Goal: Answer question/provide support: Share knowledge or assist other users

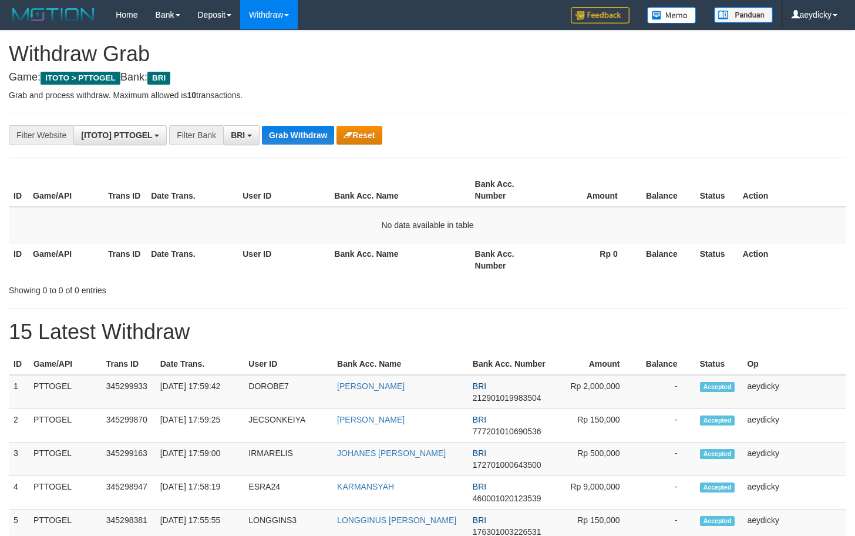
scroll to position [59, 0]
click at [296, 129] on button "Grab Withdraw" at bounding box center [298, 135] width 72 height 19
click at [280, 132] on button "Grab Withdraw" at bounding box center [298, 135] width 72 height 19
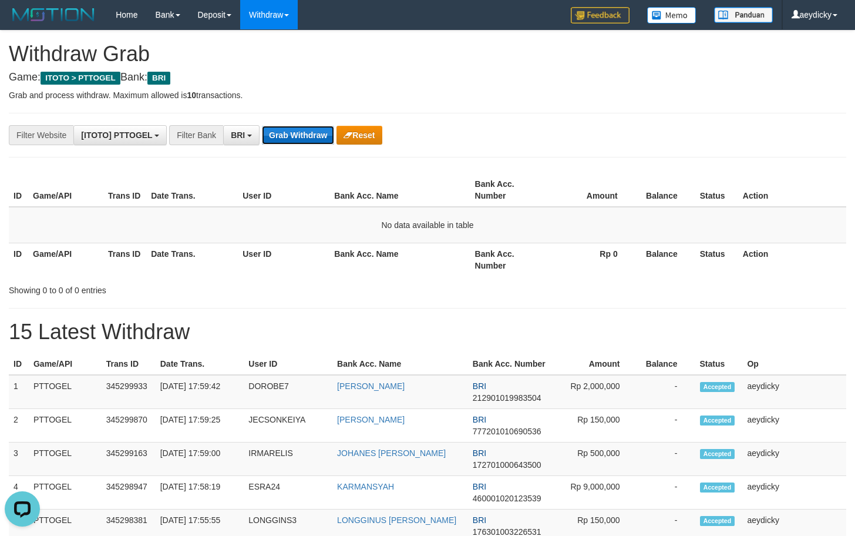
click at [305, 128] on button "Grab Withdraw" at bounding box center [298, 135] width 72 height 19
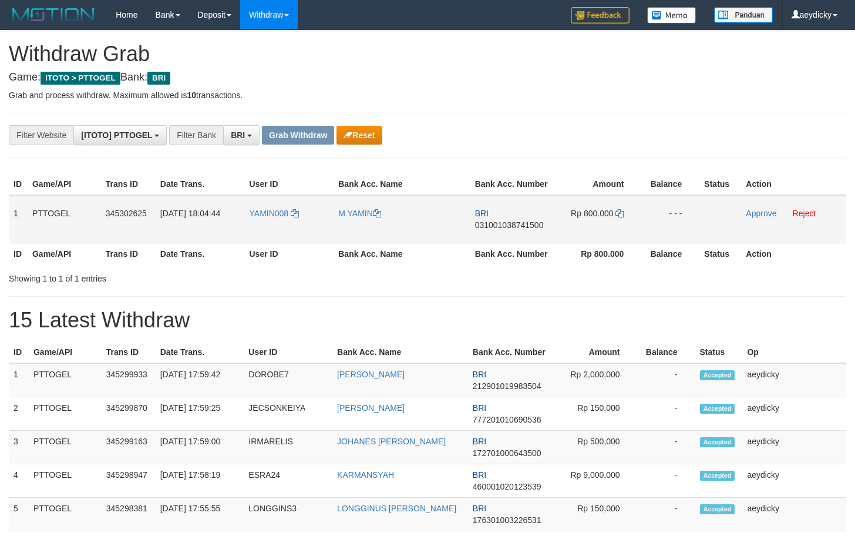
scroll to position [59, 0]
drag, startPoint x: 676, startPoint y: 243, endPoint x: 585, endPoint y: 231, distance: 91.2
click at [582, 231] on tr "1 PTTOGEL 345302625 01/10/2025 18:04:44 YAMIN008 M YAMIN BRI 031001038741500 Rp…" at bounding box center [428, 219] width 838 height 48
click at [536, 225] on span "031001038741500" at bounding box center [509, 224] width 69 height 9
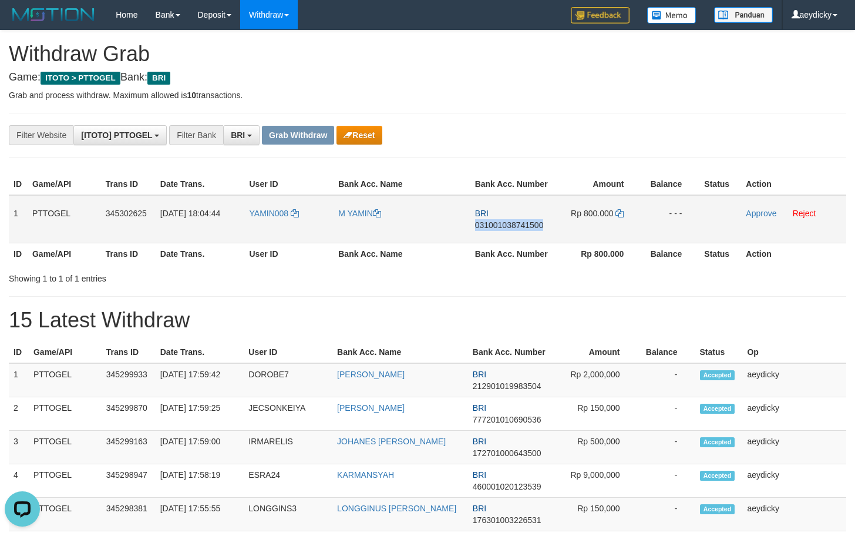
copy span "031001038741500"
drag, startPoint x: 536, startPoint y: 225, endPoint x: 849, endPoint y: 218, distance: 312.6
click at [538, 225] on span "031001038741500" at bounding box center [509, 224] width 69 height 9
click at [619, 209] on icon at bounding box center [620, 213] width 8 height 8
drag, startPoint x: 619, startPoint y: 209, endPoint x: 718, endPoint y: 204, distance: 98.8
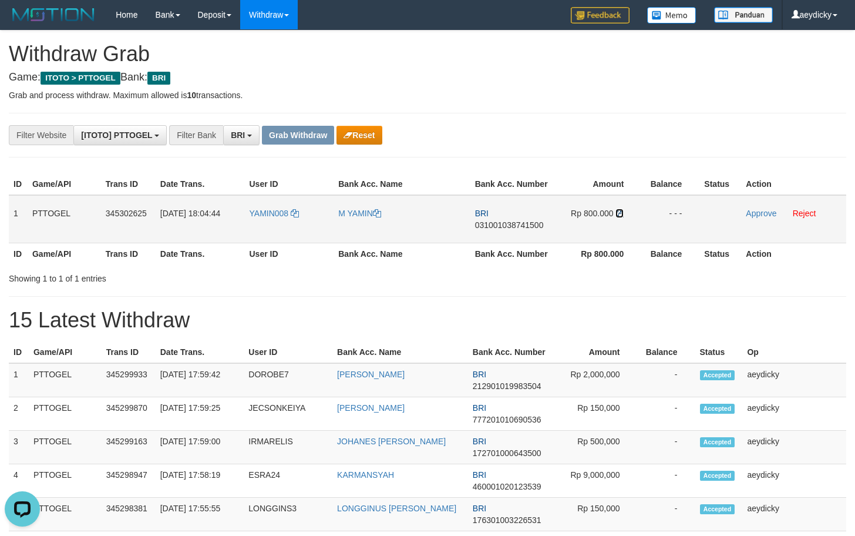
click at [620, 209] on icon at bounding box center [620, 213] width 8 height 8
click at [756, 213] on link "Approve" at bounding box center [761, 213] width 31 height 9
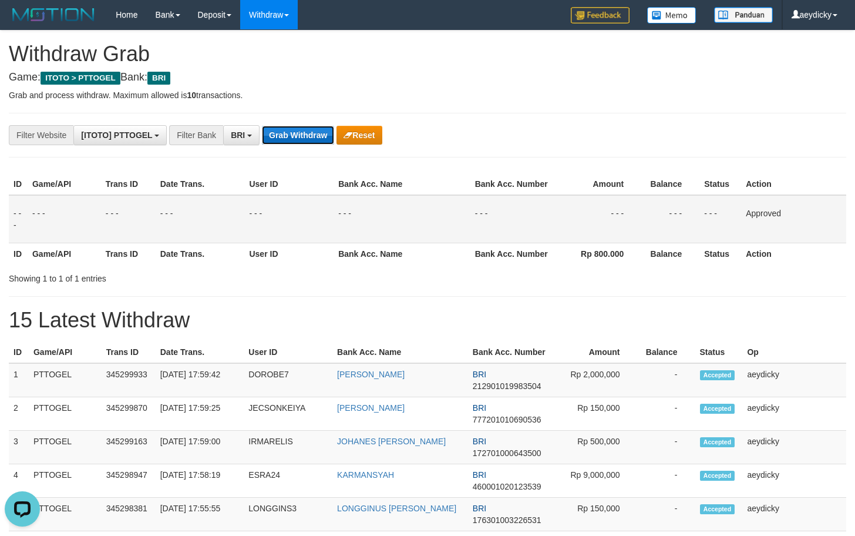
click at [276, 129] on button "Grab Withdraw" at bounding box center [298, 135] width 72 height 19
drag, startPoint x: 276, startPoint y: 129, endPoint x: 660, endPoint y: 196, distance: 390.0
click at [277, 129] on button "Grab Withdraw" at bounding box center [298, 135] width 72 height 19
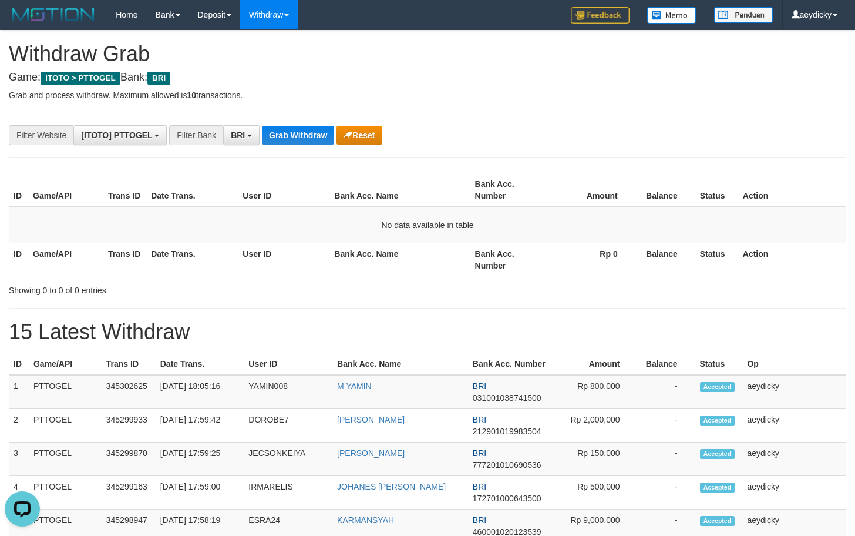
click at [319, 137] on button "Grab Withdraw" at bounding box center [298, 135] width 72 height 19
click at [308, 137] on button "Grab Withdraw" at bounding box center [298, 135] width 72 height 19
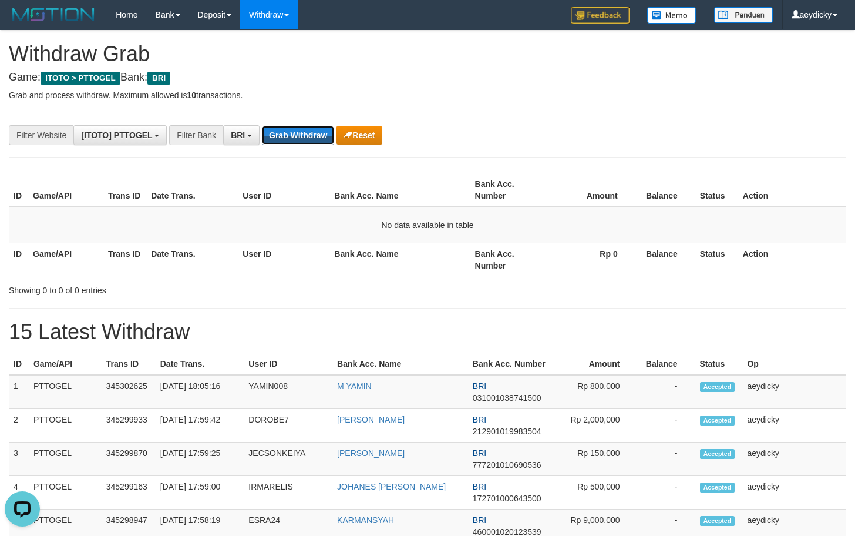
drag, startPoint x: 308, startPoint y: 137, endPoint x: 827, endPoint y: 325, distance: 552.1
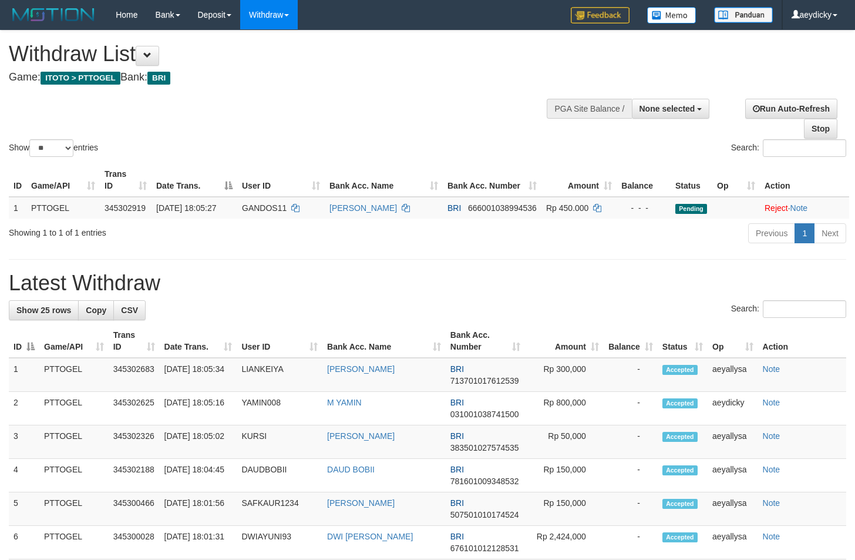
select select
select select "**"
drag, startPoint x: 623, startPoint y: 243, endPoint x: 492, endPoint y: 193, distance: 140.5
click at [605, 239] on div "Previous 1 Next" at bounding box center [605, 234] width 481 height 25
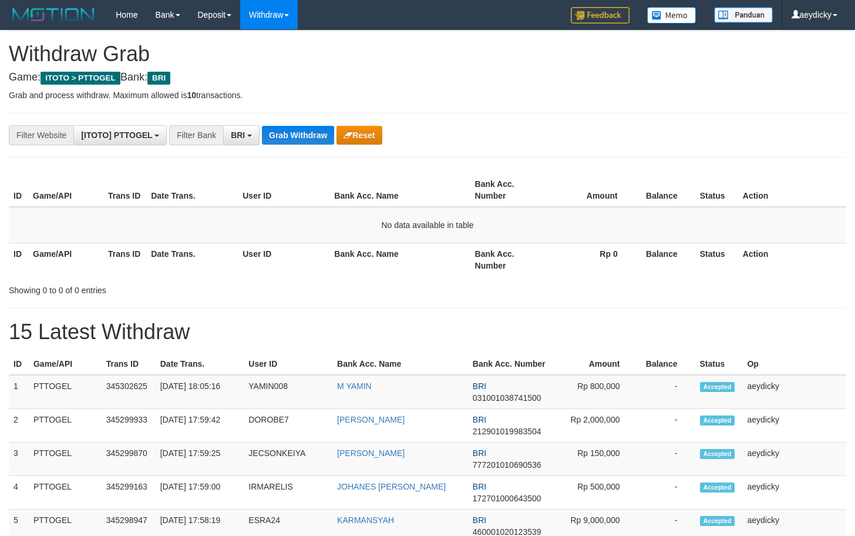
scroll to position [59, 0]
click at [327, 257] on th "User ID" at bounding box center [284, 259] width 92 height 33
click at [282, 127] on button "Grab Withdraw" at bounding box center [298, 135] width 72 height 19
click at [287, 127] on button "Grab Withdraw" at bounding box center [298, 135] width 72 height 19
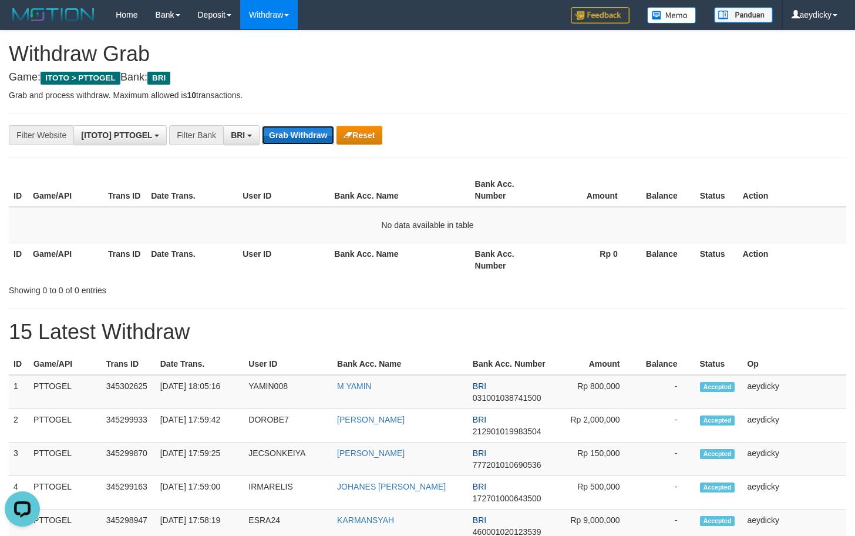
click at [275, 135] on button "Grab Withdraw" at bounding box center [298, 135] width 72 height 19
click at [306, 133] on button "Grab Withdraw" at bounding box center [298, 135] width 72 height 19
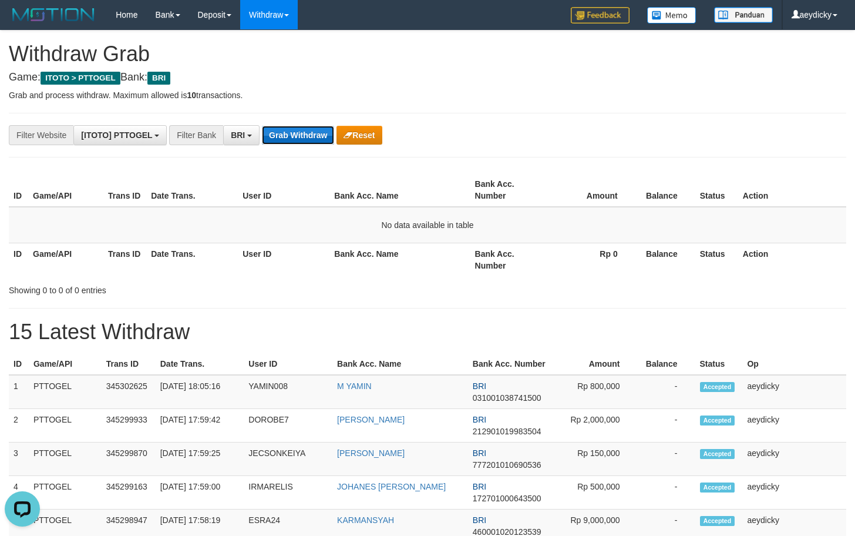
click at [306, 133] on button "Grab Withdraw" at bounding box center [298, 135] width 72 height 19
click at [301, 135] on button "Grab Withdraw" at bounding box center [298, 135] width 72 height 19
drag, startPoint x: 301, startPoint y: 135, endPoint x: 540, endPoint y: 167, distance: 241.3
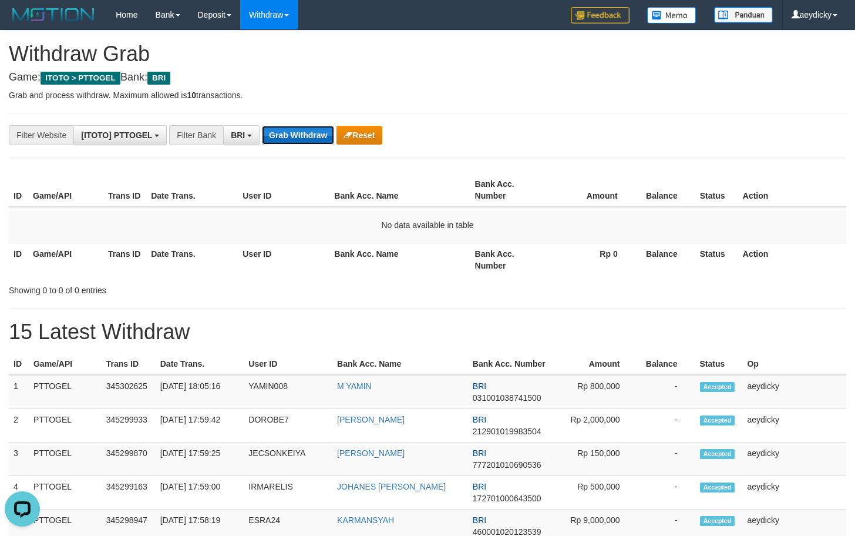
click at [307, 134] on button "Grab Withdraw" at bounding box center [298, 135] width 72 height 19
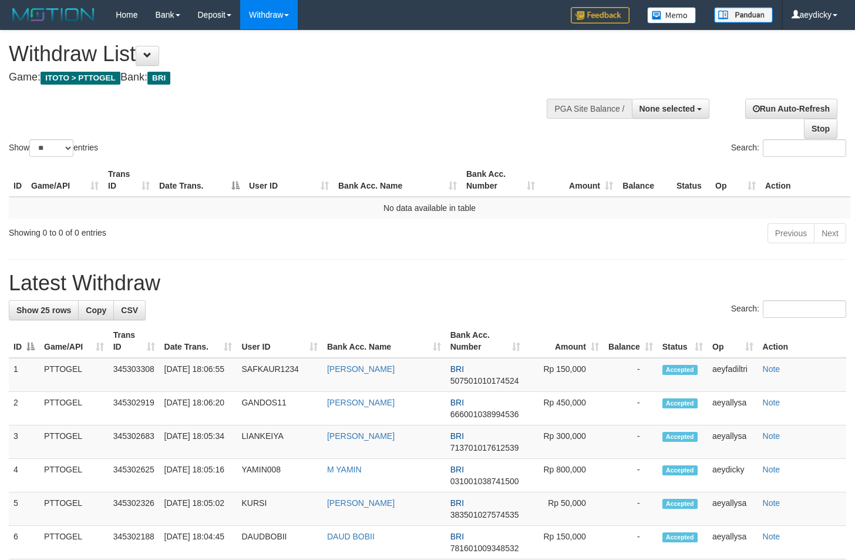
select select
select select "**"
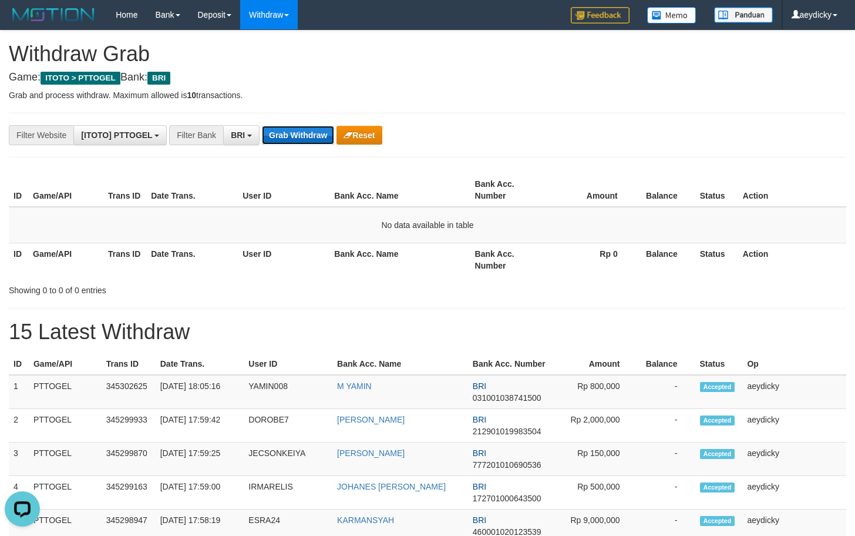
click at [317, 137] on button "Grab Withdraw" at bounding box center [298, 135] width 72 height 19
click at [321, 127] on button "Grab Withdraw" at bounding box center [298, 135] width 72 height 19
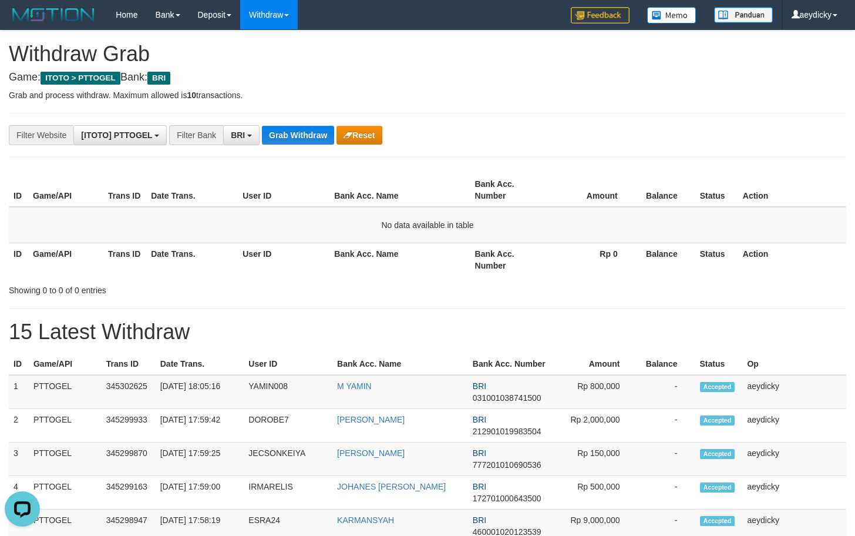
drag, startPoint x: 640, startPoint y: 306, endPoint x: 219, endPoint y: 137, distance: 453.4
click at [280, 133] on button "Grab Withdraw" at bounding box center [298, 135] width 72 height 19
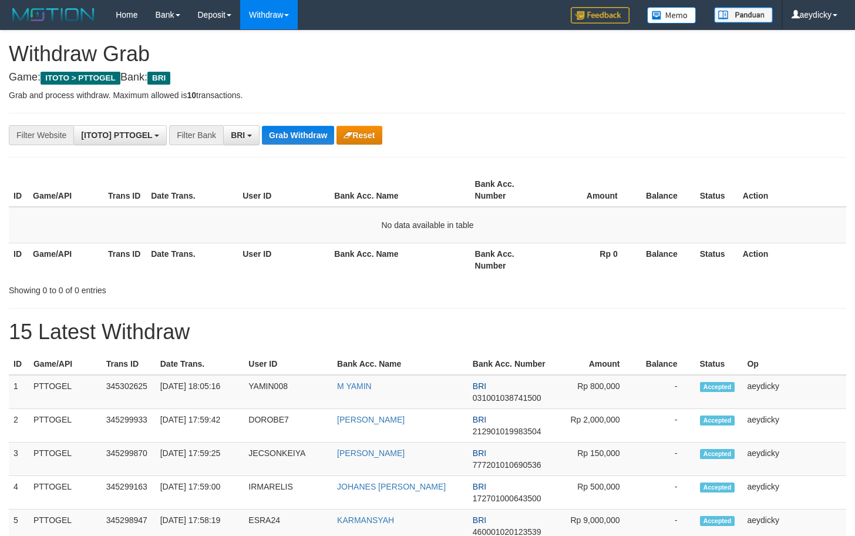
scroll to position [59, 0]
click at [280, 134] on button "Grab Withdraw" at bounding box center [298, 135] width 72 height 19
drag, startPoint x: 524, startPoint y: 322, endPoint x: 408, endPoint y: 237, distance: 143.4
click at [519, 320] on h1 "15 Latest Withdraw" at bounding box center [428, 331] width 838 height 23
click at [297, 142] on button "Grab Withdraw" at bounding box center [298, 135] width 72 height 19
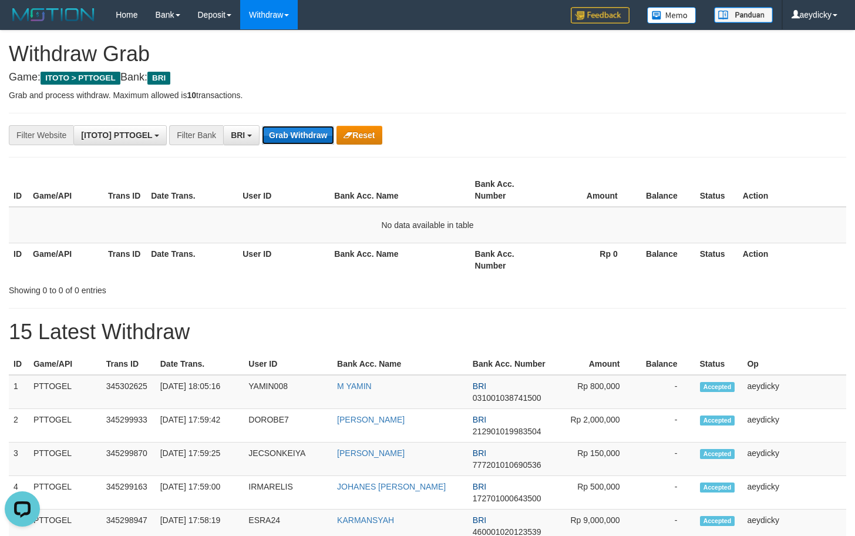
click at [297, 142] on button "Grab Withdraw" at bounding box center [298, 135] width 72 height 19
click at [307, 136] on button "Grab Withdraw" at bounding box center [298, 135] width 72 height 19
click at [301, 137] on button "Grab Withdraw" at bounding box center [298, 135] width 72 height 19
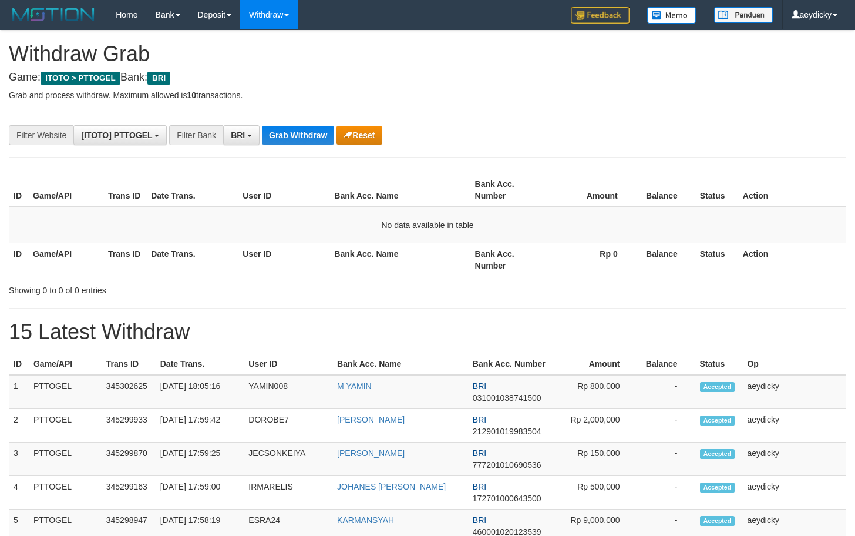
scroll to position [59, 0]
click at [301, 137] on button "Grab Withdraw" at bounding box center [298, 135] width 72 height 19
click at [302, 135] on button "Grab Withdraw" at bounding box center [298, 135] width 72 height 19
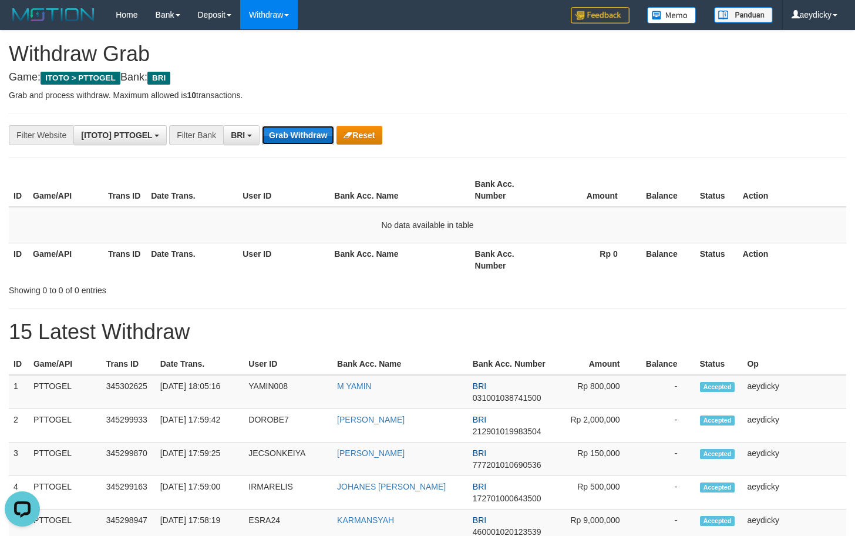
click at [302, 135] on button "Grab Withdraw" at bounding box center [298, 135] width 72 height 19
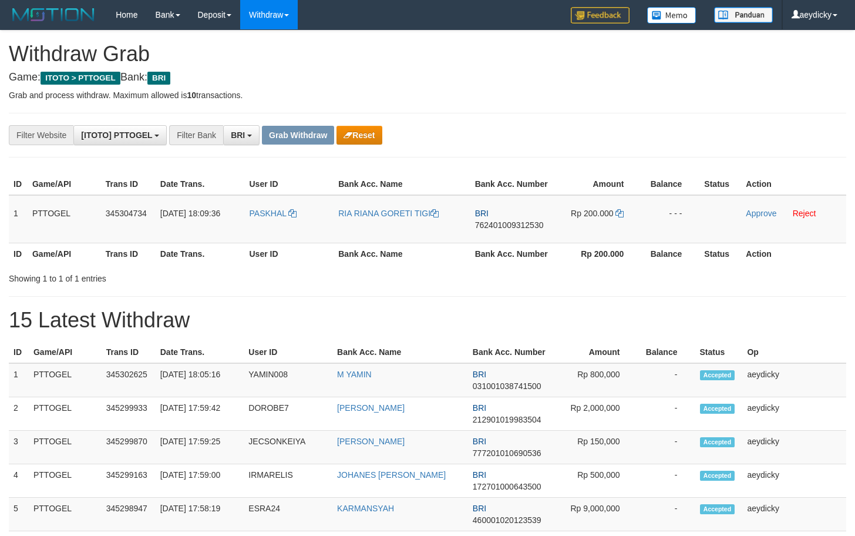
scroll to position [59, 0]
drag, startPoint x: 261, startPoint y: 227, endPoint x: 583, endPoint y: 221, distance: 322.0
click at [583, 221] on tr "1 PTTOGEL 345304734 01/10/2025 18:09:36 PASKHAL RIA RIANA GORETI TIGI BRI 76240…" at bounding box center [428, 219] width 838 height 48
click at [489, 228] on span "762401009312530" at bounding box center [509, 224] width 69 height 9
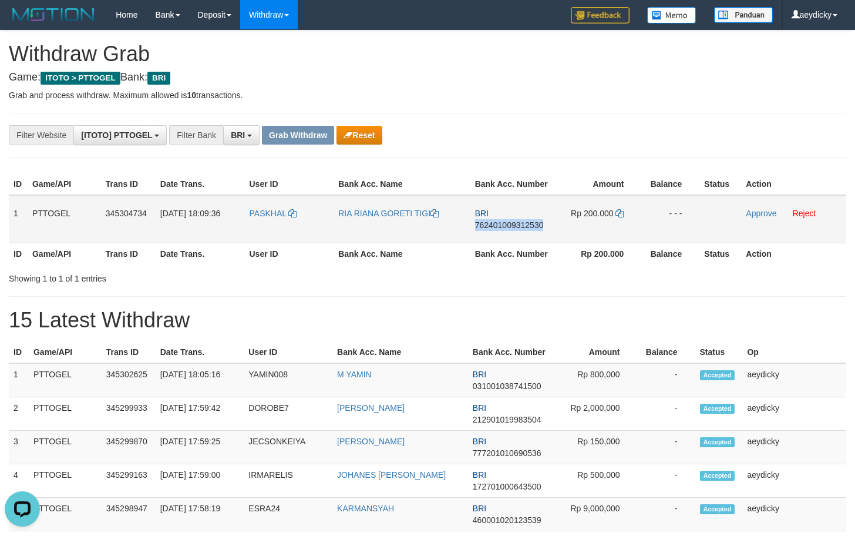
click at [489, 228] on span "762401009312530" at bounding box center [509, 224] width 69 height 9
copy span "762401009312530"
click at [617, 210] on icon at bounding box center [620, 213] width 8 height 8
click at [751, 209] on link "Approve" at bounding box center [761, 213] width 31 height 9
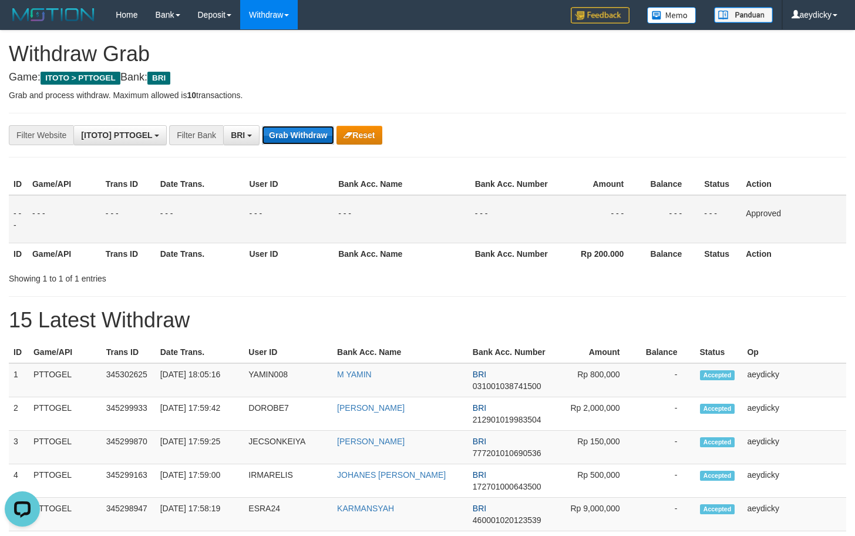
click at [294, 131] on button "Grab Withdraw" at bounding box center [298, 135] width 72 height 19
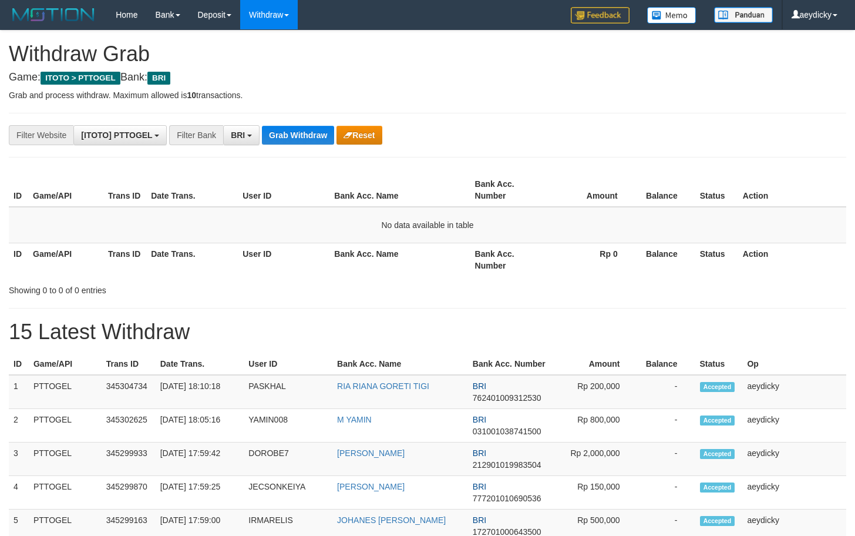
scroll to position [59, 0]
drag, startPoint x: 472, startPoint y: 355, endPoint x: 515, endPoint y: 319, distance: 56.3
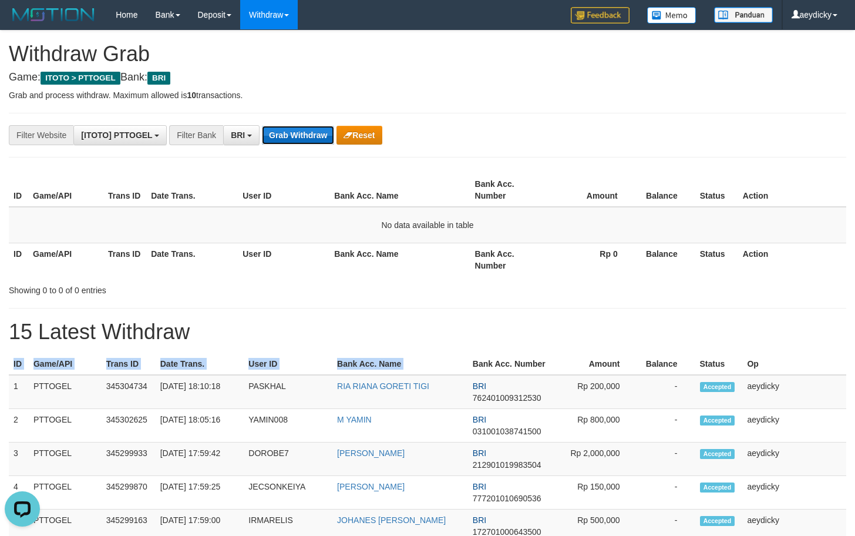
click at [306, 137] on button "Grab Withdraw" at bounding box center [298, 135] width 72 height 19
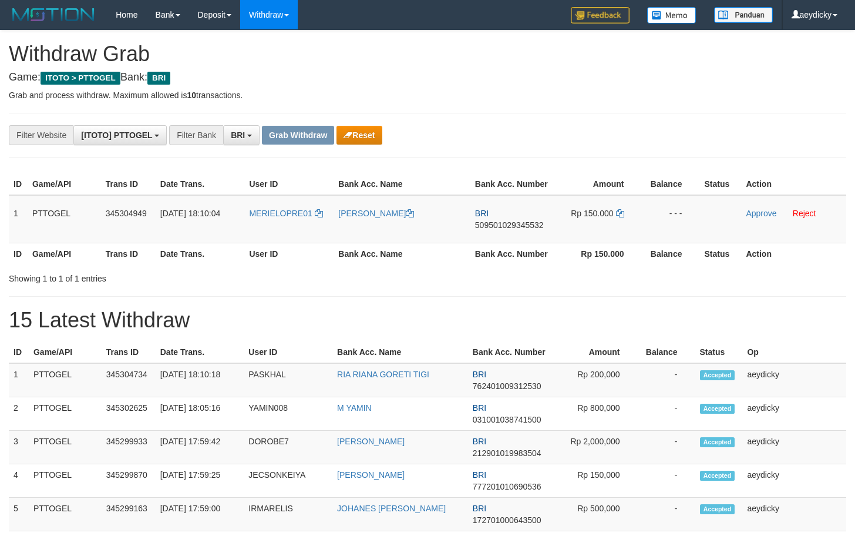
scroll to position [59, 0]
drag, startPoint x: 161, startPoint y: 239, endPoint x: 248, endPoint y: 238, distance: 87.0
click at [162, 239] on td "01/10/2025 18:10:04" at bounding box center [200, 219] width 89 height 48
copy tr
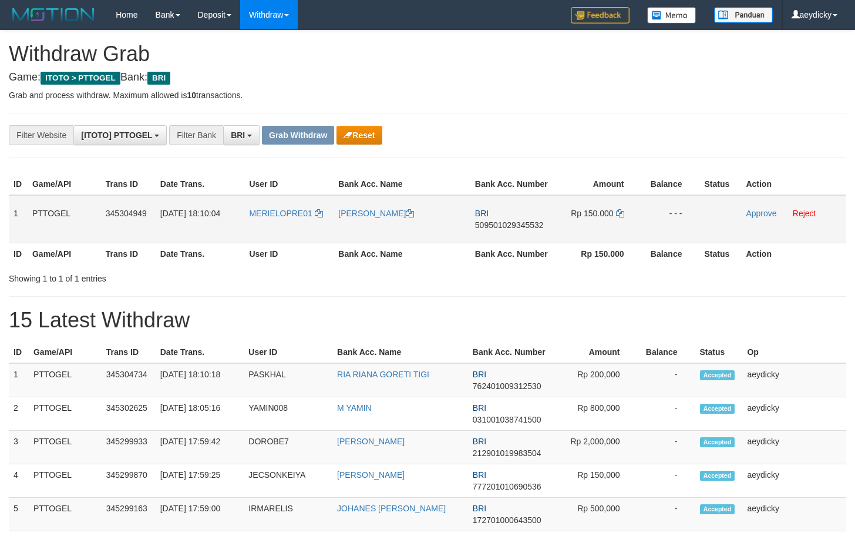
copy tr
drag, startPoint x: 264, startPoint y: 238, endPoint x: 589, endPoint y: 218, distance: 326.1
click at [589, 218] on tr "1 PTTOGEL 345304949 01/10/2025 18:10:04 MERIELOPRE01 MERI ELOPERE BRI 509501029…" at bounding box center [428, 219] width 838 height 48
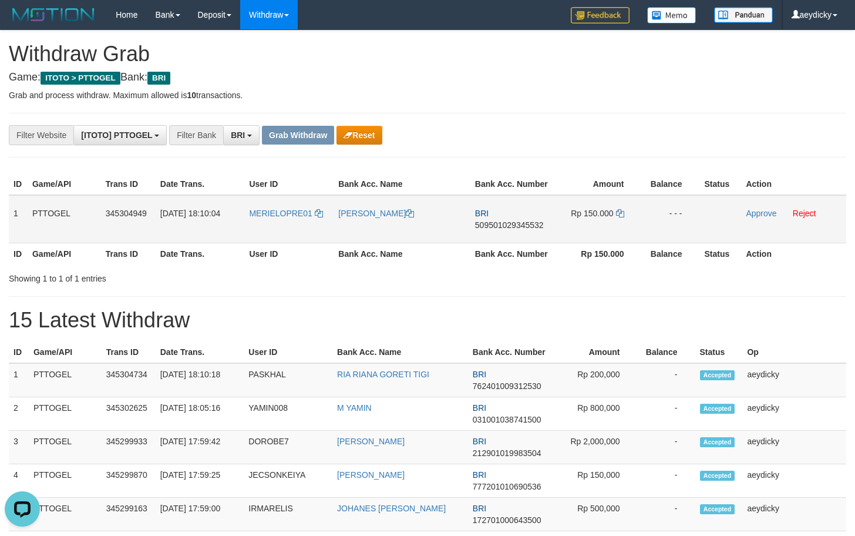
copy tr
click at [526, 227] on span "509501029345532" at bounding box center [509, 224] width 69 height 9
copy span "509501029345532"
click at [526, 227] on span "509501029345532" at bounding box center [509, 224] width 69 height 9
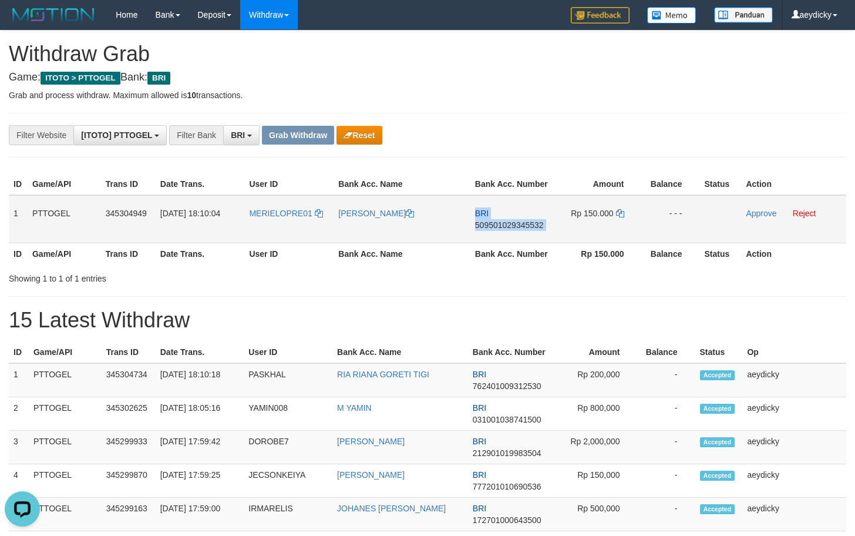
copy td "BRI 509501029345532"
click at [616, 221] on td "Rp 150.000" at bounding box center [599, 219] width 88 height 48
click at [616, 214] on icon at bounding box center [620, 213] width 8 height 8
click at [755, 213] on link "Approve" at bounding box center [761, 213] width 31 height 9
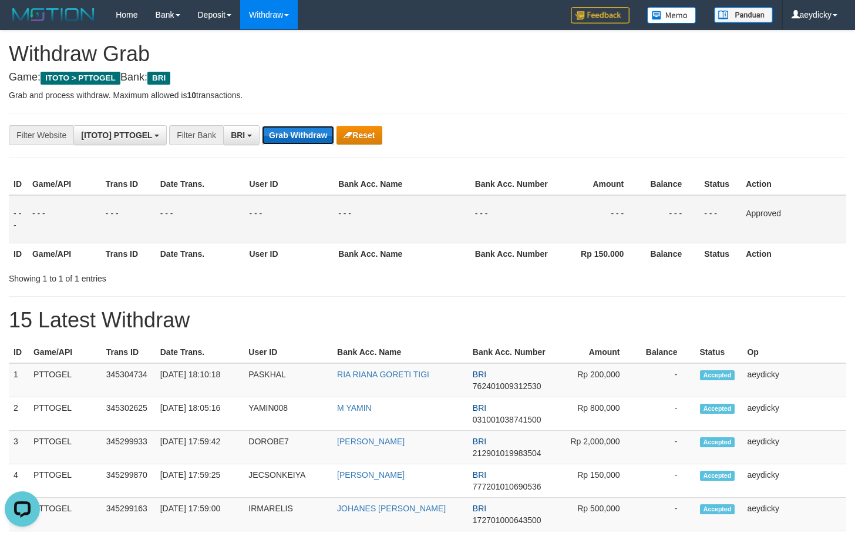
click at [295, 135] on button "Grab Withdraw" at bounding box center [298, 135] width 72 height 19
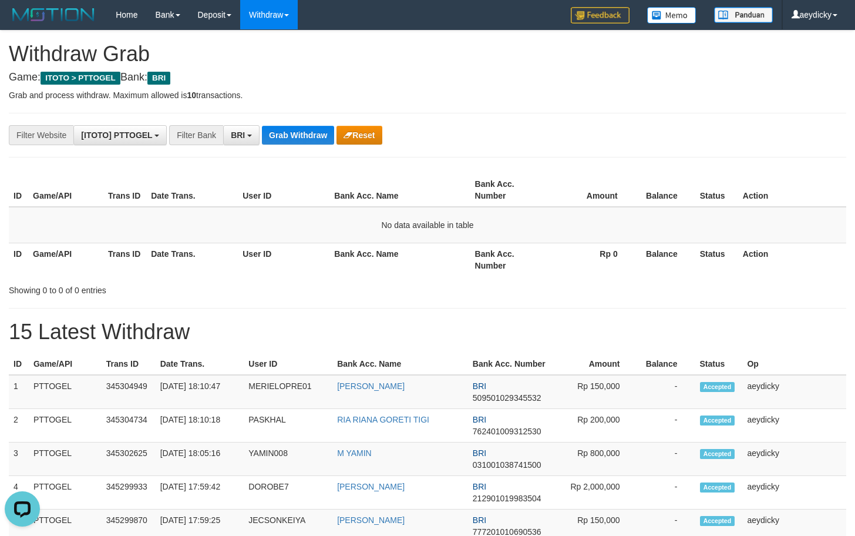
drag, startPoint x: 303, startPoint y: 121, endPoint x: 268, endPoint y: 131, distance: 36.1
click at [271, 132] on button "Grab Withdraw" at bounding box center [298, 135] width 72 height 19
drag, startPoint x: 700, startPoint y: 167, endPoint x: 276, endPoint y: 124, distance: 426.3
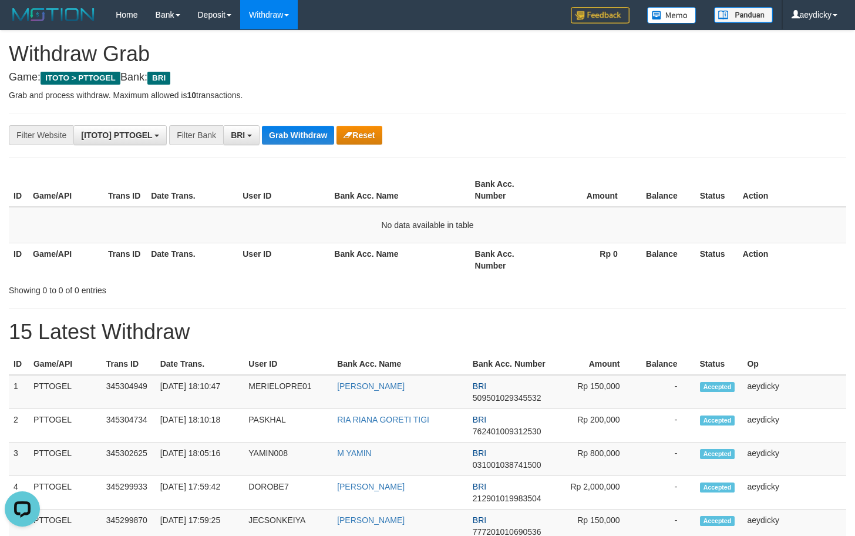
click at [303, 134] on button "Grab Withdraw" at bounding box center [298, 135] width 72 height 19
click at [310, 135] on button "Grab Withdraw" at bounding box center [298, 135] width 72 height 19
click at [313, 132] on button "Grab Withdraw" at bounding box center [298, 135] width 72 height 19
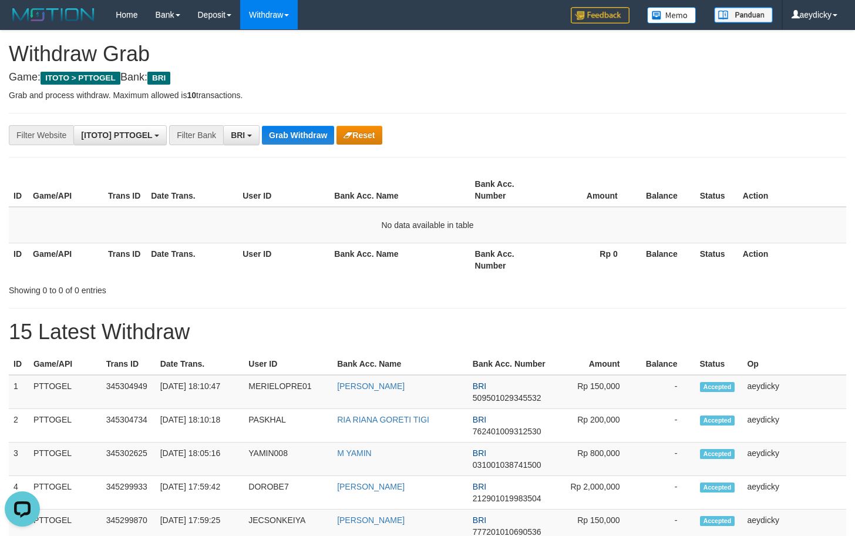
drag, startPoint x: 607, startPoint y: 223, endPoint x: 351, endPoint y: 102, distance: 283.0
click at [607, 219] on td "No data available in table" at bounding box center [428, 225] width 838 height 36
click at [295, 143] on button "Grab Withdraw" at bounding box center [298, 135] width 72 height 19
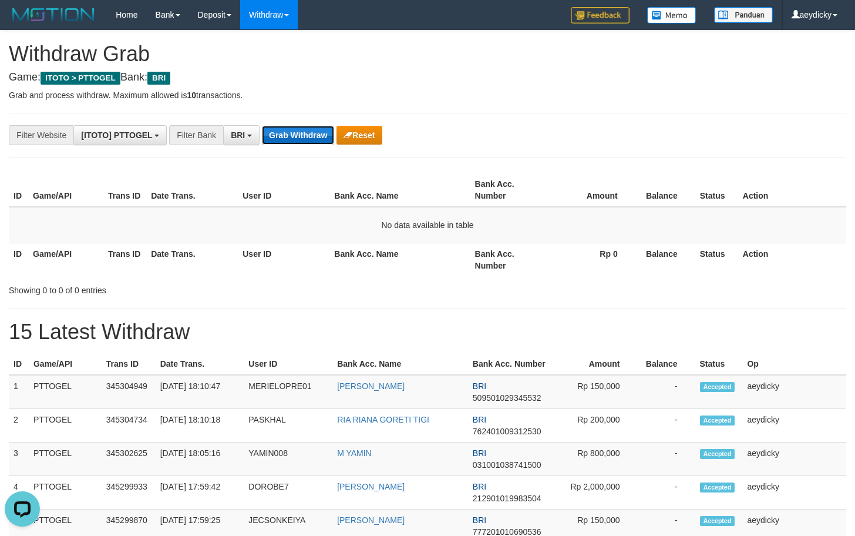
click at [298, 142] on button "Grab Withdraw" at bounding box center [298, 135] width 72 height 19
drag, startPoint x: 261, startPoint y: 143, endPoint x: 303, endPoint y: 130, distance: 43.1
click at [276, 139] on div "**********" at bounding box center [356, 135] width 713 height 20
click at [303, 130] on button "Grab Withdraw" at bounding box center [298, 135] width 72 height 19
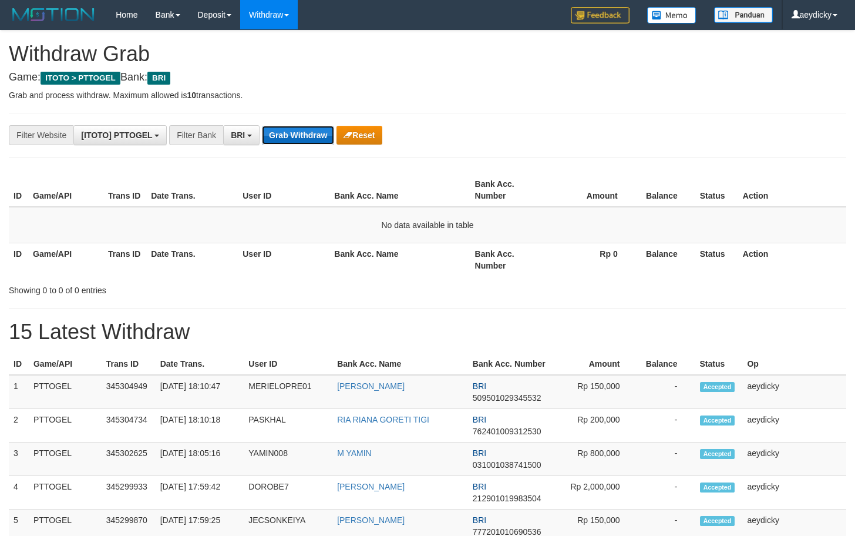
click at [303, 130] on button "Grab Withdraw" at bounding box center [298, 135] width 72 height 19
click at [305, 140] on button "Grab Withdraw" at bounding box center [298, 135] width 72 height 19
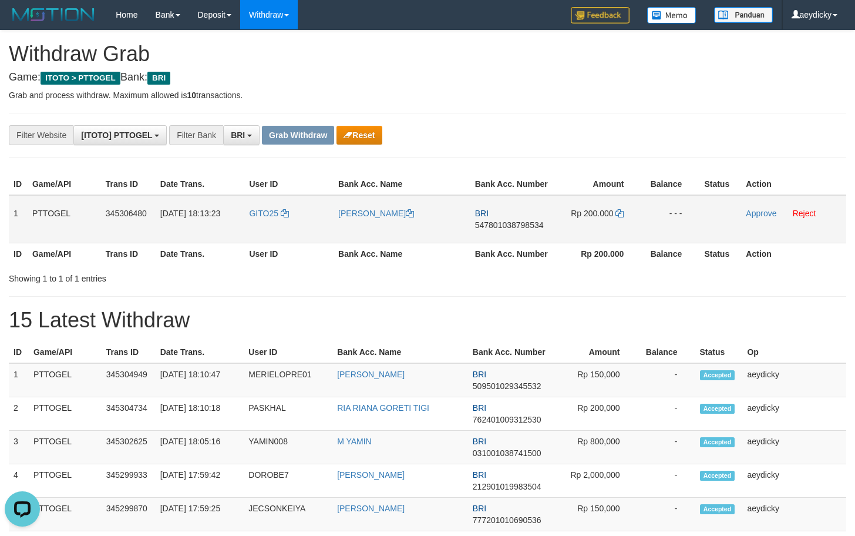
drag, startPoint x: 288, startPoint y: 226, endPoint x: 606, endPoint y: 227, distance: 317.8
click at [606, 227] on tr "1 PTTOGEL 345306480 01/10/2025 18:13:23 GITO25 GITO PUTRA BRI 547801038798534 R…" at bounding box center [428, 219] width 838 height 48
click at [513, 230] on td "BRI 547801038798534" at bounding box center [513, 219] width 84 height 48
copy span "547801038798534"
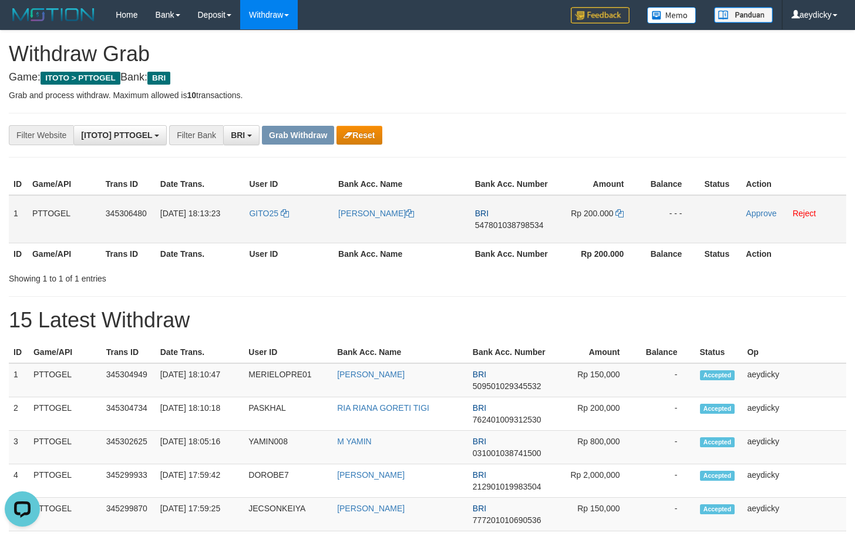
copy tr
click at [519, 226] on span "547801038798534" at bounding box center [509, 224] width 69 height 9
copy span "547801038798534"
click at [615, 207] on td "Rp 200.000" at bounding box center [599, 219] width 88 height 48
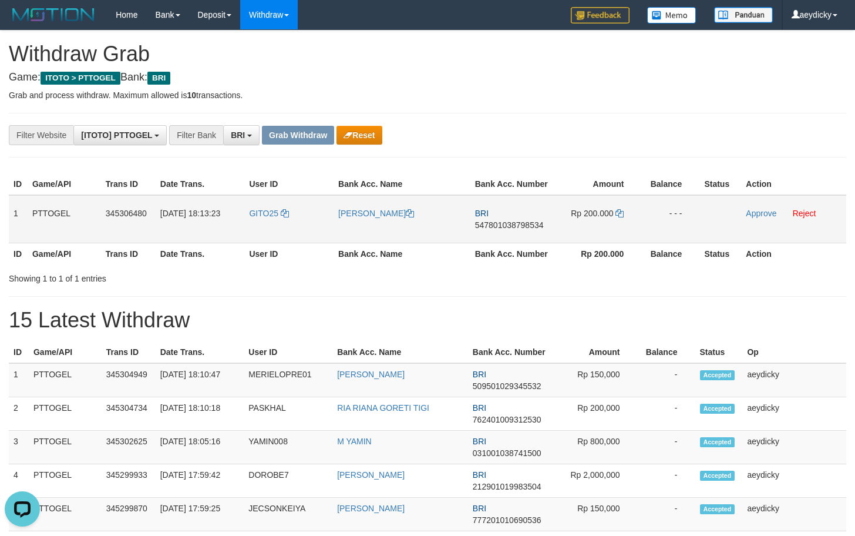
click at [620, 207] on td "Rp 200.000" at bounding box center [599, 219] width 88 height 48
click at [620, 216] on icon at bounding box center [620, 213] width 8 height 8
click at [763, 214] on link "Approve" at bounding box center [761, 213] width 31 height 9
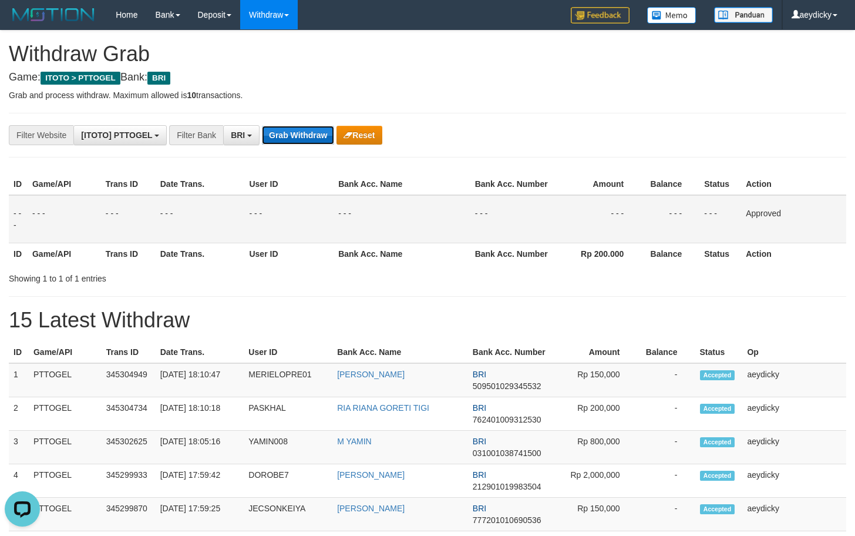
click at [316, 135] on button "Grab Withdraw" at bounding box center [298, 135] width 72 height 19
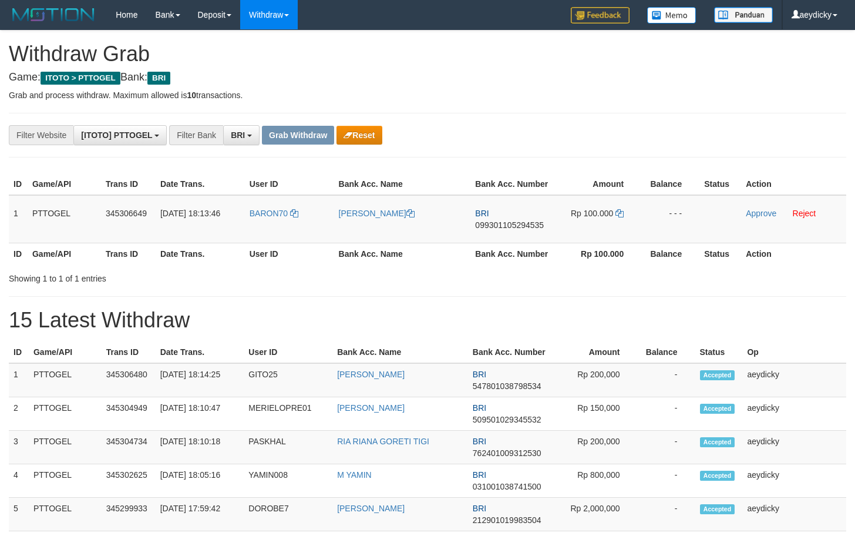
scroll to position [59, 0]
drag, startPoint x: 0, startPoint y: 0, endPoint x: 582, endPoint y: 227, distance: 625.0
click at [582, 227] on tr "1 PTTOGEL 345306649 01/10/2025 18:13:46 BARON70 SUYOTO HARTANTO BRI 09930110529…" at bounding box center [428, 219] width 838 height 48
click at [495, 226] on span "099301105294535" at bounding box center [509, 224] width 69 height 9
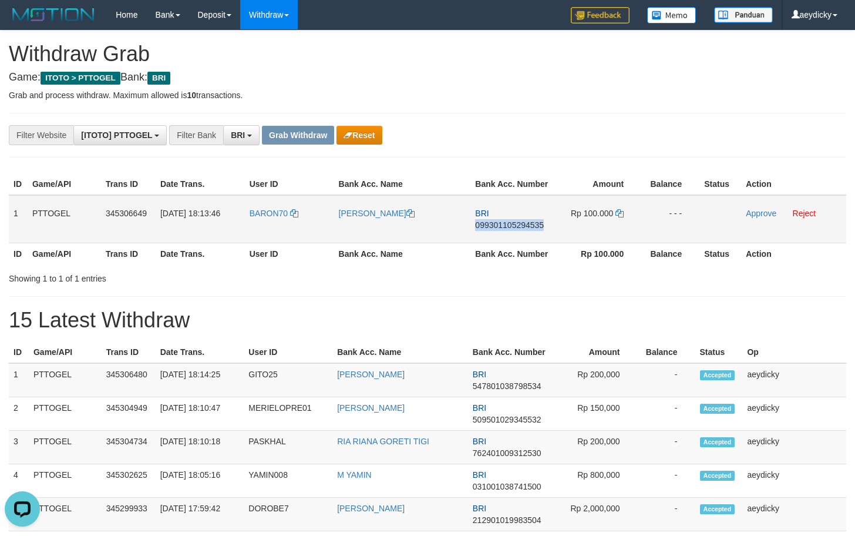
click at [495, 226] on span "099301105294535" at bounding box center [509, 224] width 69 height 9
copy span "099301105294535"
click at [618, 209] on link at bounding box center [620, 213] width 8 height 9
click at [619, 209] on link at bounding box center [620, 213] width 8 height 9
click at [764, 212] on link "Approve" at bounding box center [761, 213] width 31 height 9
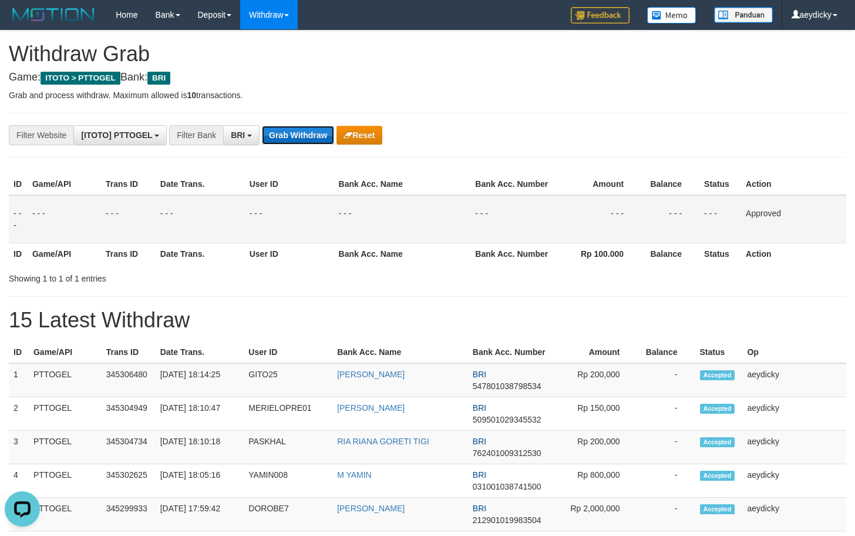
click at [305, 128] on button "Grab Withdraw" at bounding box center [298, 135] width 72 height 19
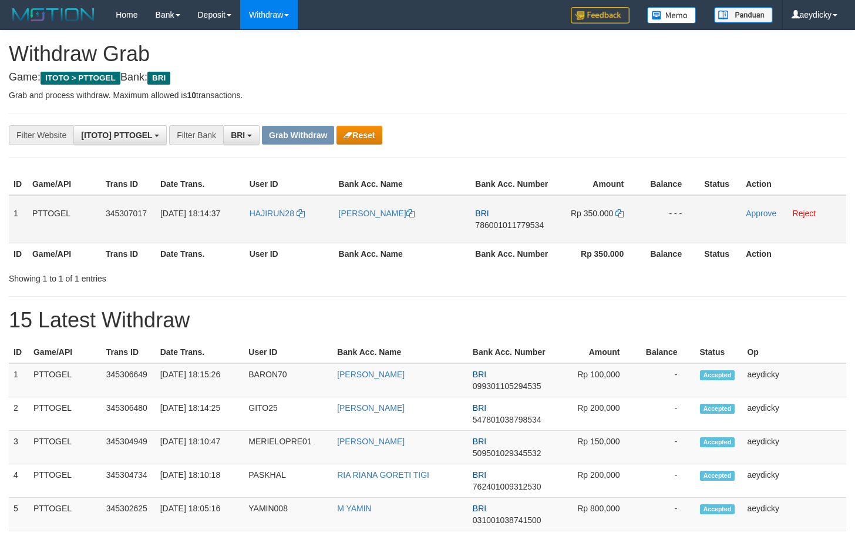
scroll to position [59, 0]
drag, startPoint x: 274, startPoint y: 234, endPoint x: 602, endPoint y: 231, distance: 327.8
click at [602, 231] on tr "1 PTTOGEL 345307017 01/10/2025 18:14:37 HAJIRUN28 HAJIRUN MANGKUNI BRI 78600101…" at bounding box center [428, 219] width 838 height 48
click at [511, 227] on span "786001011779534" at bounding box center [509, 224] width 69 height 9
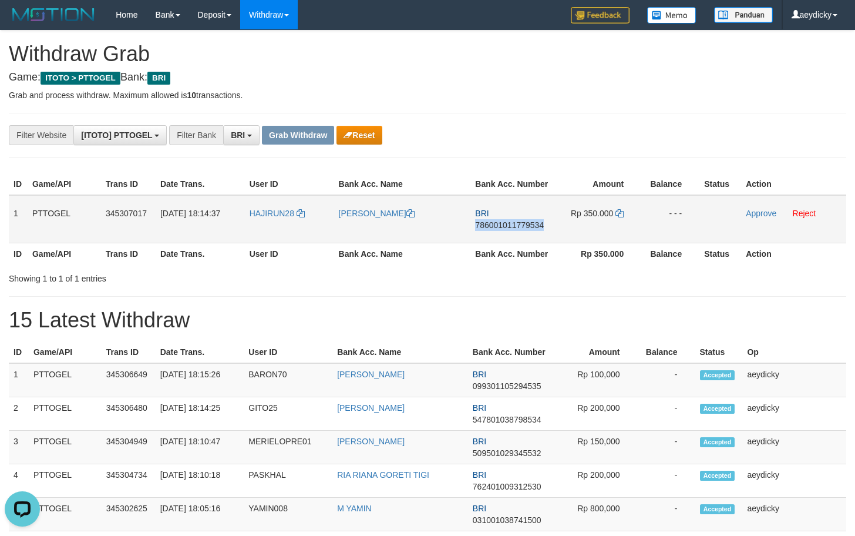
click at [511, 227] on span "786001011779534" at bounding box center [509, 224] width 69 height 9
copy span "786001011779534"
click at [526, 228] on span "786001011779534" at bounding box center [509, 224] width 69 height 9
copy span "786001011779534"
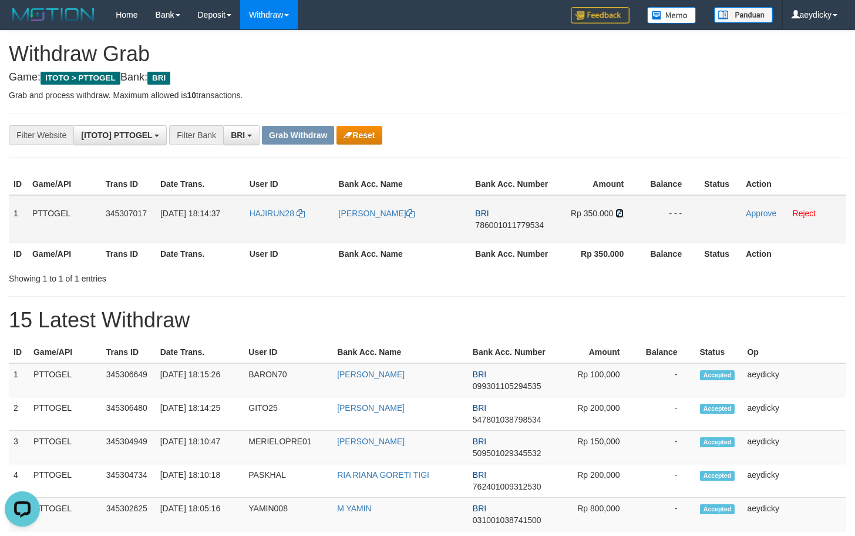
click at [617, 214] on icon at bounding box center [620, 213] width 8 height 8
click at [759, 211] on link "Approve" at bounding box center [761, 213] width 31 height 9
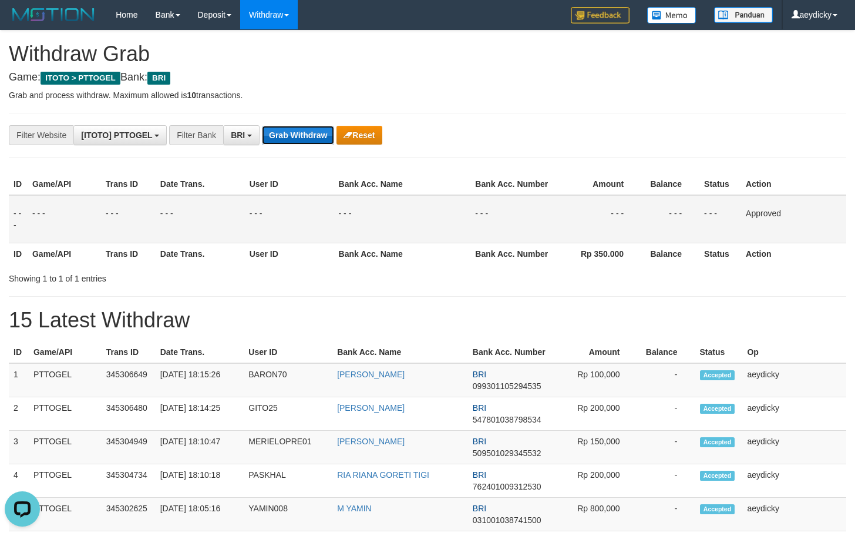
click at [320, 137] on button "Grab Withdraw" at bounding box center [298, 135] width 72 height 19
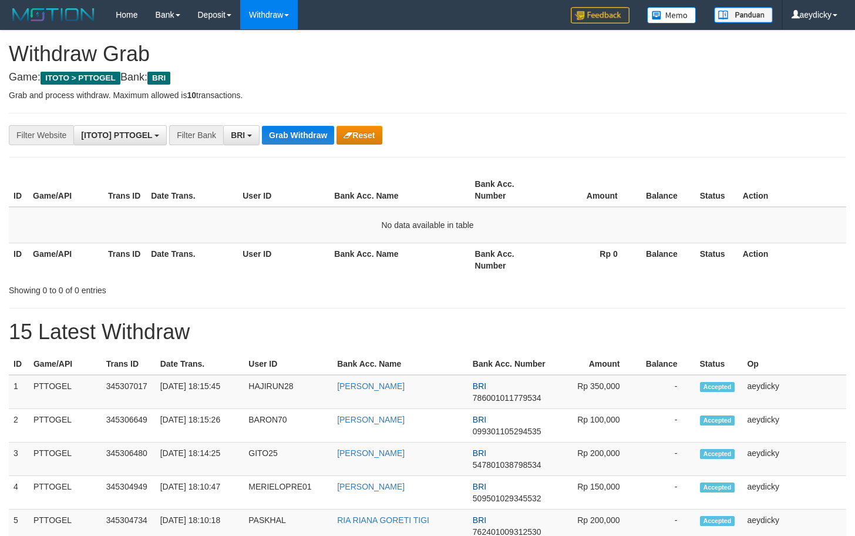
click at [483, 327] on h1 "15 Latest Withdraw" at bounding box center [428, 331] width 838 height 23
click at [303, 139] on button "Grab Withdraw" at bounding box center [298, 135] width 72 height 19
click at [302, 139] on button "Grab Withdraw" at bounding box center [298, 135] width 72 height 19
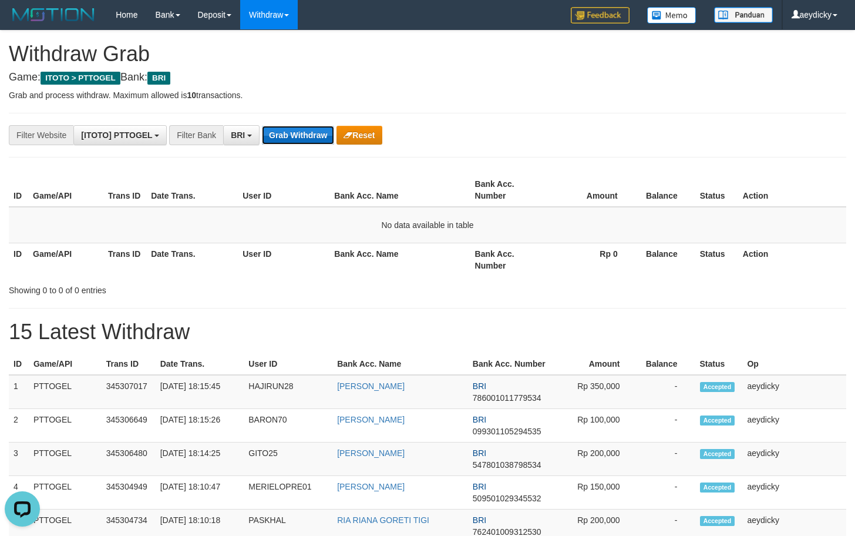
click at [315, 136] on button "Grab Withdraw" at bounding box center [298, 135] width 72 height 19
click at [285, 134] on button "Grab Withdraw" at bounding box center [298, 135] width 72 height 19
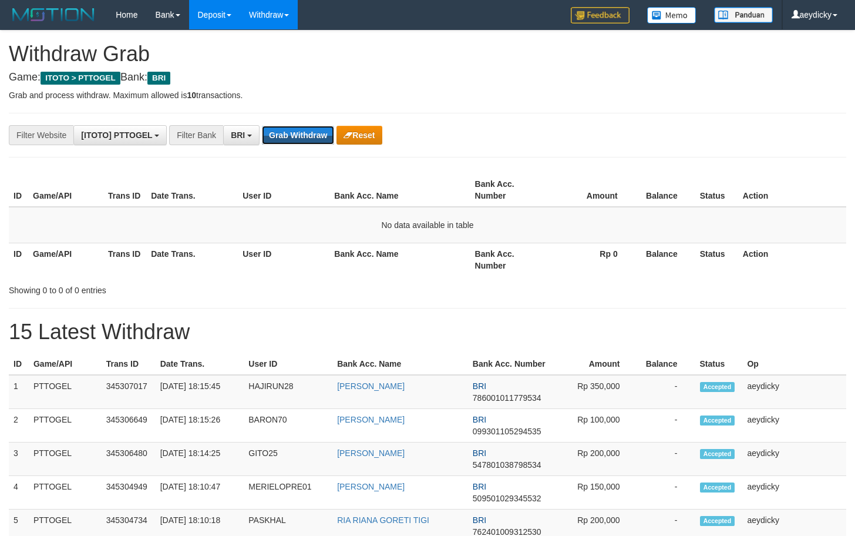
drag, startPoint x: 285, startPoint y: 134, endPoint x: 243, endPoint y: 18, distance: 123.8
click at [286, 133] on button "Grab Withdraw" at bounding box center [298, 135] width 72 height 19
click at [315, 136] on button "Grab Withdraw" at bounding box center [298, 135] width 72 height 19
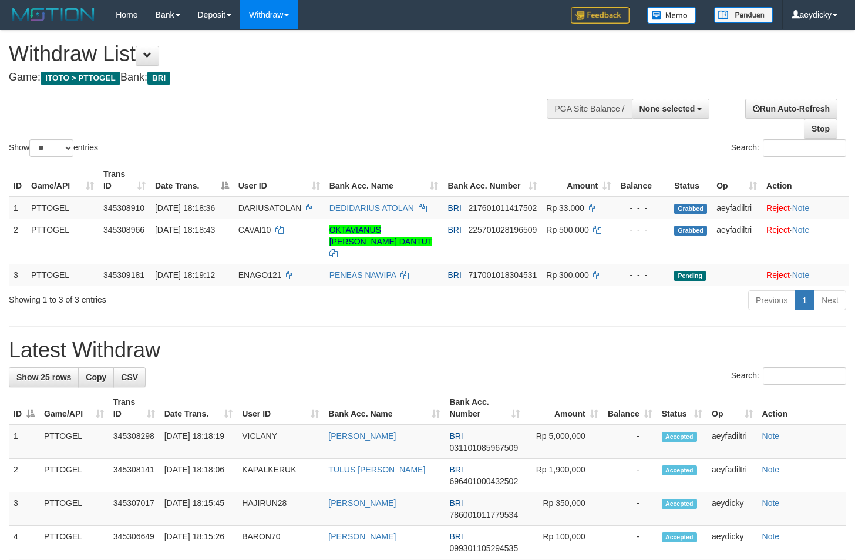
select select
select select "**"
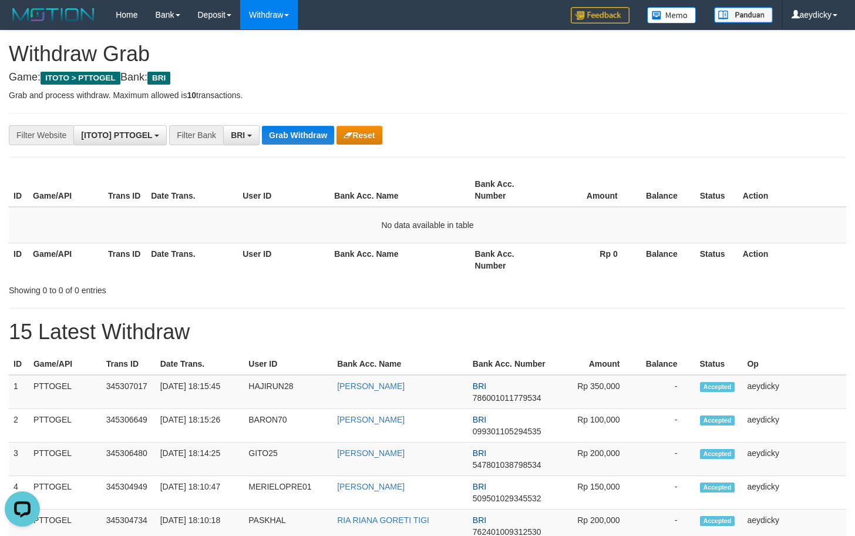
drag, startPoint x: 544, startPoint y: 338, endPoint x: 262, endPoint y: 157, distance: 335.1
click at [290, 141] on button "Grab Withdraw" at bounding box center [298, 135] width 72 height 19
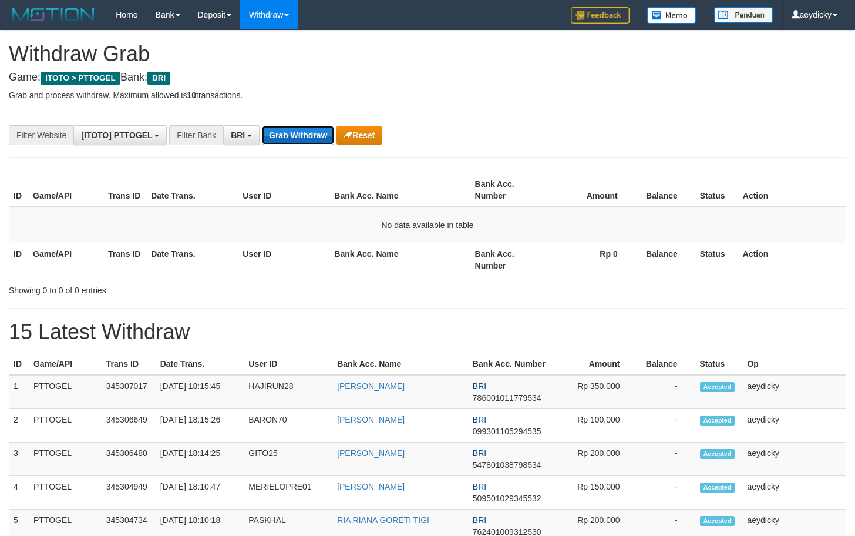
click at [284, 135] on button "Grab Withdraw" at bounding box center [298, 135] width 72 height 19
click at [312, 140] on button "Grab Withdraw" at bounding box center [298, 135] width 72 height 19
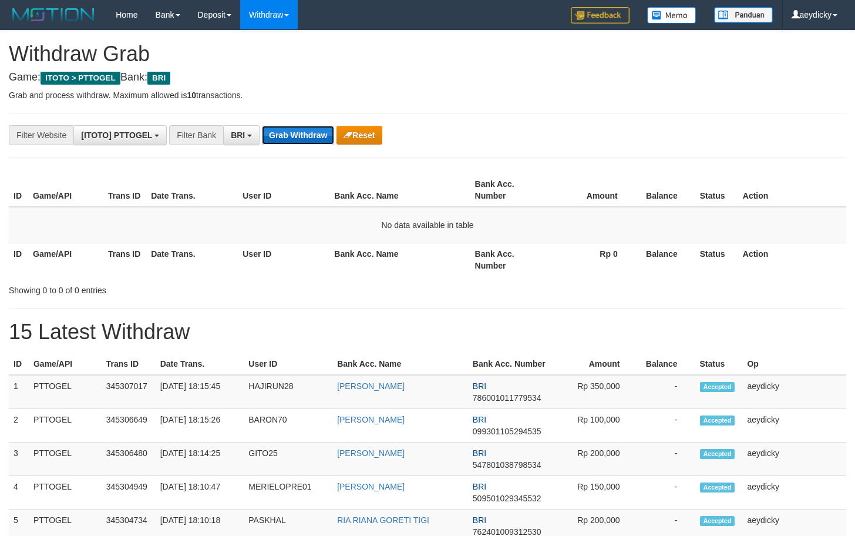
click at [312, 140] on button "Grab Withdraw" at bounding box center [298, 135] width 72 height 19
click at [318, 134] on button "Grab Withdraw" at bounding box center [298, 135] width 72 height 19
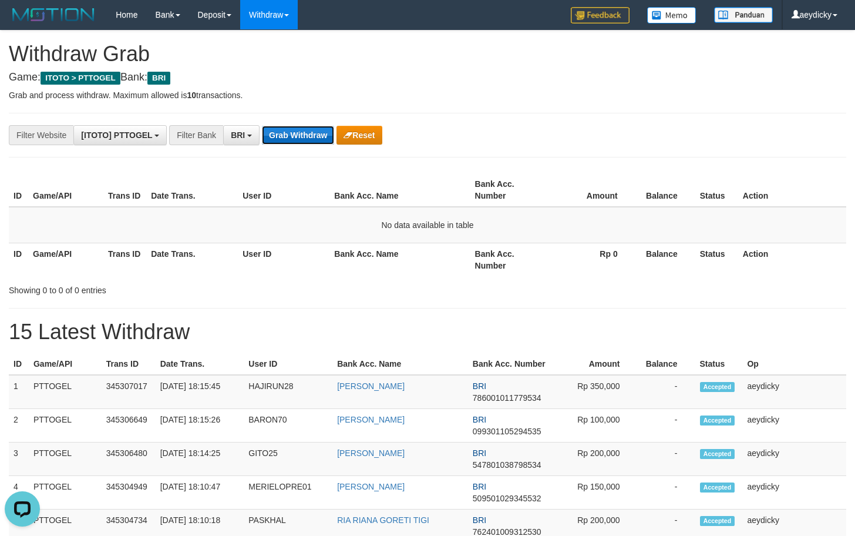
click at [318, 134] on button "Grab Withdraw" at bounding box center [298, 135] width 72 height 19
click at [289, 135] on button "Grab Withdraw" at bounding box center [298, 135] width 72 height 19
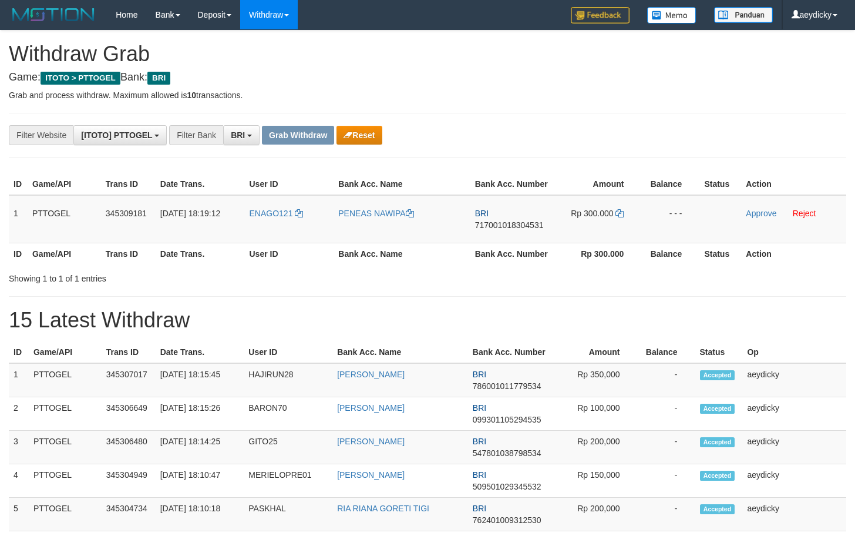
scroll to position [59, 0]
drag, startPoint x: 518, startPoint y: 217, endPoint x: 605, endPoint y: 219, distance: 87.0
click at [605, 219] on tr "1 PTTOGEL 345309181 01/10/2025 18:19:12 ENAGO121 PENEAS NAWIPA BRI 717001018304…" at bounding box center [428, 219] width 838 height 48
click at [522, 222] on span "717001018304531" at bounding box center [509, 224] width 69 height 9
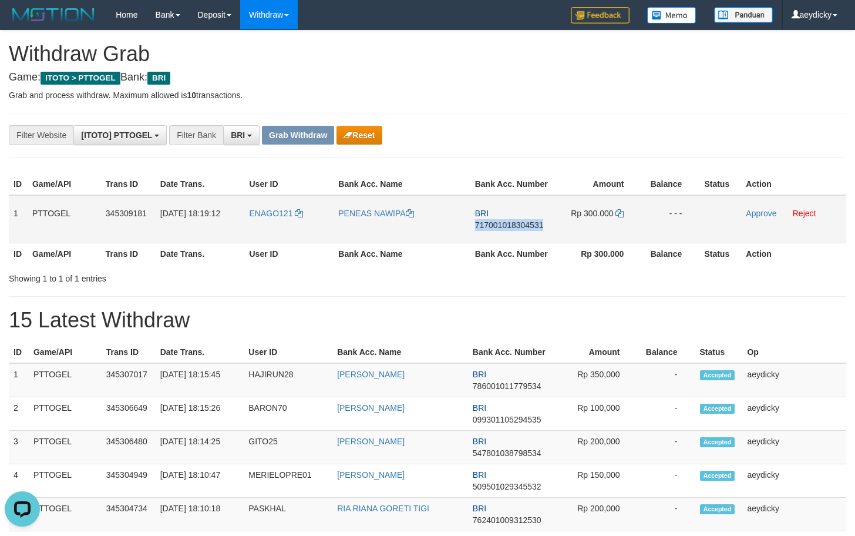
click at [522, 222] on span "717001018304531" at bounding box center [509, 224] width 69 height 9
copy span "717001018304531"
click at [619, 214] on icon at bounding box center [620, 213] width 8 height 8
click at [620, 215] on icon at bounding box center [620, 213] width 8 height 8
click at [756, 214] on link "Approve" at bounding box center [761, 213] width 31 height 9
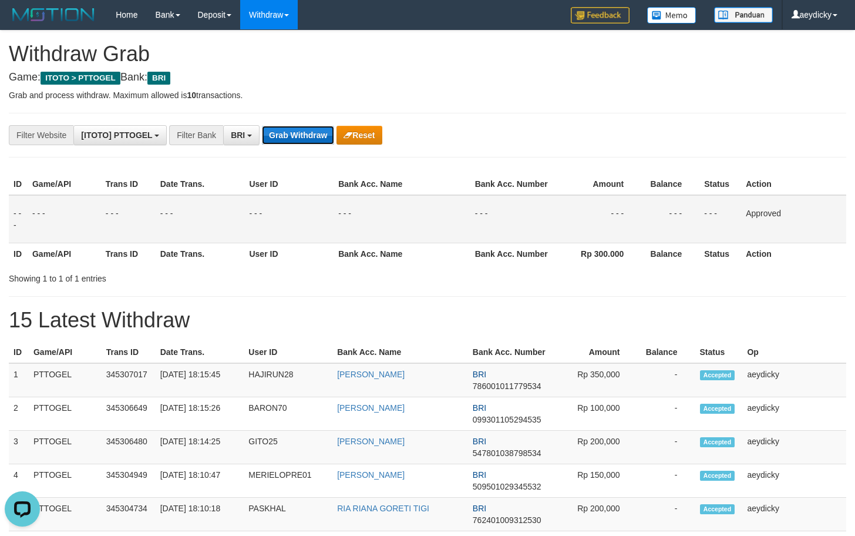
click at [325, 138] on button "Grab Withdraw" at bounding box center [298, 135] width 72 height 19
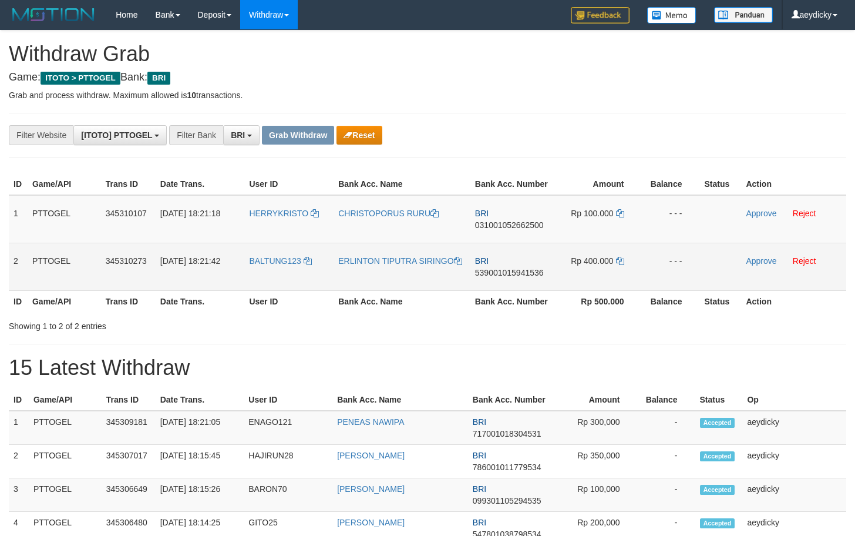
scroll to position [59, 0]
click at [580, 260] on tbody "1 PTTOGEL 345310107 [DATE] 18:21:18 HERRYKRISTO CHRISTOPORUS RURU BRI 031001052…" at bounding box center [428, 243] width 838 height 96
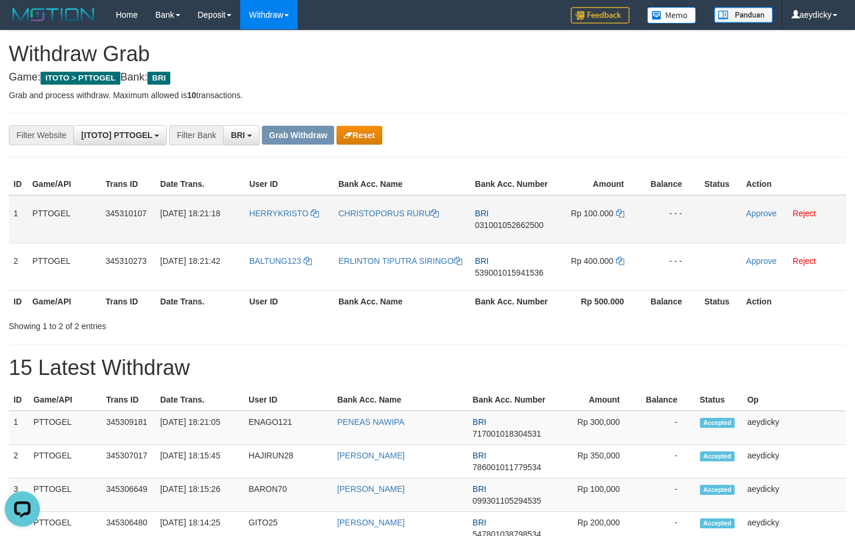
scroll to position [0, 0]
click at [505, 222] on span "031001052662500" at bounding box center [509, 224] width 69 height 9
copy span "031001052662500"
click at [505, 222] on span "031001052662500" at bounding box center [509, 224] width 69 height 9
click at [627, 214] on td "Rp 100.000" at bounding box center [599, 219] width 88 height 48
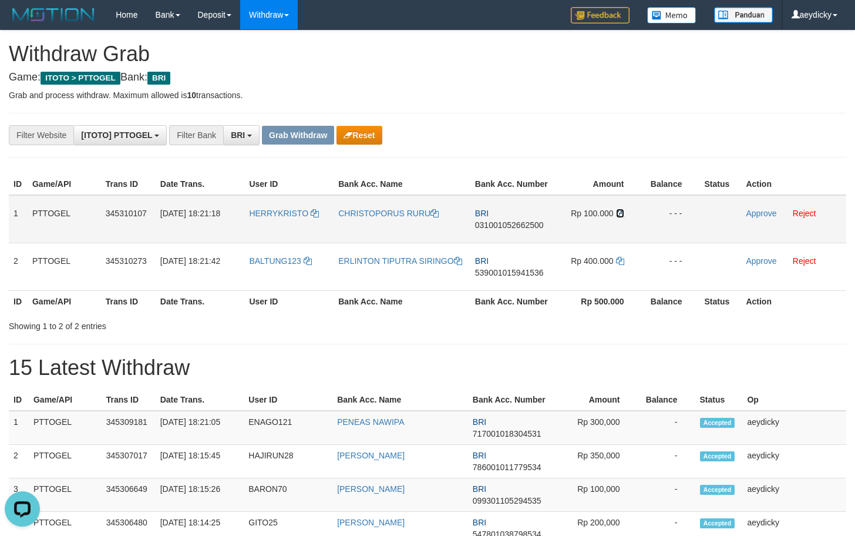
click at [616, 212] on icon at bounding box center [620, 213] width 8 height 8
click at [621, 211] on icon at bounding box center [620, 213] width 8 height 8
click at [754, 208] on td "Approve Reject" at bounding box center [793, 219] width 105 height 48
click at [755, 216] on link "Approve" at bounding box center [761, 213] width 31 height 9
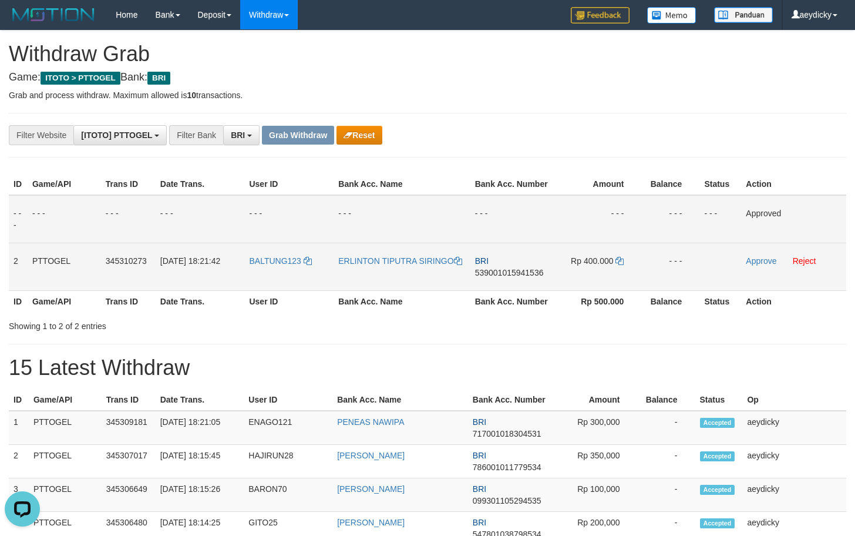
click at [498, 266] on td "BRI 539001015941536" at bounding box center [513, 267] width 84 height 48
click at [501, 267] on td "BRI 539001015941536" at bounding box center [513, 267] width 84 height 48
click at [503, 268] on span "539001015941536" at bounding box center [509, 272] width 69 height 9
copy span "539001015941536"
click at [513, 271] on span "539001015941536" at bounding box center [509, 272] width 69 height 9
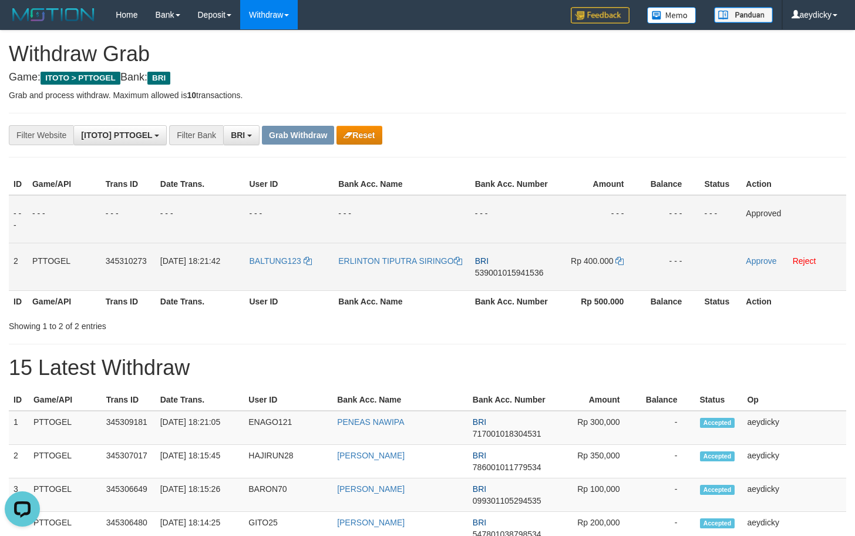
copy tr
click at [622, 261] on icon at bounding box center [620, 261] width 8 height 8
click at [764, 262] on link "Approve" at bounding box center [761, 260] width 31 height 9
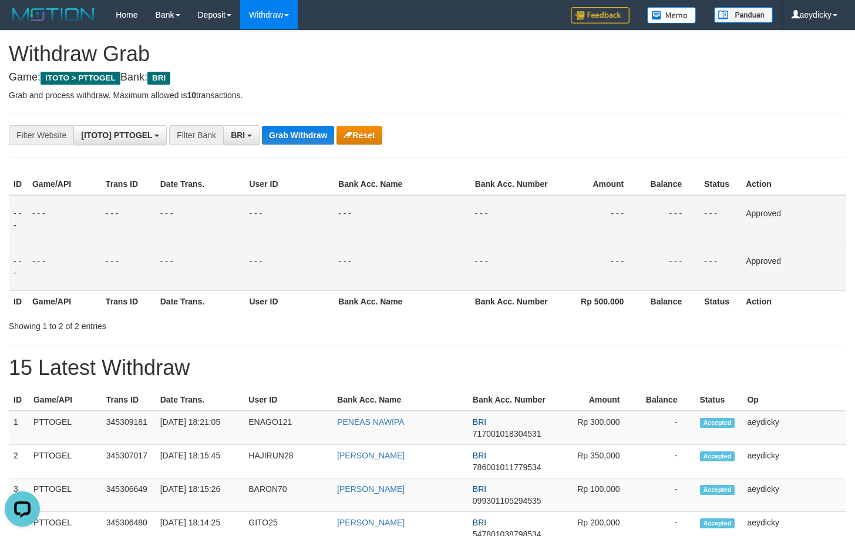
click at [461, 322] on div "Showing 1 to 2 of 2 entries" at bounding box center [427, 323] width 855 height 16
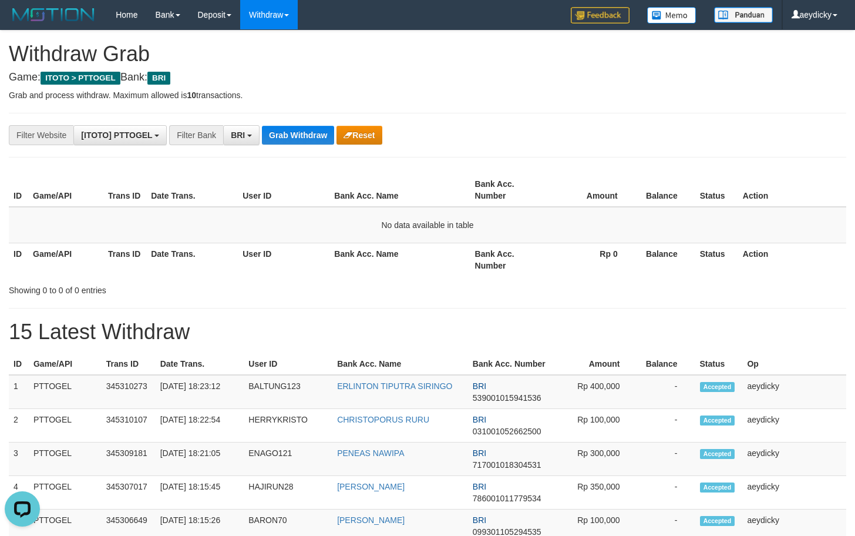
click at [308, 145] on div "**********" at bounding box center [356, 135] width 713 height 20
drag, startPoint x: 465, startPoint y: 294, endPoint x: 381, endPoint y: 204, distance: 123.0
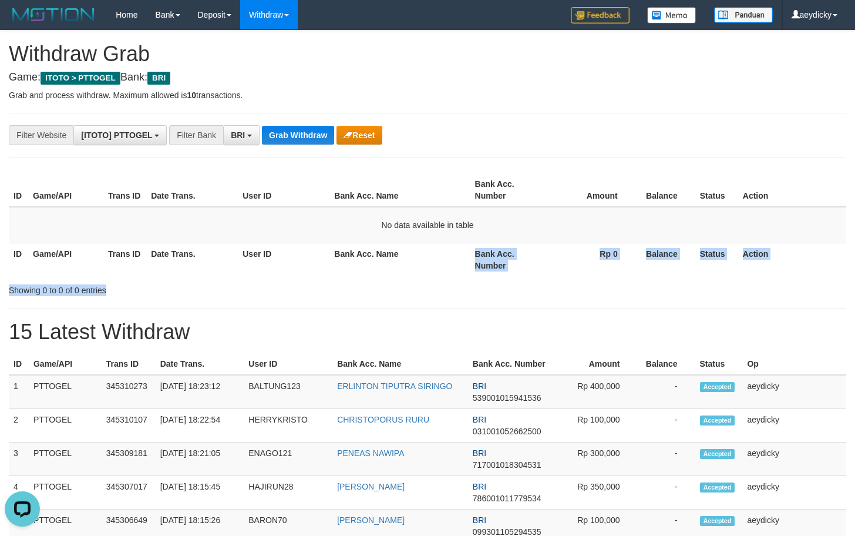
click at [620, 260] on th "Rp 0" at bounding box center [591, 259] width 90 height 33
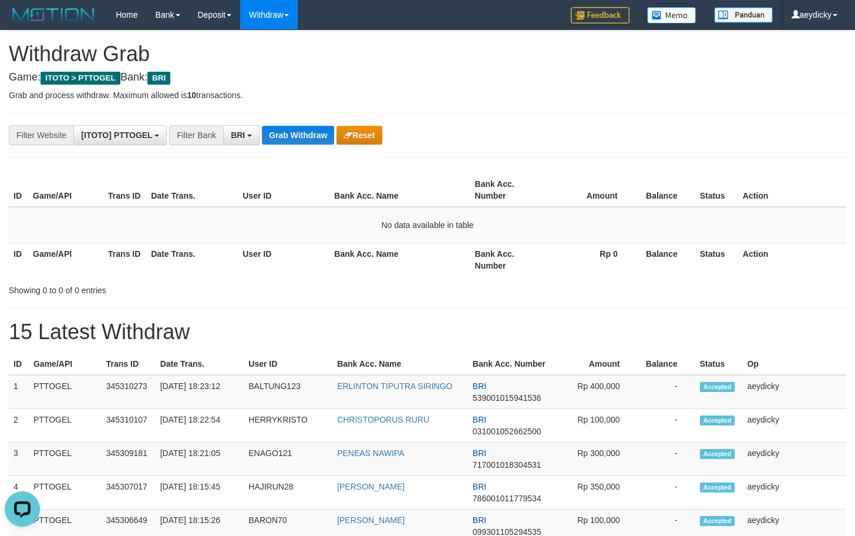
click at [295, 136] on button "Grab Withdraw" at bounding box center [298, 135] width 72 height 19
click at [291, 133] on button "Grab Withdraw" at bounding box center [298, 135] width 72 height 19
drag, startPoint x: 291, startPoint y: 133, endPoint x: 503, endPoint y: 133, distance: 212.1
click at [292, 132] on button "Grab Withdraw" at bounding box center [298, 135] width 72 height 19
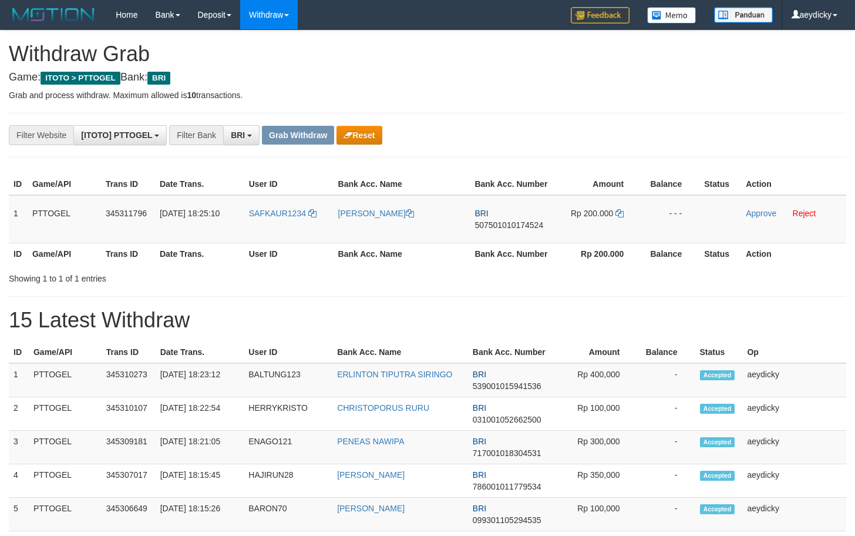
scroll to position [59, 0]
drag, startPoint x: 281, startPoint y: 226, endPoint x: 576, endPoint y: 226, distance: 295.5
click at [576, 226] on tr "1 PTTOGEL 345311796 01/10/2025 18:25:10 SAFKAUR1234 HUGO GUSTAF SAFKAUR BRI 507…" at bounding box center [428, 219] width 838 height 48
click at [509, 230] on td "BRI 507501010174524" at bounding box center [512, 219] width 84 height 48
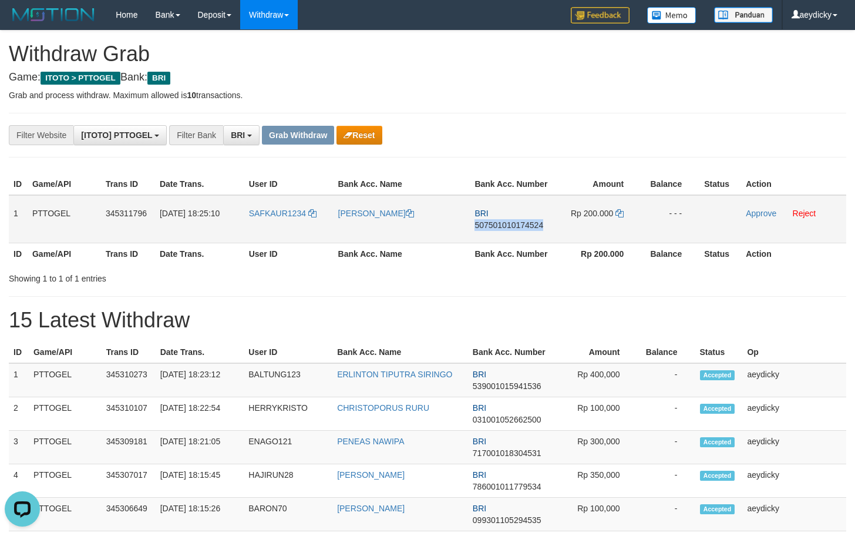
click at [509, 230] on td "BRI 507501010174524" at bounding box center [512, 219] width 84 height 48
copy span "507501010174524"
click at [533, 222] on span "507501010174524" at bounding box center [509, 224] width 69 height 9
copy tr
click at [533, 222] on span "507501010174524" at bounding box center [509, 224] width 69 height 9
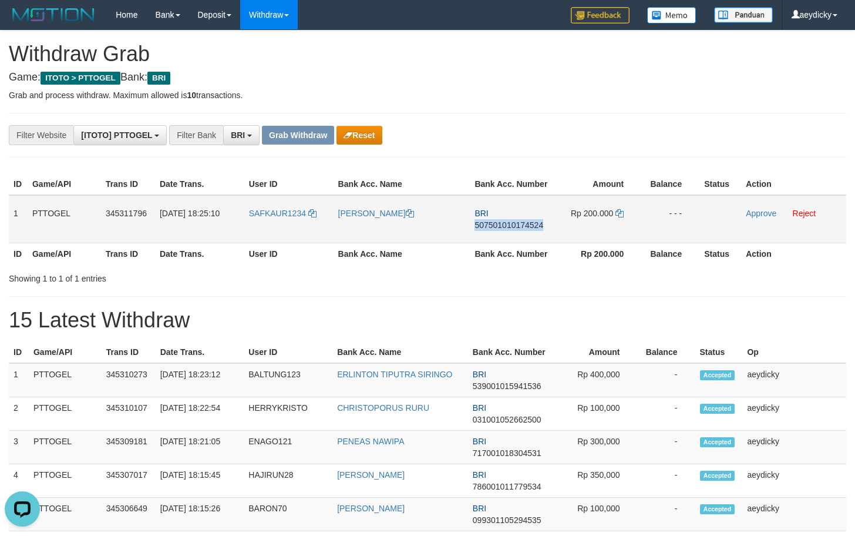
copy span "507501010174524"
click at [350, 137] on button "Reset" at bounding box center [359, 135] width 45 height 19
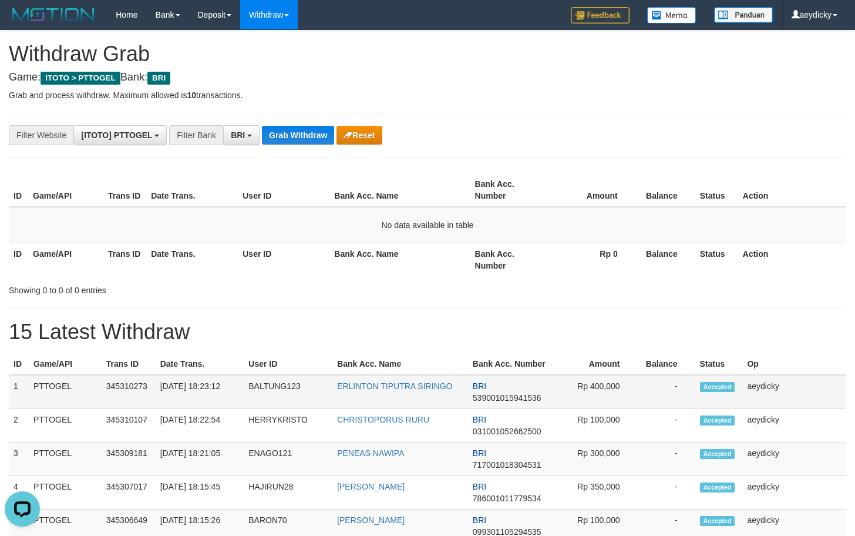
click at [511, 396] on span "539001015941536" at bounding box center [507, 397] width 69 height 9
copy span "539001015941536"
click at [298, 129] on button "Grab Withdraw" at bounding box center [298, 135] width 72 height 19
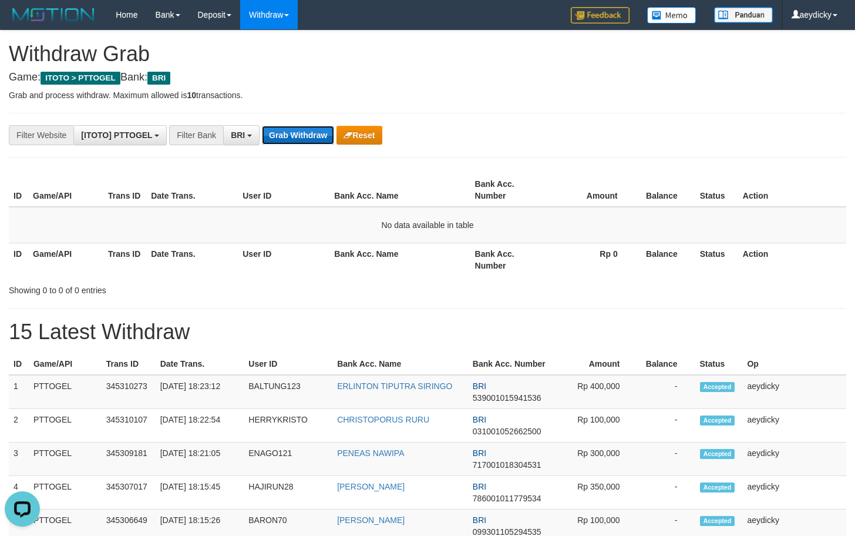
click at [298, 129] on button "Grab Withdraw" at bounding box center [298, 135] width 72 height 19
click at [298, 142] on button "Grab Withdraw" at bounding box center [298, 135] width 72 height 19
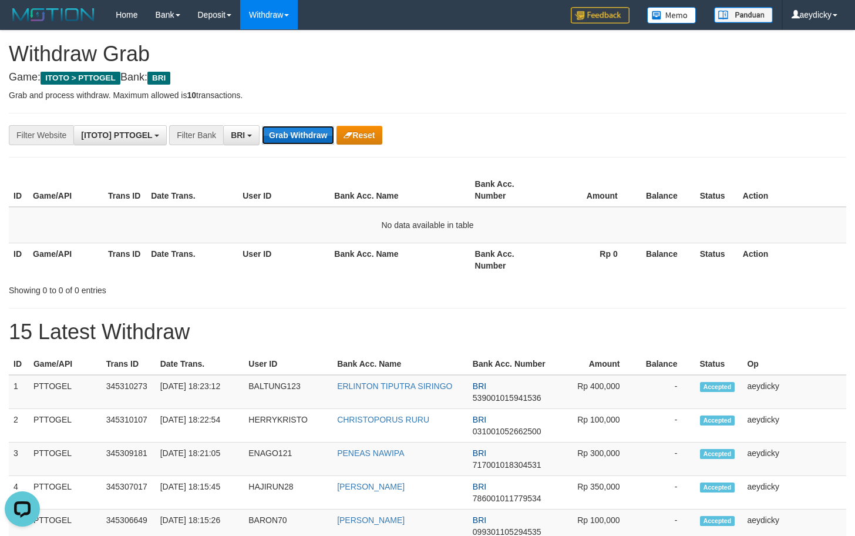
click at [298, 142] on button "Grab Withdraw" at bounding box center [298, 135] width 72 height 19
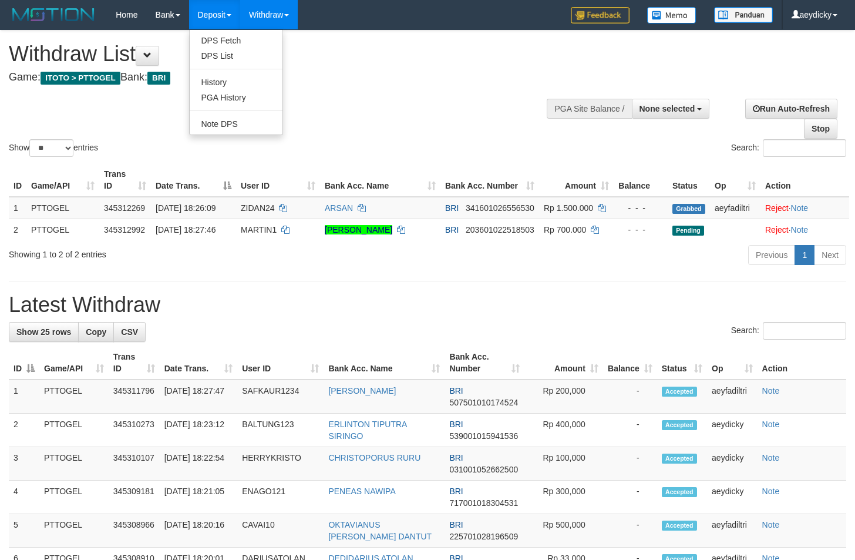
select select
select select "**"
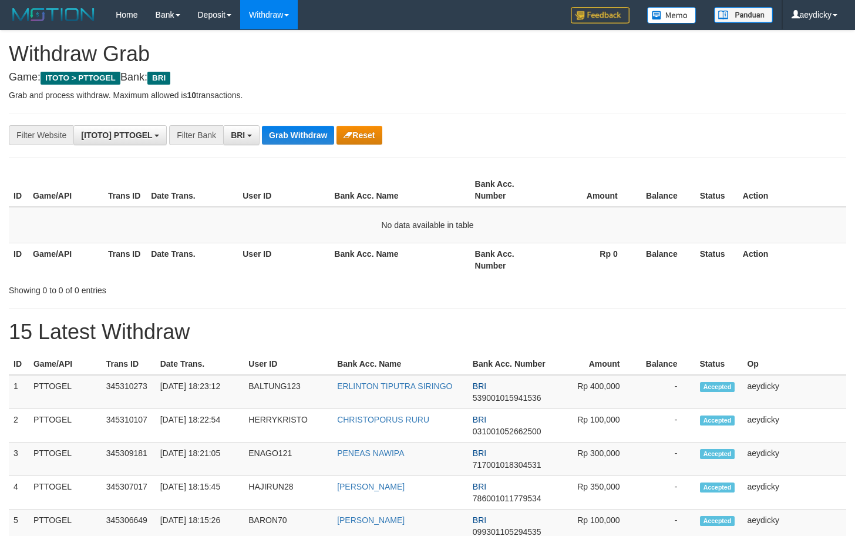
scroll to position [59, 0]
click at [297, 143] on button "Grab Withdraw" at bounding box center [298, 135] width 72 height 19
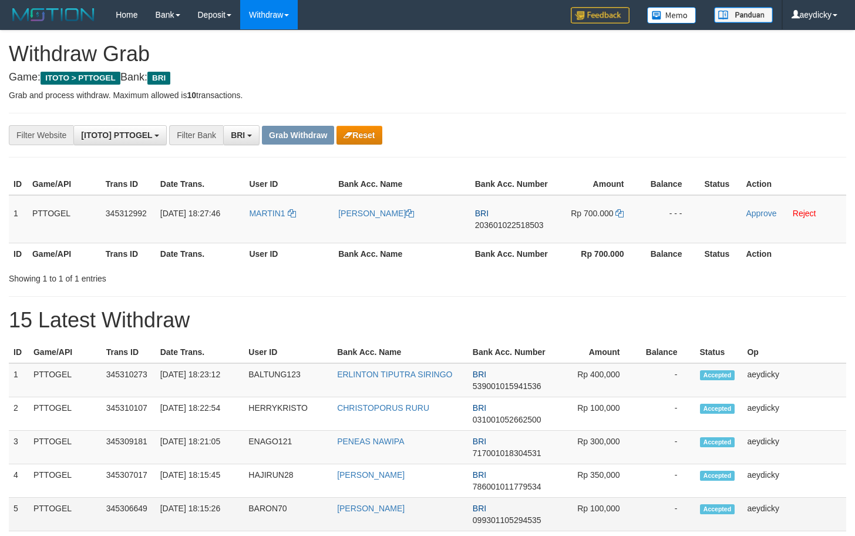
scroll to position [59, 0]
drag, startPoint x: 272, startPoint y: 233, endPoint x: 576, endPoint y: 220, distance: 304.0
click at [576, 220] on tr "1 PTTOGEL 345312992 01/10/2025 18:27:46 MARTIN1 MARTIANUS MENDROFA BRI 20360102…" at bounding box center [428, 219] width 838 height 48
click at [500, 231] on td "BRI 203601022518503" at bounding box center [513, 219] width 84 height 48
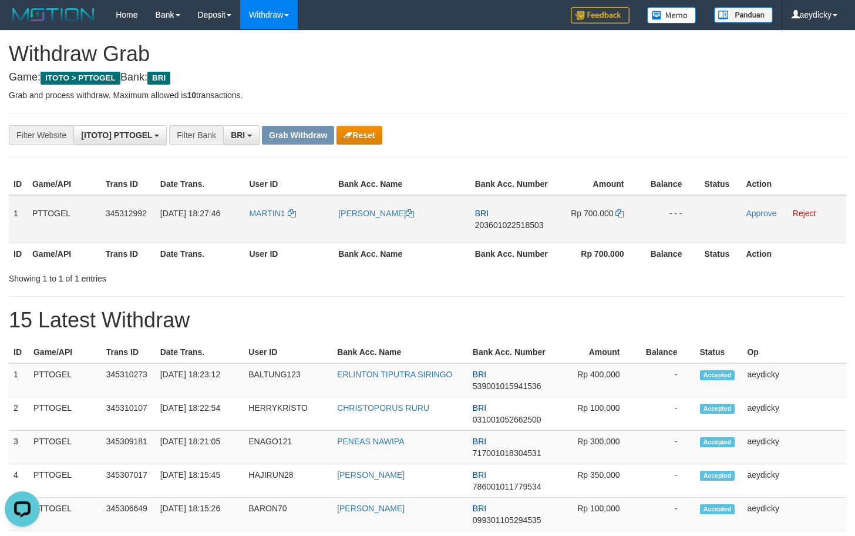
click at [508, 229] on span "203601022518503" at bounding box center [509, 224] width 69 height 9
copy tr
click at [508, 229] on span "203601022518503" at bounding box center [509, 224] width 69 height 9
copy span "203601022518503"
click at [619, 216] on icon at bounding box center [620, 213] width 8 height 8
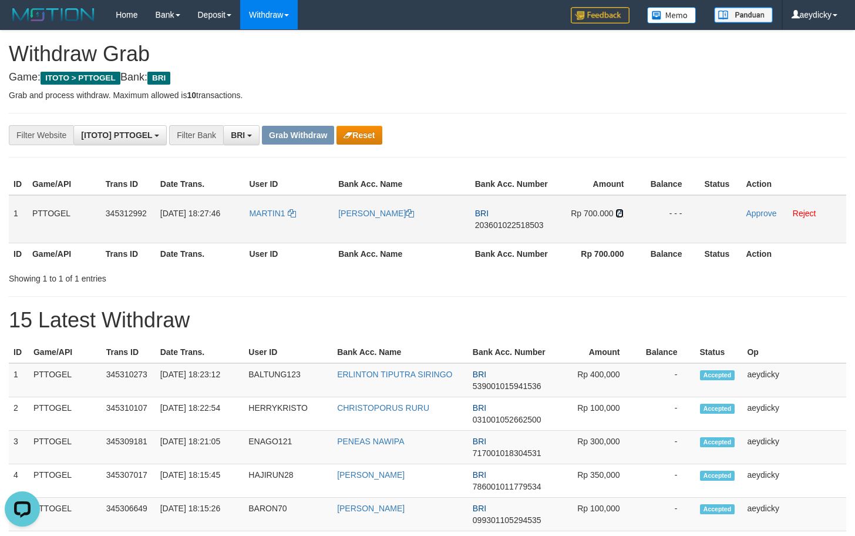
drag, startPoint x: 619, startPoint y: 216, endPoint x: 860, endPoint y: 220, distance: 240.9
click at [619, 216] on icon at bounding box center [620, 213] width 8 height 8
click at [763, 218] on td "Approve Reject" at bounding box center [793, 219] width 105 height 48
click at [755, 206] on td "Approve Reject" at bounding box center [793, 219] width 105 height 48
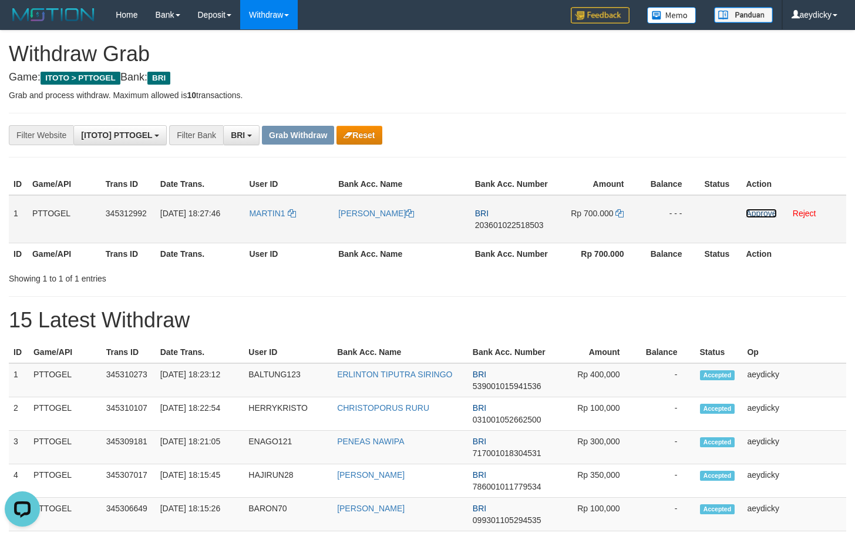
click at [755, 210] on link "Approve" at bounding box center [761, 213] width 31 height 9
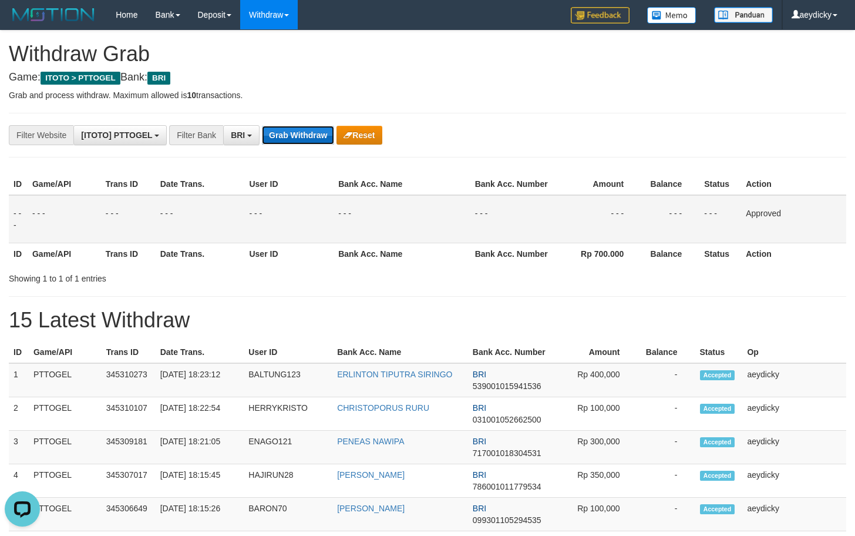
click at [288, 130] on button "Grab Withdraw" at bounding box center [298, 135] width 72 height 19
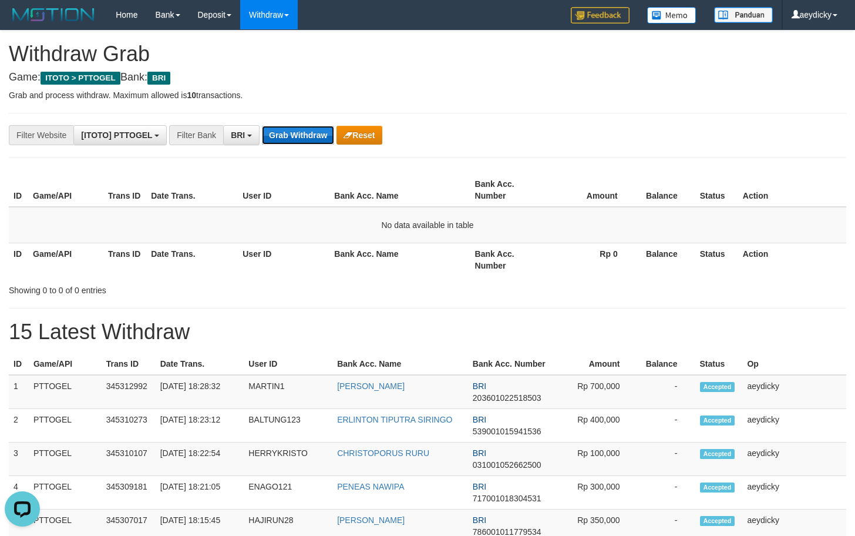
click at [290, 127] on button "Grab Withdraw" at bounding box center [298, 135] width 72 height 19
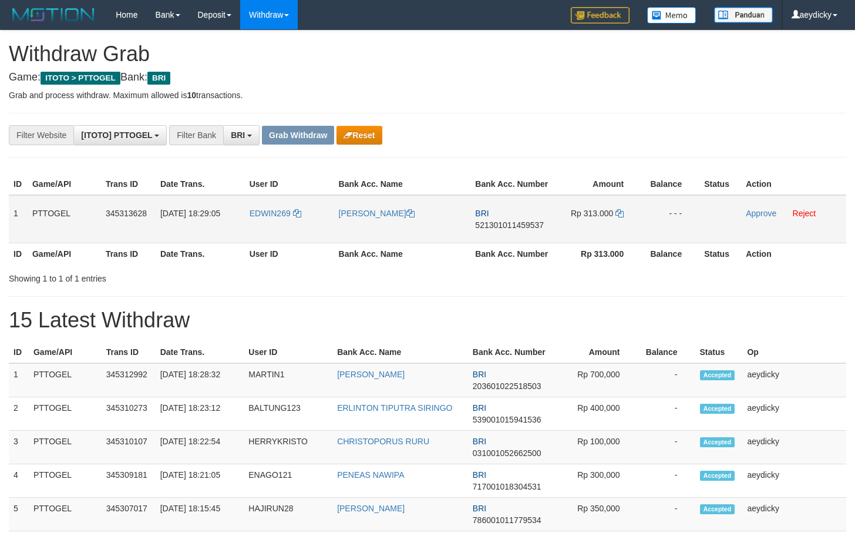
scroll to position [59, 0]
drag, startPoint x: 276, startPoint y: 227, endPoint x: 601, endPoint y: 228, distance: 325.5
click at [601, 228] on tr "1 PTTOGEL 345313628 01/10/2025 18:29:05 EDWIN269 EDWIN IRAWAN JAINAL BRI 521301…" at bounding box center [428, 219] width 838 height 48
click at [507, 228] on span "521301011459537" at bounding box center [509, 224] width 69 height 9
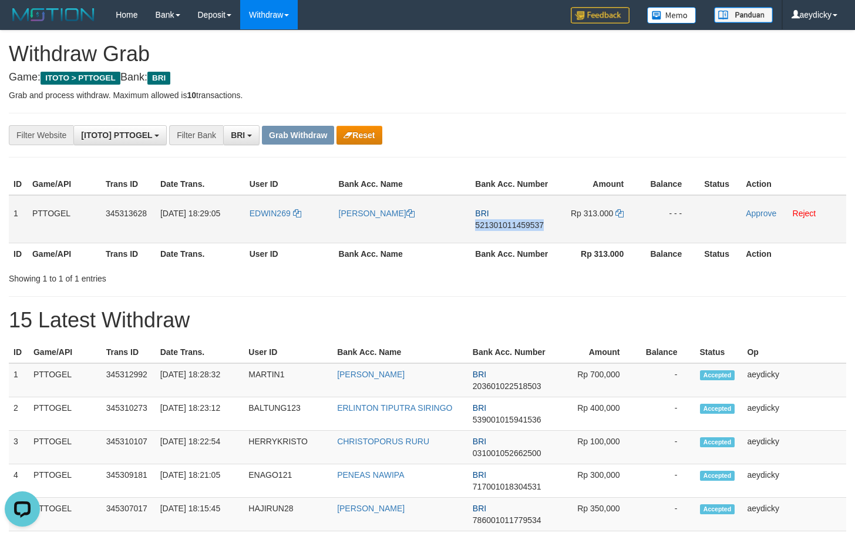
click at [507, 228] on span "521301011459537" at bounding box center [509, 224] width 69 height 9
copy span "521301011459537"
click at [612, 210] on span "Rp 313.000" at bounding box center [592, 213] width 42 height 9
click at [619, 210] on icon at bounding box center [620, 213] width 8 height 8
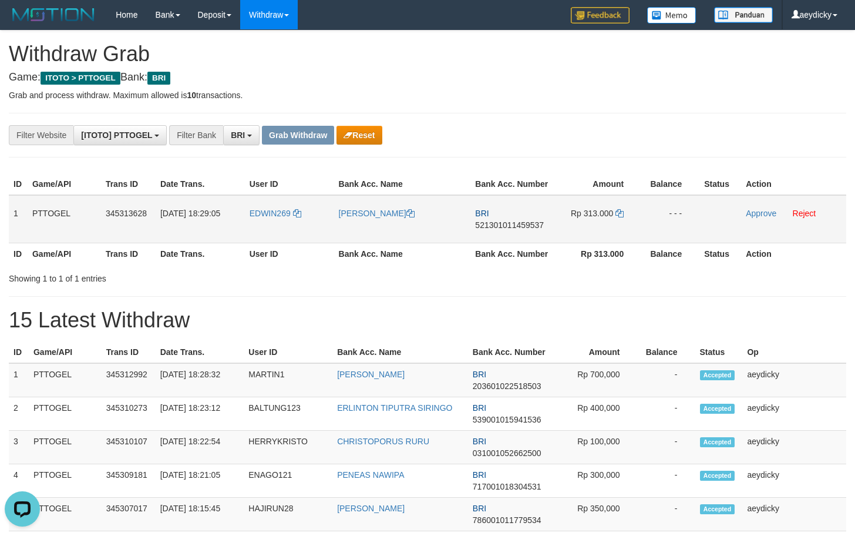
click at [764, 207] on td "Approve Reject" at bounding box center [793, 219] width 105 height 48
click at [759, 210] on link "Approve" at bounding box center [761, 213] width 31 height 9
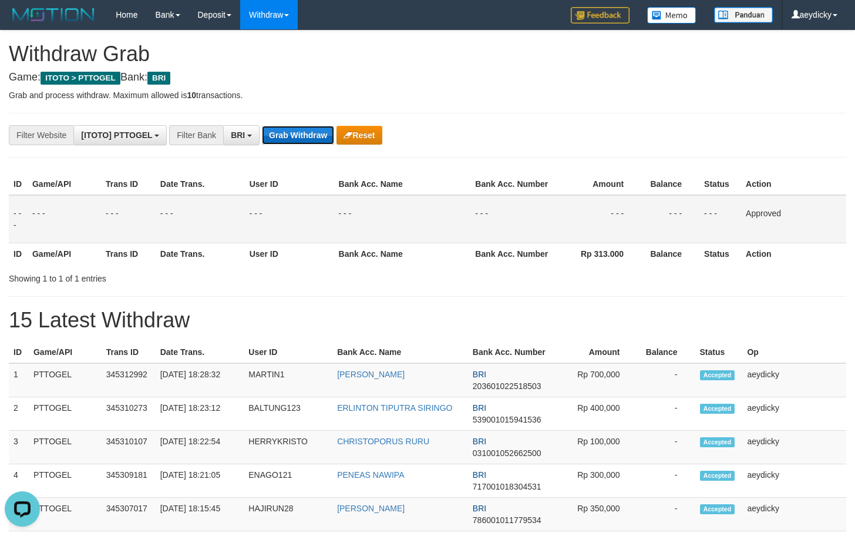
click at [288, 142] on button "Grab Withdraw" at bounding box center [298, 135] width 72 height 19
drag, startPoint x: 288, startPoint y: 142, endPoint x: 810, endPoint y: 141, distance: 521.7
click at [294, 140] on button "Grab Withdraw" at bounding box center [298, 135] width 72 height 19
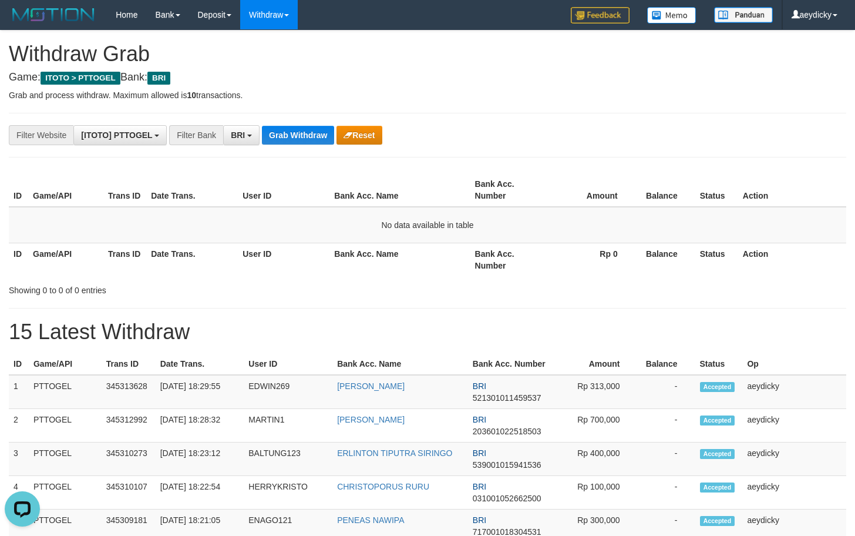
click at [612, 328] on h1 "15 Latest Withdraw" at bounding box center [428, 331] width 838 height 23
click at [282, 135] on button "Grab Withdraw" at bounding box center [298, 135] width 72 height 19
click at [283, 135] on button "Grab Withdraw" at bounding box center [298, 135] width 72 height 19
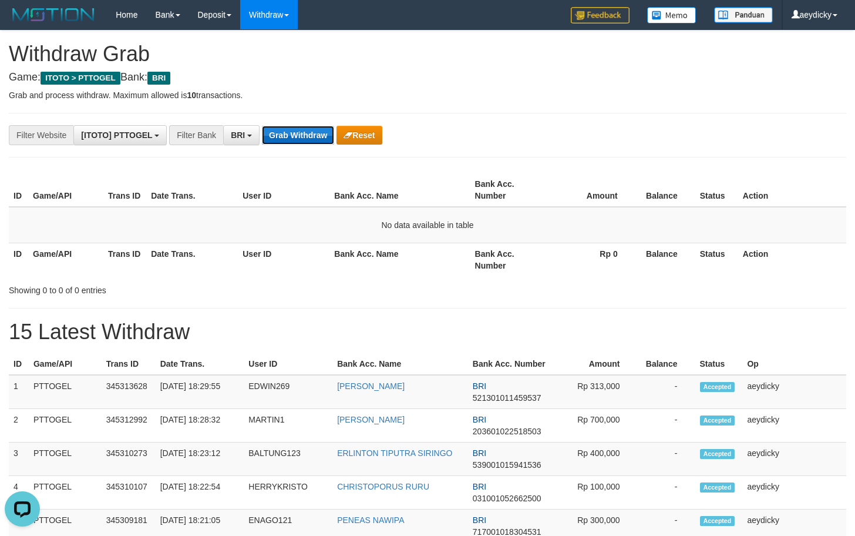
click at [283, 135] on button "Grab Withdraw" at bounding box center [298, 135] width 72 height 19
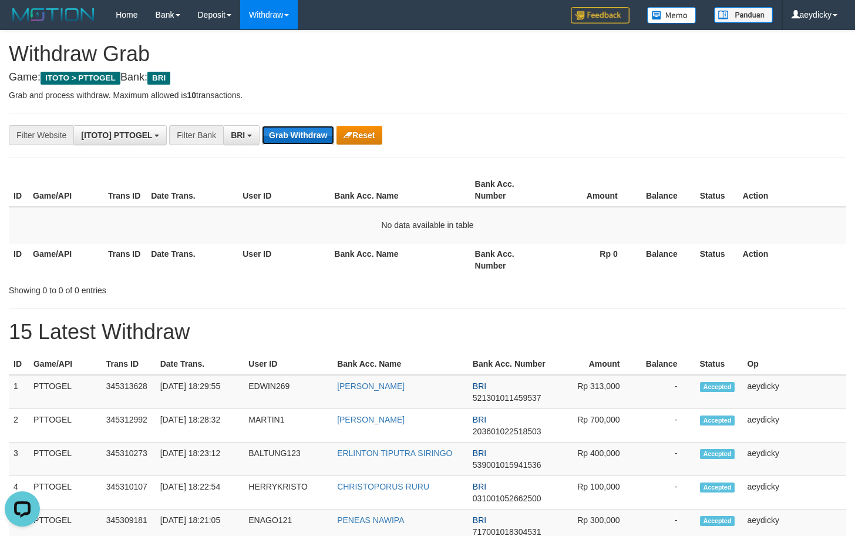
click at [283, 135] on button "Grab Withdraw" at bounding box center [298, 135] width 72 height 19
click at [311, 135] on button "Grab Withdraw" at bounding box center [298, 135] width 72 height 19
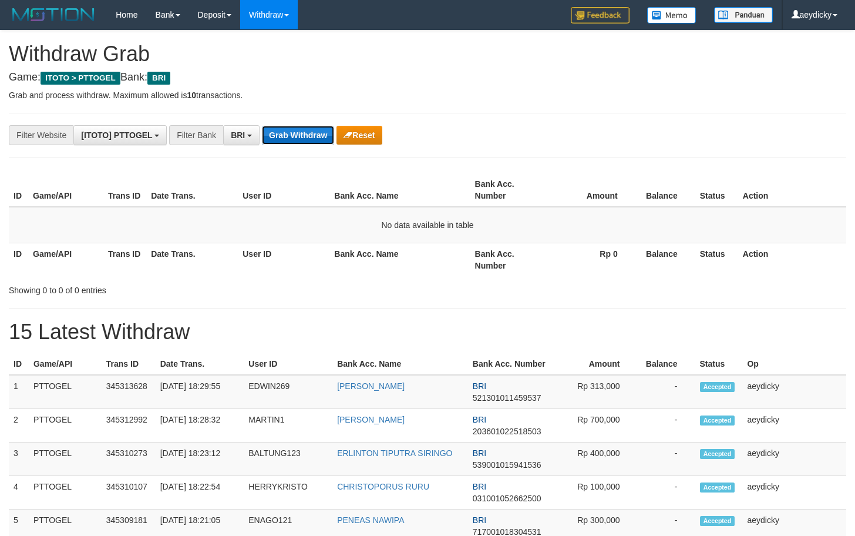
click at [311, 135] on button "Grab Withdraw" at bounding box center [298, 135] width 72 height 19
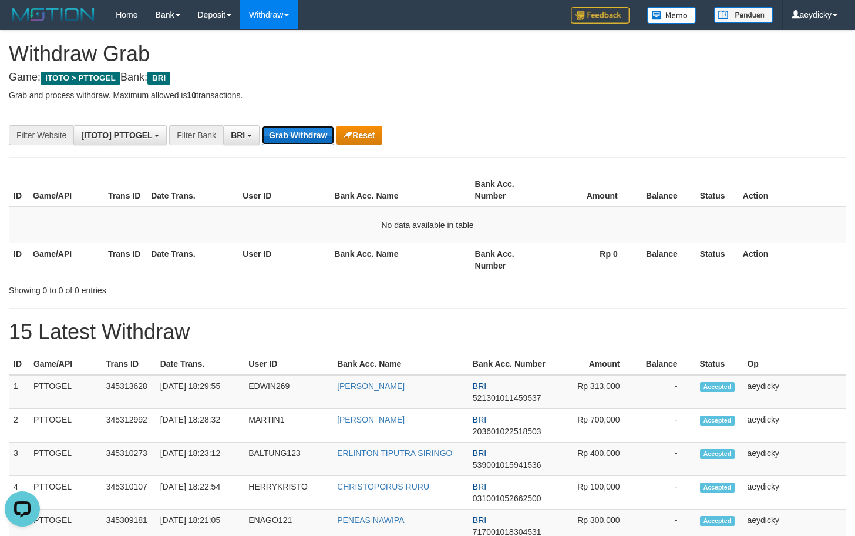
click at [311, 135] on button "Grab Withdraw" at bounding box center [298, 135] width 72 height 19
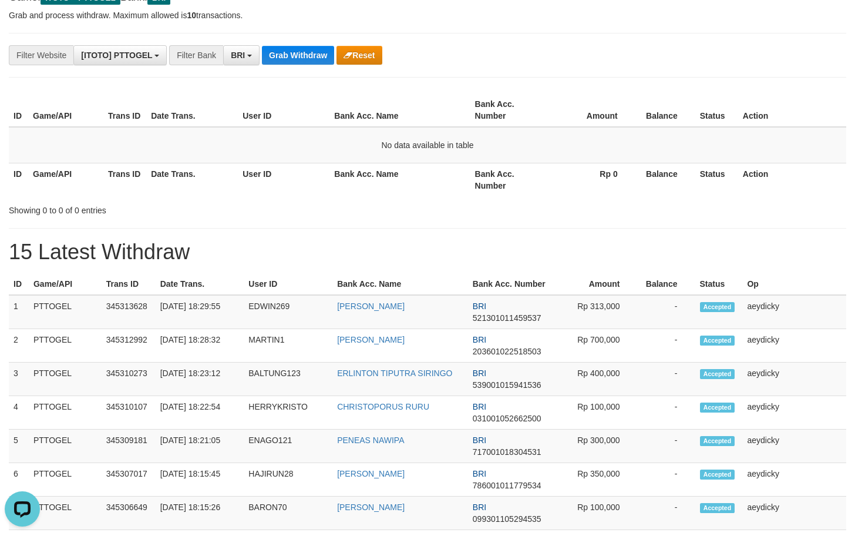
click at [577, 241] on h1 "15 Latest Withdraw" at bounding box center [428, 251] width 838 height 23
click at [294, 49] on button "Grab Withdraw" at bounding box center [298, 55] width 72 height 19
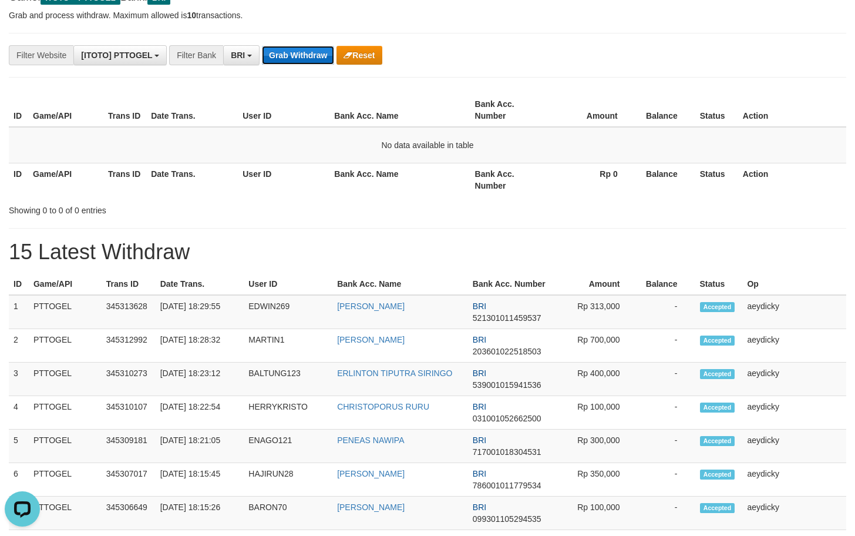
click at [294, 49] on button "Grab Withdraw" at bounding box center [298, 55] width 72 height 19
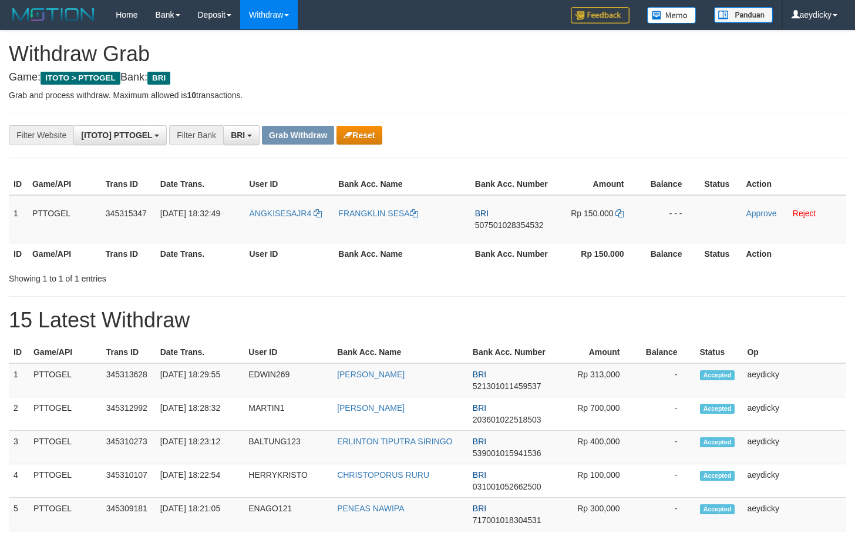
scroll to position [59, 0]
copy tr
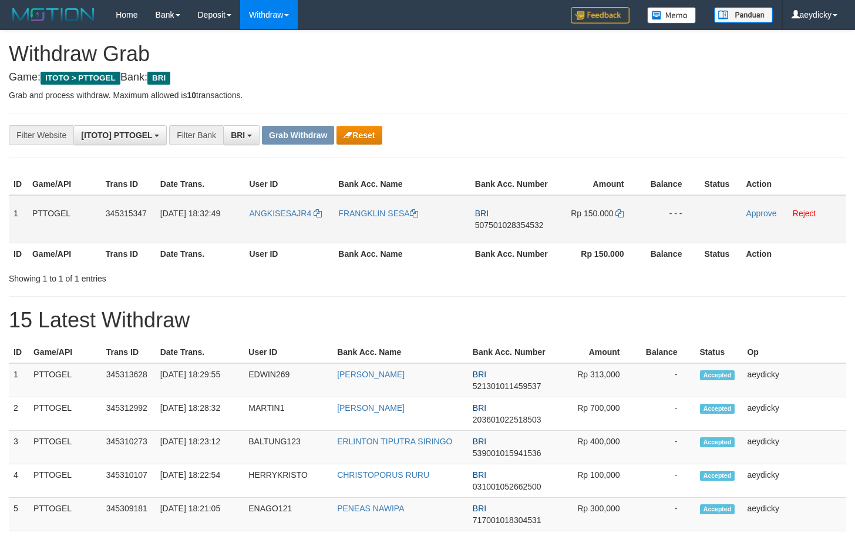
drag, startPoint x: 270, startPoint y: 220, endPoint x: 630, endPoint y: 228, distance: 359.6
click at [630, 228] on tr "1 PTTOGEL 345315347 01/10/2025 18:32:49 ANGKISESAJR4 FRANGKLIN SESA BRI 5075010…" at bounding box center [428, 219] width 838 height 48
click at [512, 230] on td "BRI 507501028354532" at bounding box center [513, 219] width 84 height 48
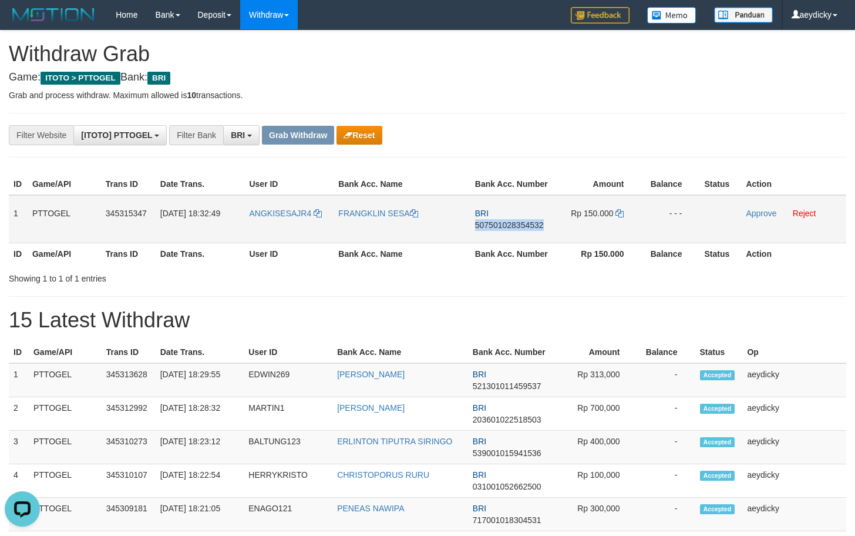
copy span "507501028354532"
click at [516, 229] on span "507501028354532" at bounding box center [509, 224] width 69 height 9
copy tr
click at [516, 229] on span "507501028354532" at bounding box center [509, 224] width 69 height 9
copy span "507501028354532"
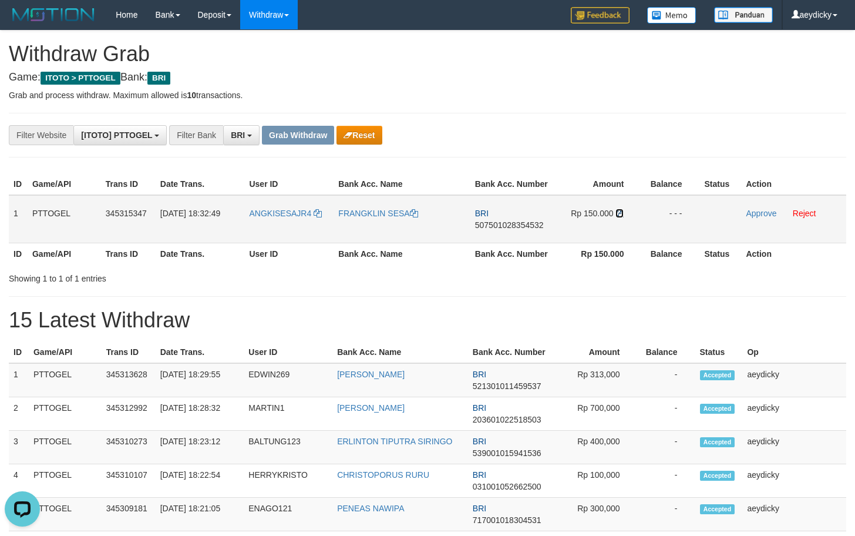
click at [623, 216] on icon at bounding box center [620, 213] width 8 height 8
click at [623, 210] on icon at bounding box center [620, 213] width 8 height 8
click at [622, 213] on icon at bounding box center [620, 213] width 8 height 8
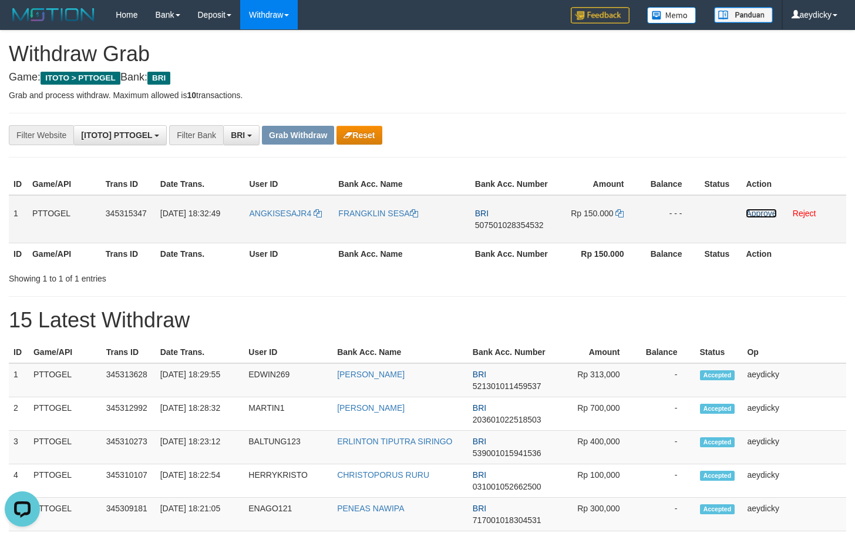
click at [758, 212] on link "Approve" at bounding box center [761, 213] width 31 height 9
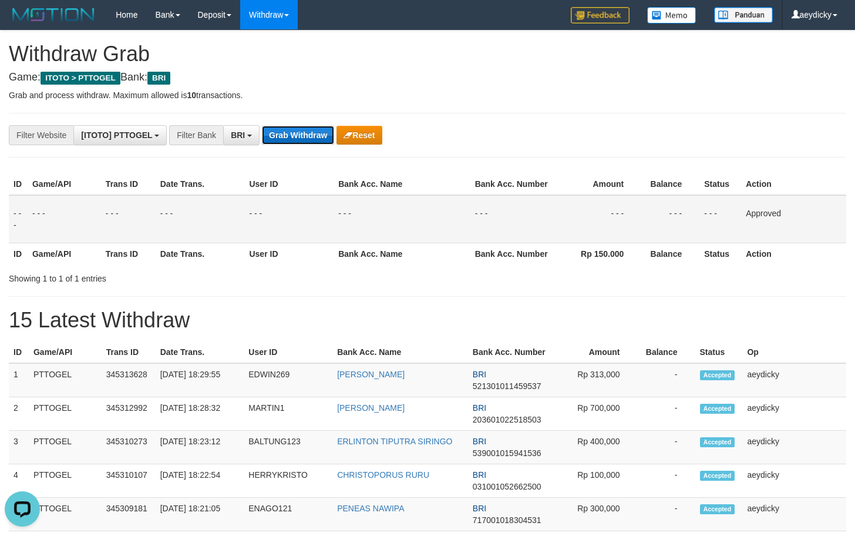
click at [276, 135] on button "Grab Withdraw" at bounding box center [298, 135] width 72 height 19
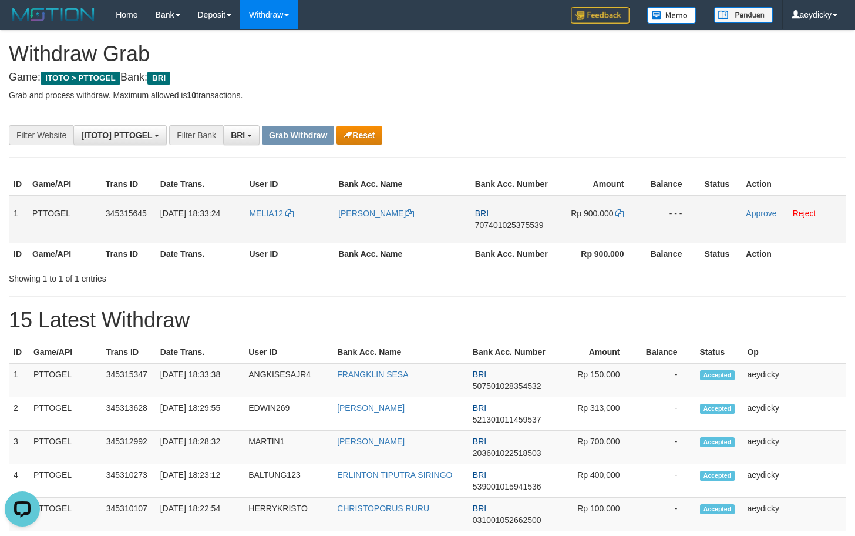
drag, startPoint x: 275, startPoint y: 226, endPoint x: 582, endPoint y: 207, distance: 307.8
click at [582, 207] on tr "1 PTTOGEL 345315645 [DATE] 18:33:24 MELIA12 MELIANUS MAGAI BRI 707401025375539 …" at bounding box center [428, 219] width 838 height 48
click at [495, 222] on span "707401025375539" at bounding box center [509, 224] width 69 height 9
copy span "707401025375539"
click at [495, 222] on span "707401025375539" at bounding box center [509, 224] width 69 height 9
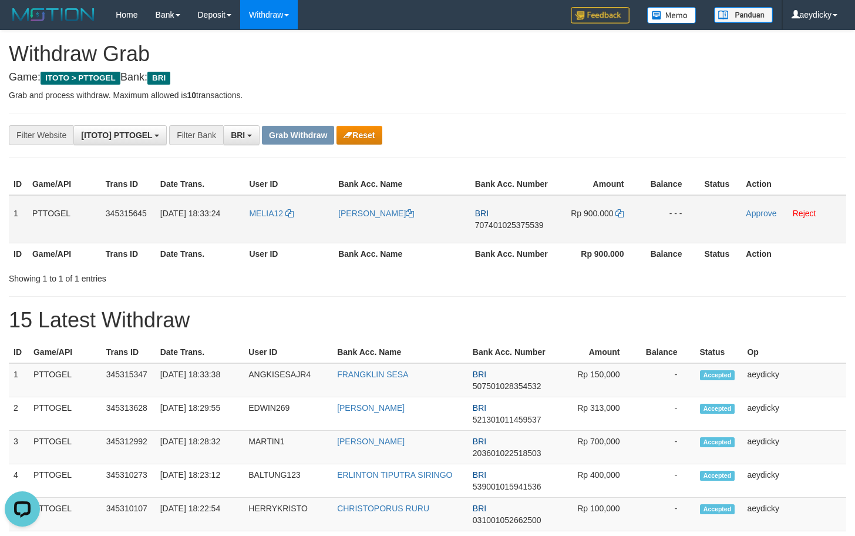
click at [521, 225] on span "707401025375539" at bounding box center [509, 224] width 69 height 9
drag, startPoint x: 521, startPoint y: 225, endPoint x: 844, endPoint y: 320, distance: 336.3
click at [522, 226] on span "707401025375539" at bounding box center [509, 224] width 69 height 9
copy span "707401025375539"
click at [619, 212] on icon at bounding box center [620, 213] width 8 height 8
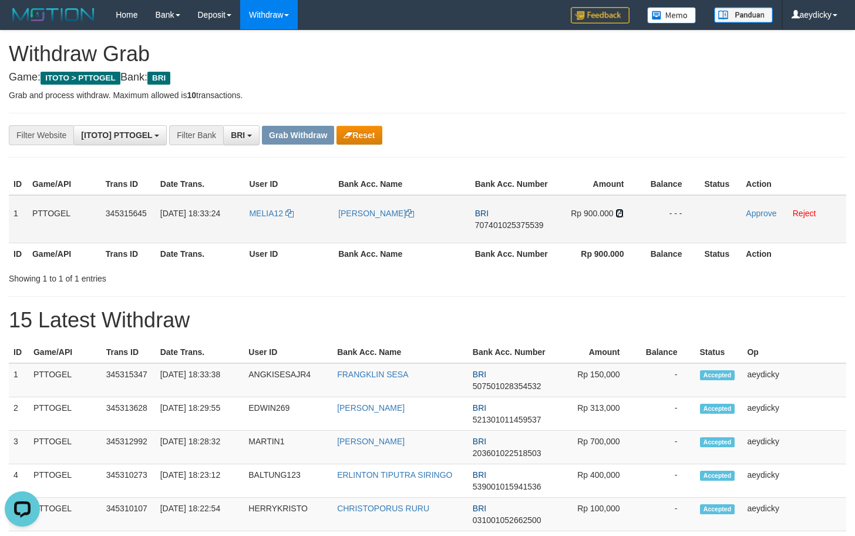
click at [619, 212] on icon at bounding box center [620, 213] width 8 height 8
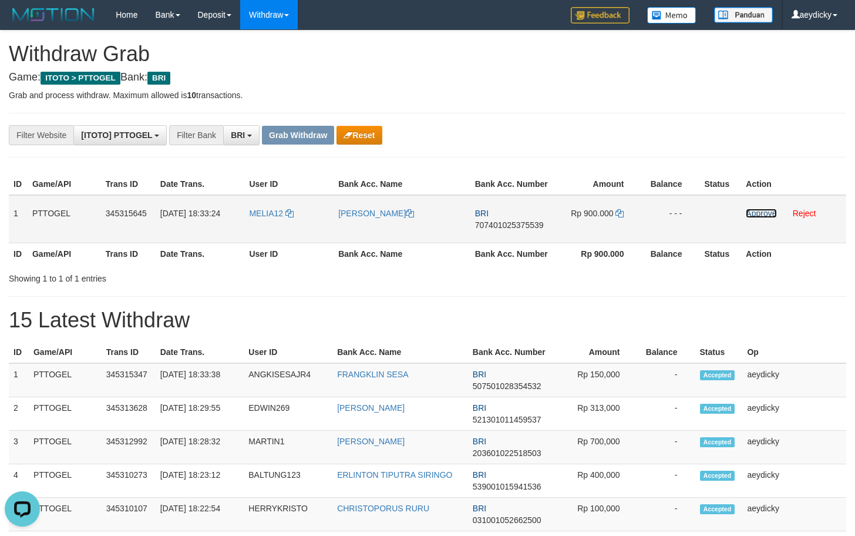
click at [754, 213] on link "Approve" at bounding box center [761, 213] width 31 height 9
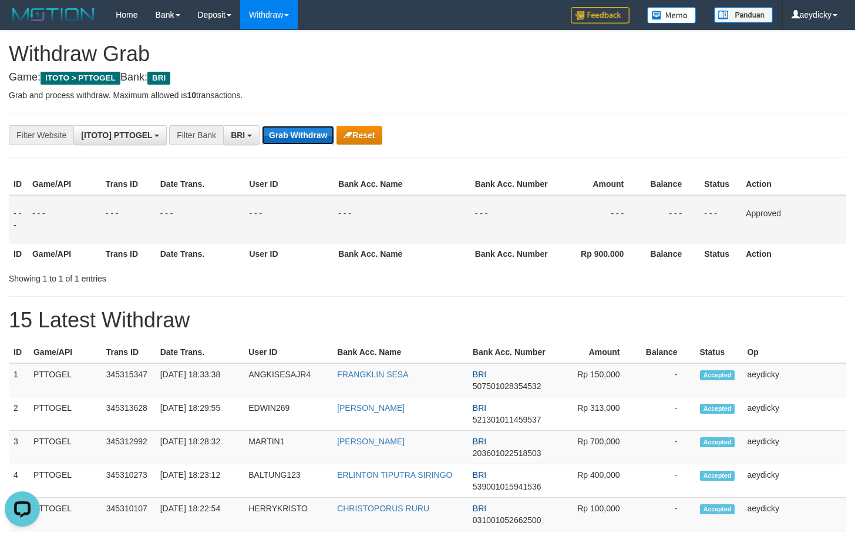
click at [307, 144] on button "Grab Withdraw" at bounding box center [298, 135] width 72 height 19
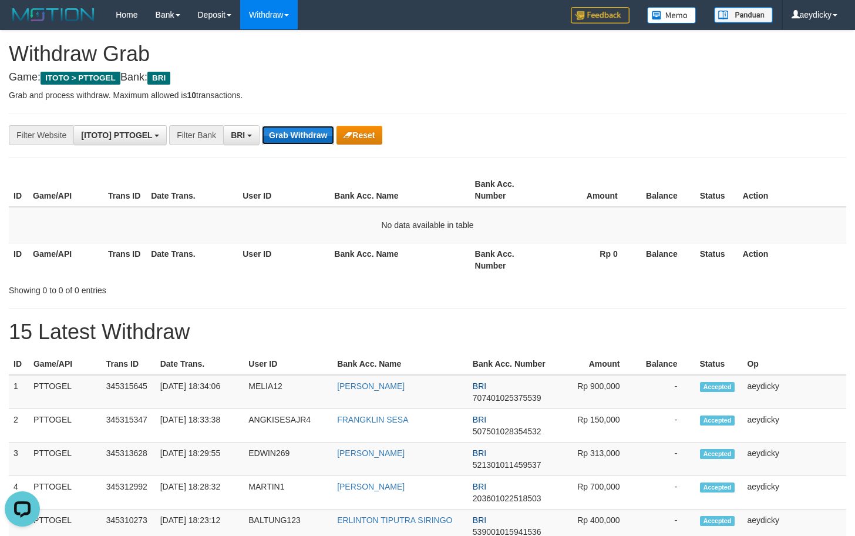
click at [310, 129] on button "Grab Withdraw" at bounding box center [298, 135] width 72 height 19
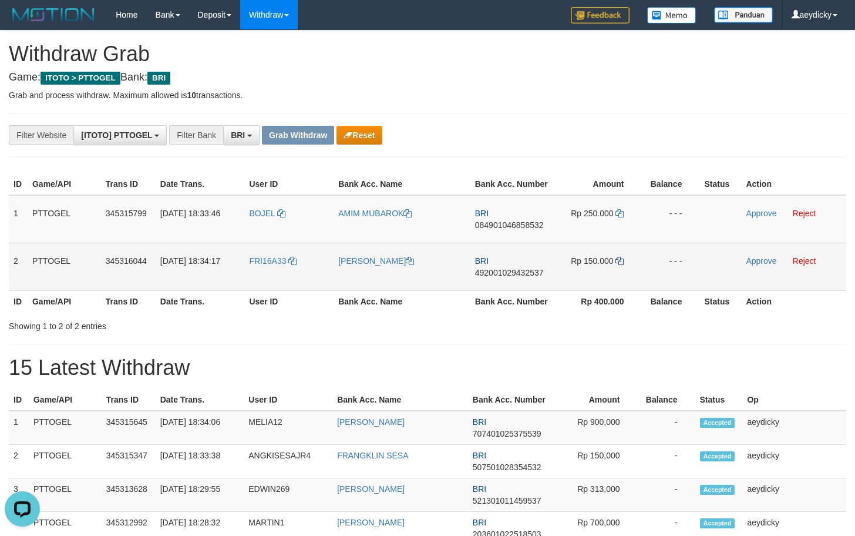
drag, startPoint x: 271, startPoint y: 230, endPoint x: 624, endPoint y: 264, distance: 354.7
click at [624, 264] on tbody "1 PTTOGEL 345315799 [DATE] 18:33:46 BOJEL AMIM MUBAROK BRI 084901046858532 Rp 2…" at bounding box center [428, 243] width 838 height 96
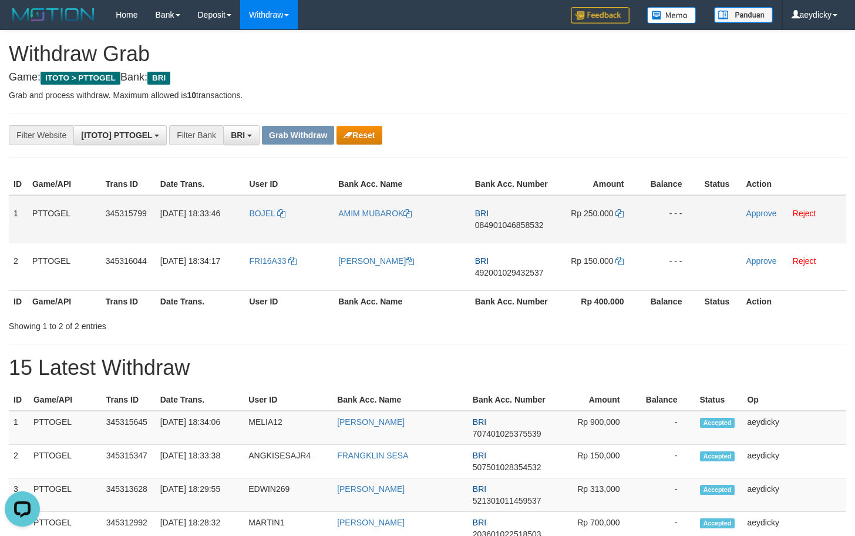
click at [509, 226] on span "084901046858532" at bounding box center [509, 224] width 69 height 9
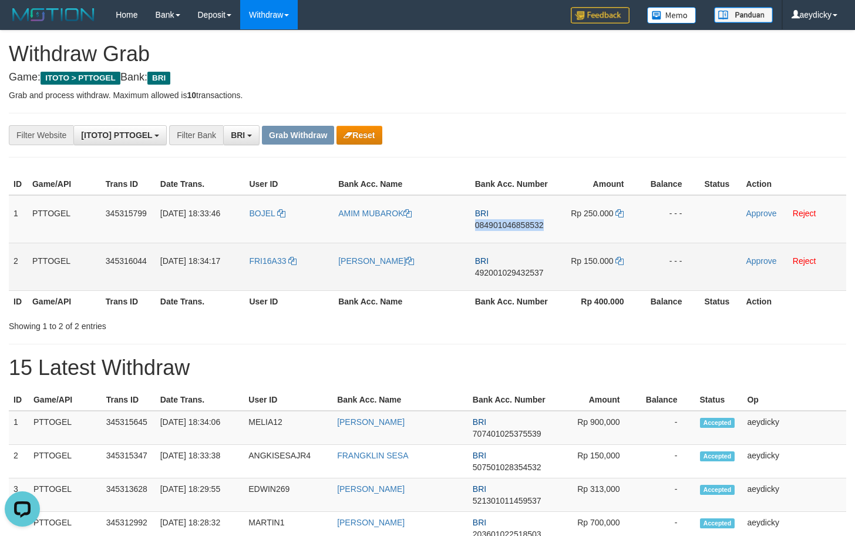
drag, startPoint x: 509, startPoint y: 226, endPoint x: 754, endPoint y: 286, distance: 251.8
click at [511, 225] on span "084901046858532" at bounding box center [509, 224] width 69 height 9
copy span "084901046858532"
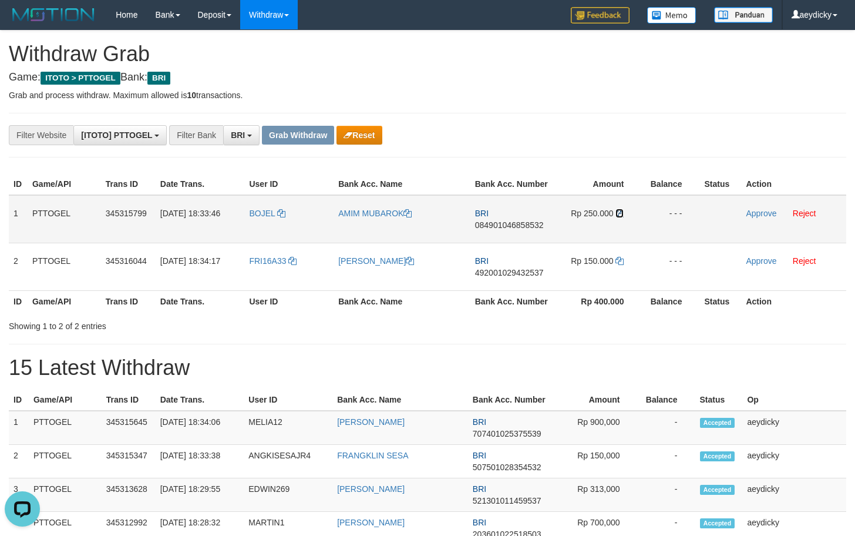
click at [618, 211] on icon at bounding box center [620, 213] width 8 height 8
click at [757, 214] on link "Approve" at bounding box center [761, 213] width 31 height 9
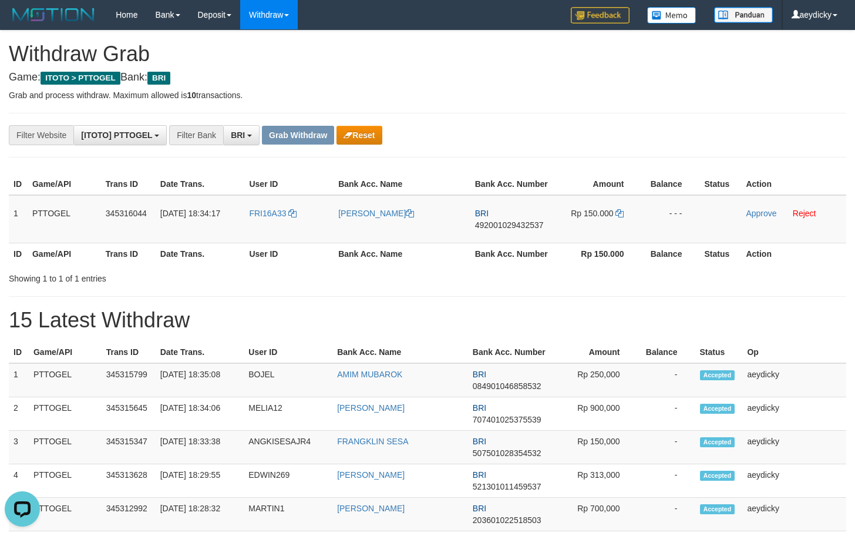
click at [537, 318] on h1 "15 Latest Withdraw" at bounding box center [428, 319] width 838 height 23
click at [521, 233] on td "BRI 492001029432537" at bounding box center [513, 219] width 84 height 48
click at [521, 230] on td "BRI 492001029432537" at bounding box center [513, 219] width 84 height 48
copy tr
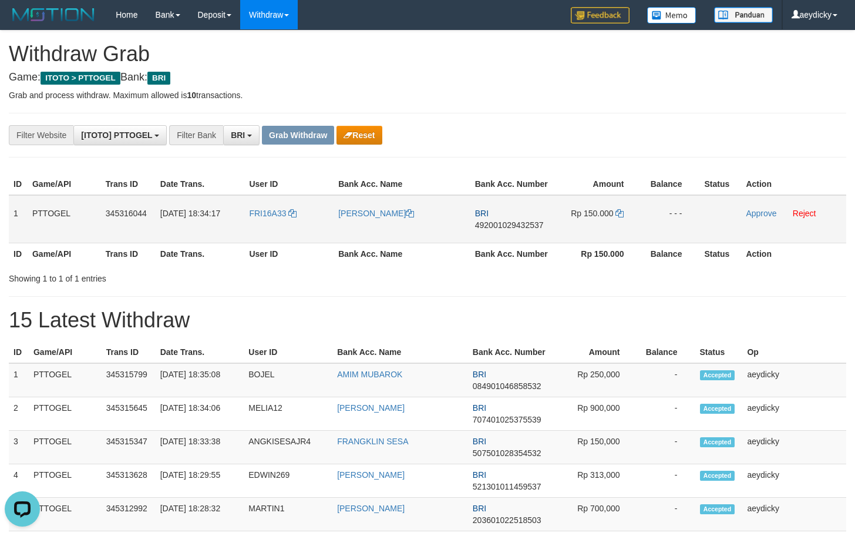
click at [522, 227] on span "492001029432537" at bounding box center [509, 224] width 69 height 9
click at [513, 234] on td "BRI 492001029432537" at bounding box center [513, 219] width 84 height 48
click at [517, 229] on span "492001029432537" at bounding box center [509, 224] width 69 height 9
copy span "492001029432537"
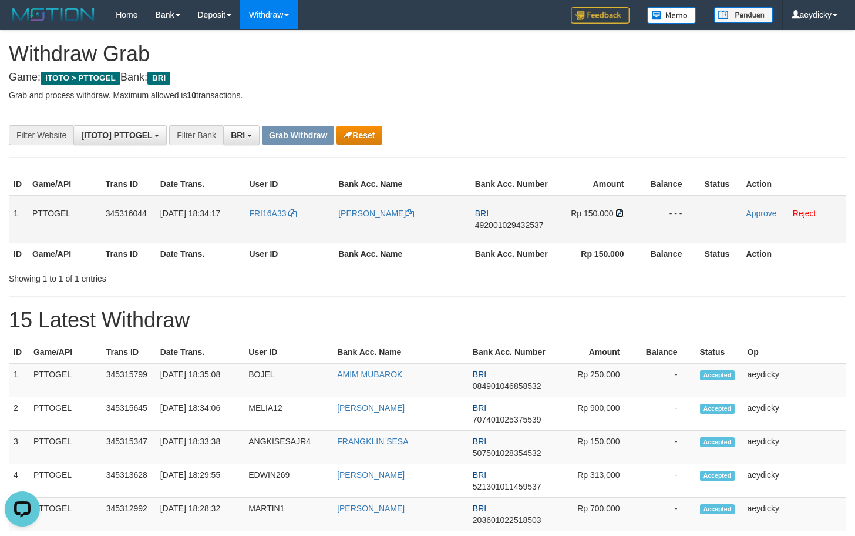
click at [617, 215] on icon at bounding box center [620, 213] width 8 height 8
click at [763, 218] on td "Approve Reject" at bounding box center [793, 219] width 105 height 48
click at [763, 216] on link "Approve" at bounding box center [761, 213] width 31 height 9
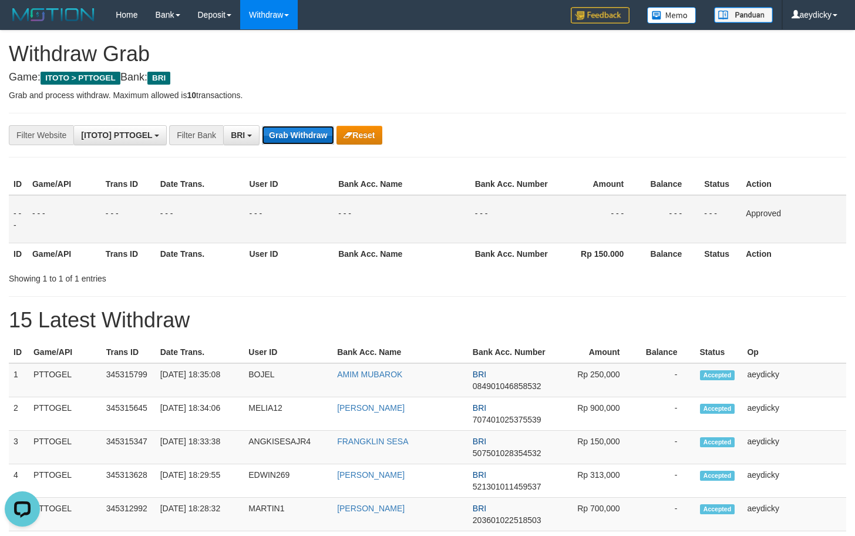
click at [296, 136] on button "Grab Withdraw" at bounding box center [298, 135] width 72 height 19
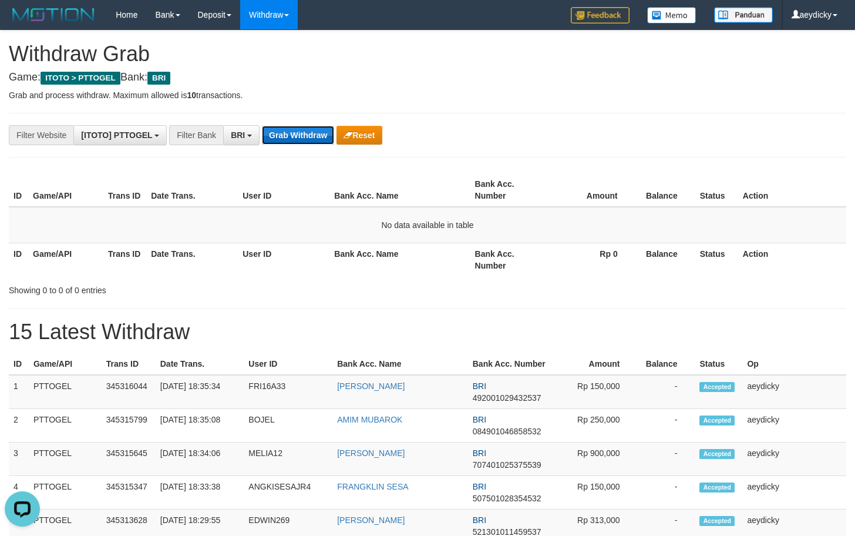
click at [325, 133] on button "Grab Withdraw" at bounding box center [298, 135] width 72 height 19
click at [288, 130] on button "Grab Withdraw" at bounding box center [298, 135] width 72 height 19
drag, startPoint x: 644, startPoint y: 268, endPoint x: 263, endPoint y: 61, distance: 433.2
click at [644, 263] on th "Balance" at bounding box center [666, 259] width 60 height 33
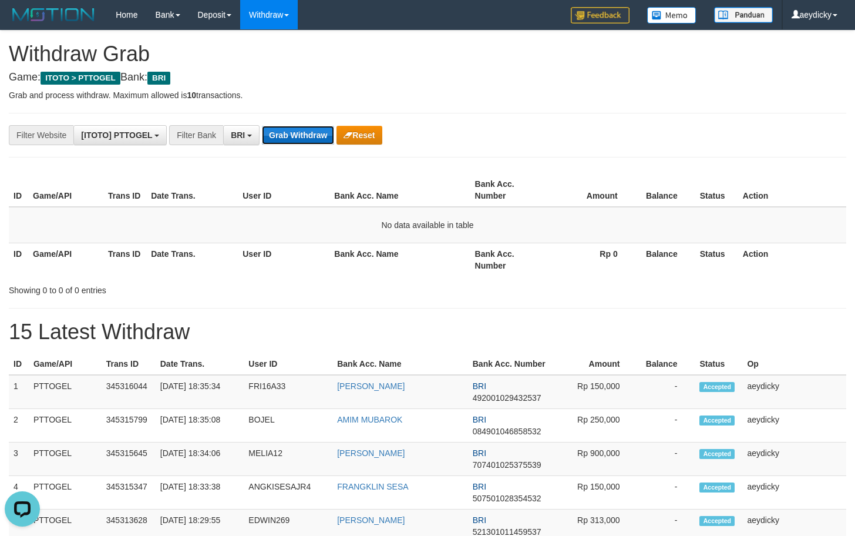
click at [294, 143] on button "Grab Withdraw" at bounding box center [298, 135] width 72 height 19
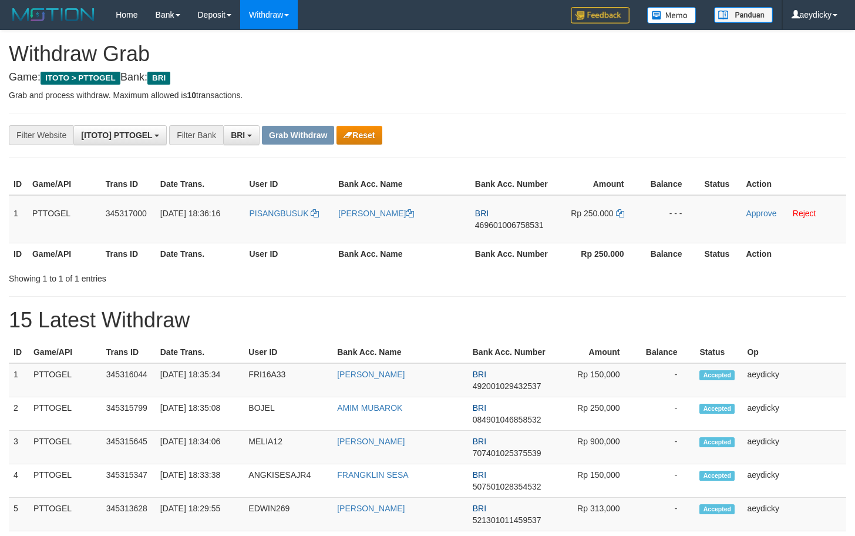
scroll to position [59, 0]
drag, startPoint x: 267, startPoint y: 234, endPoint x: 570, endPoint y: 224, distance: 302.7
click at [570, 224] on tr "1 PTTOGEL 345317000 01/10/2025 18:36:16 PISANGBUSUK DEDY PRAMANA PUTRA BRI 4696…" at bounding box center [428, 219] width 838 height 48
click at [486, 222] on span "469601006758531" at bounding box center [509, 224] width 69 height 9
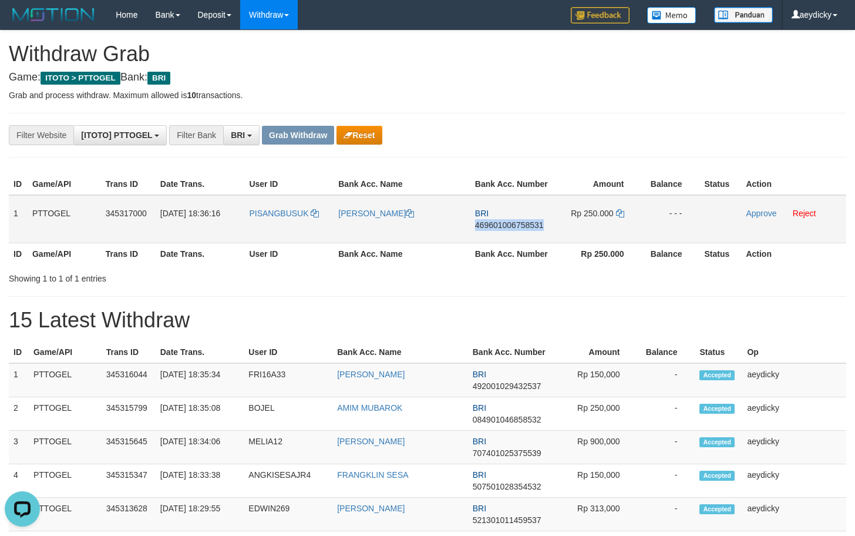
click at [486, 222] on span "469601006758531" at bounding box center [509, 224] width 69 height 9
copy span "469601006758531"
click at [618, 213] on icon at bounding box center [620, 213] width 8 height 8
click at [753, 213] on link "Approve" at bounding box center [761, 213] width 31 height 9
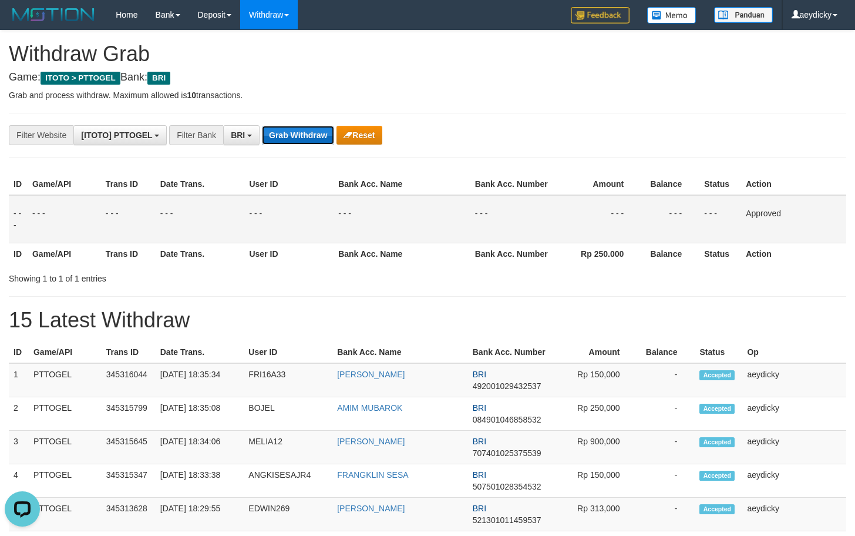
click at [292, 135] on button "Grab Withdraw" at bounding box center [298, 135] width 72 height 19
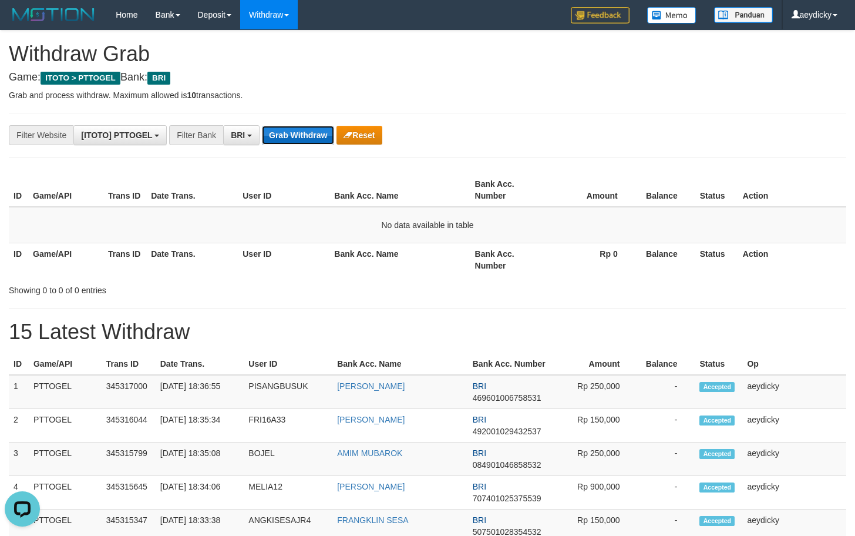
click at [300, 137] on button "Grab Withdraw" at bounding box center [298, 135] width 72 height 19
click at [287, 139] on button "Grab Withdraw" at bounding box center [298, 135] width 72 height 19
drag, startPoint x: 720, startPoint y: 181, endPoint x: 357, endPoint y: 164, distance: 364.1
click at [707, 181] on th "Status" at bounding box center [717, 189] width 43 height 33
click at [291, 133] on button "Grab Withdraw" at bounding box center [298, 135] width 72 height 19
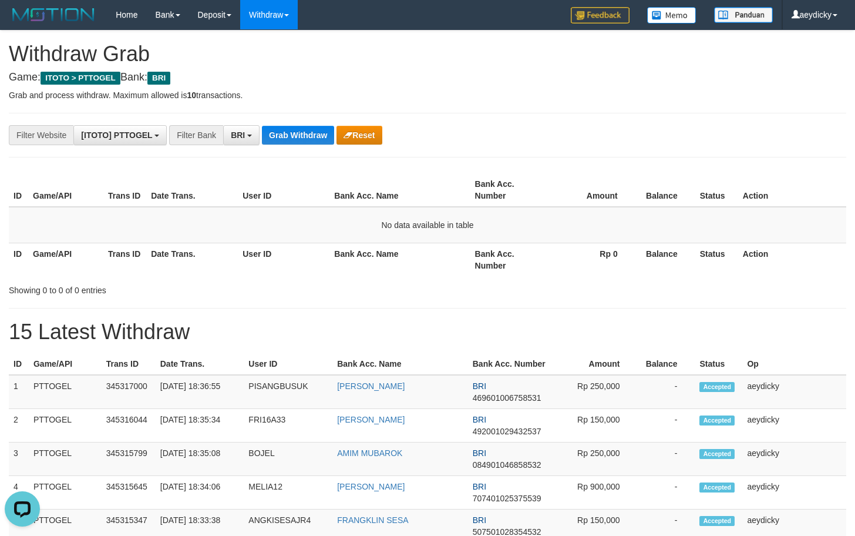
drag, startPoint x: 552, startPoint y: 145, endPoint x: 291, endPoint y: 112, distance: 263.6
click at [303, 133] on button "Grab Withdraw" at bounding box center [298, 135] width 72 height 19
click at [658, 243] on th "Balance" at bounding box center [666, 259] width 60 height 33
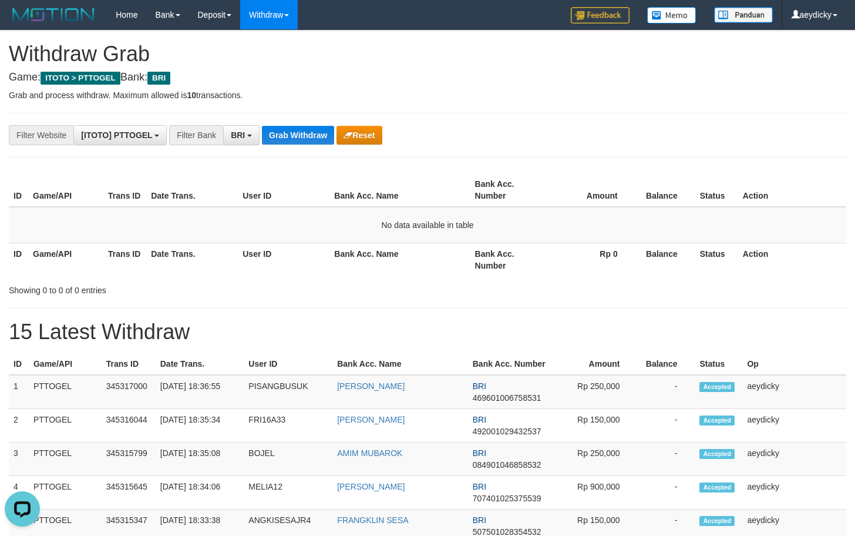
click at [311, 128] on button "Grab Withdraw" at bounding box center [298, 135] width 72 height 19
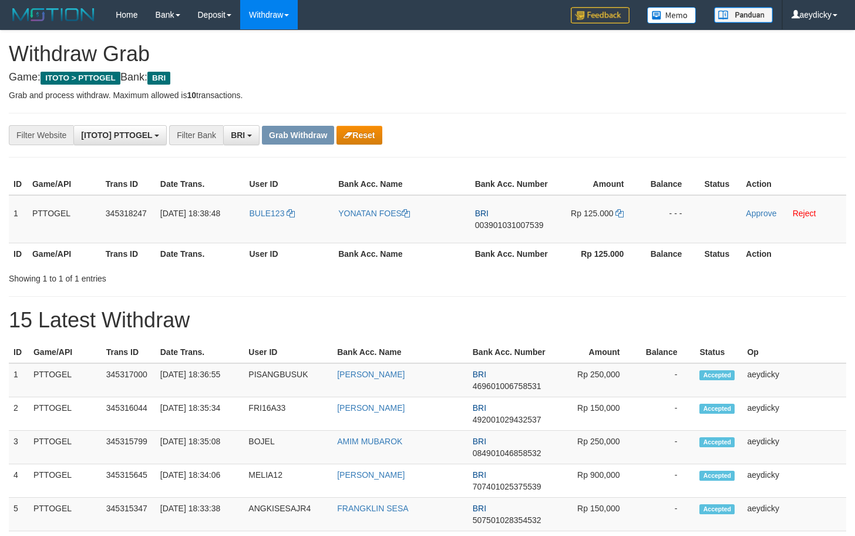
scroll to position [59, 0]
drag, startPoint x: 512, startPoint y: 220, endPoint x: 541, endPoint y: 239, distance: 34.7
click at [607, 231] on tr "1 PTTOGEL 345318247 [DATE] 18:38:48 BULE123 YONATAN FOES BRI 003901031007539 Rp…" at bounding box center [428, 219] width 838 height 48
drag, startPoint x: 358, startPoint y: 243, endPoint x: 311, endPoint y: 236, distance: 47.6
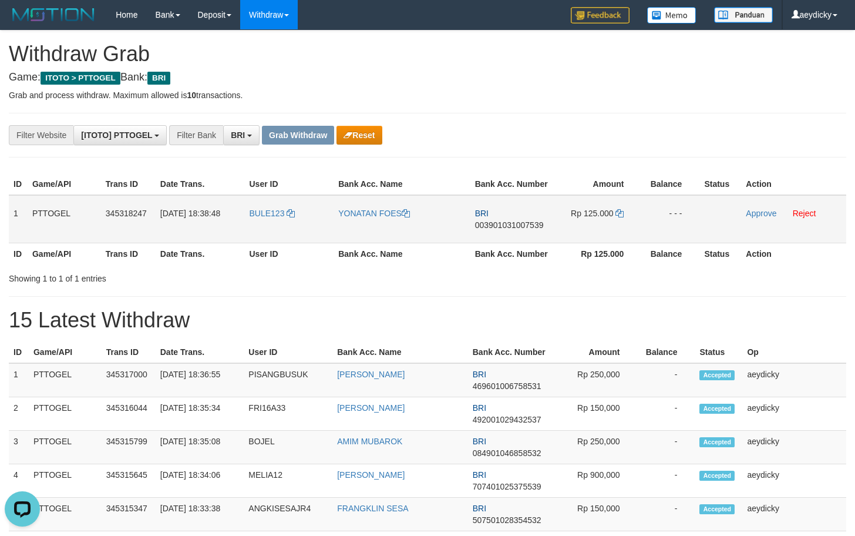
click at [358, 243] on table "ID Game/API Trans ID Date Trans. User ID Bank Acc. Name Bank Acc. Number Amount…" at bounding box center [428, 218] width 838 height 91
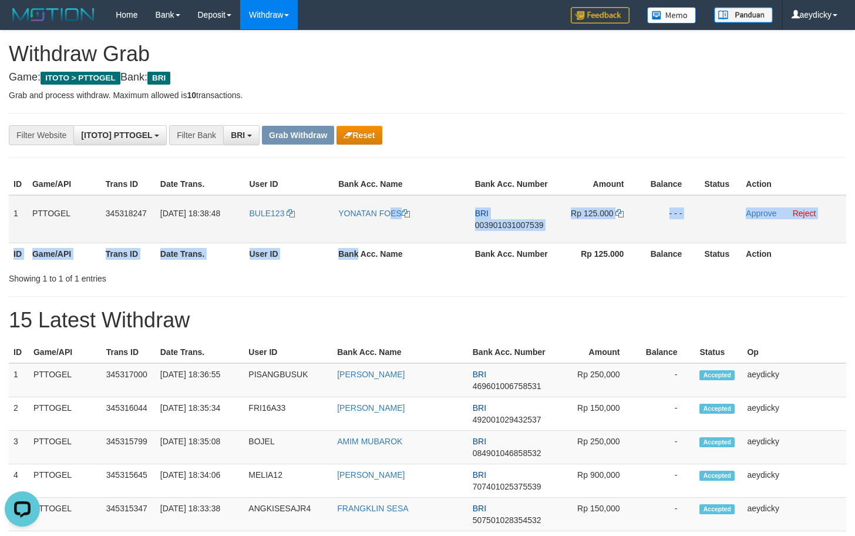
copy table "ATAN FOES BRI 003901031007539 Rp 125.000 - - - Approve Reject ID Game/API Trans…"
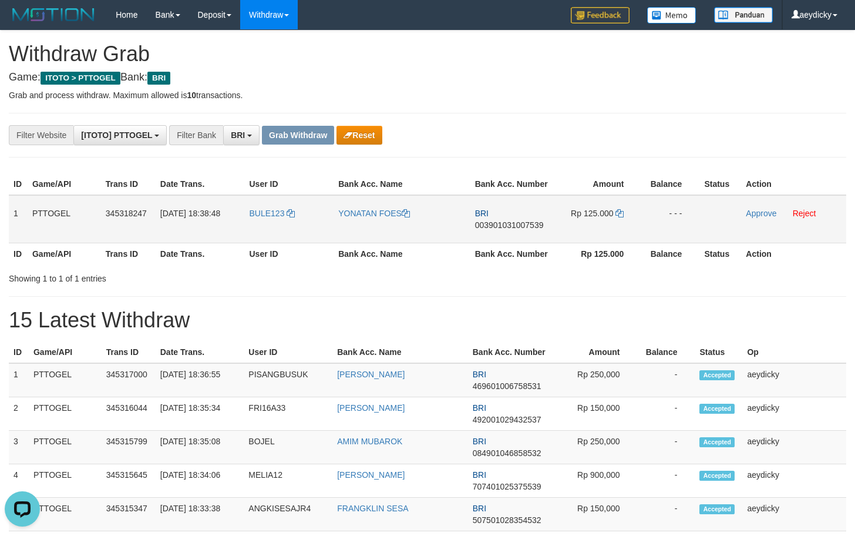
copy tr
drag, startPoint x: 281, startPoint y: 232, endPoint x: 590, endPoint y: 217, distance: 309.4
click at [590, 217] on tr "1 PTTOGEL 345318247 [DATE] 18:38:48 BULE123 YONATAN FOES BRI 003901031007539 Rp…" at bounding box center [428, 219] width 838 height 48
click at [506, 226] on span "003901031007539" at bounding box center [509, 224] width 69 height 9
copy tr
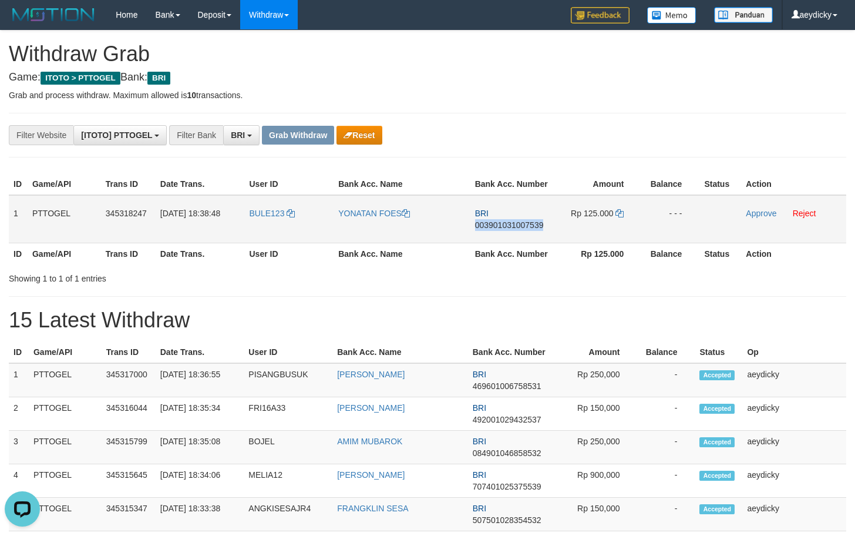
copy span "003901031007539"
click at [506, 226] on span "003901031007539" at bounding box center [509, 224] width 69 height 9
click at [620, 214] on icon at bounding box center [620, 213] width 8 height 8
drag, startPoint x: 620, startPoint y: 214, endPoint x: 851, endPoint y: 214, distance: 230.9
click at [622, 214] on icon at bounding box center [620, 213] width 8 height 8
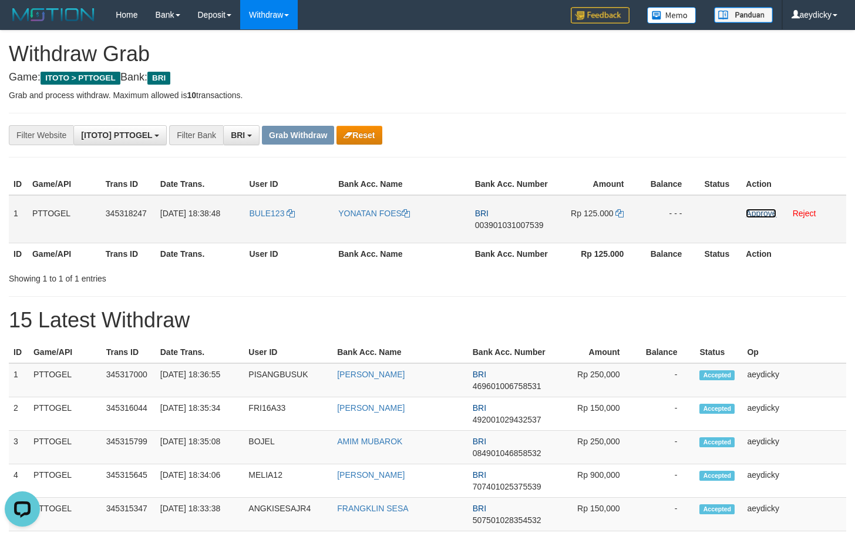
click at [761, 210] on link "Approve" at bounding box center [761, 213] width 31 height 9
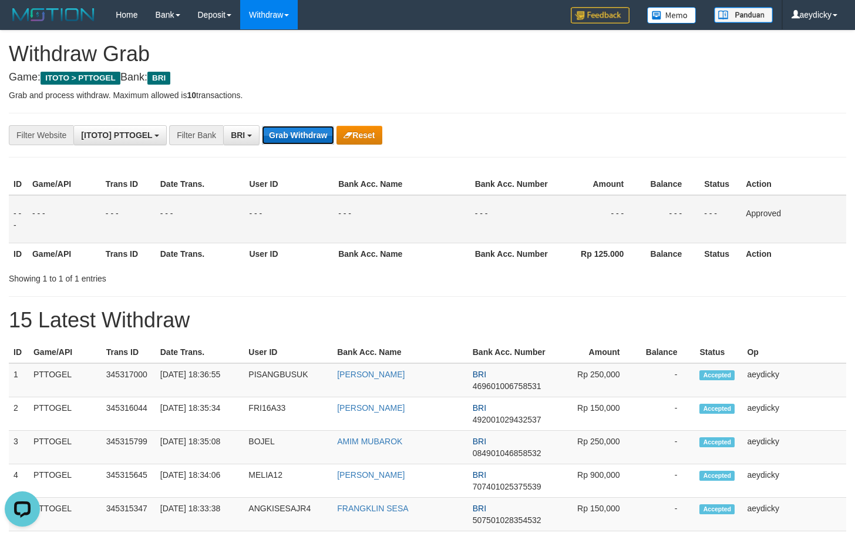
click at [287, 140] on button "Grab Withdraw" at bounding box center [298, 135] width 72 height 19
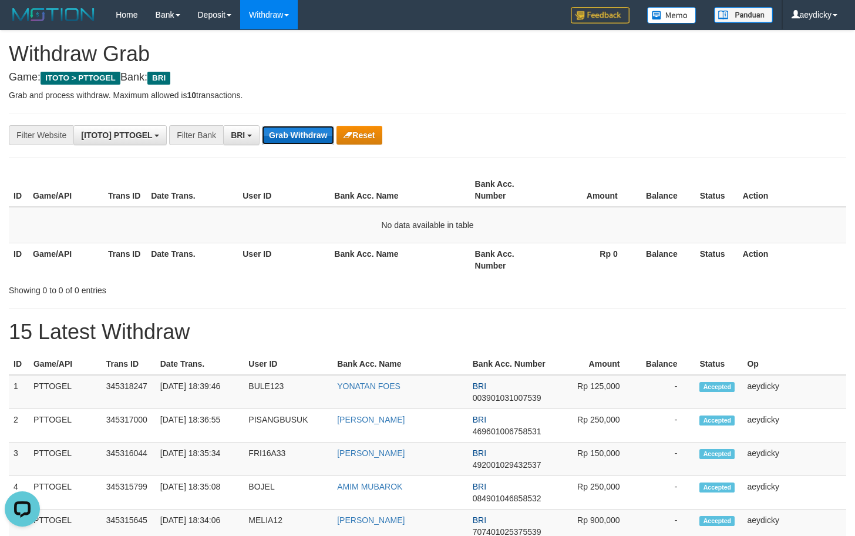
click at [276, 136] on button "Grab Withdraw" at bounding box center [298, 135] width 72 height 19
click at [285, 137] on button "Grab Withdraw" at bounding box center [298, 135] width 72 height 19
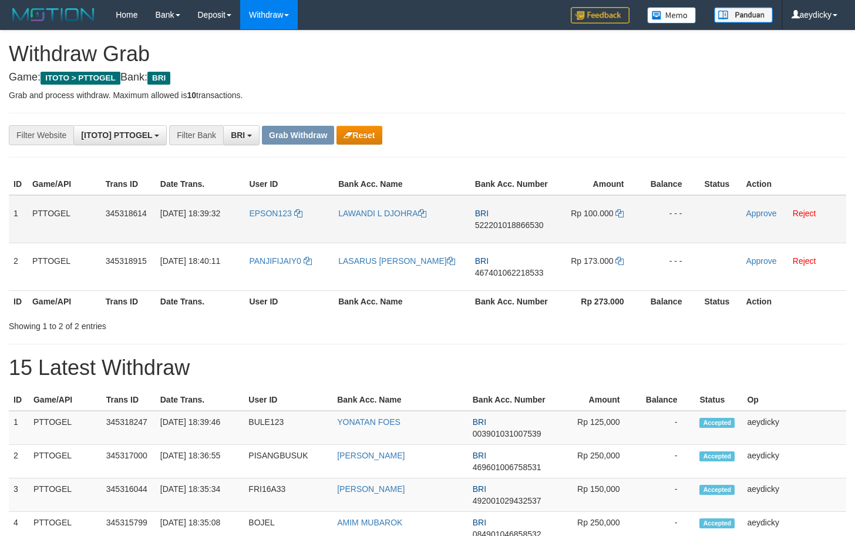
scroll to position [59, 0]
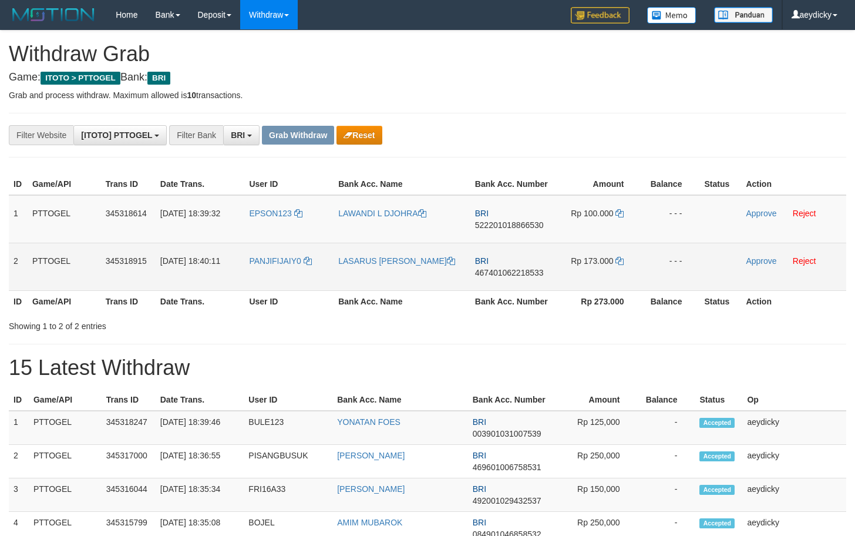
drag, startPoint x: 317, startPoint y: 230, endPoint x: 566, endPoint y: 273, distance: 252.9
click at [566, 273] on tbody "1 PTTOGEL 345318614 01/10/2025 18:39:32 EPSON123 LAWANDI L DJOHRA BRI 522201018…" at bounding box center [428, 243] width 838 height 96
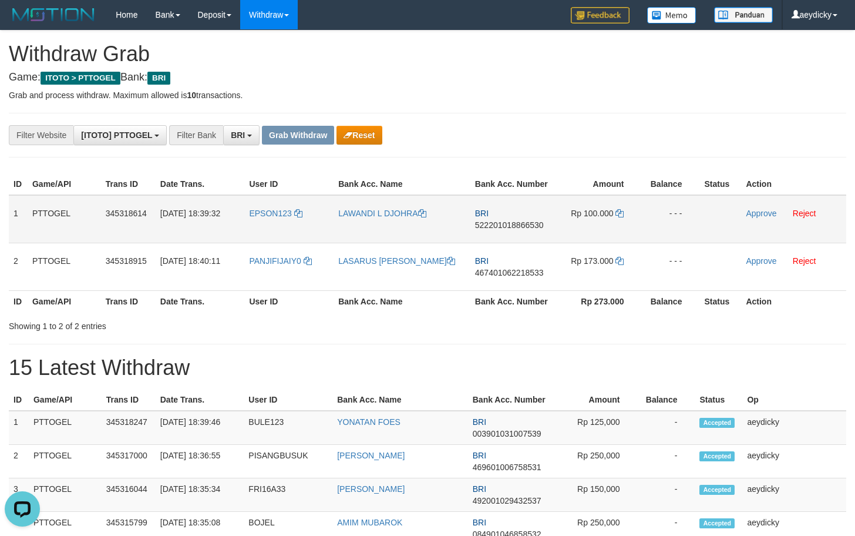
click at [511, 226] on span "522201018866530" at bounding box center [509, 224] width 69 height 9
copy span "522201018866530"
click at [624, 213] on icon at bounding box center [620, 213] width 8 height 8
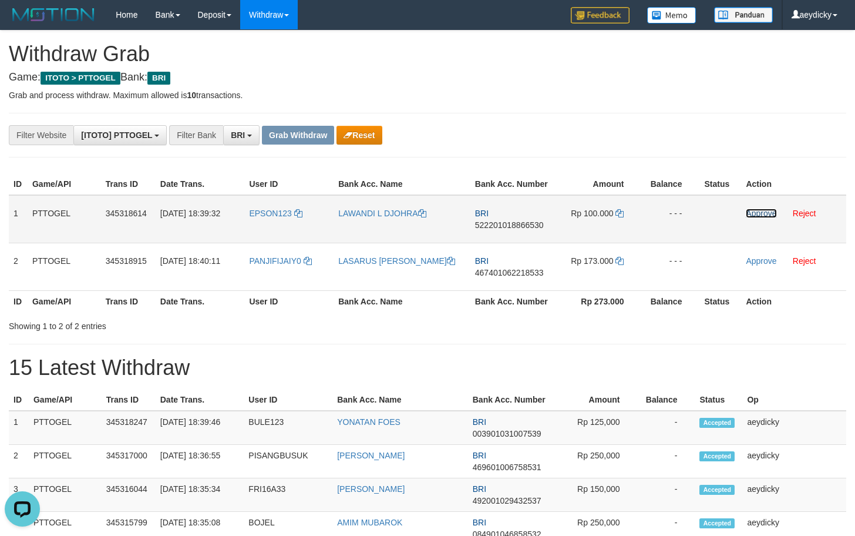
click at [756, 217] on link "Approve" at bounding box center [761, 213] width 31 height 9
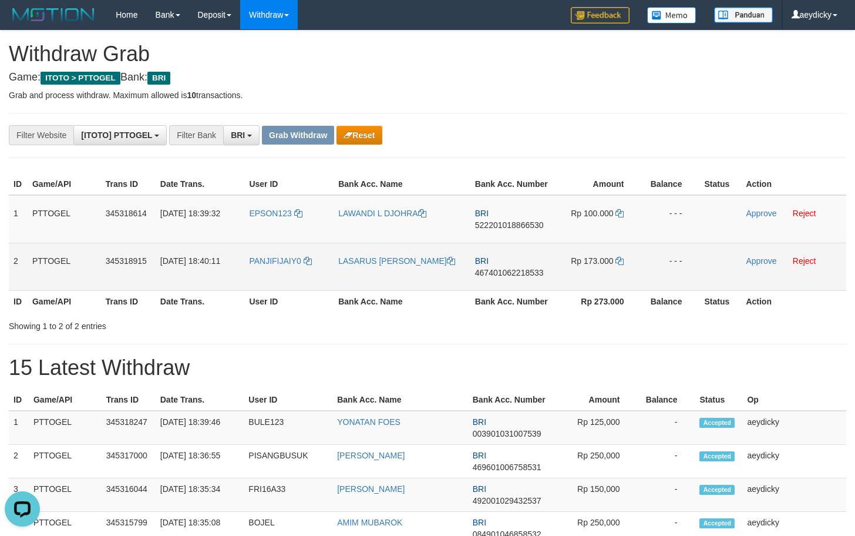
click at [492, 265] on td "BRI 467401062218533" at bounding box center [513, 267] width 84 height 48
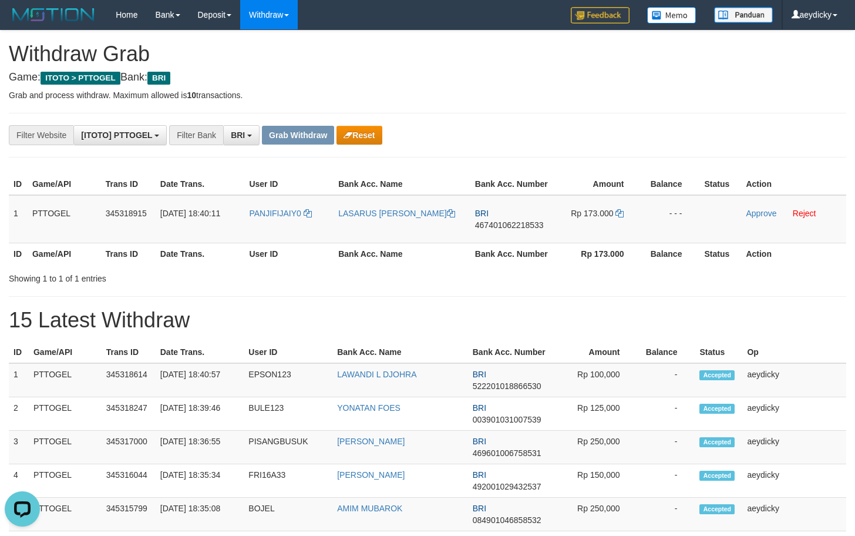
click at [622, 143] on div "**********" at bounding box center [356, 135] width 713 height 20
click at [516, 222] on span "467401062218533" at bounding box center [509, 224] width 69 height 9
copy span "467401062218533"
click at [516, 222] on span "467401062218533" at bounding box center [509, 224] width 69 height 9
click at [538, 221] on span "467401062218533" at bounding box center [509, 224] width 69 height 9
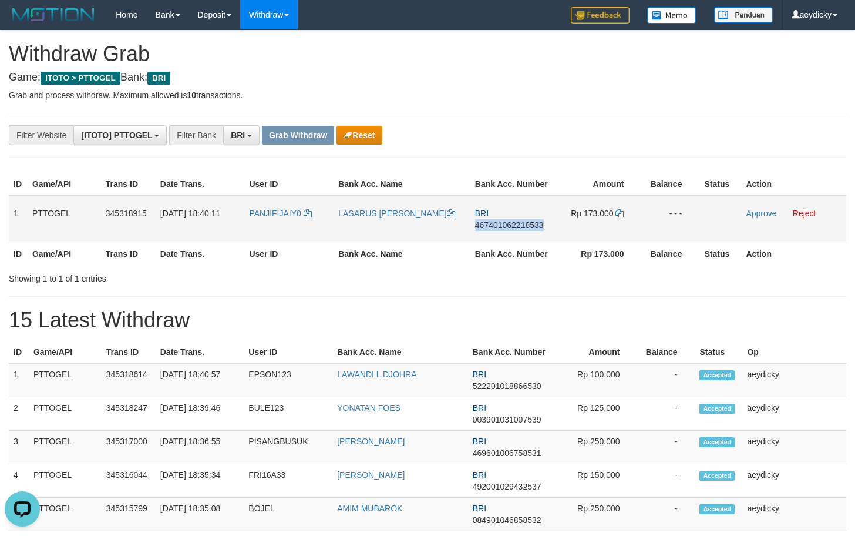
copy span "467401062218533"
click at [538, 221] on span "467401062218533" at bounding box center [509, 224] width 69 height 9
click at [620, 208] on td "Rp 173.000" at bounding box center [599, 219] width 88 height 48
click at [619, 208] on td "Rp 173.000" at bounding box center [599, 219] width 88 height 48
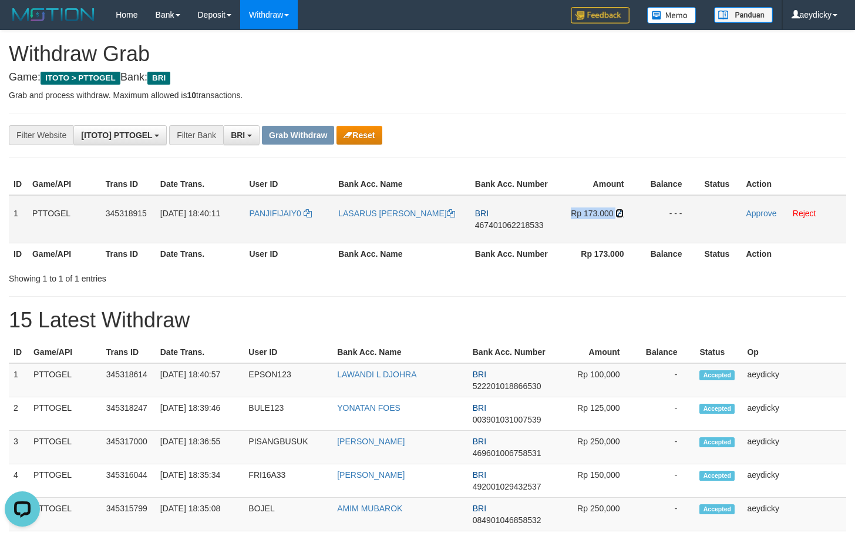
click at [620, 214] on icon at bounding box center [620, 213] width 8 height 8
copy td "Rp 173.000"
click at [620, 214] on icon at bounding box center [620, 213] width 8 height 8
click at [757, 214] on link "Approve" at bounding box center [761, 213] width 31 height 9
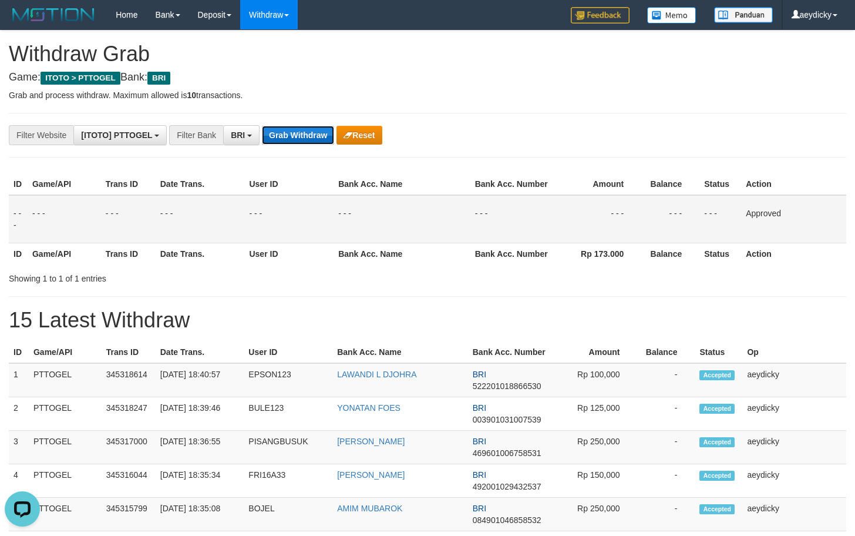
click at [286, 139] on button "Grab Withdraw" at bounding box center [298, 135] width 72 height 19
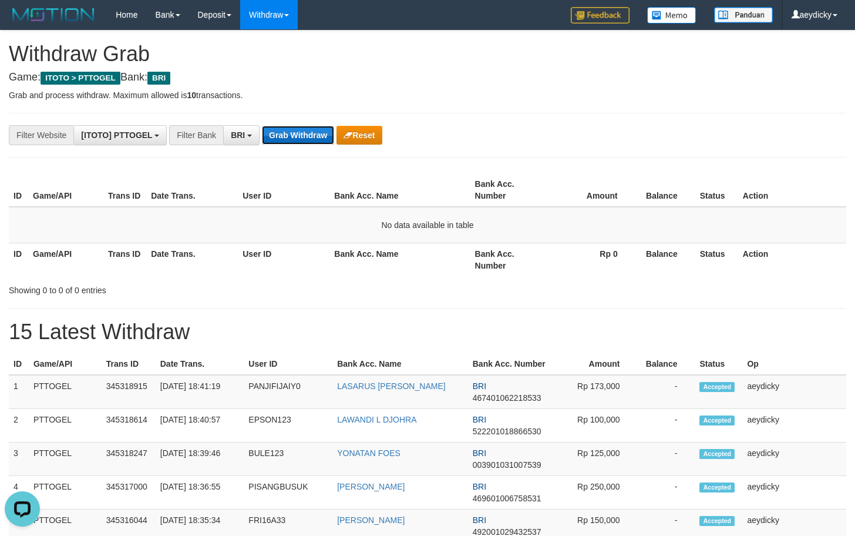
click at [314, 129] on button "Grab Withdraw" at bounding box center [298, 135] width 72 height 19
click at [296, 132] on button "Grab Withdraw" at bounding box center [298, 135] width 72 height 19
drag, startPoint x: 472, startPoint y: 268, endPoint x: 287, endPoint y: 189, distance: 201.1
click at [471, 266] on th "Bank Acc. Number" at bounding box center [508, 259] width 75 height 33
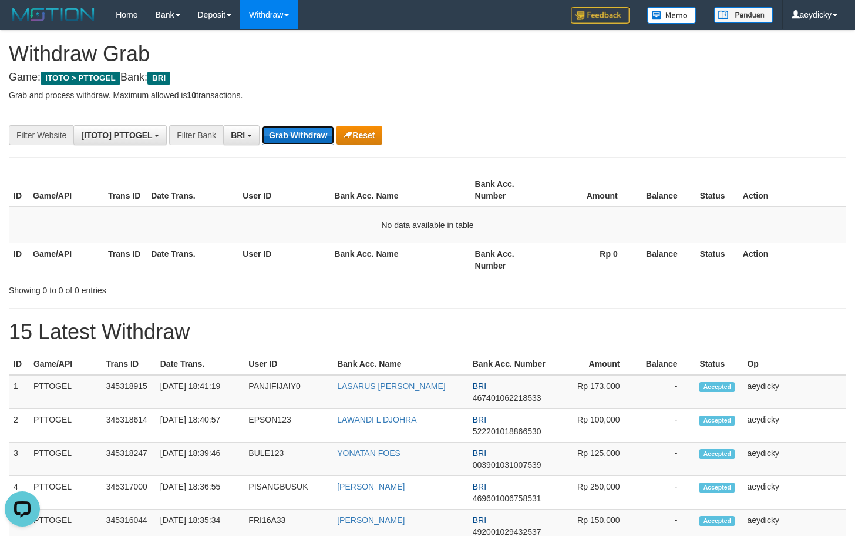
click at [294, 139] on button "Grab Withdraw" at bounding box center [298, 135] width 72 height 19
click at [301, 134] on button "Grab Withdraw" at bounding box center [298, 135] width 72 height 19
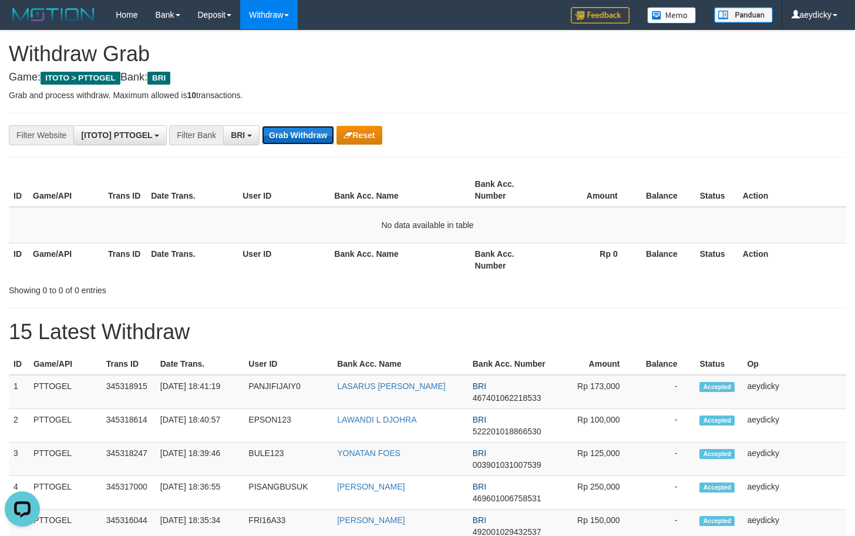
click at [302, 136] on button "Grab Withdraw" at bounding box center [298, 135] width 72 height 19
click at [313, 139] on button "Grab Withdraw" at bounding box center [298, 135] width 72 height 19
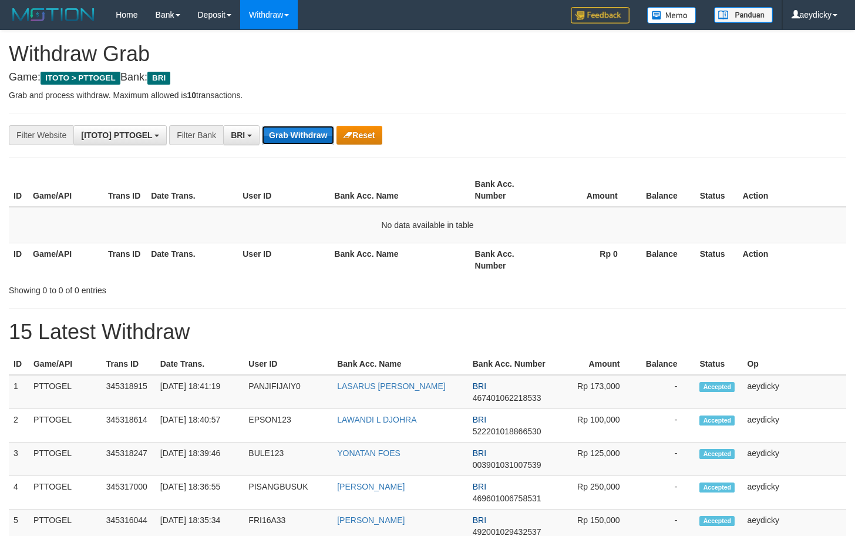
drag, startPoint x: 0, startPoint y: 0, endPoint x: 313, endPoint y: 139, distance: 342.2
click at [313, 139] on button "Grab Withdraw" at bounding box center [298, 135] width 72 height 19
click at [466, 218] on td "No data available in table" at bounding box center [428, 225] width 838 height 36
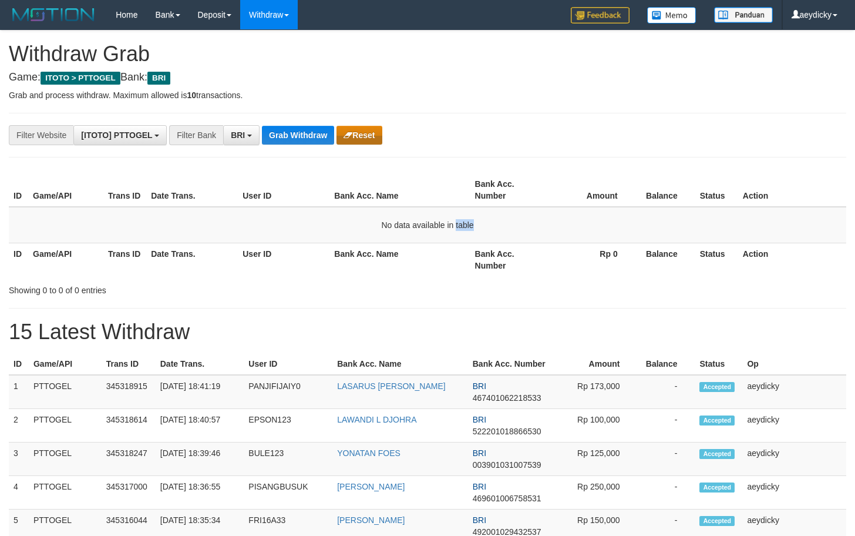
scroll to position [0, 0]
click at [306, 135] on button "Grab Withdraw" at bounding box center [298, 135] width 72 height 19
click at [293, 132] on button "Grab Withdraw" at bounding box center [298, 135] width 72 height 19
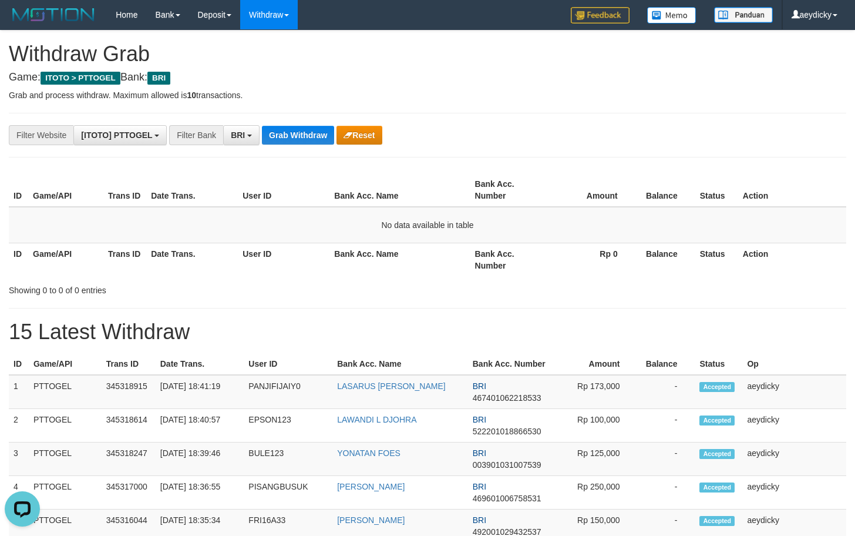
drag, startPoint x: 594, startPoint y: 234, endPoint x: 424, endPoint y: 143, distance: 192.7
click at [591, 233] on td "No data available in table" at bounding box center [428, 225] width 838 height 36
click at [317, 140] on button "Grab Withdraw" at bounding box center [298, 135] width 72 height 19
click at [505, 224] on td "No data available in table" at bounding box center [428, 225] width 838 height 36
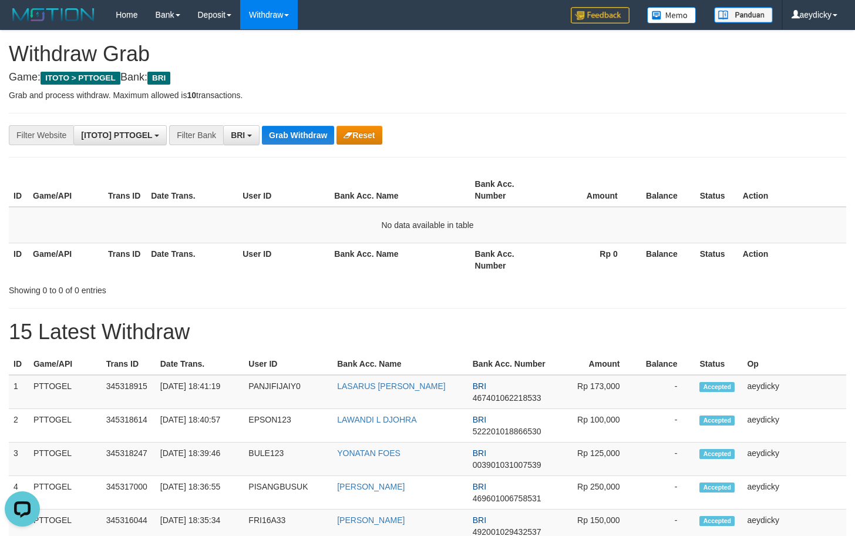
drag, startPoint x: 288, startPoint y: 133, endPoint x: 291, endPoint y: 127, distance: 6.9
click at [291, 127] on button "Grab Withdraw" at bounding box center [298, 135] width 72 height 19
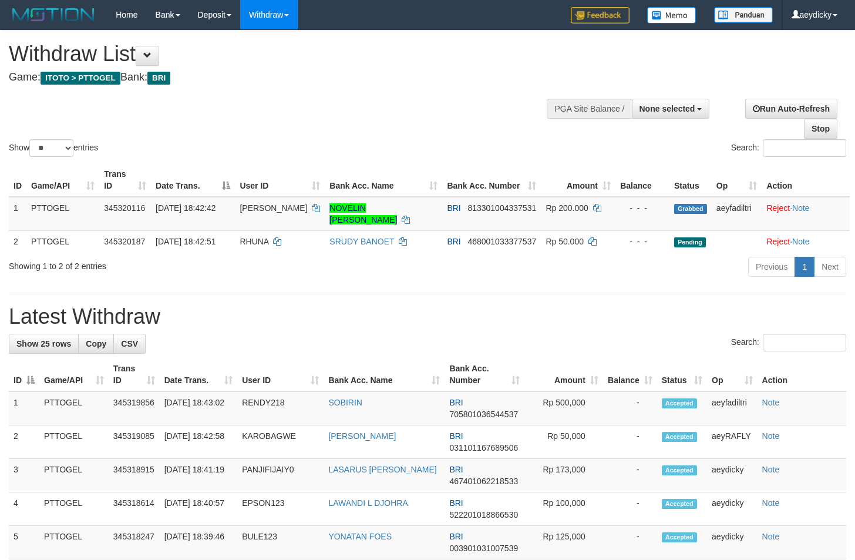
select select
select select "**"
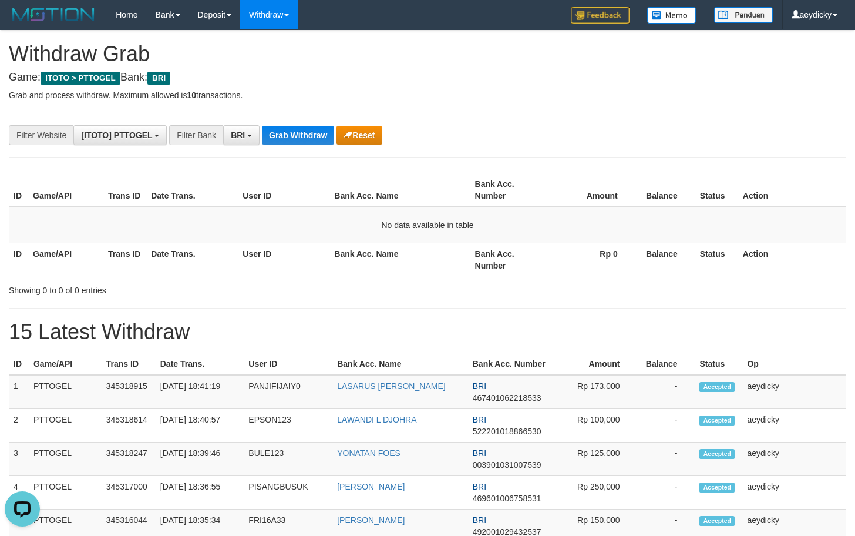
click at [282, 125] on div "**********" at bounding box center [356, 135] width 713 height 20
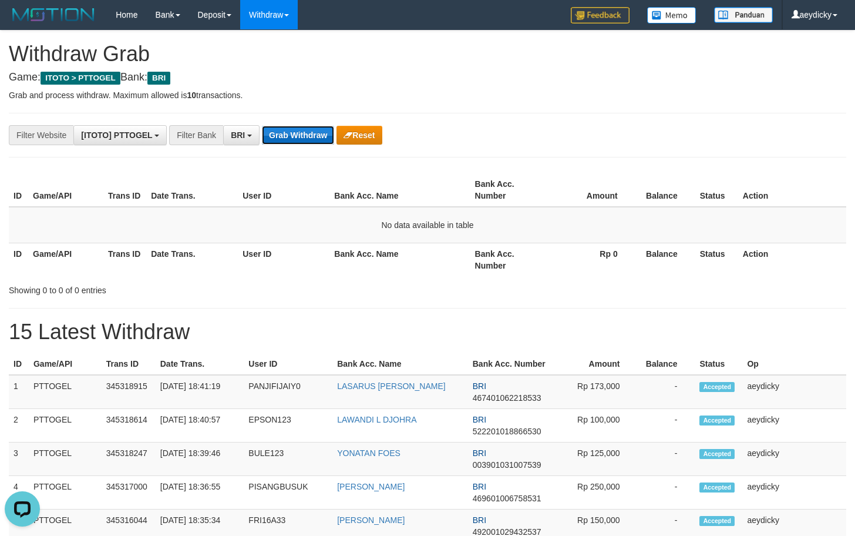
click at [279, 133] on button "Grab Withdraw" at bounding box center [298, 135] width 72 height 19
click at [307, 130] on button "Grab Withdraw" at bounding box center [298, 135] width 72 height 19
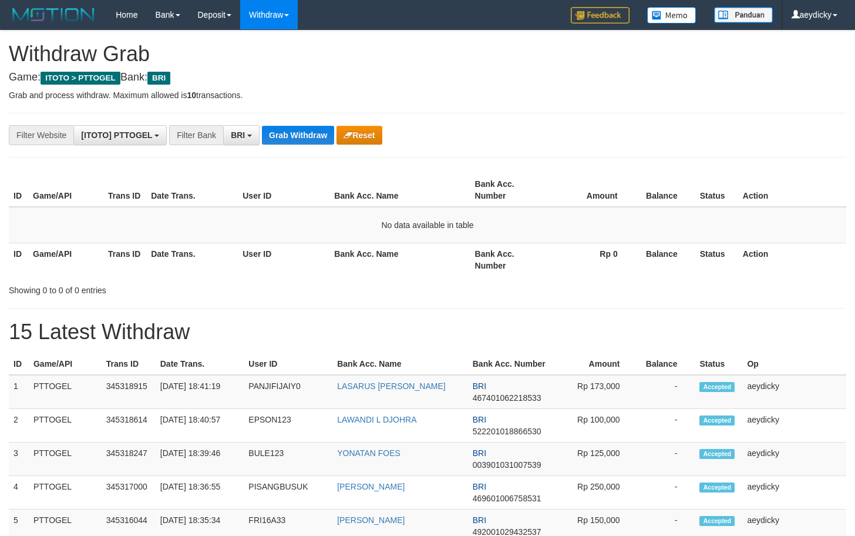
scroll to position [59, 0]
click at [308, 133] on button "Grab Withdraw" at bounding box center [298, 135] width 72 height 19
drag, startPoint x: 431, startPoint y: 247, endPoint x: 419, endPoint y: 243, distance: 13.0
click at [424, 244] on th "Bank Acc. Name" at bounding box center [400, 259] width 140 height 33
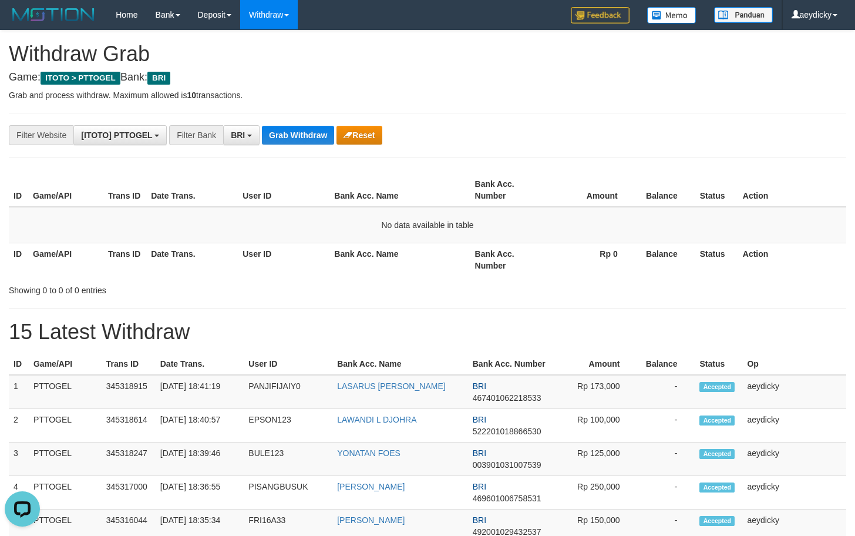
drag, startPoint x: 330, startPoint y: 132, endPoint x: 342, endPoint y: 134, distance: 11.9
click at [331, 132] on button "Grab Withdraw" at bounding box center [298, 135] width 72 height 19
click at [262, 126] on button "Grab Withdraw" at bounding box center [298, 135] width 72 height 19
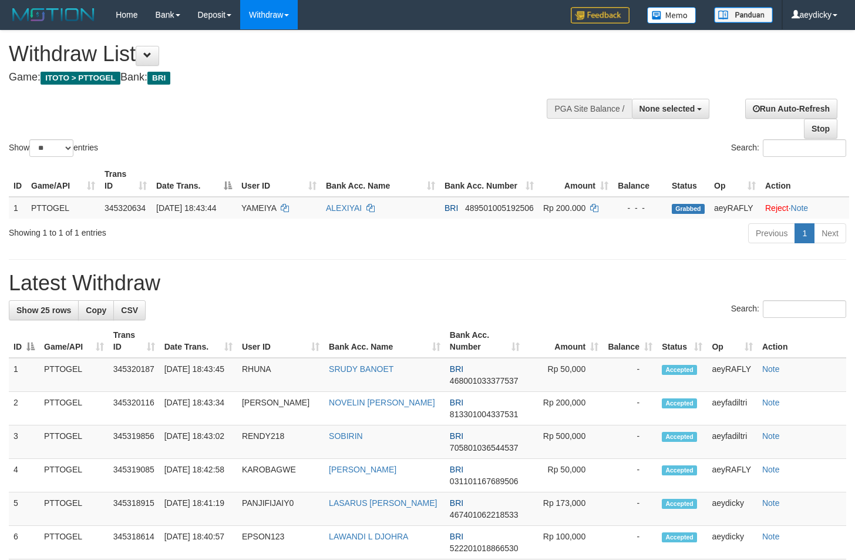
select select
select select "**"
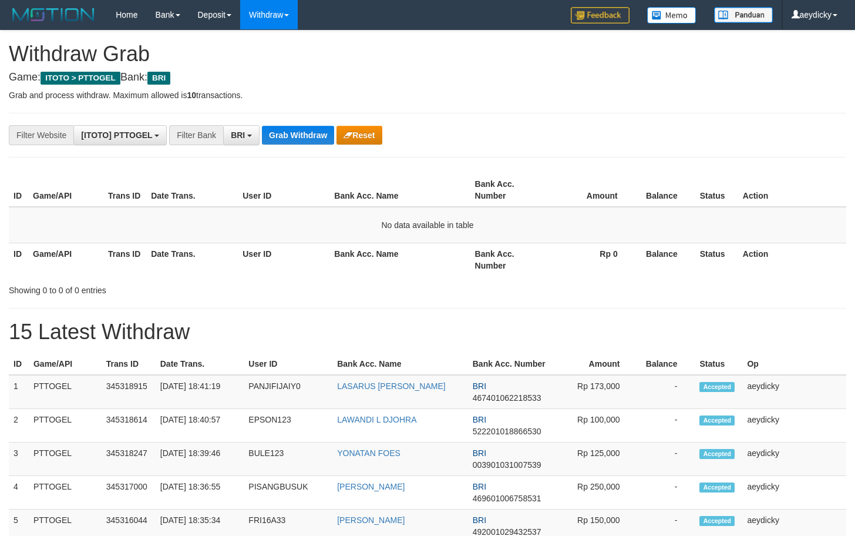
scroll to position [59, 0]
click at [330, 142] on button "Grab Withdraw" at bounding box center [298, 135] width 72 height 19
click at [262, 126] on button "Grab Withdraw" at bounding box center [298, 135] width 72 height 19
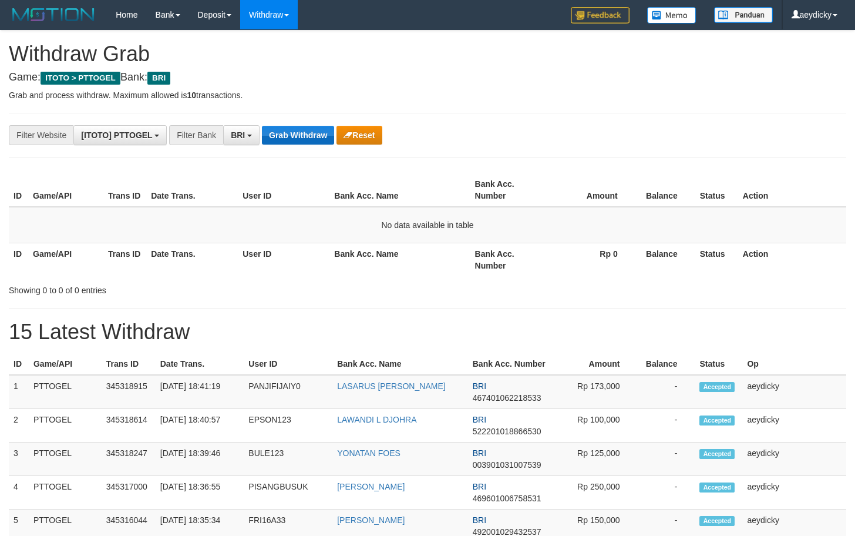
scroll to position [59, 0]
click at [358, 142] on button "Reset" at bounding box center [359, 135] width 45 height 19
click at [300, 127] on button "Grab Withdraw" at bounding box center [298, 135] width 72 height 19
drag, startPoint x: 300, startPoint y: 127, endPoint x: 855, endPoint y: 203, distance: 560.9
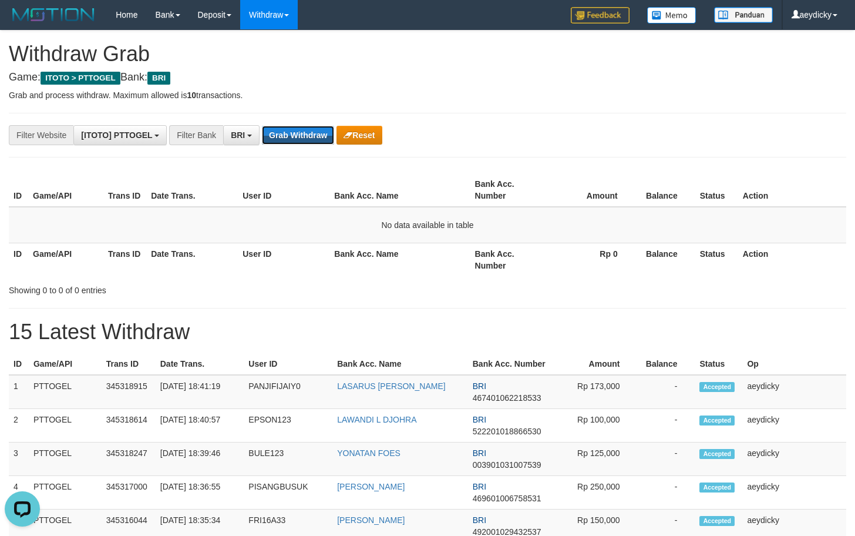
click at [301, 127] on button "Grab Withdraw" at bounding box center [298, 135] width 72 height 19
click at [313, 143] on button "Grab Withdraw" at bounding box center [298, 135] width 72 height 19
click at [307, 141] on button "Grab Withdraw" at bounding box center [298, 135] width 72 height 19
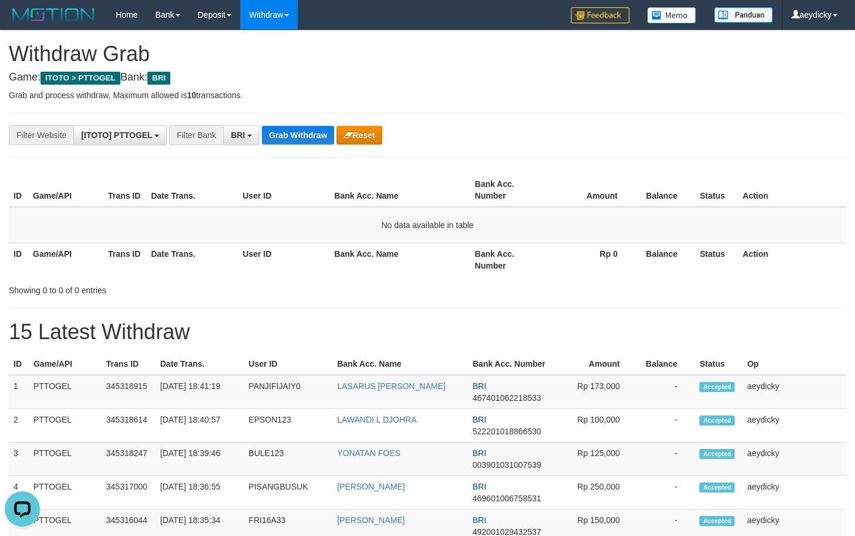
drag, startPoint x: 600, startPoint y: 230, endPoint x: 610, endPoint y: 188, distance: 43.5
click at [600, 227] on td "No data available in table" at bounding box center [428, 225] width 838 height 36
click at [318, 138] on button "Grab Withdraw" at bounding box center [298, 135] width 72 height 19
click at [318, 137] on button "Grab Withdraw" at bounding box center [298, 135] width 72 height 19
drag, startPoint x: 533, startPoint y: 233, endPoint x: 484, endPoint y: 183, distance: 70.2
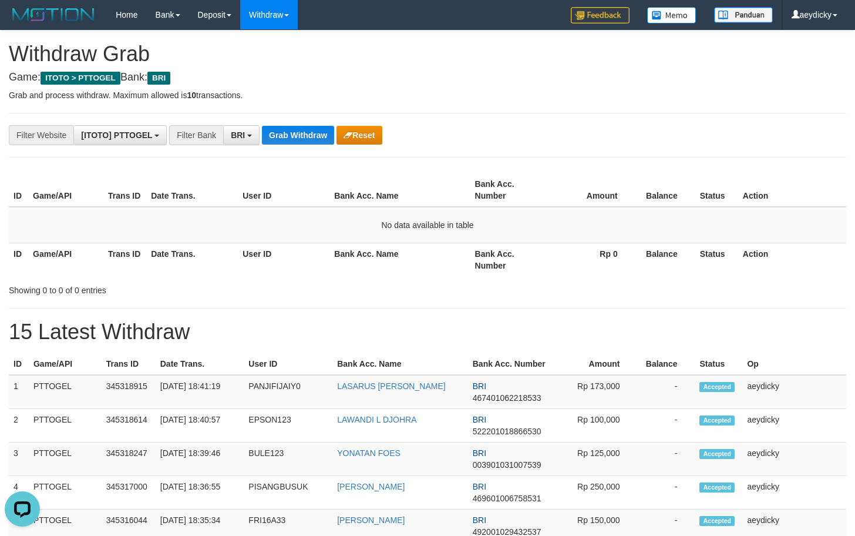
click at [533, 230] on td "No data available in table" at bounding box center [428, 225] width 838 height 36
click at [319, 141] on button "Grab Withdraw" at bounding box center [298, 135] width 72 height 19
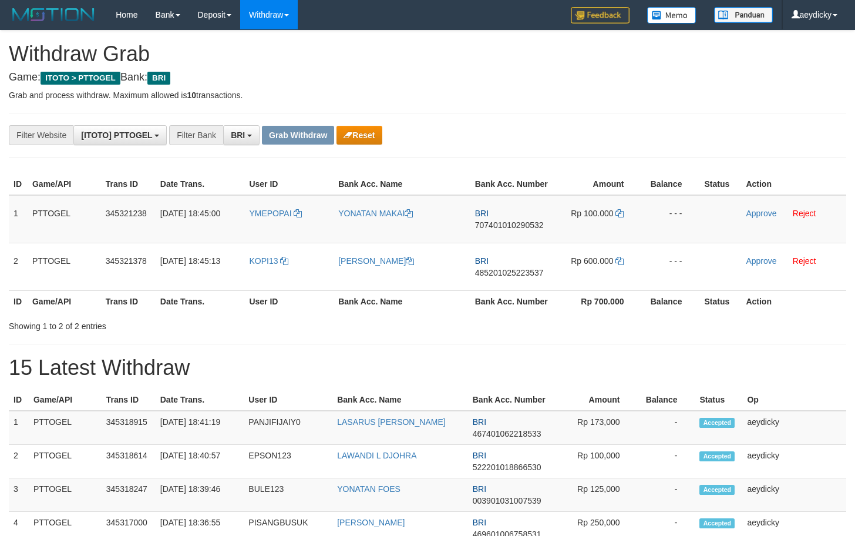
scroll to position [59, 0]
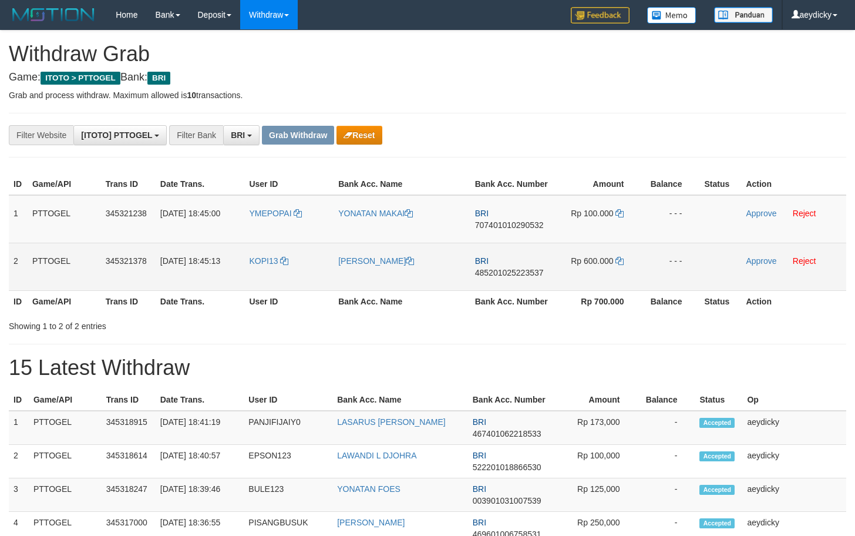
drag, startPoint x: 263, startPoint y: 221, endPoint x: 585, endPoint y: 246, distance: 322.3
click at [585, 246] on tbody "1 PTTOGEL 345321238 01/10/2025 18:45:00 YMEPOPAI YONATAN MAKAI BRI 707401010290…" at bounding box center [428, 243] width 838 height 96
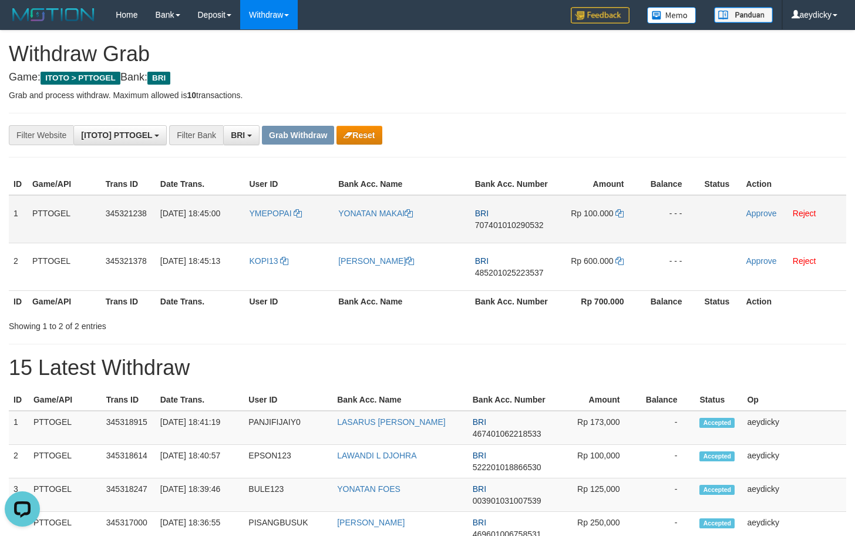
scroll to position [0, 0]
click at [526, 213] on td "BRI 707401010290532" at bounding box center [513, 219] width 84 height 48
click at [517, 227] on span "707401010290532" at bounding box center [509, 224] width 69 height 9
copy span "707401010290532"
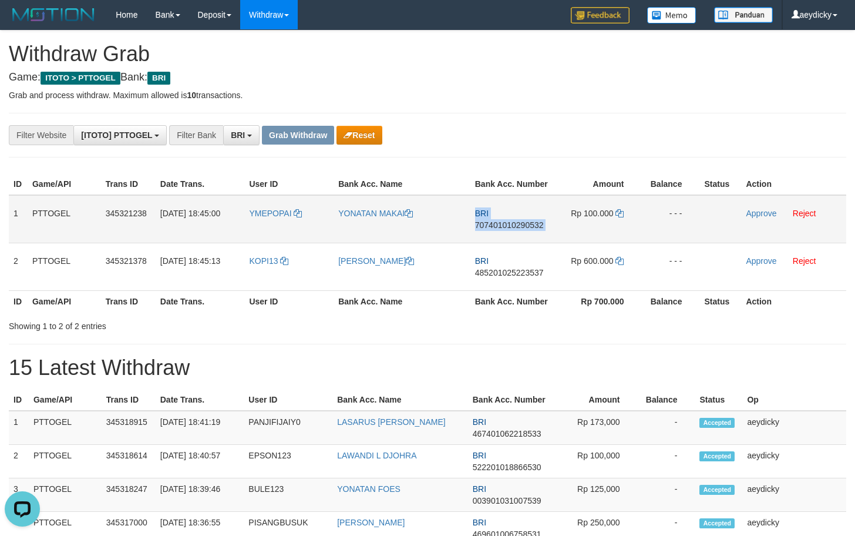
copy td "BRI 707401010290532"
click at [517, 227] on span "707401010290532" at bounding box center [509, 224] width 69 height 9
click at [620, 209] on link at bounding box center [620, 213] width 8 height 9
drag, startPoint x: 620, startPoint y: 209, endPoint x: 851, endPoint y: 236, distance: 232.5
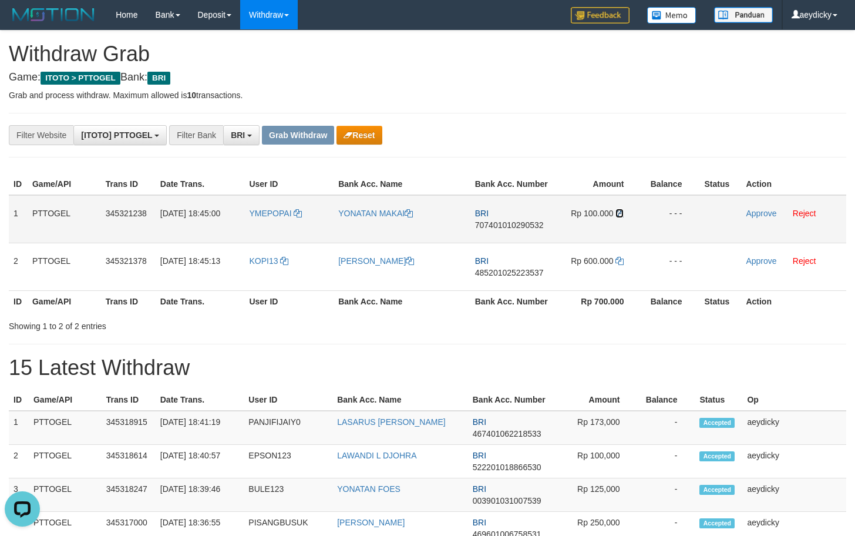
click at [622, 209] on link at bounding box center [620, 213] width 8 height 9
click at [770, 216] on link "Approve" at bounding box center [761, 213] width 31 height 9
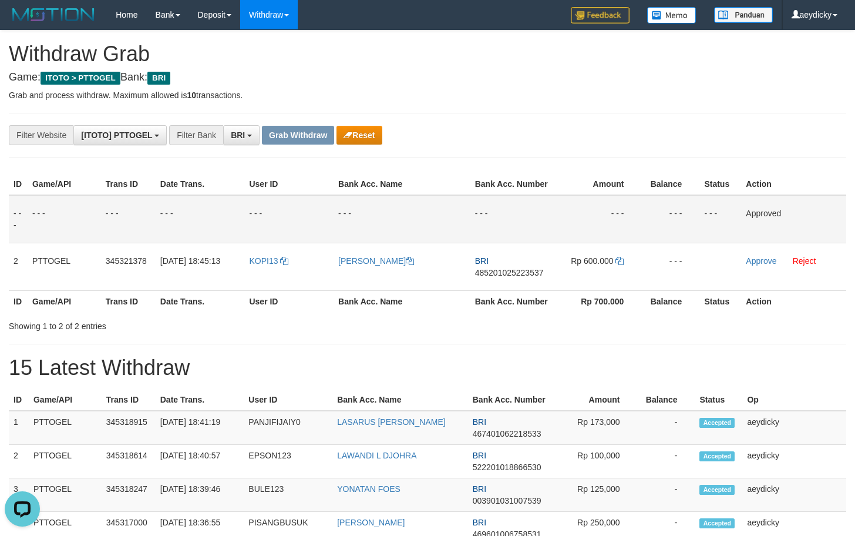
click at [665, 197] on td "- - -" at bounding box center [671, 219] width 58 height 48
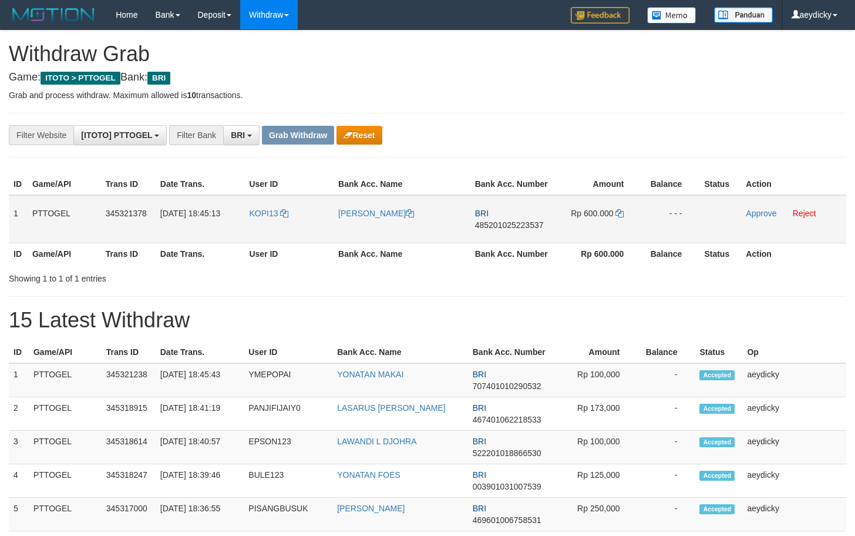
scroll to position [59, 0]
click at [528, 221] on span "485201025223537" at bounding box center [509, 224] width 69 height 9
copy span "485201025223537"
click at [528, 221] on span "485201025223537" at bounding box center [509, 224] width 69 height 9
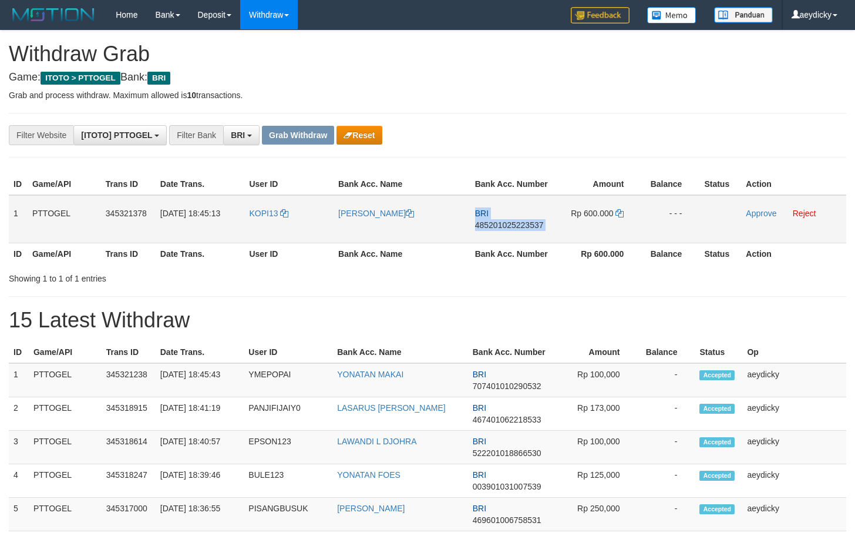
copy td "BRI 485201025223537"
click at [513, 229] on span "485201025223537" at bounding box center [509, 224] width 69 height 9
copy span "485201025223537"
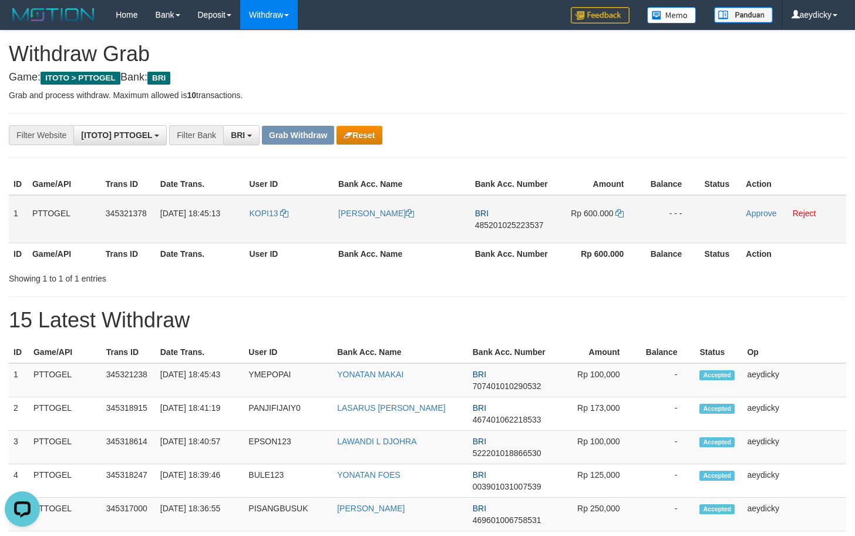
click at [518, 225] on span "485201025223537" at bounding box center [509, 224] width 69 height 9
copy span "485201025223537"
click at [617, 213] on icon at bounding box center [620, 213] width 8 height 8
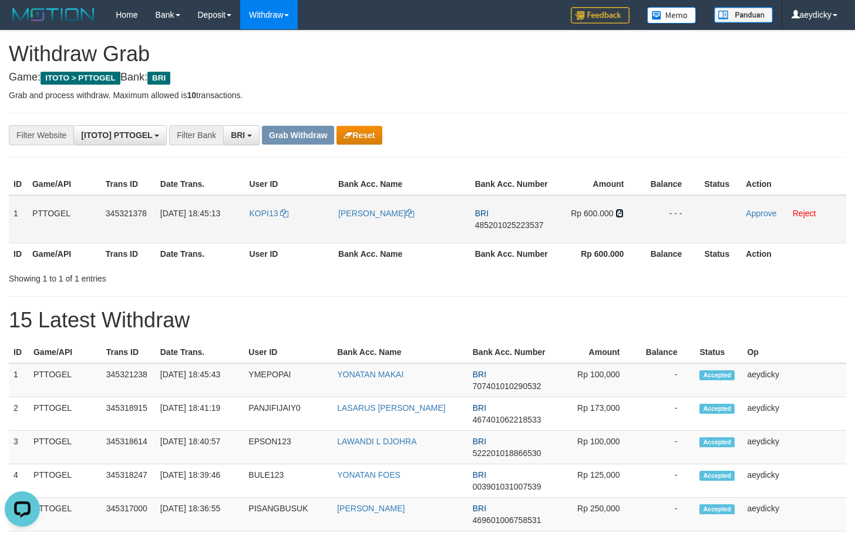
click at [617, 213] on icon at bounding box center [620, 213] width 8 height 8
click at [751, 214] on link "Approve" at bounding box center [761, 213] width 31 height 9
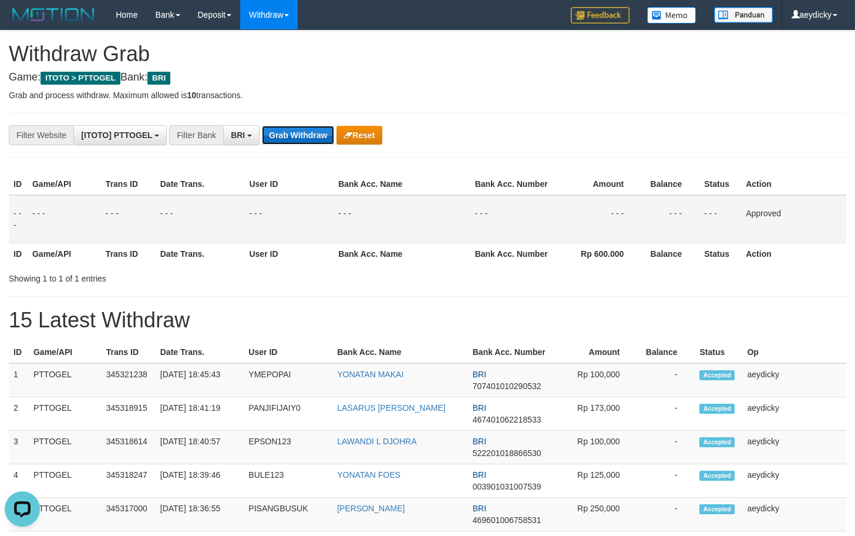
click at [308, 143] on button "Grab Withdraw" at bounding box center [298, 135] width 72 height 19
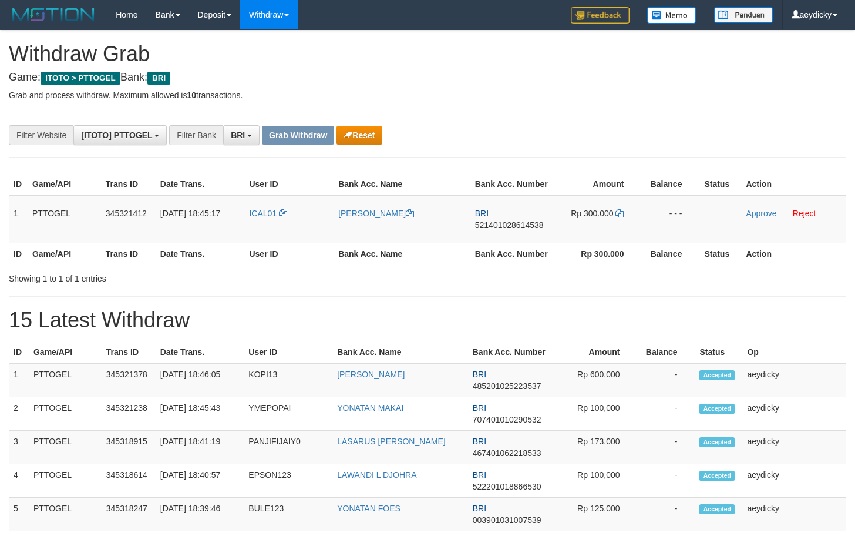
scroll to position [59, 0]
drag, startPoint x: 261, startPoint y: 230, endPoint x: 599, endPoint y: 217, distance: 338.1
click at [599, 217] on tr "1 PTTOGEL 345321412 [DATE] 18:45:17 ICAL01 [PERSON_NAME] BRI 521401028614538 Rp…" at bounding box center [428, 219] width 838 height 48
drag, startPoint x: 501, startPoint y: 217, endPoint x: 495, endPoint y: 234, distance: 18.0
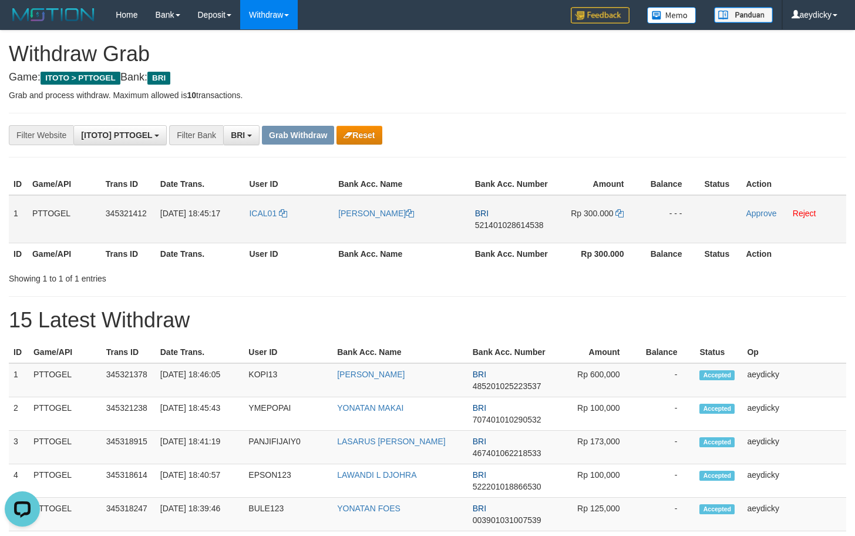
click at [500, 218] on td "BRI 521401028614538" at bounding box center [513, 219] width 84 height 48
click at [495, 234] on td "BRI 521401028614538" at bounding box center [513, 219] width 84 height 48
copy tr
click at [509, 224] on span "521401028614538" at bounding box center [509, 224] width 69 height 9
copy span "521401028614538"
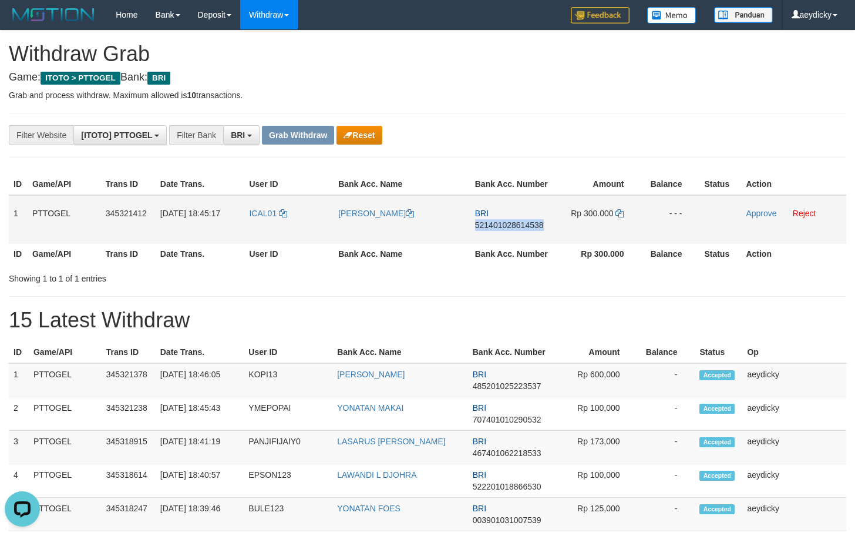
click at [509, 224] on span "521401028614538" at bounding box center [509, 224] width 69 height 9
click at [621, 213] on td "Rp 300.000" at bounding box center [599, 219] width 88 height 48
click at [620, 213] on icon at bounding box center [620, 213] width 8 height 8
drag, startPoint x: 620, startPoint y: 213, endPoint x: 764, endPoint y: 225, distance: 144.5
click at [620, 213] on icon at bounding box center [620, 213] width 8 height 8
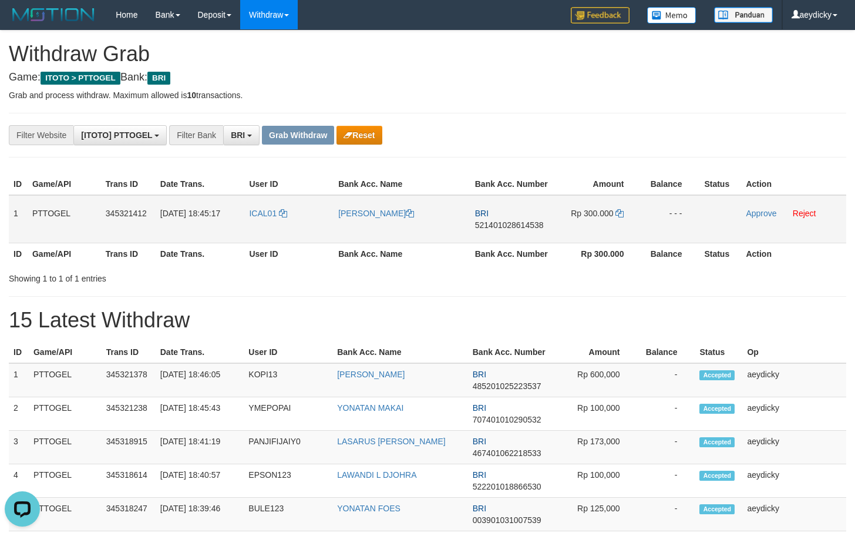
click at [755, 218] on td "Approve Reject" at bounding box center [793, 219] width 105 height 48
click at [763, 214] on link "Approve" at bounding box center [761, 213] width 31 height 9
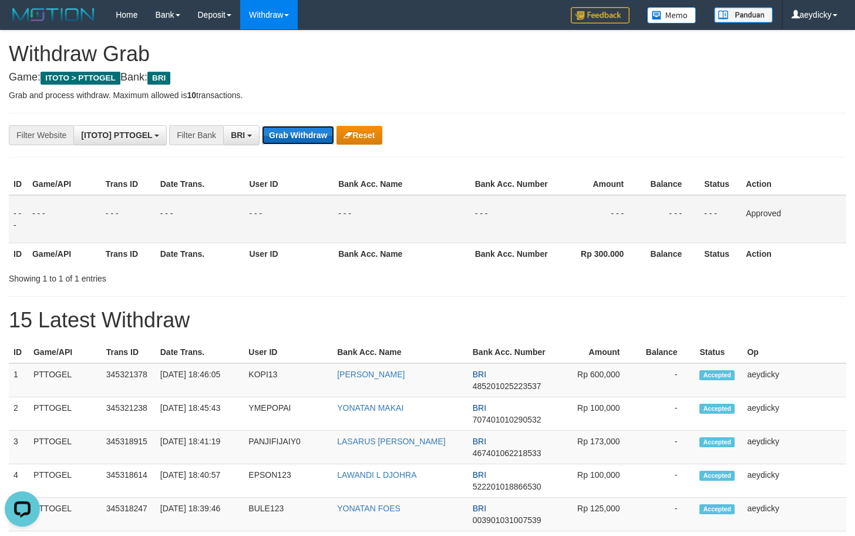
click at [302, 139] on button "Grab Withdraw" at bounding box center [298, 135] width 72 height 19
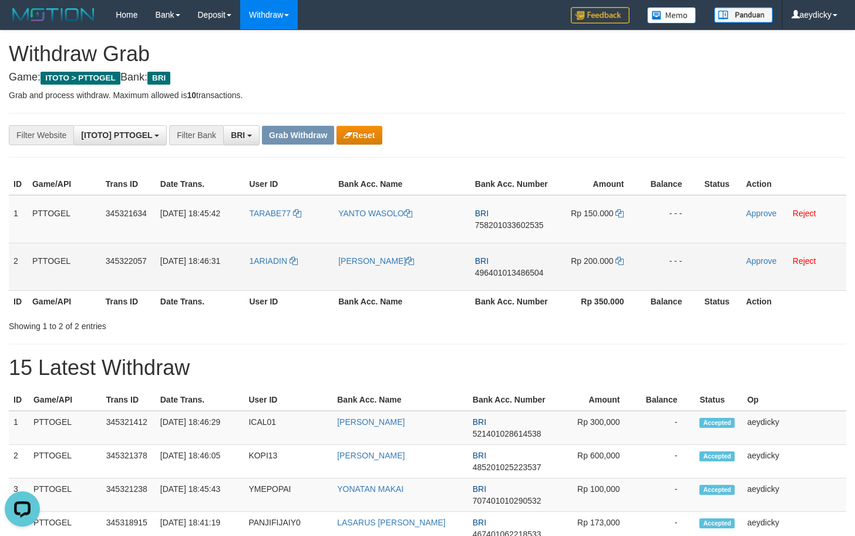
copy tr
drag, startPoint x: 288, startPoint y: 229, endPoint x: 568, endPoint y: 254, distance: 280.7
click at [568, 254] on tbody "1 PTTOGEL 345321634 01/10/2025 18:45:42 TARABE77 YANTO WASOLO BRI 7582010336025…" at bounding box center [428, 243] width 838 height 96
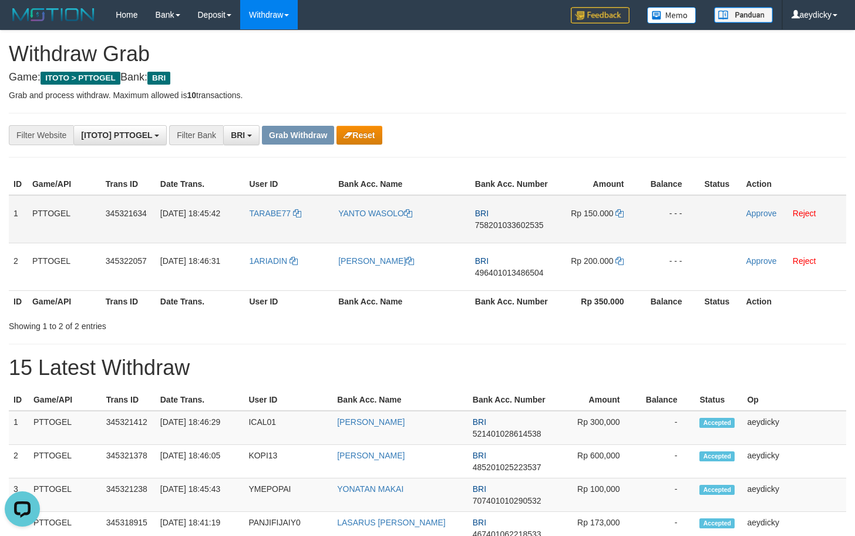
copy tr
click at [519, 217] on td "BRI 758201033602535" at bounding box center [513, 219] width 84 height 48
copy span "BRI"
click at [515, 223] on span "758201033602535" at bounding box center [509, 224] width 69 height 9
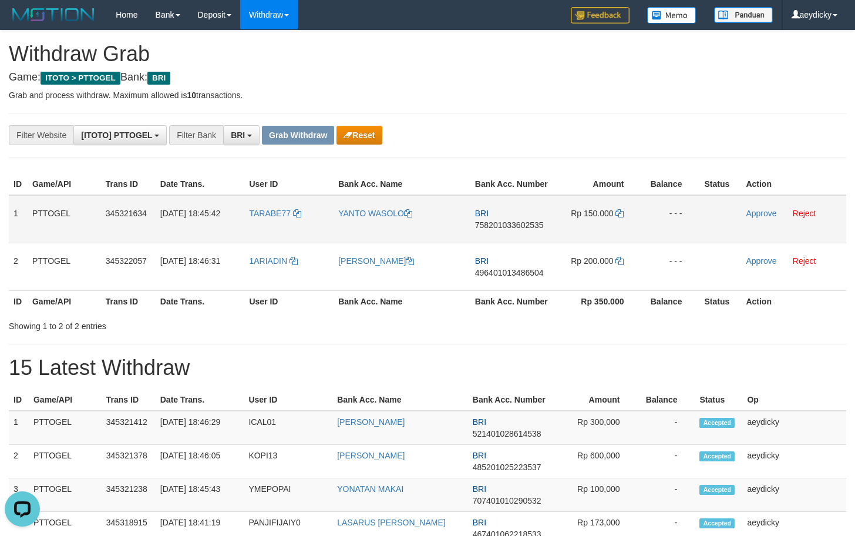
click at [515, 223] on span "758201033602535" at bounding box center [509, 224] width 69 height 9
copy tr
copy span "758201033602535"
click at [515, 223] on span "758201033602535" at bounding box center [509, 224] width 69 height 9
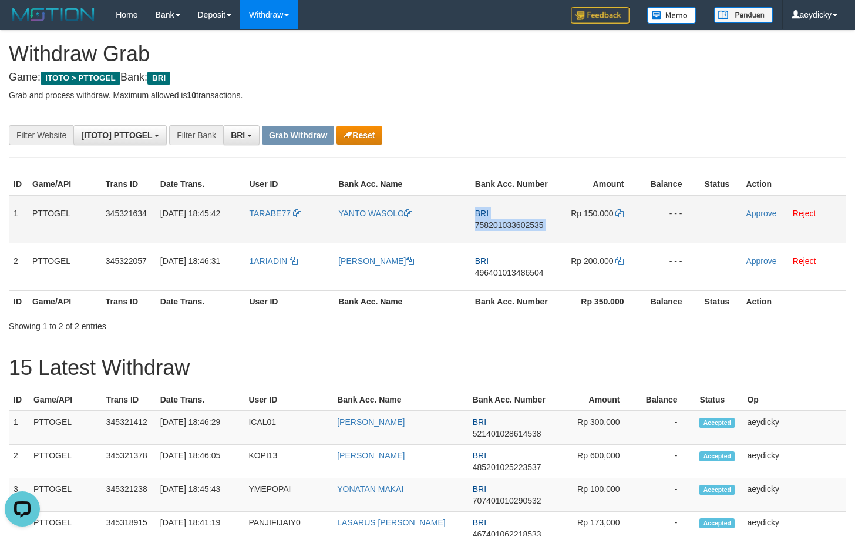
copy td "BRI 758201033602535"
copy span "758201033602535"
click at [515, 223] on span "758201033602535" at bounding box center [509, 224] width 69 height 9
copy td "BRI 758201033602535"
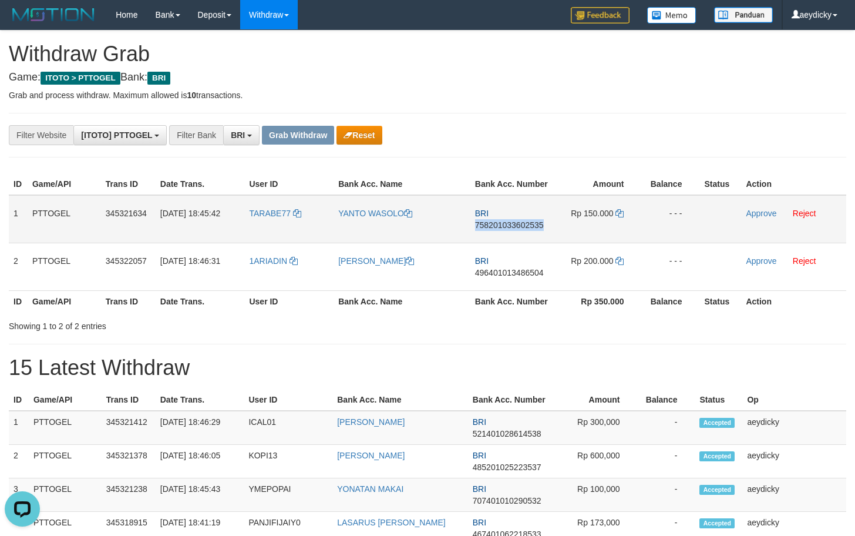
copy span "758201033602535"
click at [515, 223] on span "758201033602535" at bounding box center [509, 224] width 69 height 9
copy tr
click at [515, 229] on span "758201033602535" at bounding box center [509, 224] width 69 height 9
click at [514, 230] on td "BRI 758201033602535" at bounding box center [513, 219] width 84 height 48
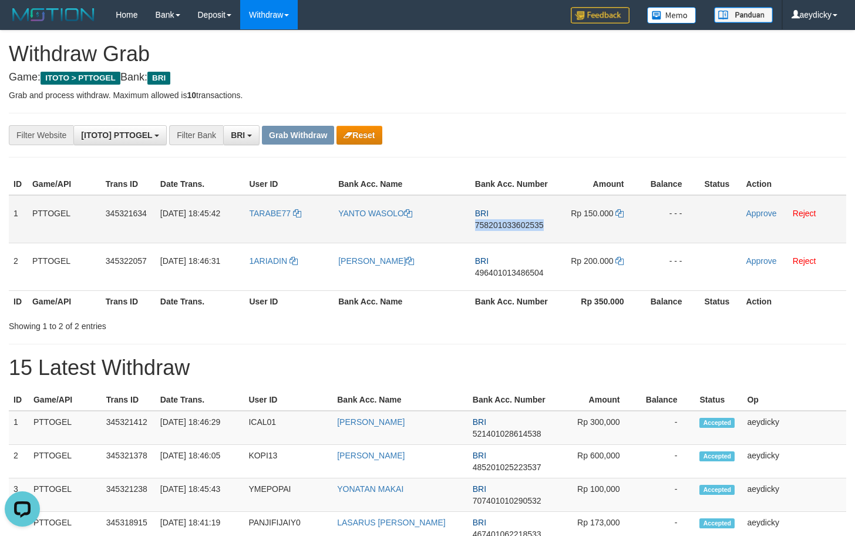
click at [514, 230] on td "BRI 758201033602535" at bounding box center [513, 219] width 84 height 48
click at [517, 221] on span "758201033602535" at bounding box center [509, 224] width 69 height 9
click at [620, 211] on icon at bounding box center [620, 213] width 8 height 8
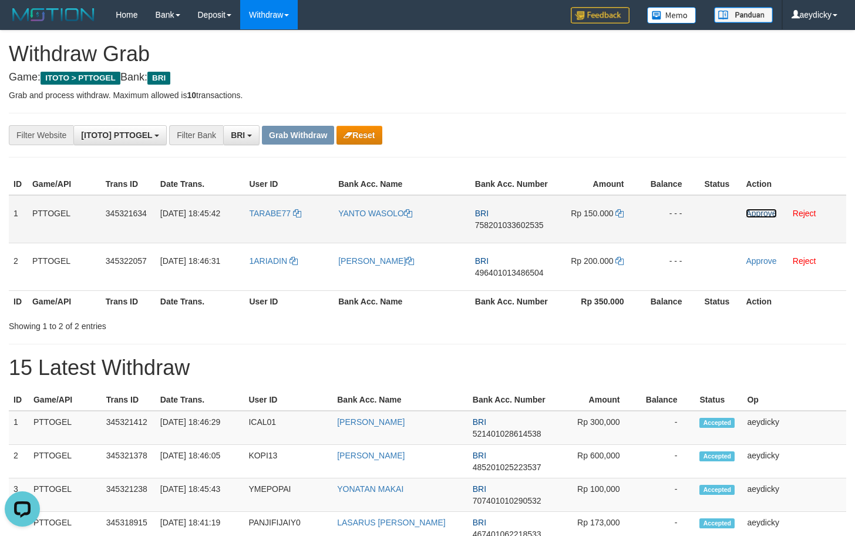
click at [758, 212] on link "Approve" at bounding box center [761, 213] width 31 height 9
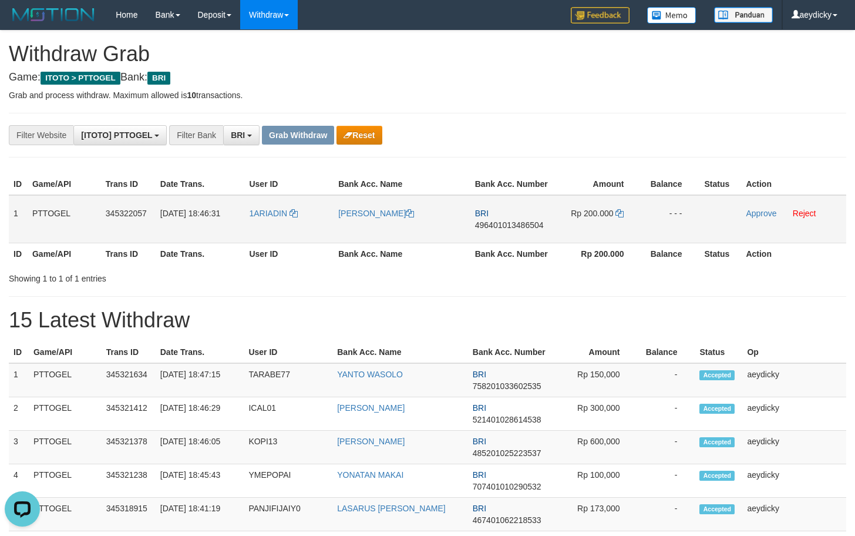
click at [508, 225] on span "496401013486504" at bounding box center [509, 224] width 69 height 9
copy span "496401013486504"
click at [508, 225] on span "496401013486504" at bounding box center [509, 224] width 69 height 9
click at [625, 208] on td "Rp 200.000" at bounding box center [599, 219] width 88 height 48
click at [624, 216] on icon at bounding box center [620, 213] width 8 height 8
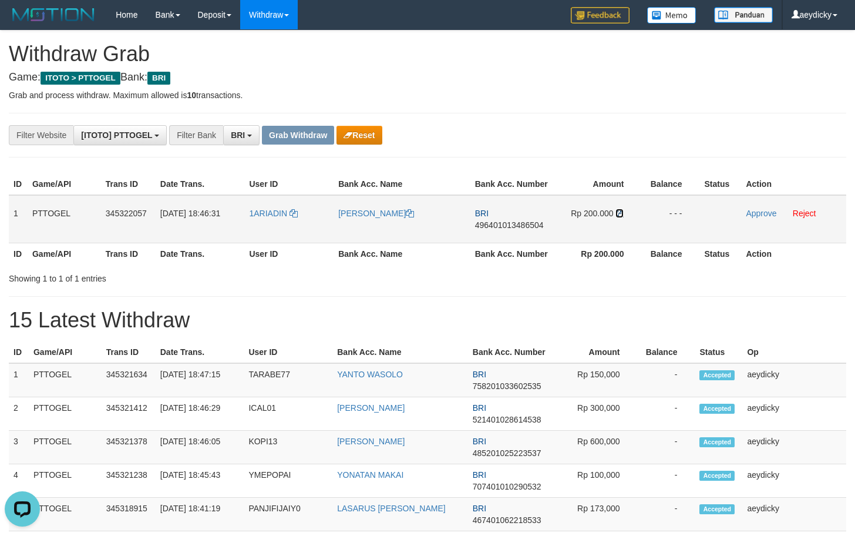
drag, startPoint x: 624, startPoint y: 216, endPoint x: 625, endPoint y: 208, distance: 7.7
click at [626, 210] on td "Rp 200.000" at bounding box center [599, 219] width 88 height 48
drag, startPoint x: 611, startPoint y: 209, endPoint x: 617, endPoint y: 209, distance: 6.5
click at [617, 209] on td "Rp 200.000" at bounding box center [599, 219] width 88 height 48
click at [619, 209] on icon at bounding box center [620, 213] width 8 height 8
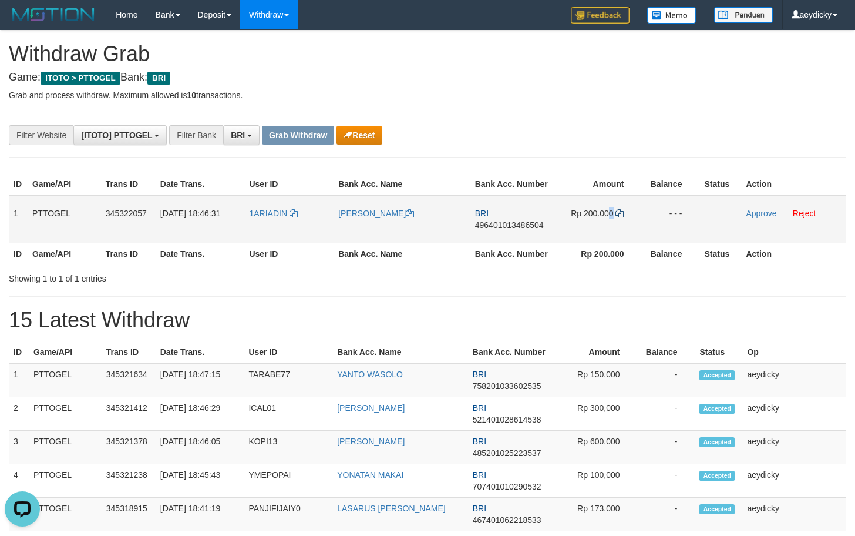
copy span "0"
click at [619, 209] on icon at bounding box center [620, 213] width 8 height 8
click at [760, 217] on link "Approve" at bounding box center [761, 213] width 31 height 9
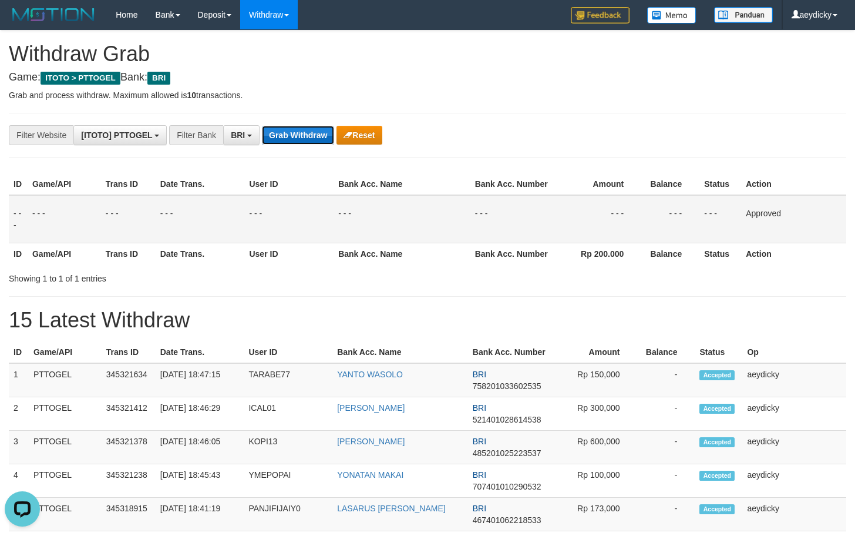
click at [289, 140] on button "Grab Withdraw" at bounding box center [298, 135] width 72 height 19
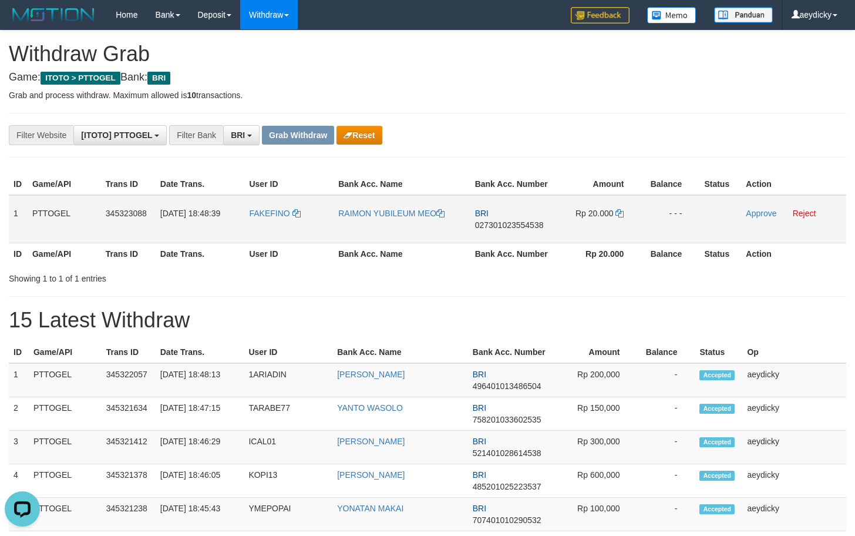
drag, startPoint x: 259, startPoint y: 233, endPoint x: 624, endPoint y: 220, distance: 365.6
click at [624, 220] on tr "1 PTTOGEL 345323088 [DATE] 18:48:39 FAKEFINO RAIMON YUBILEUM MEO BRI 0273010235…" at bounding box center [428, 219] width 838 height 48
drag, startPoint x: 494, startPoint y: 232, endPoint x: 501, endPoint y: 231, distance: 6.6
click at [498, 231] on td "BRI 027301023554538" at bounding box center [513, 219] width 84 height 48
drag, startPoint x: 501, startPoint y: 231, endPoint x: 509, endPoint y: 230, distance: 8.8
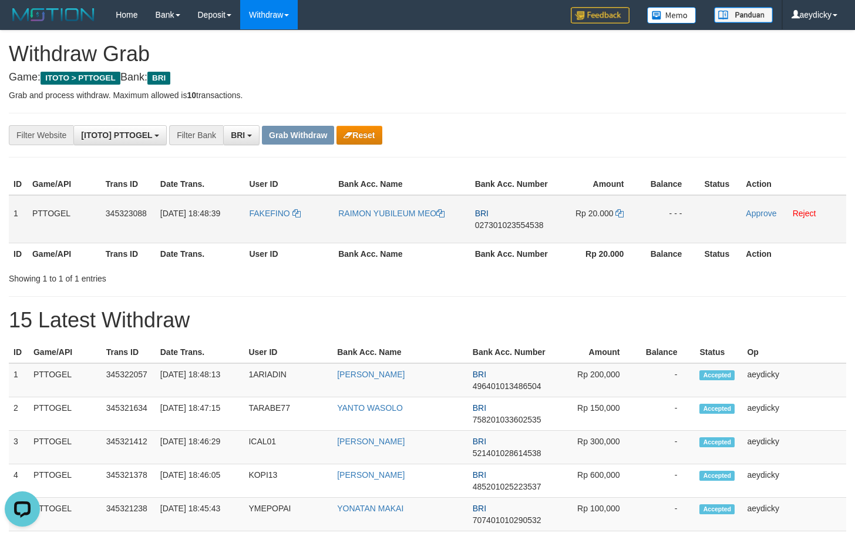
click at [502, 231] on td "BRI 027301023554538" at bounding box center [513, 219] width 84 height 48
click at [509, 230] on td "BRI 027301023554538" at bounding box center [513, 219] width 84 height 48
click at [512, 216] on td "BRI 027301023554538" at bounding box center [513, 219] width 84 height 48
click at [511, 227] on span "027301023554538" at bounding box center [509, 224] width 69 height 9
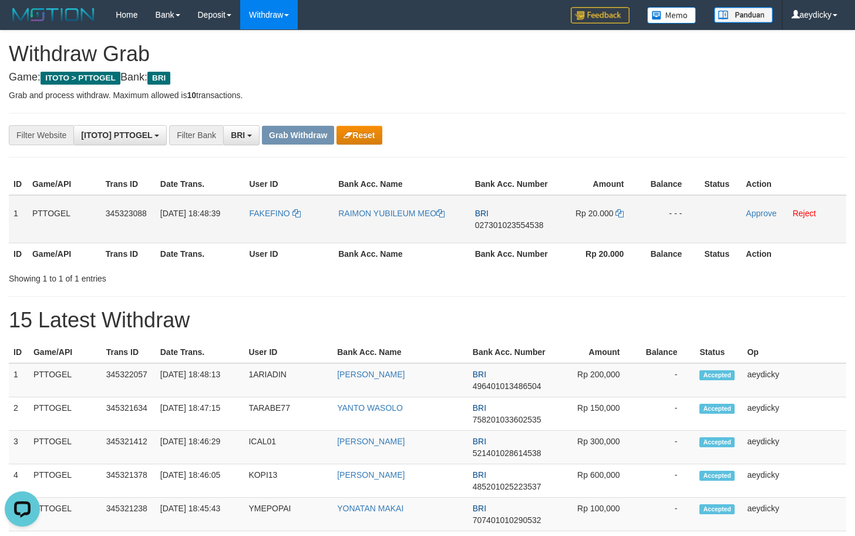
copy tr
copy span "027301023554538"
click at [511, 227] on span "027301023554538" at bounding box center [509, 224] width 69 height 9
click at [513, 221] on span "027301023554538" at bounding box center [509, 224] width 69 height 9
copy span "027301023554538"
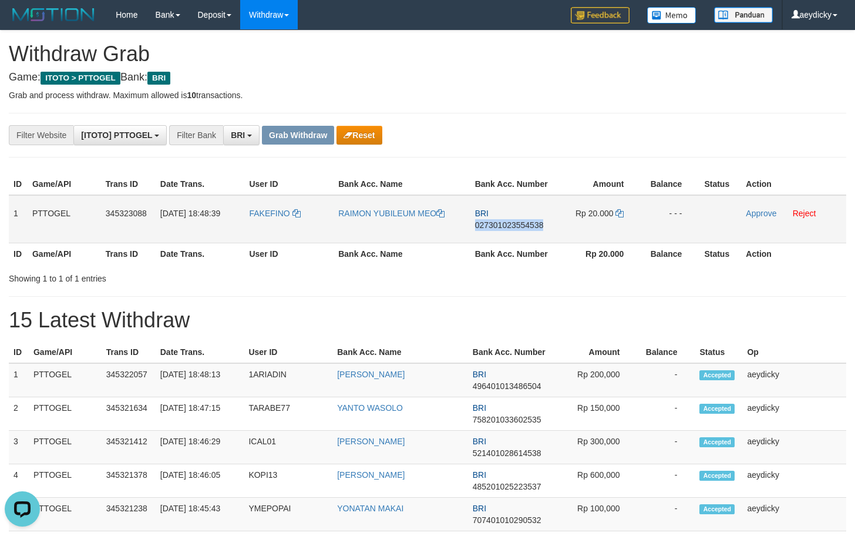
click at [513, 221] on span "027301023554538" at bounding box center [509, 224] width 69 height 9
click at [620, 211] on icon at bounding box center [620, 213] width 8 height 8
drag, startPoint x: 620, startPoint y: 211, endPoint x: 849, endPoint y: 211, distance: 229.1
click at [626, 211] on td "Rp 20.000" at bounding box center [599, 219] width 88 height 48
click at [758, 211] on link "Approve" at bounding box center [761, 213] width 31 height 9
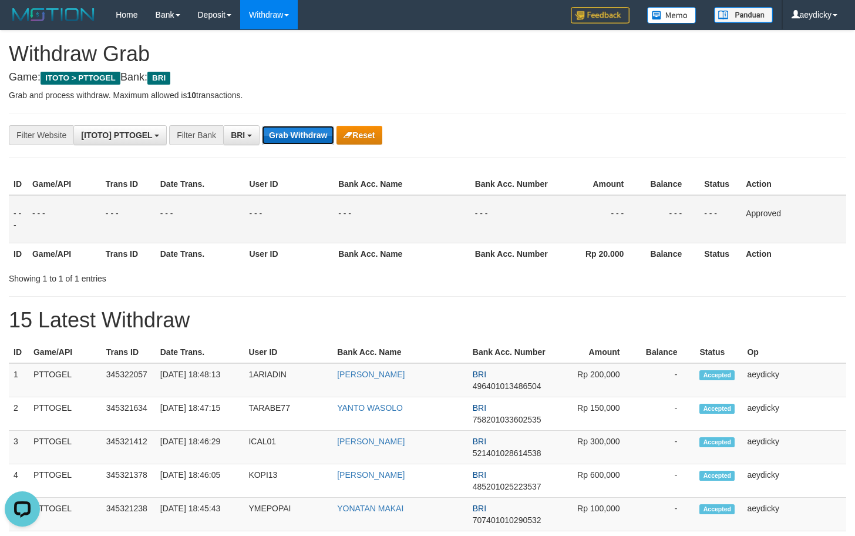
click at [277, 133] on button "Grab Withdraw" at bounding box center [298, 135] width 72 height 19
click at [278, 133] on button "Grab Withdraw" at bounding box center [298, 135] width 72 height 19
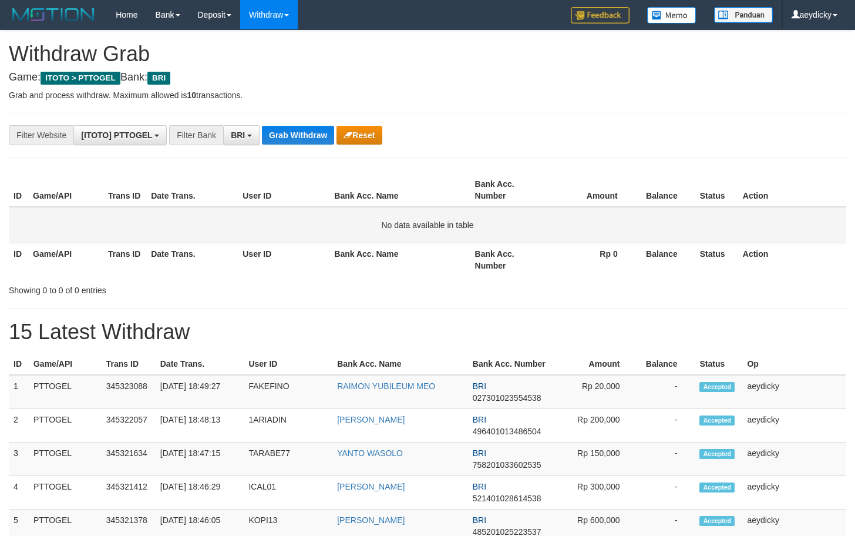
scroll to position [59, 0]
click at [333, 139] on button "Grab Withdraw" at bounding box center [298, 135] width 72 height 19
drag, startPoint x: 499, startPoint y: 233, endPoint x: 448, endPoint y: 199, distance: 61.3
click at [493, 233] on td "No data available in table" at bounding box center [428, 225] width 838 height 36
click at [309, 139] on button "Grab Withdraw" at bounding box center [298, 135] width 72 height 19
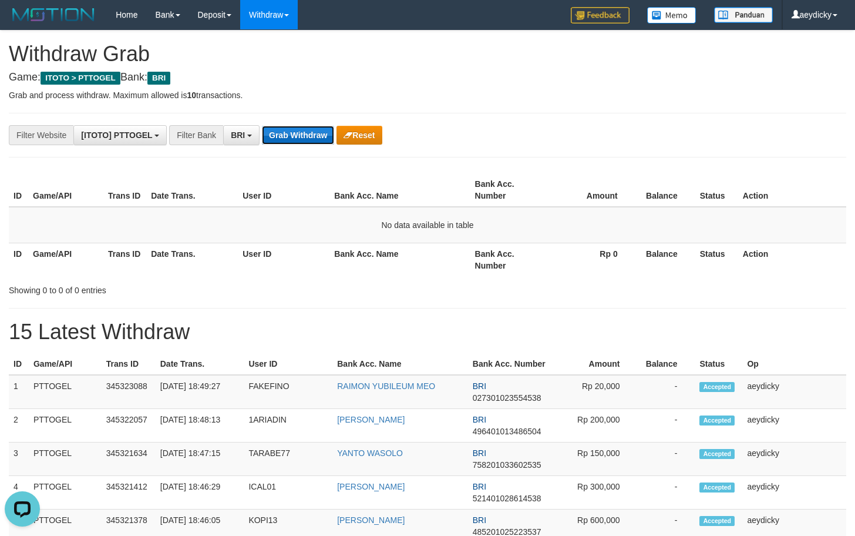
click at [309, 139] on button "Grab Withdraw" at bounding box center [298, 135] width 72 height 19
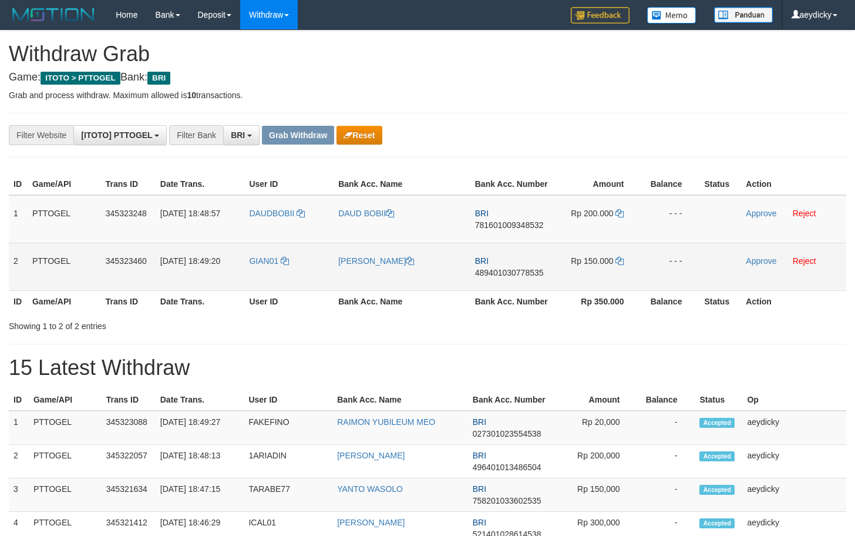
scroll to position [59, 0]
drag, startPoint x: 549, startPoint y: 250, endPoint x: 587, endPoint y: 276, distance: 46.4
click at [603, 275] on tbody "1 PTTOGEL 345323248 [DATE] 18:48:57 DAUDBOBII DAUD BOBII BRI 781601009348532 Rp…" at bounding box center [428, 243] width 838 height 96
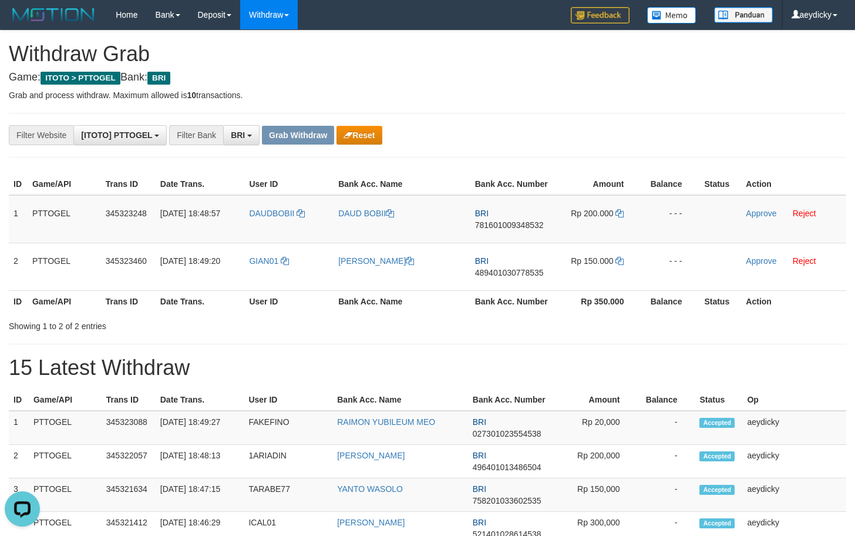
scroll to position [0, 0]
click at [501, 216] on td "BRI 781601009348532" at bounding box center [513, 219] width 84 height 48
click at [501, 224] on span "781601009348532" at bounding box center [509, 224] width 69 height 9
copy tr
click at [501, 224] on span "781601009348532" at bounding box center [509, 224] width 69 height 9
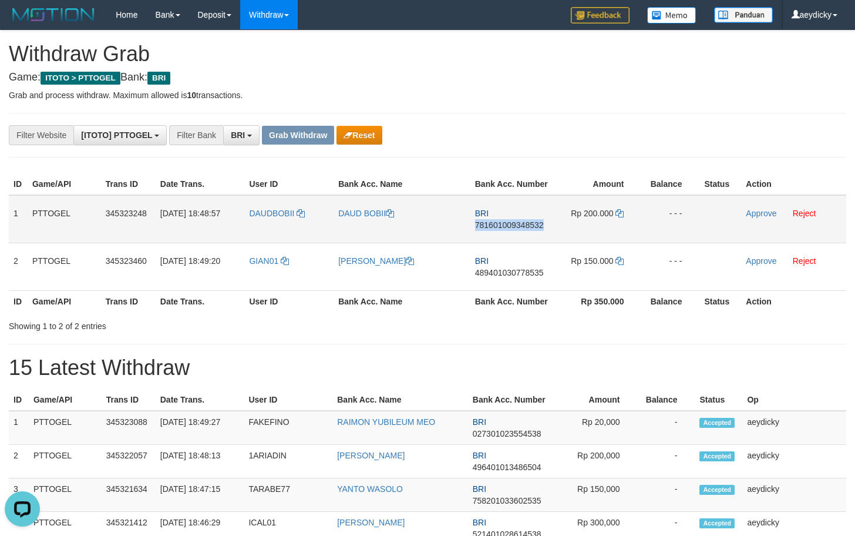
copy span "781601009348532"
click at [623, 213] on icon at bounding box center [620, 213] width 8 height 8
click at [761, 216] on link "Approve" at bounding box center [761, 213] width 31 height 9
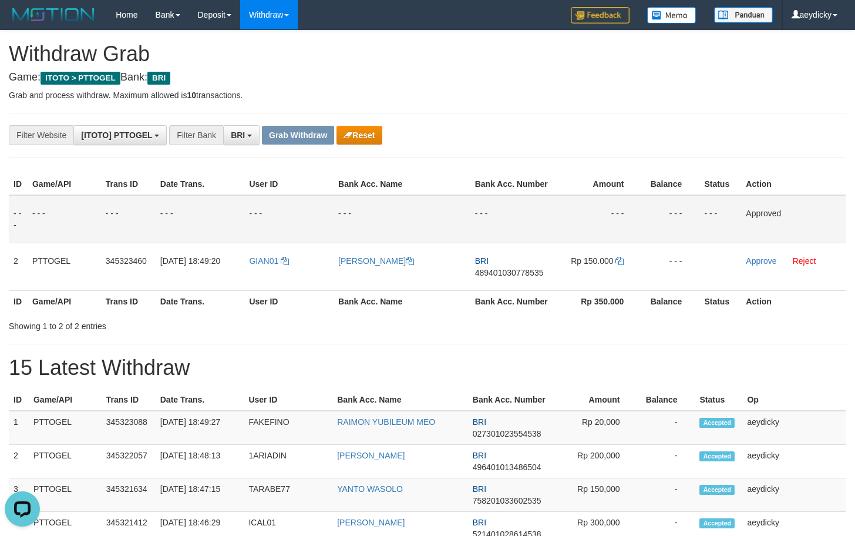
click at [472, 321] on div "Showing 1 to 2 of 2 entries" at bounding box center [427, 323] width 855 height 16
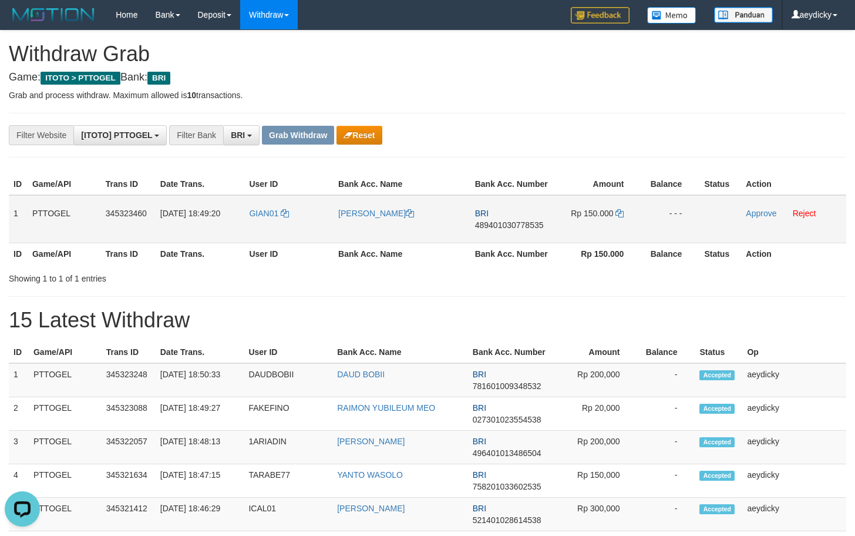
click at [637, 226] on td "Rp 150.000" at bounding box center [599, 219] width 88 height 48
click at [513, 225] on span "489401030778535" at bounding box center [509, 224] width 69 height 9
copy span "489401030778535"
click at [513, 225] on span "489401030778535" at bounding box center [509, 224] width 69 height 9
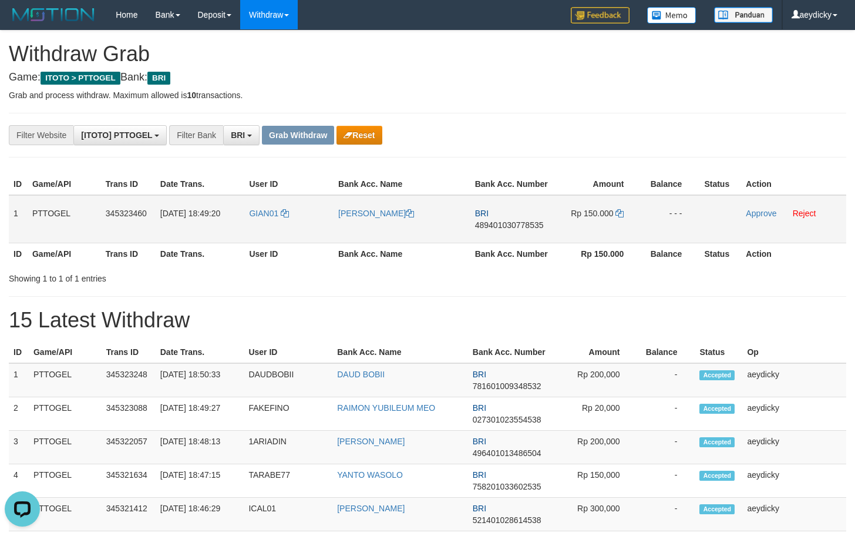
drag, startPoint x: 511, startPoint y: 237, endPoint x: 510, endPoint y: 230, distance: 7.1
click at [510, 237] on td "BRI 489401030778535" at bounding box center [513, 219] width 84 height 48
click at [510, 217] on td "BRI 489401030778535" at bounding box center [513, 219] width 84 height 48
click at [510, 226] on span "489401030778535" at bounding box center [509, 224] width 69 height 9
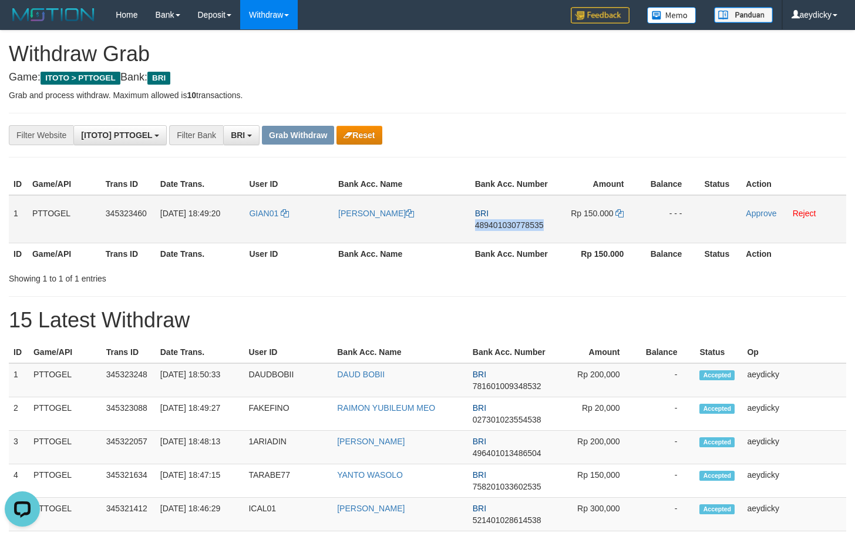
copy span "489401030778535"
click at [510, 226] on span "489401030778535" at bounding box center [509, 224] width 69 height 9
copy td "BRI 489401030778535"
click at [521, 224] on span "489401030778535" at bounding box center [509, 224] width 69 height 9
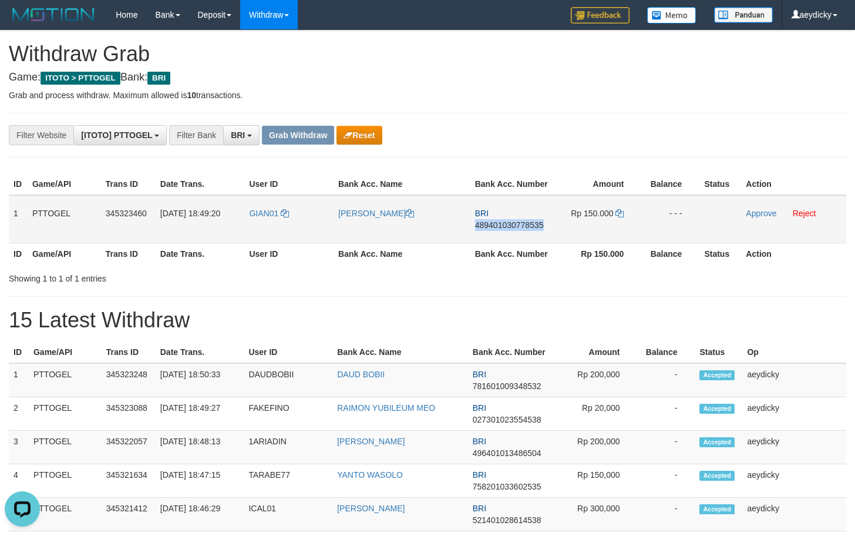
copy span "489401030778535"
click at [620, 215] on icon at bounding box center [620, 213] width 8 height 8
click at [765, 213] on link "Approve" at bounding box center [761, 213] width 31 height 9
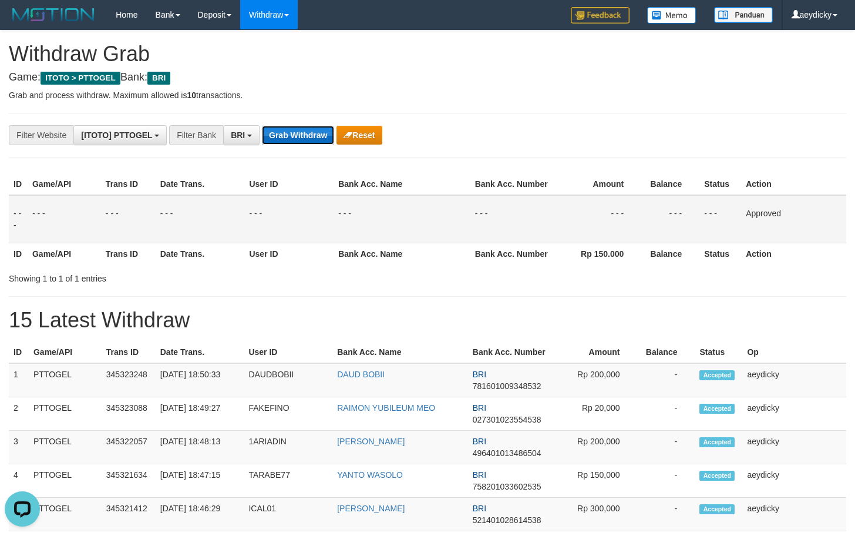
click at [307, 137] on button "Grab Withdraw" at bounding box center [298, 135] width 72 height 19
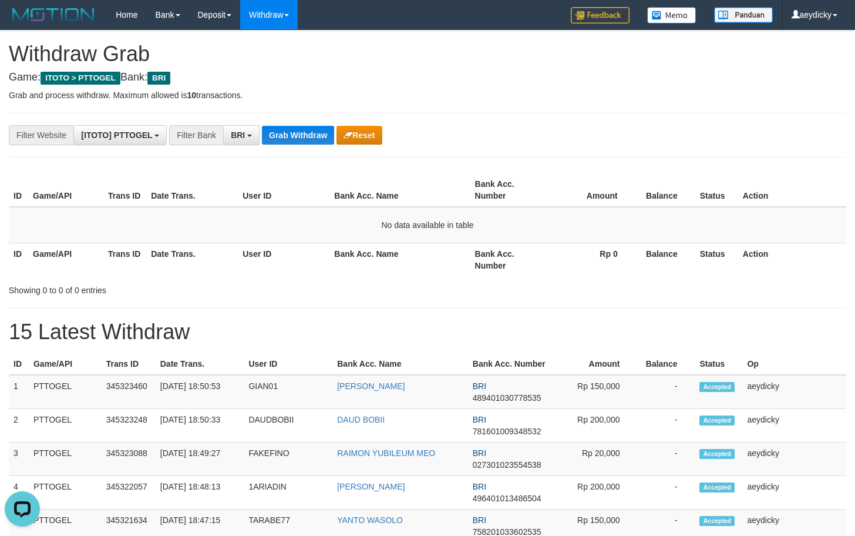
click at [314, 129] on button "Grab Withdraw" at bounding box center [298, 135] width 72 height 19
click at [280, 142] on button "Grab Withdraw" at bounding box center [298, 135] width 72 height 19
click at [282, 139] on button "Grab Withdraw" at bounding box center [298, 135] width 72 height 19
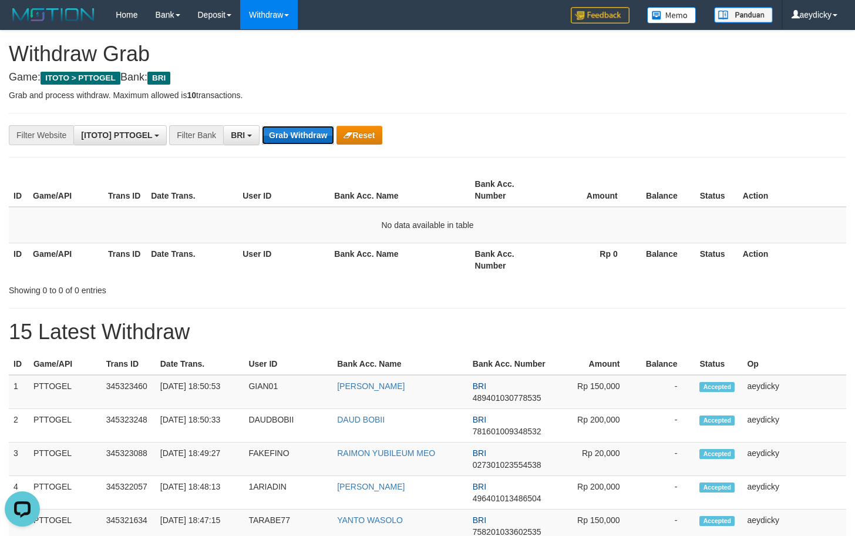
click at [287, 135] on button "Grab Withdraw" at bounding box center [298, 135] width 72 height 19
click at [294, 138] on button "Grab Withdraw" at bounding box center [298, 135] width 72 height 19
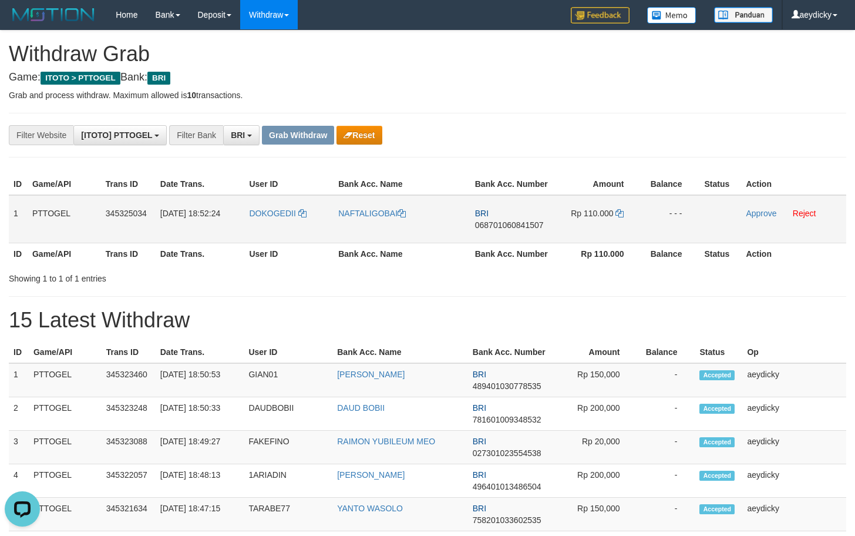
drag, startPoint x: 278, startPoint y: 220, endPoint x: 607, endPoint y: 230, distance: 329.2
click at [607, 230] on tr "1 PTTOGEL 345325034 01/10/2025 18:52:24 DOKOGEDII NAFTALIGOBAI BRI 068701060841…" at bounding box center [428, 219] width 838 height 48
click at [498, 223] on span "068701060841507" at bounding box center [509, 224] width 69 height 9
copy span "068701060841507"
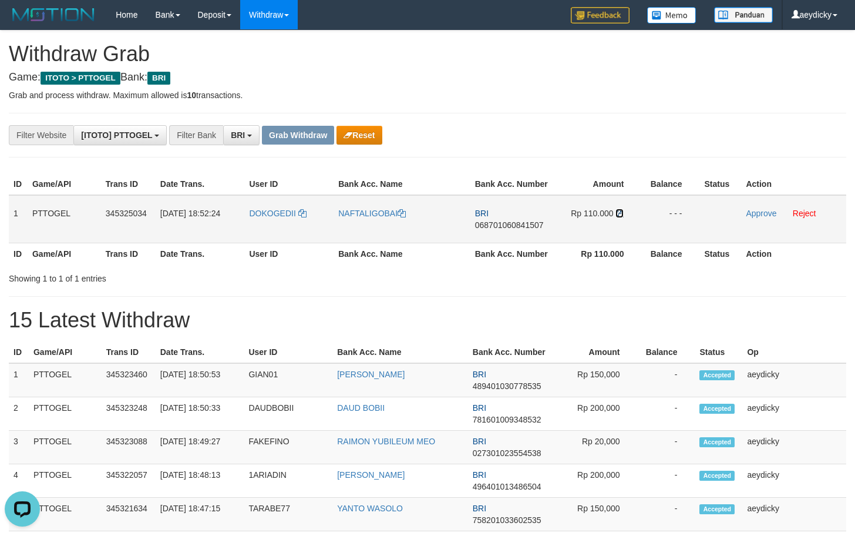
click at [621, 212] on icon at bounding box center [620, 213] width 8 height 8
click at [761, 218] on td "Approve Reject" at bounding box center [793, 219] width 105 height 48
click at [761, 216] on link "Approve" at bounding box center [761, 213] width 31 height 9
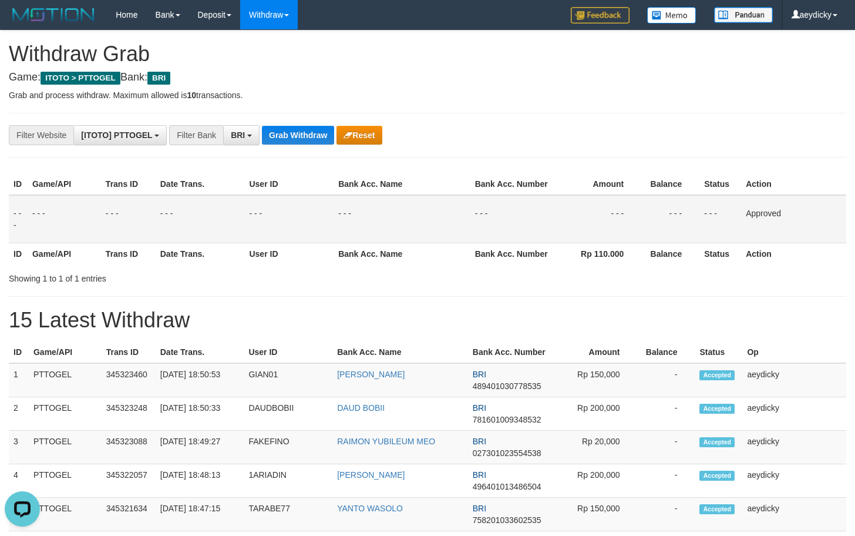
click at [308, 132] on button "Grab Withdraw" at bounding box center [298, 135] width 72 height 19
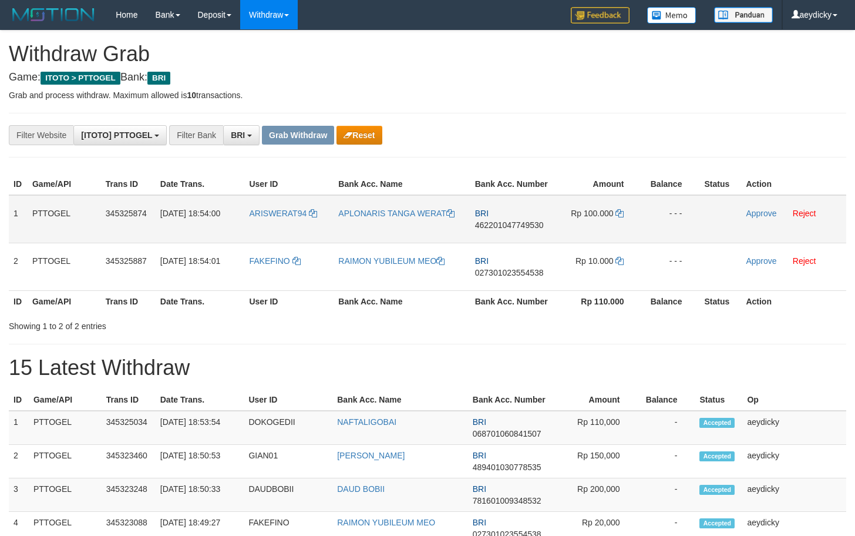
scroll to position [59, 0]
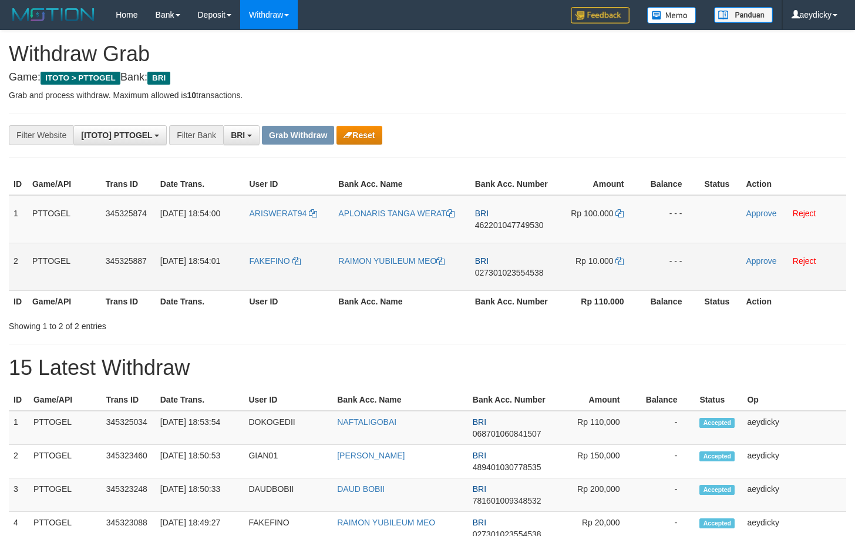
drag, startPoint x: 426, startPoint y: 226, endPoint x: 568, endPoint y: 268, distance: 148.3
click at [568, 268] on tbody "1 PTTOGEL 345325874 [DATE] 18:54:00 ARISWERAT94 APLONARIS TANGA WERAT BRI 46220…" at bounding box center [428, 243] width 838 height 96
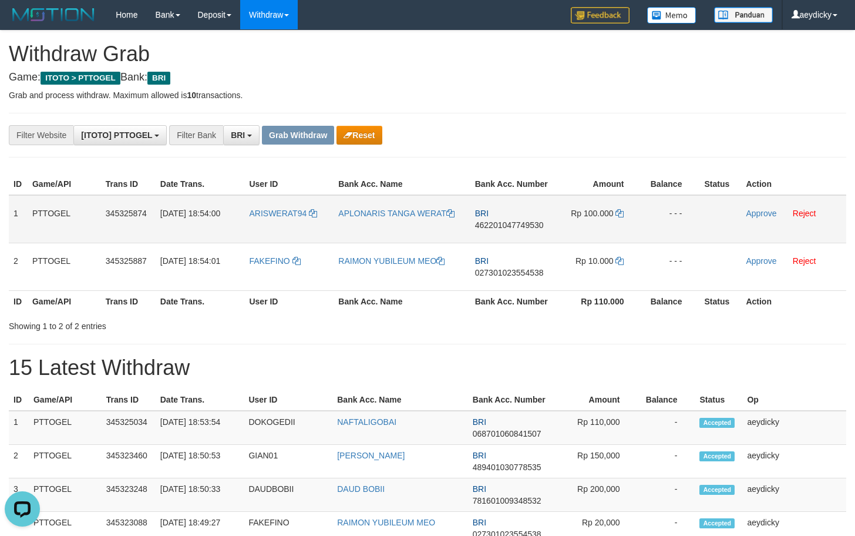
click at [512, 221] on span "462201047749530" at bounding box center [509, 224] width 69 height 9
copy span "462201047749530"
click at [622, 210] on icon at bounding box center [620, 213] width 8 height 8
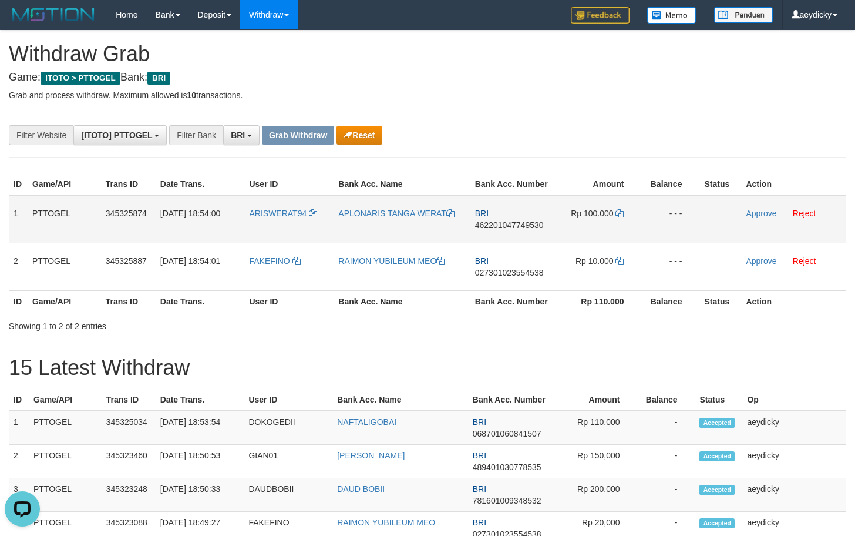
click at [754, 207] on td "Approve Reject" at bounding box center [793, 219] width 105 height 48
click at [754, 213] on link "Approve" at bounding box center [761, 213] width 31 height 9
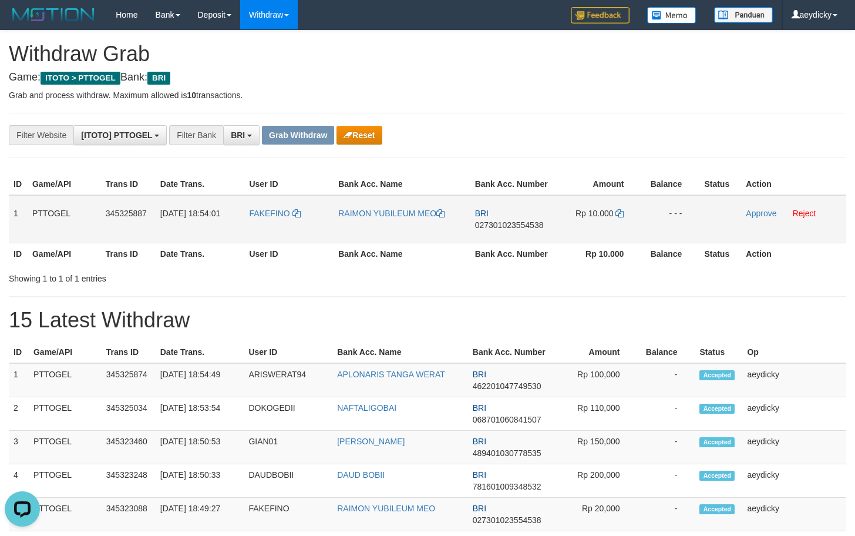
click at [493, 224] on span "027301023554538" at bounding box center [509, 224] width 69 height 9
copy span "027301023554538"
click at [617, 216] on icon at bounding box center [620, 213] width 8 height 8
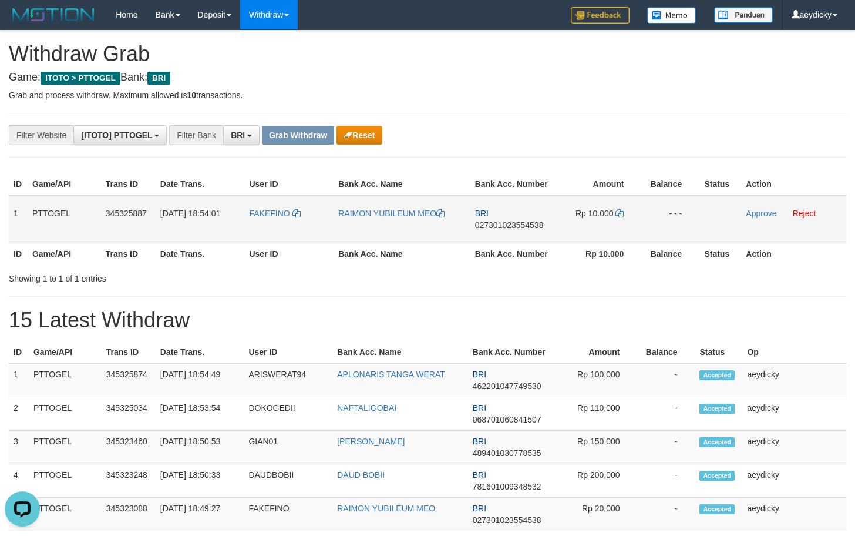
click at [744, 212] on td "Approve Reject" at bounding box center [793, 219] width 105 height 48
click at [753, 213] on link "Approve" at bounding box center [761, 213] width 31 height 9
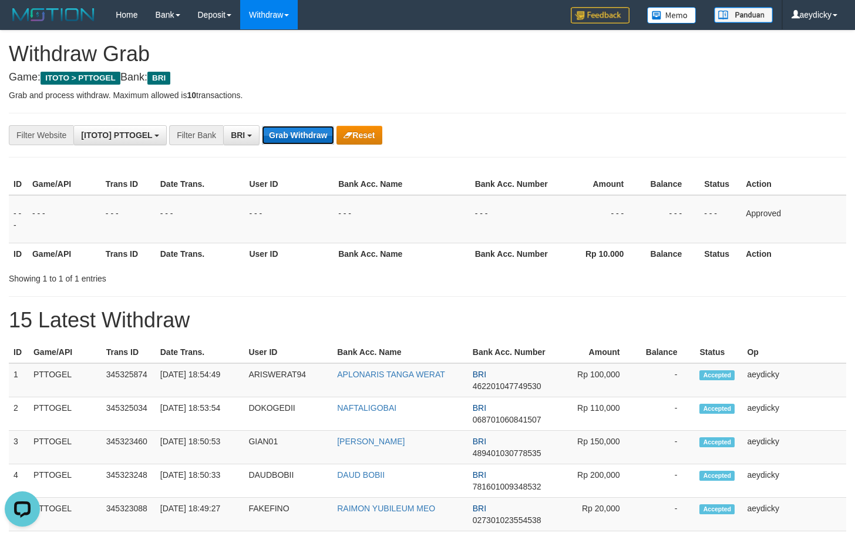
click at [298, 132] on button "Grab Withdraw" at bounding box center [298, 135] width 72 height 19
drag, startPoint x: 298, startPoint y: 132, endPoint x: 804, endPoint y: 206, distance: 511.3
click at [299, 132] on button "Grab Withdraw" at bounding box center [298, 135] width 72 height 19
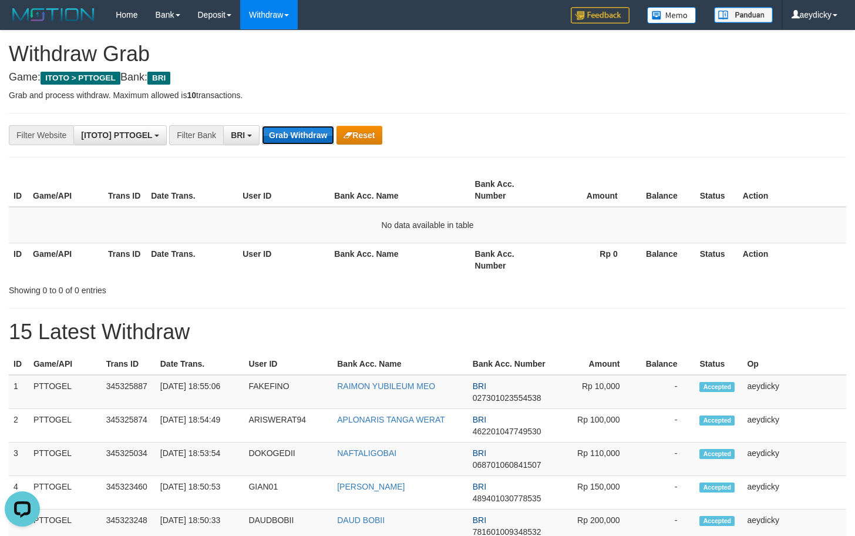
click at [293, 130] on button "Grab Withdraw" at bounding box center [298, 135] width 72 height 19
click at [323, 126] on button "Grab Withdraw" at bounding box center [298, 135] width 72 height 19
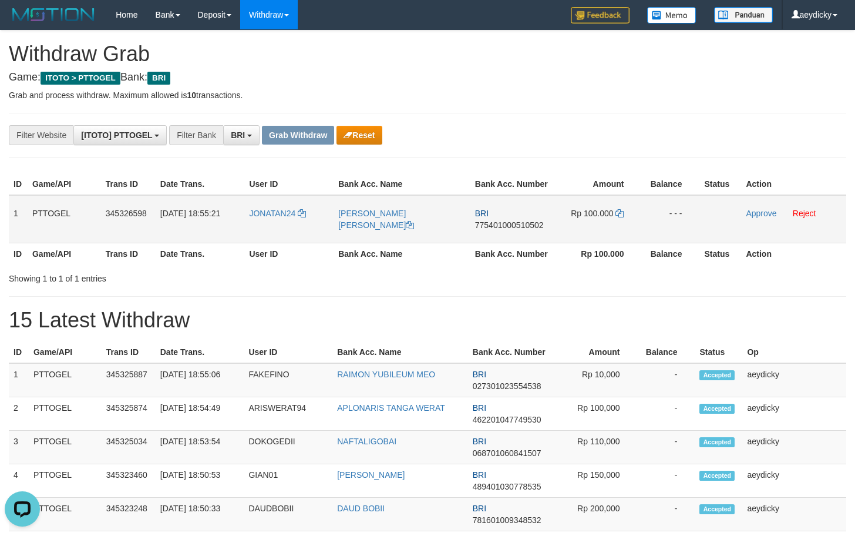
drag, startPoint x: 385, startPoint y: 230, endPoint x: 609, endPoint y: 211, distance: 224.0
click at [609, 211] on tr "1 PTTOGEL 345326598 01/10/2025 18:55:21 JONATAN24 CHRISTIAN MAX CHARLIE BRI 775…" at bounding box center [428, 219] width 838 height 48
click at [507, 233] on td "BRI 775401000510502" at bounding box center [513, 219] width 84 height 48
click at [525, 231] on td "BRI 775401000510502" at bounding box center [513, 219] width 84 height 48
copy tr
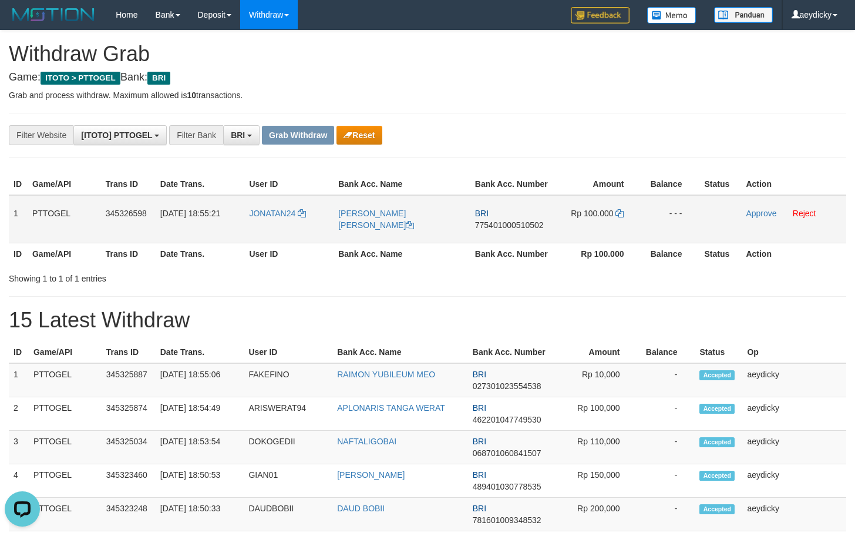
click at [528, 229] on span "775401000510502" at bounding box center [509, 224] width 69 height 9
copy span "775401000510502"
click at [619, 214] on icon at bounding box center [620, 213] width 8 height 8
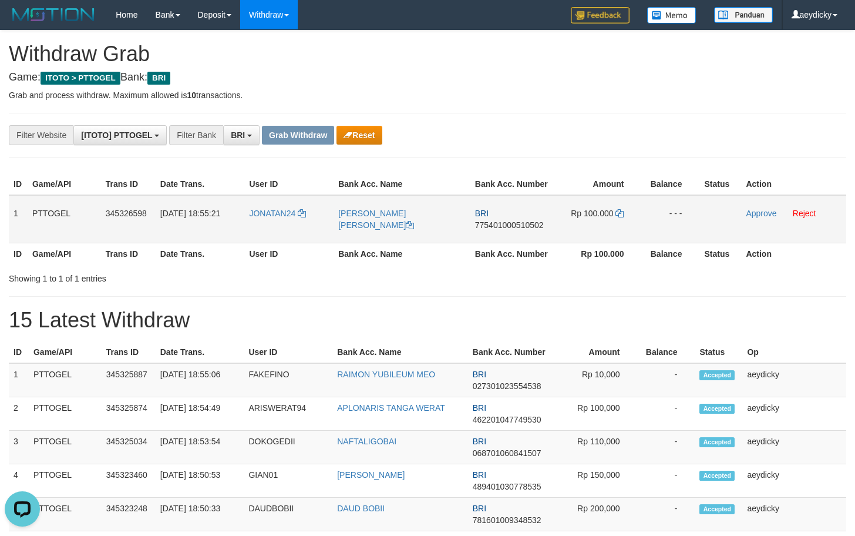
click at [761, 207] on td "Approve Reject" at bounding box center [793, 219] width 105 height 48
click at [757, 226] on td "Approve Reject" at bounding box center [793, 219] width 105 height 48
click at [759, 217] on link "Approve" at bounding box center [761, 213] width 31 height 9
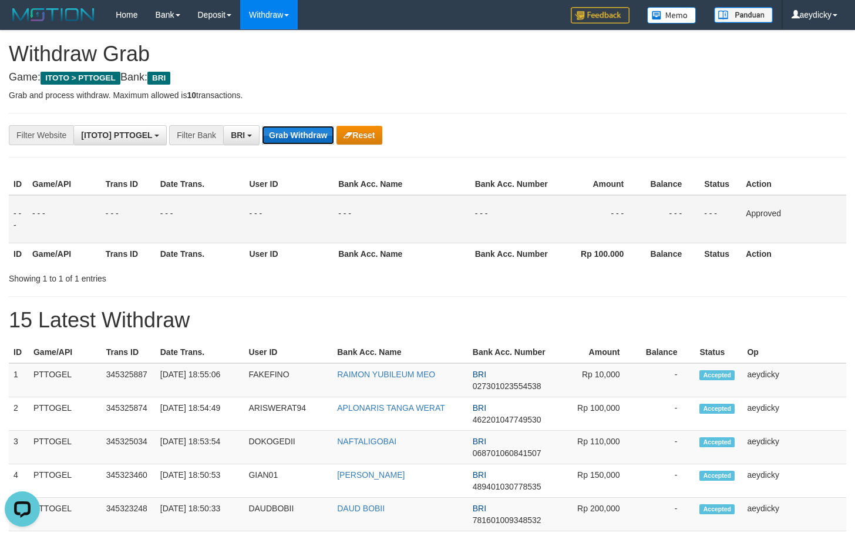
click at [315, 133] on button "Grab Withdraw" at bounding box center [298, 135] width 72 height 19
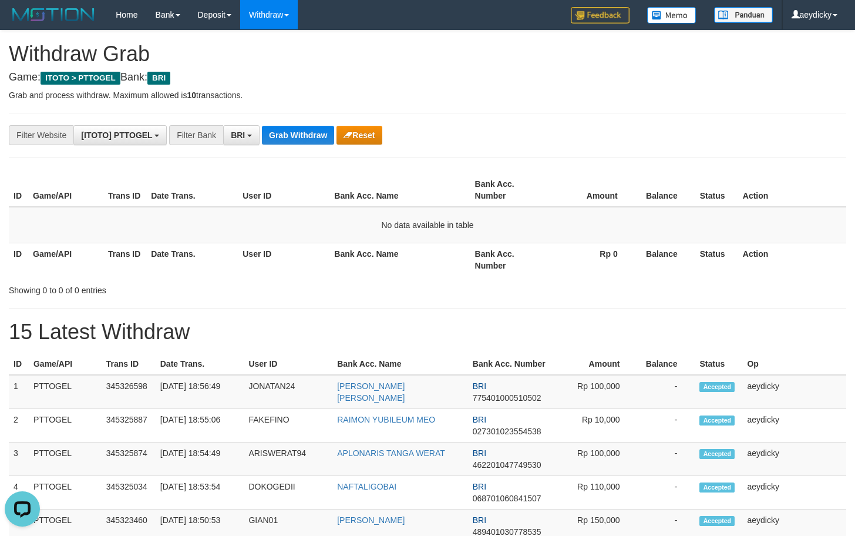
click at [261, 127] on div "**********" at bounding box center [356, 135] width 713 height 20
click at [303, 136] on button "Grab Withdraw" at bounding box center [298, 135] width 72 height 19
click at [284, 142] on button "Grab Withdraw" at bounding box center [298, 135] width 72 height 19
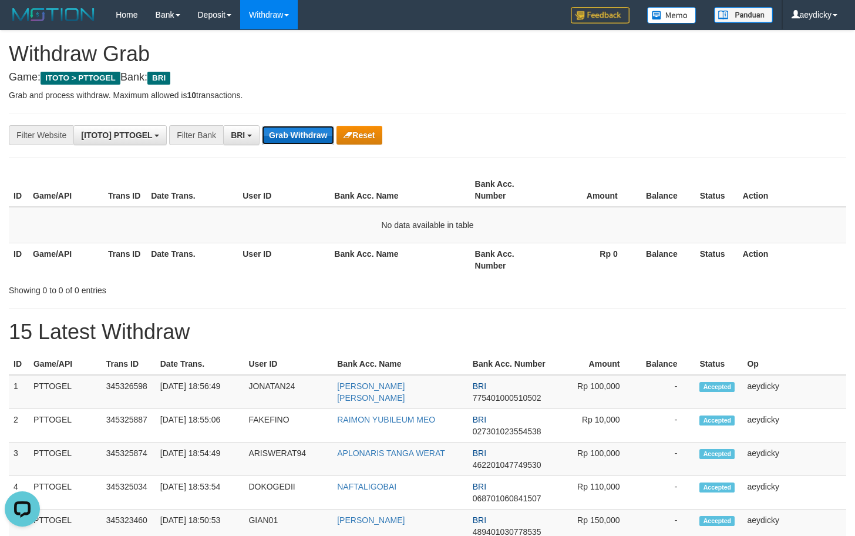
click at [284, 142] on button "Grab Withdraw" at bounding box center [298, 135] width 72 height 19
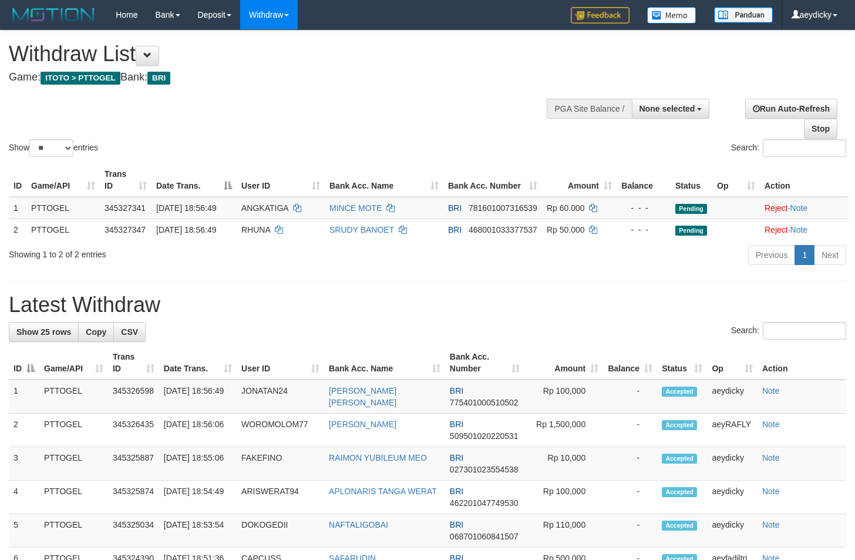
select select
select select "**"
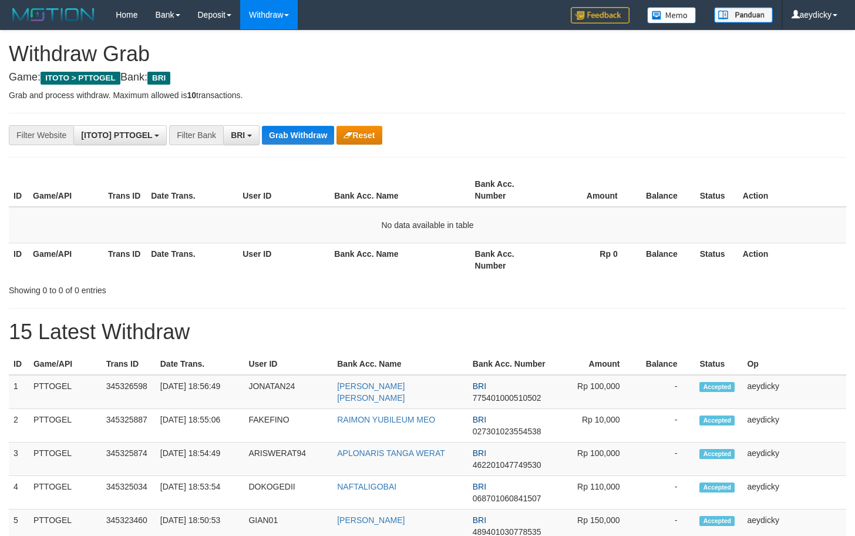
scroll to position [59, 0]
click at [310, 135] on button "Grab Withdraw" at bounding box center [298, 135] width 72 height 19
click at [298, 137] on button "Grab Withdraw" at bounding box center [298, 135] width 72 height 19
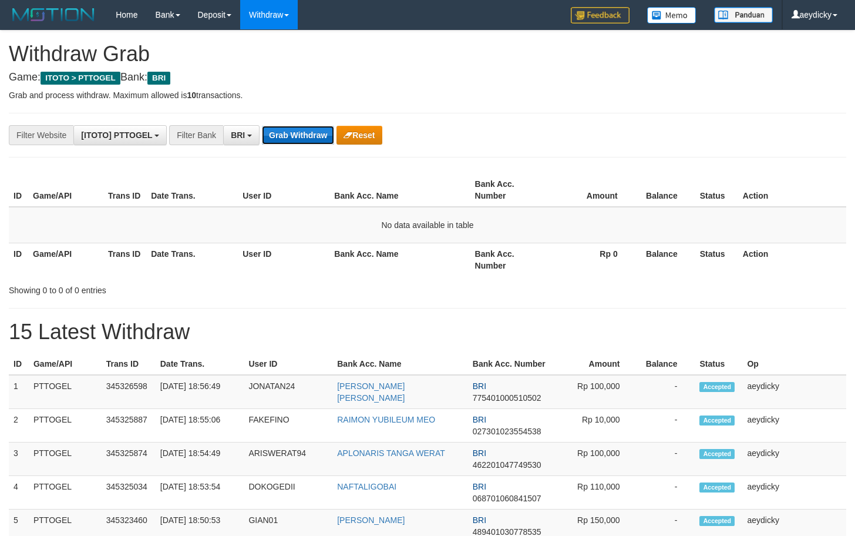
click at [318, 139] on button "Grab Withdraw" at bounding box center [298, 135] width 72 height 19
drag, startPoint x: 283, startPoint y: 120, endPoint x: 291, endPoint y: 133, distance: 16.1
click at [293, 131] on button "Grab Withdraw" at bounding box center [298, 135] width 72 height 19
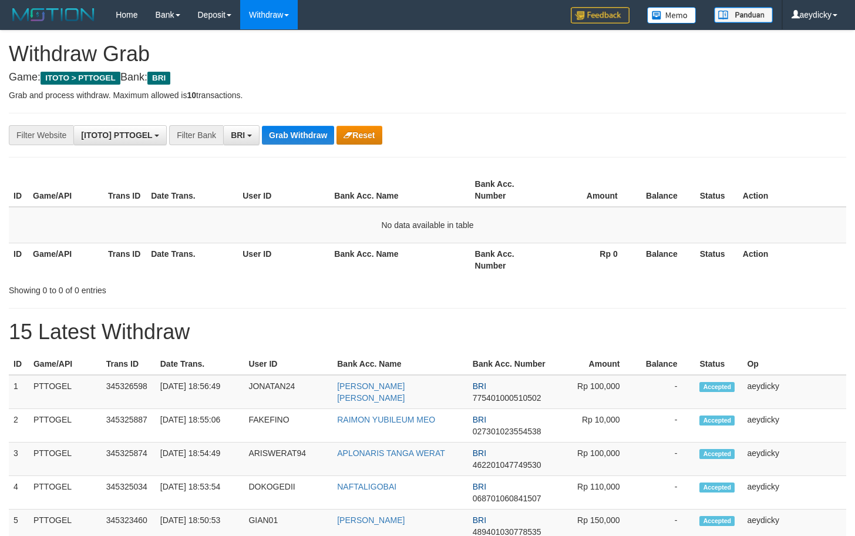
scroll to position [59, 0]
click at [293, 131] on button "Grab Withdraw" at bounding box center [298, 135] width 72 height 19
click at [297, 132] on button "Grab Withdraw" at bounding box center [298, 135] width 72 height 19
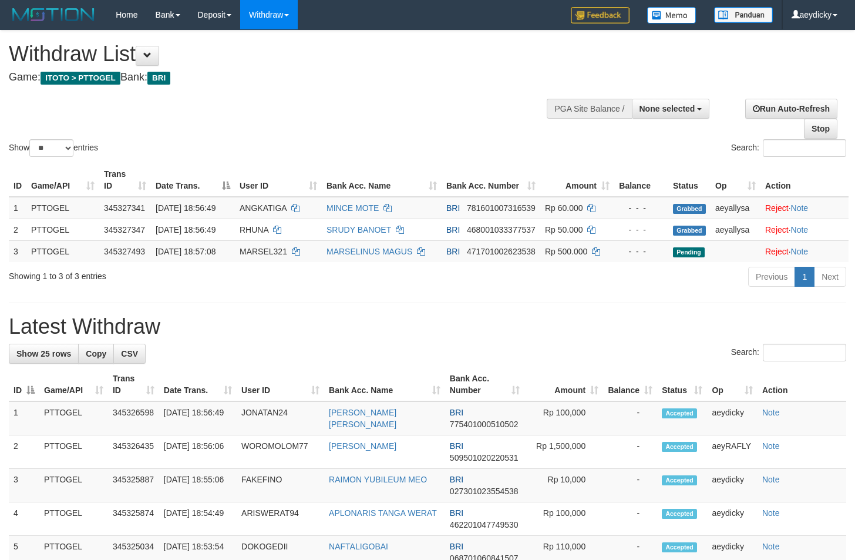
select select
select select "**"
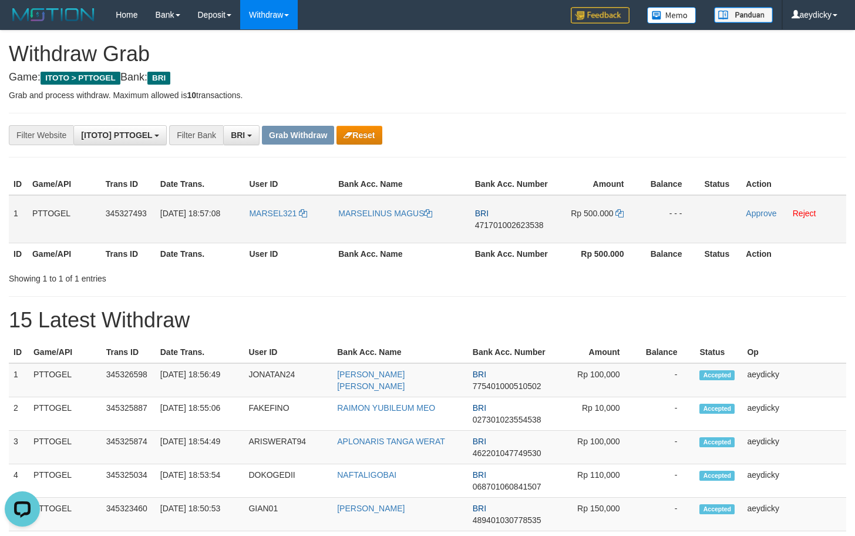
click at [600, 207] on tr "1 PTTOGEL 345327493 [DATE] 18:57:08 MARSEL321 MARSELINUS MAGUS BRI 471701002623…" at bounding box center [428, 219] width 838 height 48
click at [500, 237] on td "BRI 471701002623538" at bounding box center [513, 219] width 84 height 48
click at [532, 223] on span "471701002623538" at bounding box center [509, 224] width 69 height 9
copy span "471701002623538"
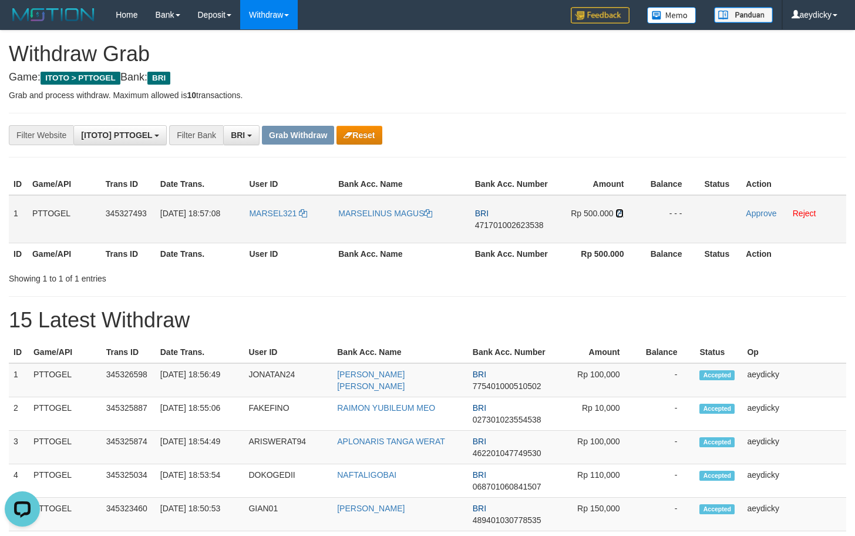
click at [620, 216] on icon at bounding box center [620, 213] width 8 height 8
click at [619, 216] on icon at bounding box center [620, 213] width 8 height 8
click at [748, 211] on link "Approve" at bounding box center [761, 213] width 31 height 9
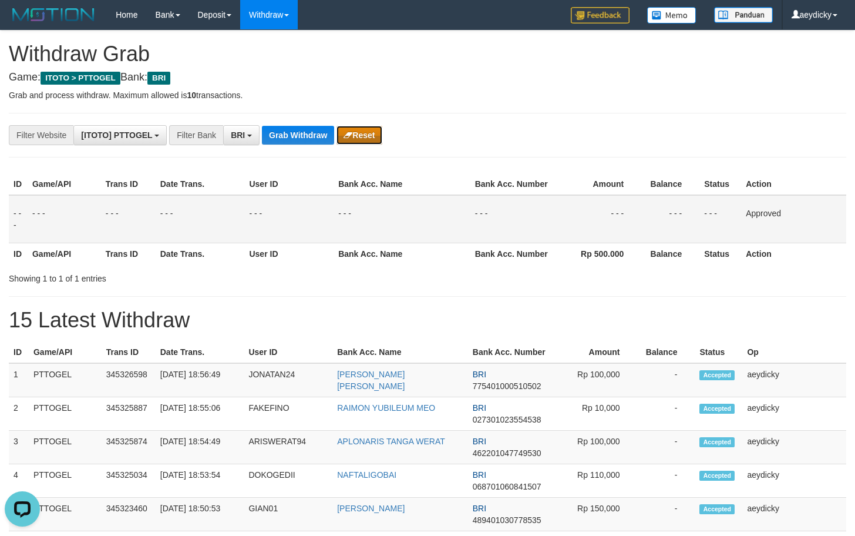
click at [348, 139] on button "Reset" at bounding box center [359, 135] width 45 height 19
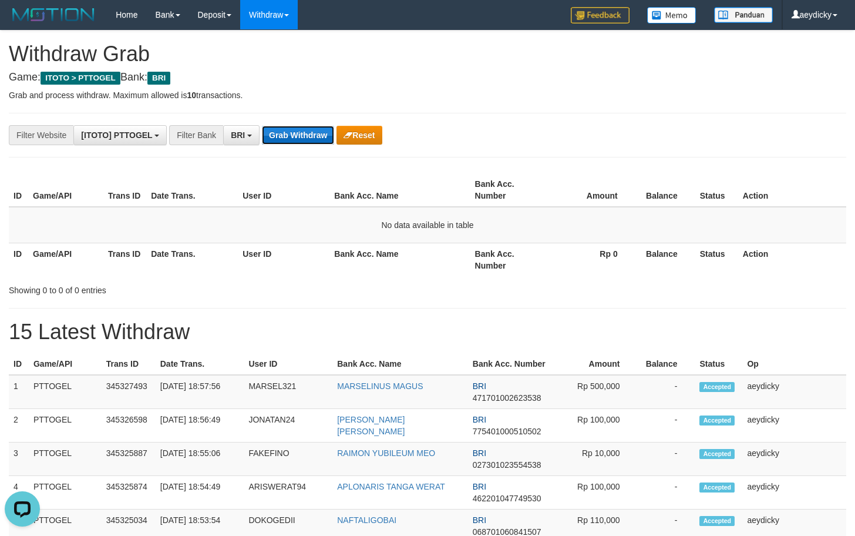
click at [312, 129] on button "Grab Withdraw" at bounding box center [298, 135] width 72 height 19
click at [287, 137] on button "Grab Withdraw" at bounding box center [298, 135] width 72 height 19
click at [288, 140] on button "Grab Withdraw" at bounding box center [298, 135] width 72 height 19
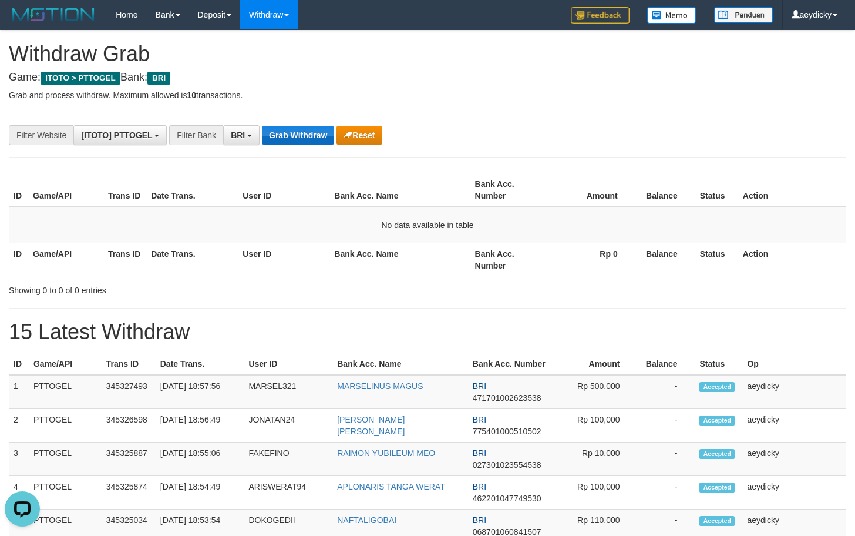
drag, startPoint x: 304, startPoint y: 122, endPoint x: 304, endPoint y: 132, distance: 10.6
click at [304, 132] on button "Grab Withdraw" at bounding box center [298, 135] width 72 height 19
click at [291, 136] on button "Grab Withdraw" at bounding box center [298, 135] width 72 height 19
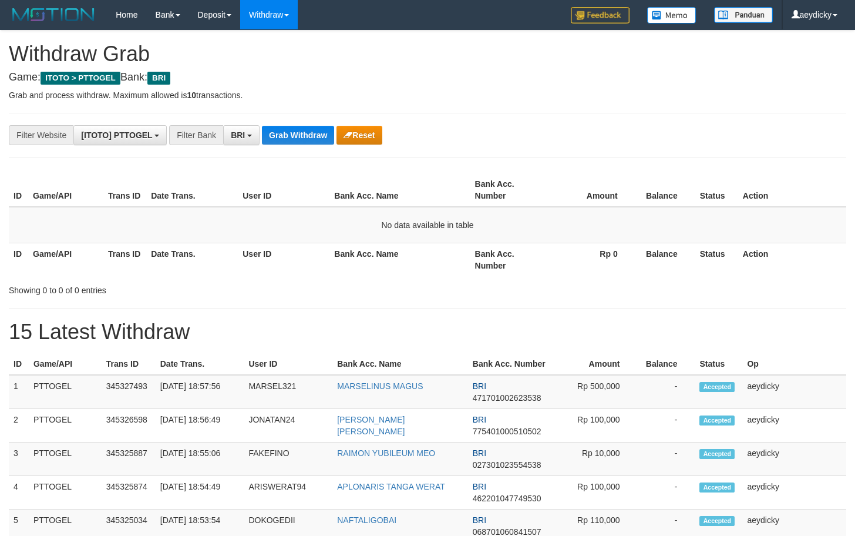
scroll to position [59, 0]
click at [291, 136] on button "Grab Withdraw" at bounding box center [298, 135] width 72 height 19
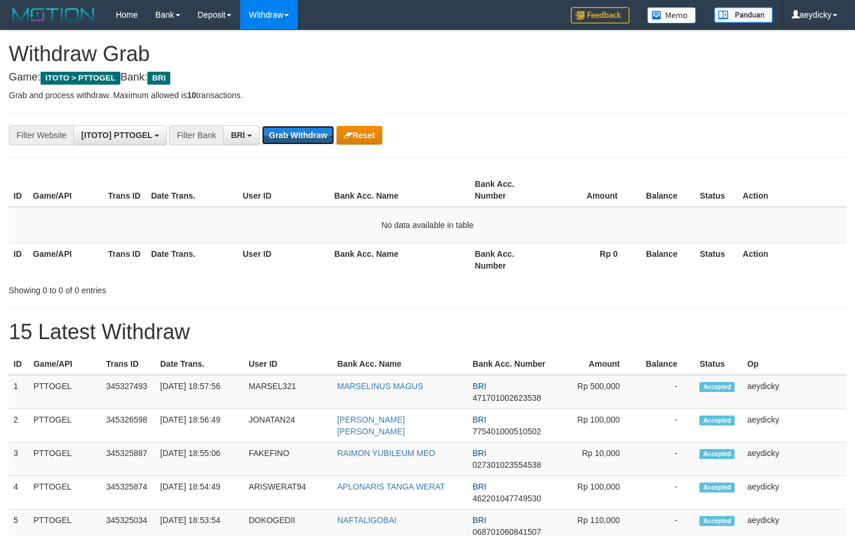
click at [291, 136] on button "Grab Withdraw" at bounding box center [298, 135] width 72 height 19
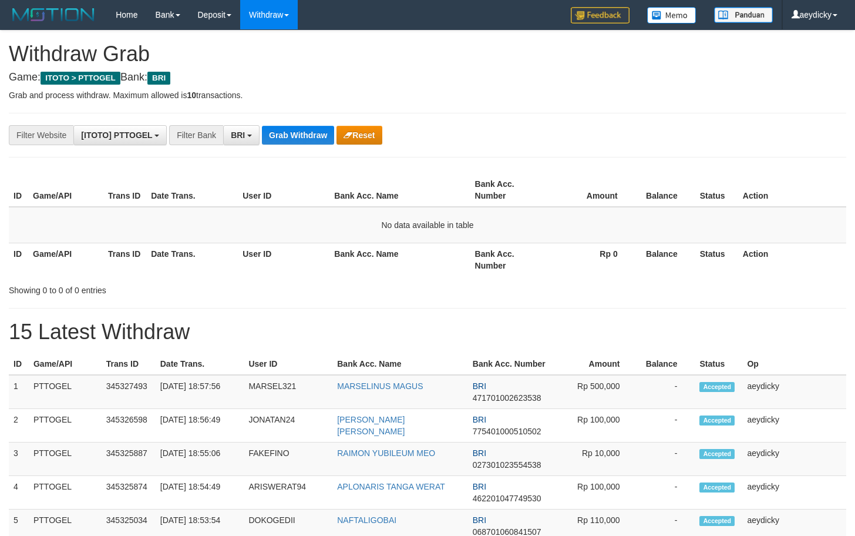
click at [291, 136] on button "Grab Withdraw" at bounding box center [298, 135] width 72 height 19
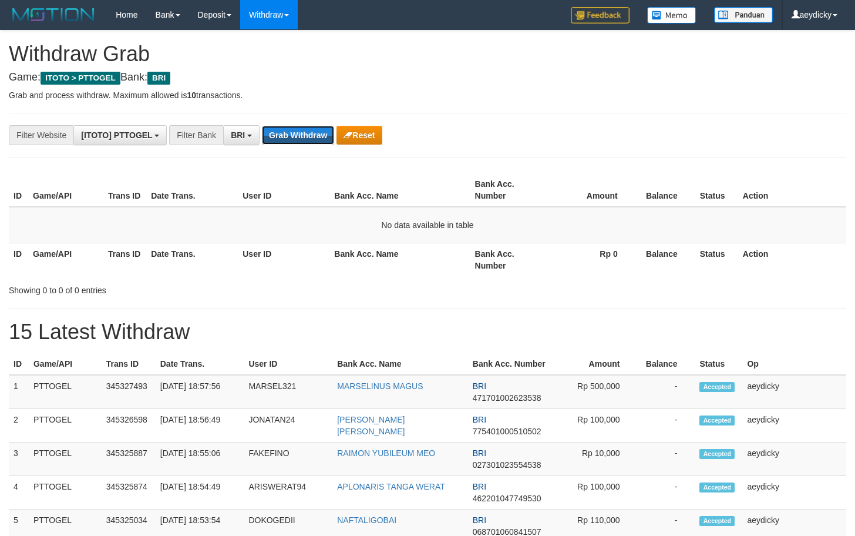
click at [291, 136] on button "Grab Withdraw" at bounding box center [298, 135] width 72 height 19
click at [289, 135] on button "Grab Withdraw" at bounding box center [298, 135] width 72 height 19
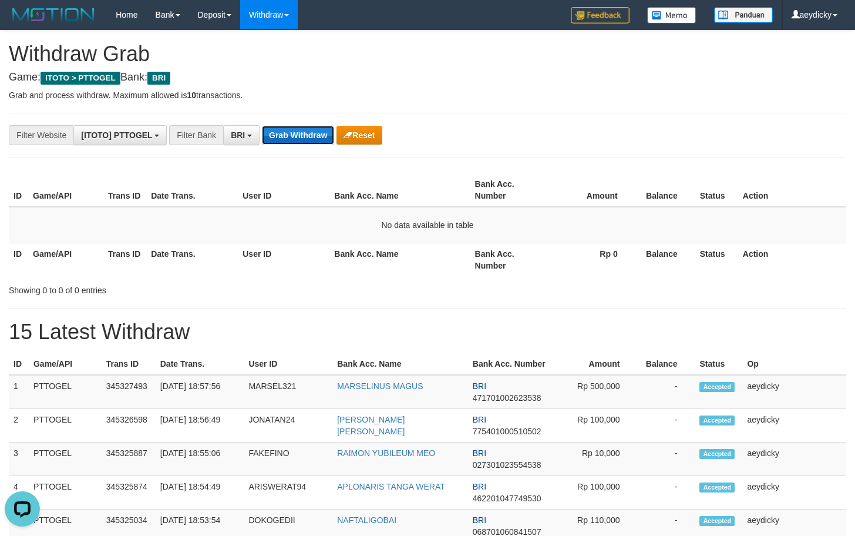
click at [289, 135] on button "Grab Withdraw" at bounding box center [298, 135] width 72 height 19
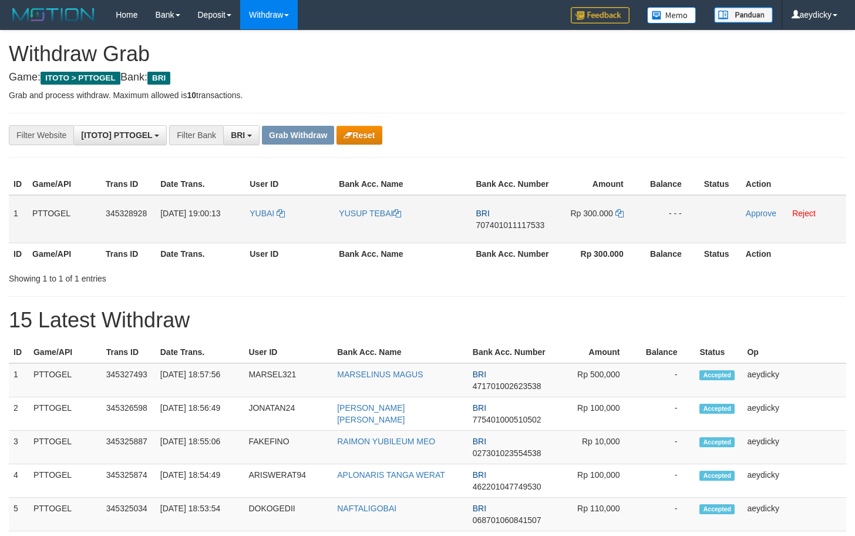
scroll to position [59, 0]
drag, startPoint x: 271, startPoint y: 239, endPoint x: 619, endPoint y: 223, distance: 348.7
click at [619, 223] on tr "1 PTTOGEL 345328928 01/10/2025 19:00:13 YUBAI YUSUP TEBAI BRI 707401011117533 R…" at bounding box center [428, 219] width 838 height 48
click at [490, 231] on td "BRI 707401011117533" at bounding box center [513, 219] width 82 height 48
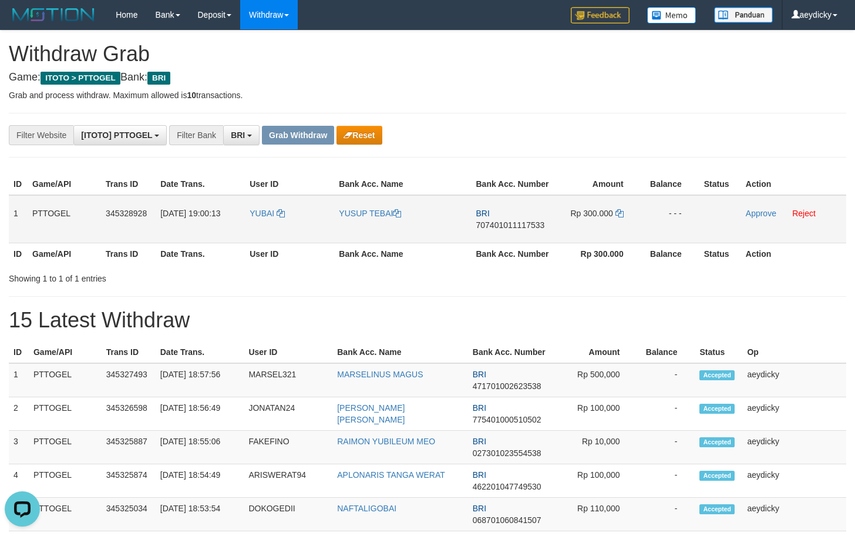
copy tr
click at [490, 230] on span "707401011117533" at bounding box center [510, 224] width 69 height 9
drag, startPoint x: 490, startPoint y: 239, endPoint x: 838, endPoint y: 223, distance: 348.2
click at [491, 230] on span "707401011117533" at bounding box center [510, 224] width 69 height 9
copy span "707401011117533"
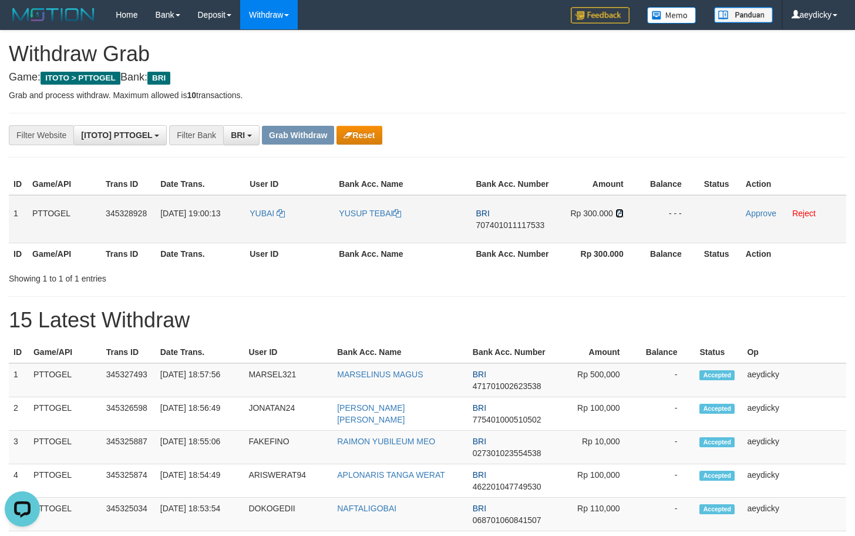
click at [620, 217] on icon at bounding box center [620, 213] width 8 height 8
drag, startPoint x: 620, startPoint y: 226, endPoint x: 817, endPoint y: 195, distance: 199.3
click at [626, 225] on td "Rp 300.000" at bounding box center [598, 219] width 88 height 48
click at [756, 218] on link "Approve" at bounding box center [761, 213] width 31 height 9
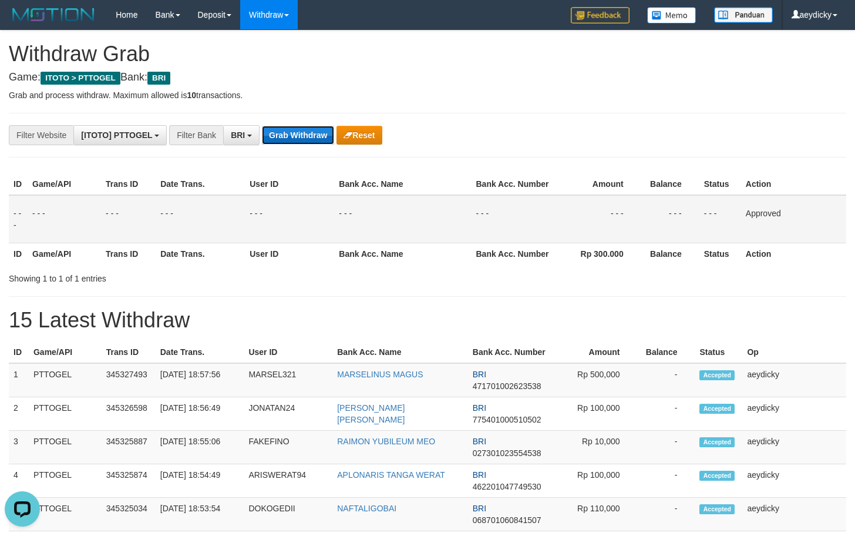
click at [282, 133] on button "Grab Withdraw" at bounding box center [298, 135] width 72 height 19
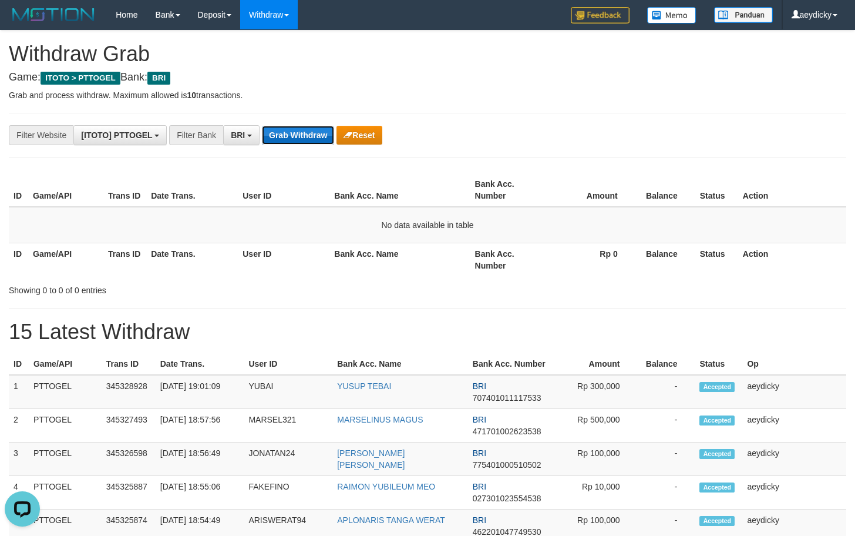
click at [270, 137] on button "Grab Withdraw" at bounding box center [298, 135] width 72 height 19
click at [328, 133] on button "Grab Withdraw" at bounding box center [298, 135] width 72 height 19
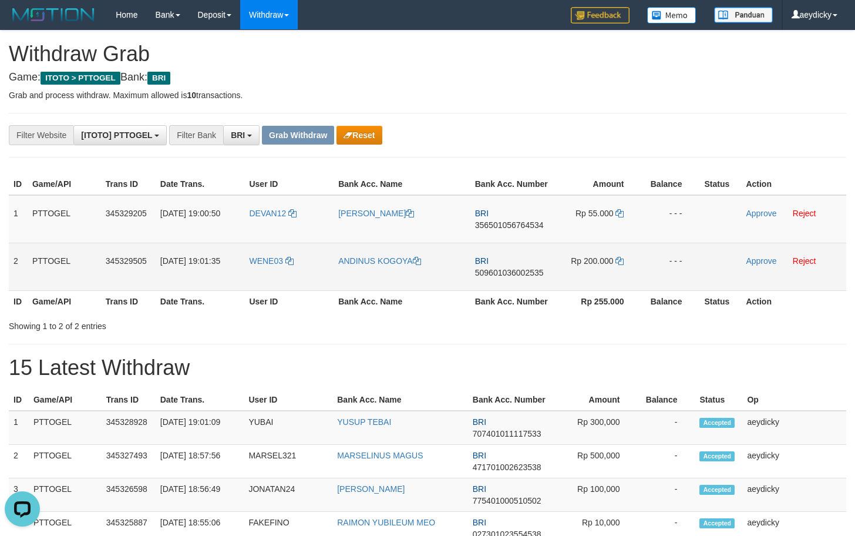
drag, startPoint x: 447, startPoint y: 227, endPoint x: 575, endPoint y: 257, distance: 131.0
click at [575, 257] on tbody "1 PTTOGEL 345329205 01/10/2025 19:00:50 DEVAN12 MARIA YUNITA SOLE BRI 356501056…" at bounding box center [428, 243] width 838 height 96
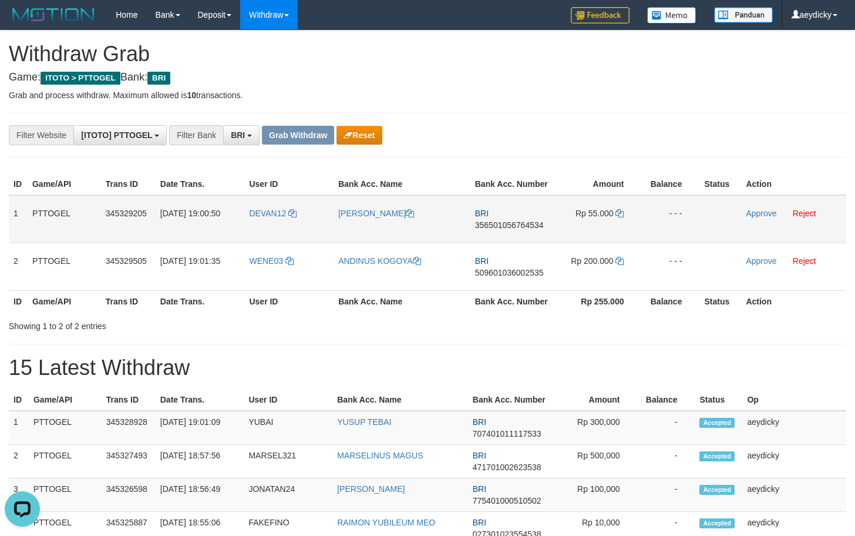
click at [505, 230] on td "BRI 356501056764534" at bounding box center [513, 219] width 84 height 48
copy span "356501056764534"
click at [509, 230] on td "BRI 356501056764534" at bounding box center [513, 219] width 84 height 48
copy tr
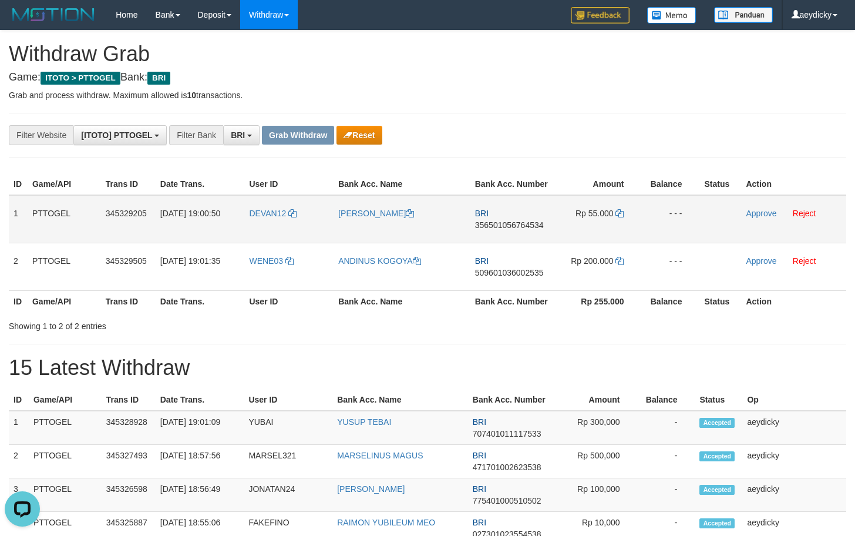
click at [511, 227] on span "356501056764534" at bounding box center [509, 224] width 69 height 9
copy span "356501056764534"
click at [623, 213] on icon at bounding box center [620, 213] width 8 height 8
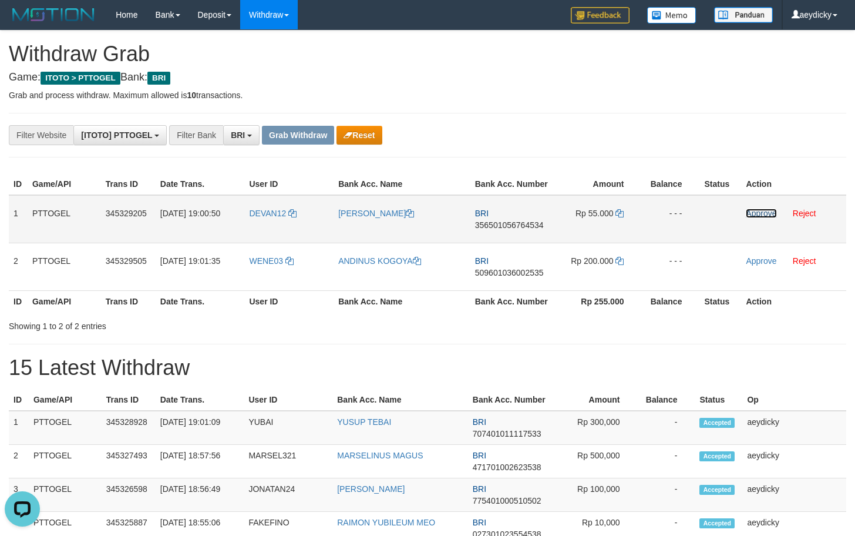
click at [760, 212] on link "Approve" at bounding box center [761, 213] width 31 height 9
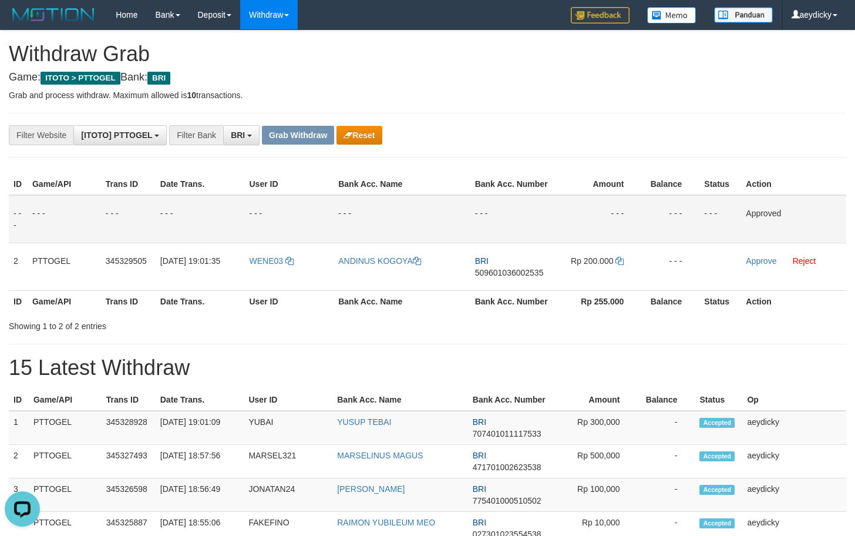
click at [608, 217] on td "- - -" at bounding box center [599, 219] width 88 height 48
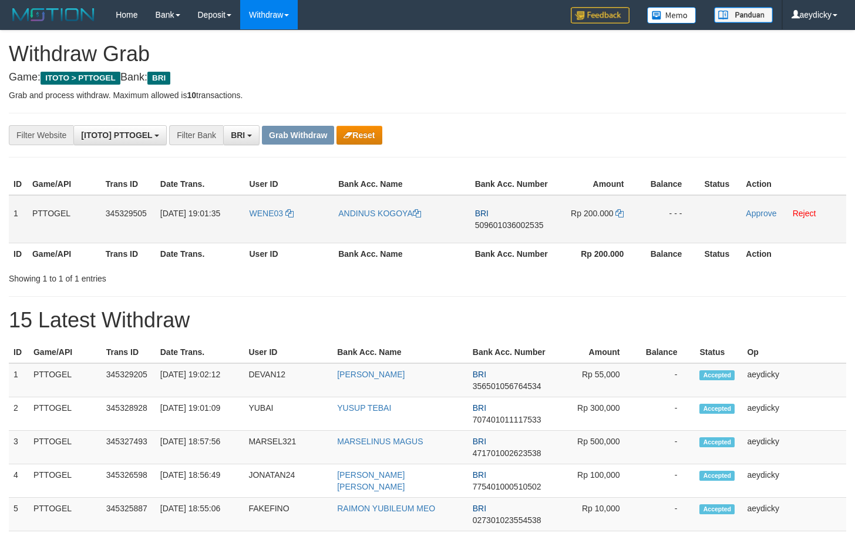
scroll to position [59, 0]
click at [525, 226] on span "509601036002535" at bounding box center [509, 224] width 69 height 9
copy span "509601036002535"
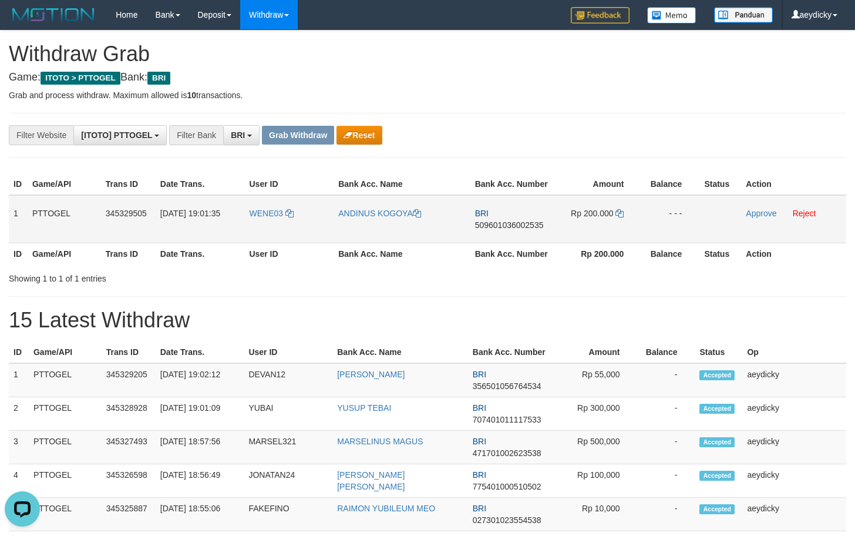
click at [524, 229] on span "509601036002535" at bounding box center [509, 224] width 69 height 9
copy span "509601036002535"
click at [353, 135] on button "Reset" at bounding box center [359, 135] width 45 height 19
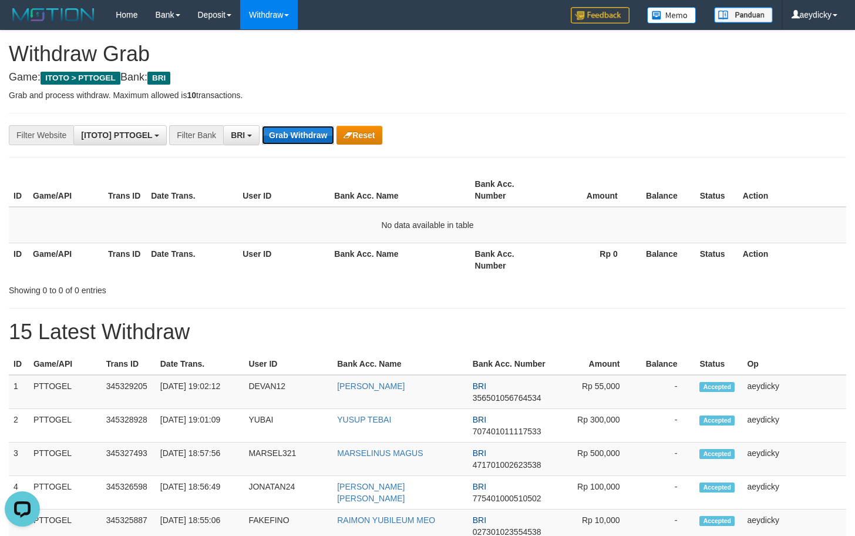
click at [288, 131] on button "Grab Withdraw" at bounding box center [298, 135] width 72 height 19
click at [291, 132] on button "Grab Withdraw" at bounding box center [298, 135] width 72 height 19
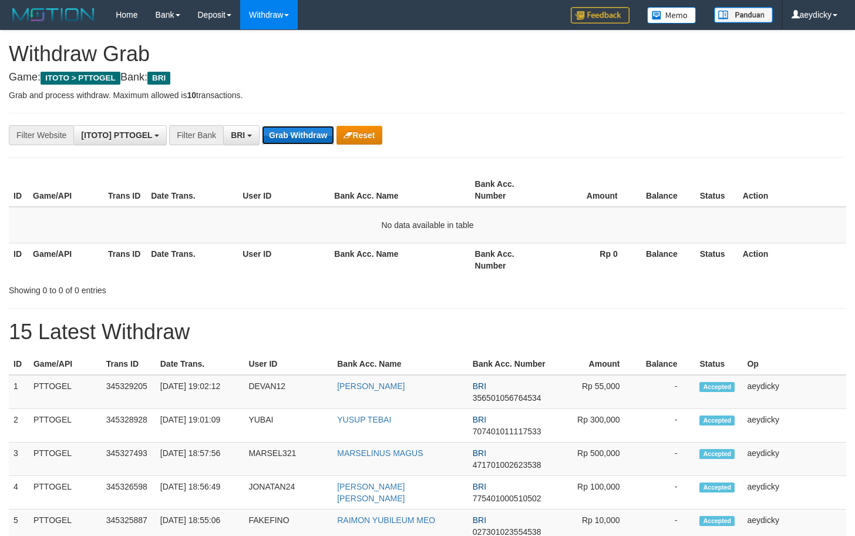
click at [308, 142] on button "Grab Withdraw" at bounding box center [298, 135] width 72 height 19
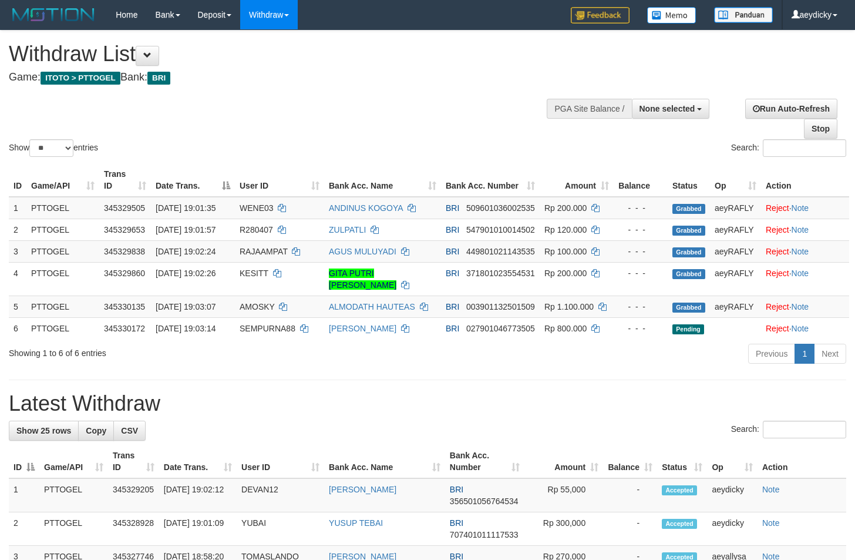
select select
select select "**"
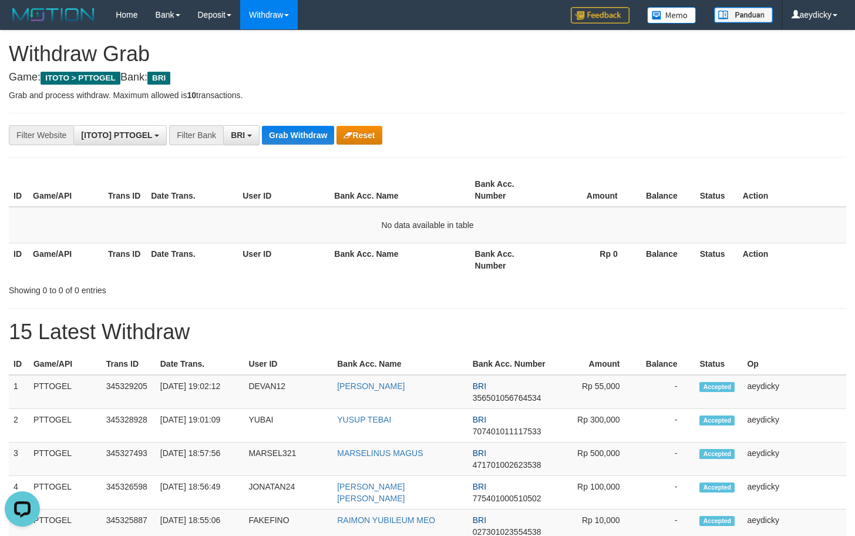
click at [288, 139] on button "Grab Withdraw" at bounding box center [298, 135] width 72 height 19
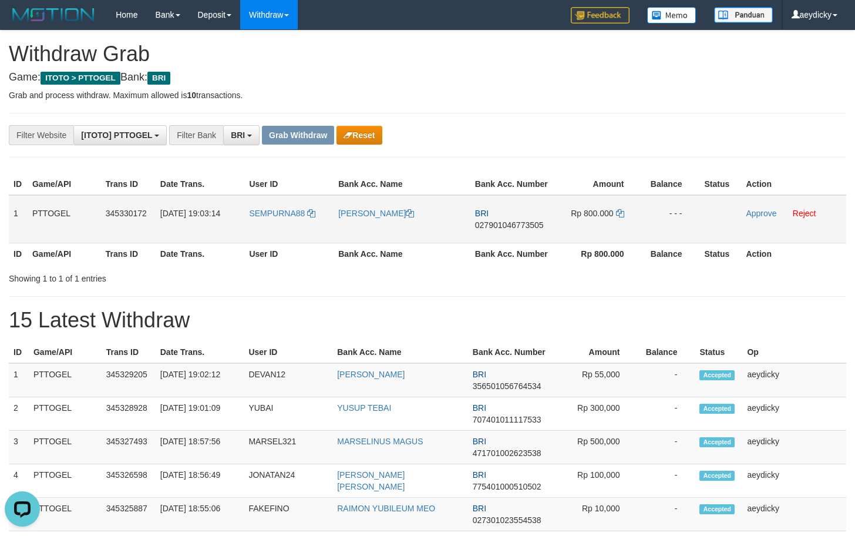
drag, startPoint x: 301, startPoint y: 210, endPoint x: 558, endPoint y: 224, distance: 257.2
click at [558, 224] on tr "1 PTTOGEL 345330172 01/10/2025 19:03:14 SEMPURNA88 ALMUDATZIR ARIF BRI 02790104…" at bounding box center [428, 219] width 838 height 48
click at [512, 229] on span "027901046773505" at bounding box center [509, 224] width 69 height 9
drag, startPoint x: 510, startPoint y: 231, endPoint x: 516, endPoint y: 230, distance: 6.7
click at [510, 232] on td "BRI 027901046773505" at bounding box center [513, 219] width 84 height 48
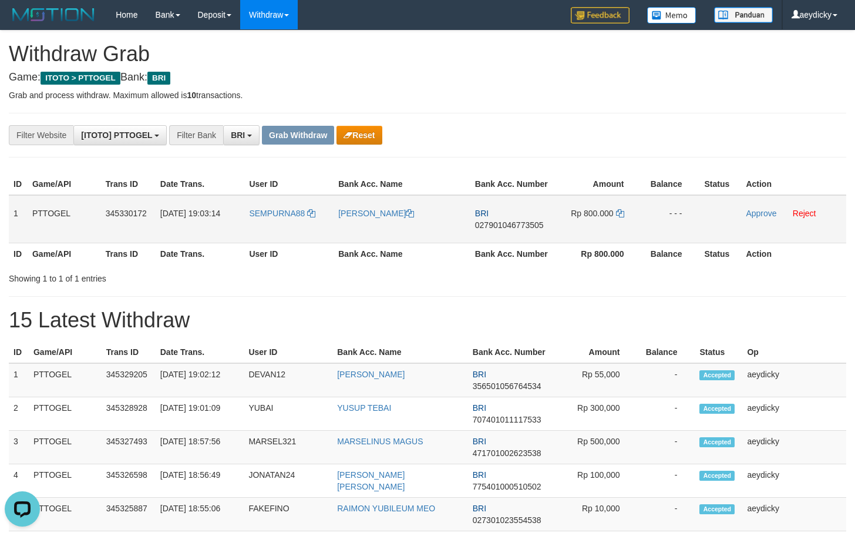
copy tr
click at [526, 223] on span "027901046773505" at bounding box center [509, 224] width 69 height 9
copy span "027901046773505"
click at [621, 213] on icon at bounding box center [620, 213] width 8 height 8
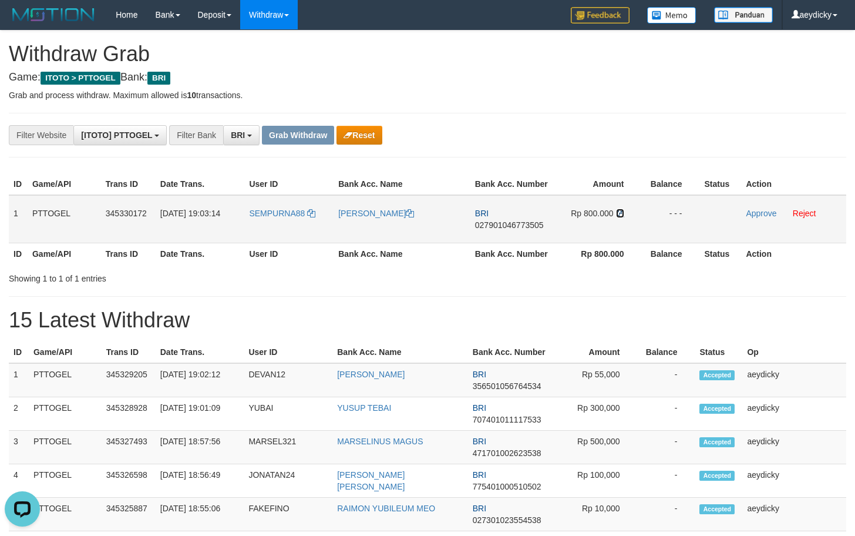
click at [621, 213] on icon at bounding box center [620, 213] width 8 height 8
click at [757, 217] on link "Approve" at bounding box center [761, 213] width 31 height 9
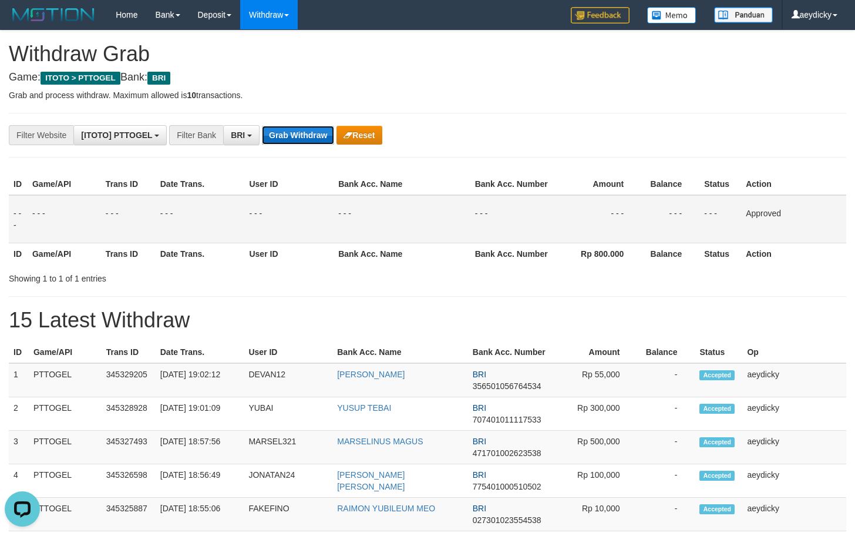
click at [296, 133] on button "Grab Withdraw" at bounding box center [298, 135] width 72 height 19
drag, startPoint x: 296, startPoint y: 133, endPoint x: 841, endPoint y: 268, distance: 561.5
click at [308, 136] on button "Grab Withdraw" at bounding box center [298, 135] width 72 height 19
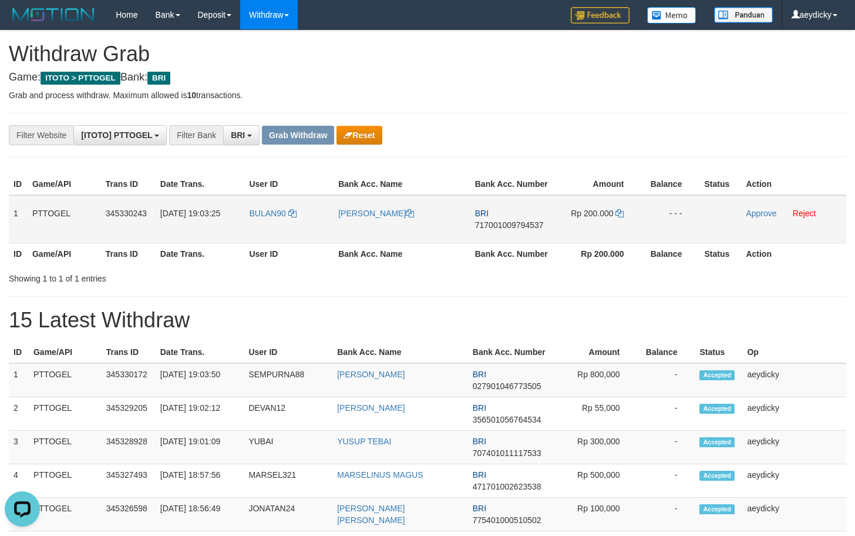
copy tr
drag, startPoint x: 293, startPoint y: 223, endPoint x: 553, endPoint y: 224, distance: 260.8
click at [564, 225] on tr "1 PTTOGEL 345330243 [DATE] 19:03:25 BULAN90 [PERSON_NAME] BRI 717001009794537 R…" at bounding box center [428, 219] width 838 height 48
copy tr
drag, startPoint x: 266, startPoint y: 227, endPoint x: 599, endPoint y: 217, distance: 332.7
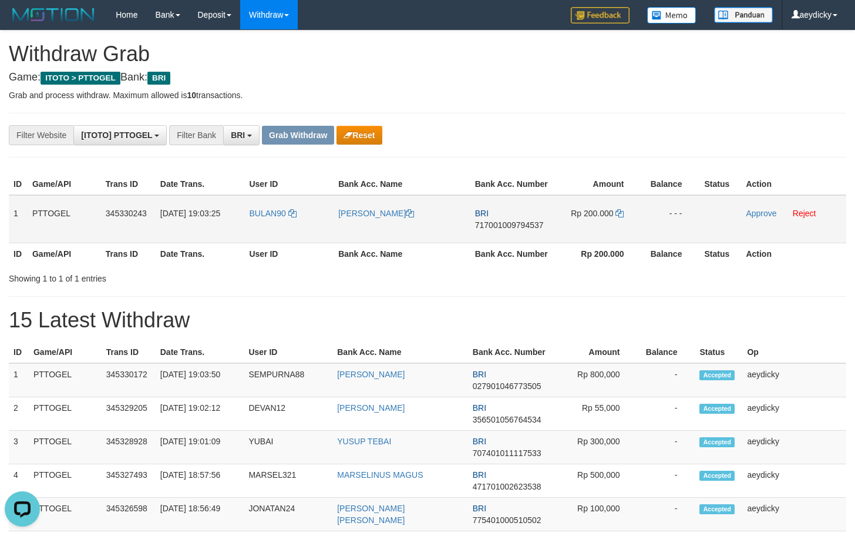
click at [599, 217] on tr "1 PTTOGEL 345330243 [DATE] 19:03:25 BULAN90 [PERSON_NAME] BRI 717001009794537 R…" at bounding box center [428, 219] width 838 height 48
click at [506, 221] on span "717001009794537" at bounding box center [509, 224] width 69 height 9
copy tr
click at [506, 221] on span "717001009794537" at bounding box center [509, 224] width 69 height 9
copy span "717001009794537"
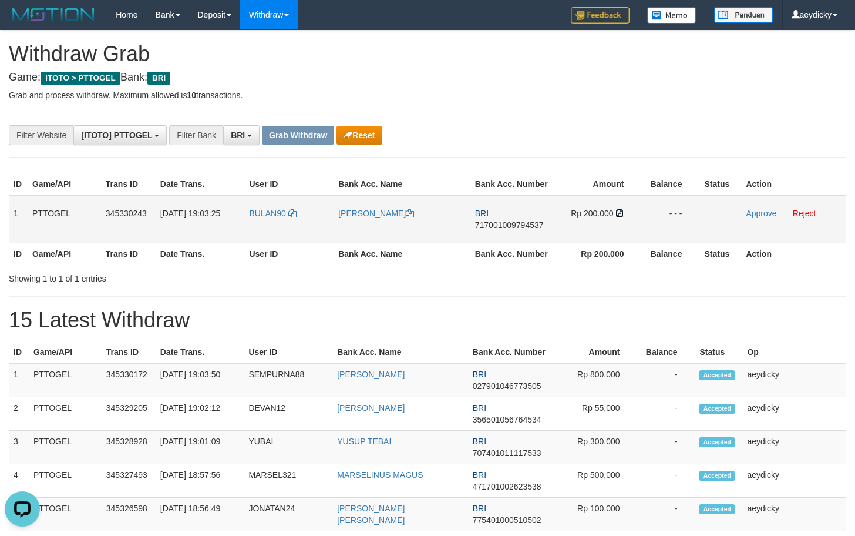
click at [621, 211] on icon at bounding box center [620, 213] width 8 height 8
click at [753, 218] on td "Approve Reject" at bounding box center [793, 219] width 105 height 48
click at [759, 216] on link "Approve" at bounding box center [761, 213] width 31 height 9
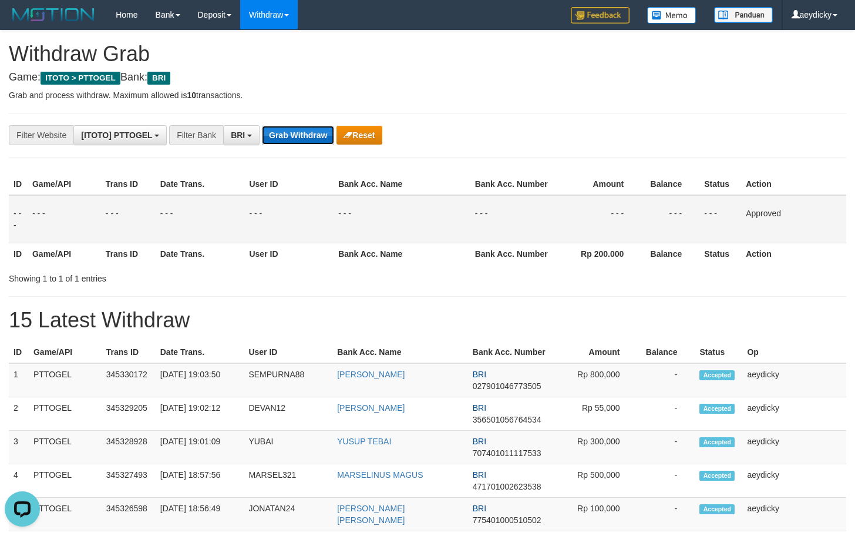
click at [305, 136] on button "Grab Withdraw" at bounding box center [298, 135] width 72 height 19
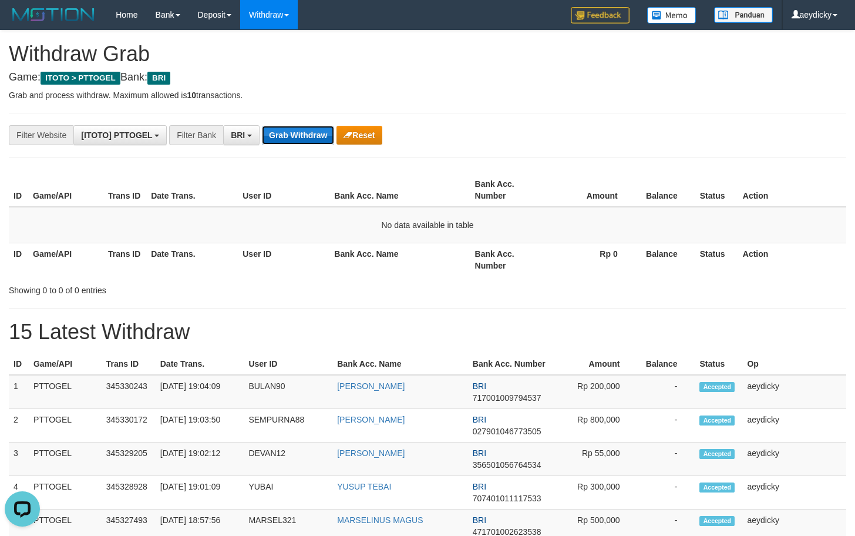
click at [275, 142] on button "Grab Withdraw" at bounding box center [298, 135] width 72 height 19
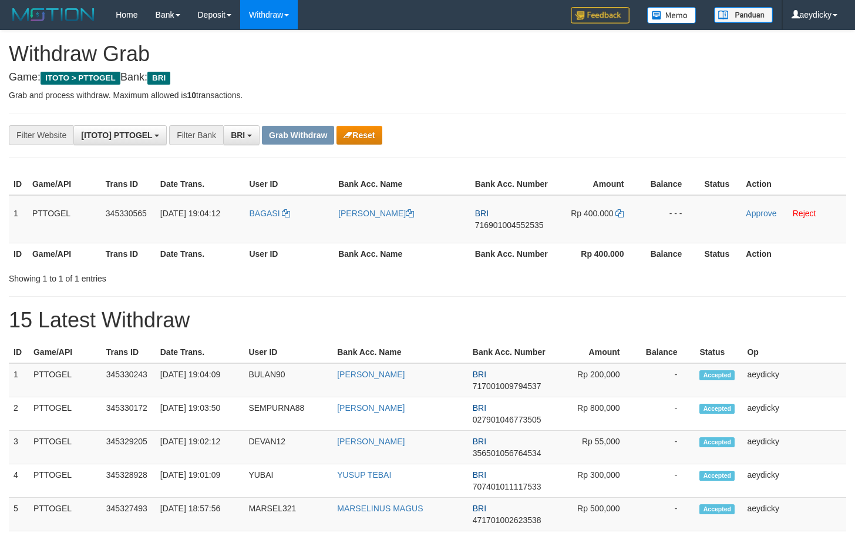
scroll to position [59, 0]
drag, startPoint x: 320, startPoint y: 224, endPoint x: 589, endPoint y: 203, distance: 269.9
click at [589, 203] on tr "1 PTTOGEL 345330565 [DATE] 19:04:12 BAGASI [PERSON_NAME] BRI 716901004552535 Rp…" at bounding box center [428, 219] width 838 height 48
click at [507, 218] on td "BRI 716901004552535" at bounding box center [513, 219] width 84 height 48
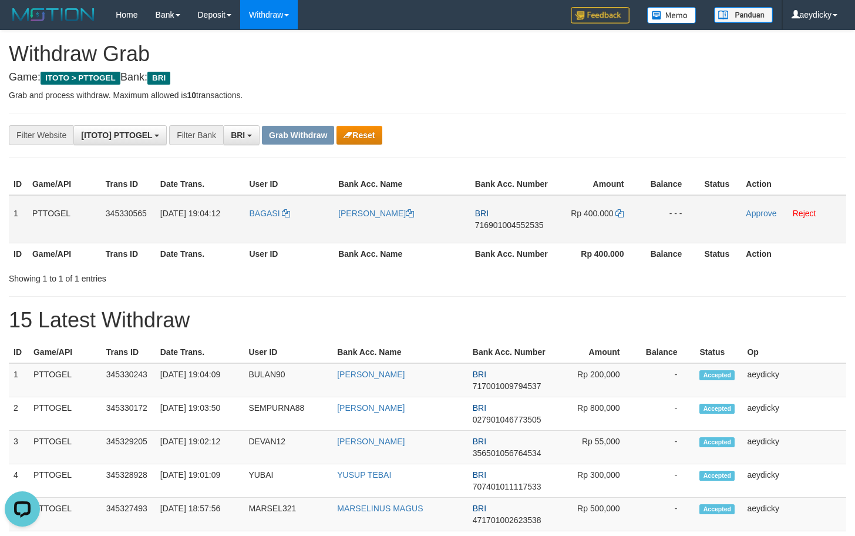
click at [509, 224] on span "716901004552535" at bounding box center [509, 224] width 69 height 9
copy tr
copy span "716901004552535"
click at [509, 224] on span "716901004552535" at bounding box center [509, 224] width 69 height 9
click at [627, 217] on td "Rp 400.000" at bounding box center [599, 219] width 88 height 48
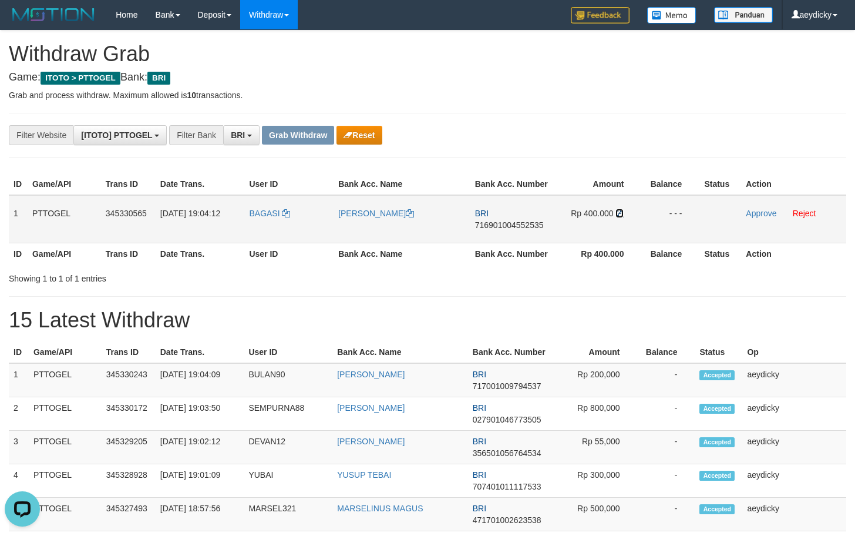
click at [623, 216] on icon at bounding box center [620, 213] width 8 height 8
click at [763, 217] on link "Approve" at bounding box center [761, 213] width 31 height 9
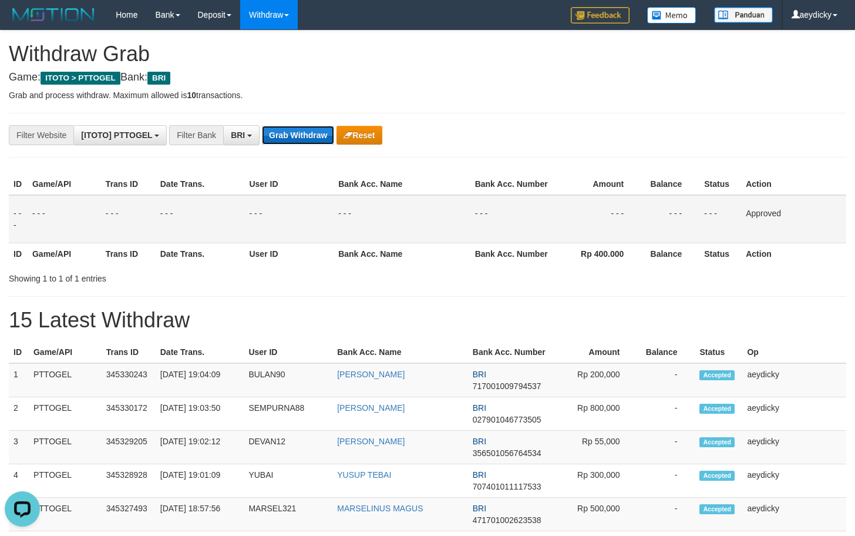
click at [308, 136] on button "Grab Withdraw" at bounding box center [298, 135] width 72 height 19
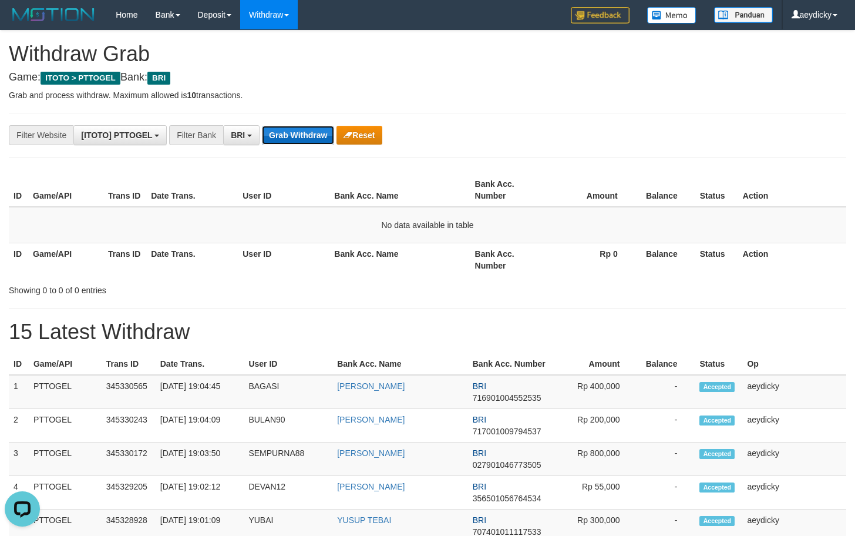
click at [315, 130] on button "Grab Withdraw" at bounding box center [298, 135] width 72 height 19
click at [322, 127] on button "Grab Withdraw" at bounding box center [298, 135] width 72 height 19
click at [306, 129] on button "Grab Withdraw" at bounding box center [298, 135] width 72 height 19
drag, startPoint x: 262, startPoint y: 144, endPoint x: 271, endPoint y: 141, distance: 9.8
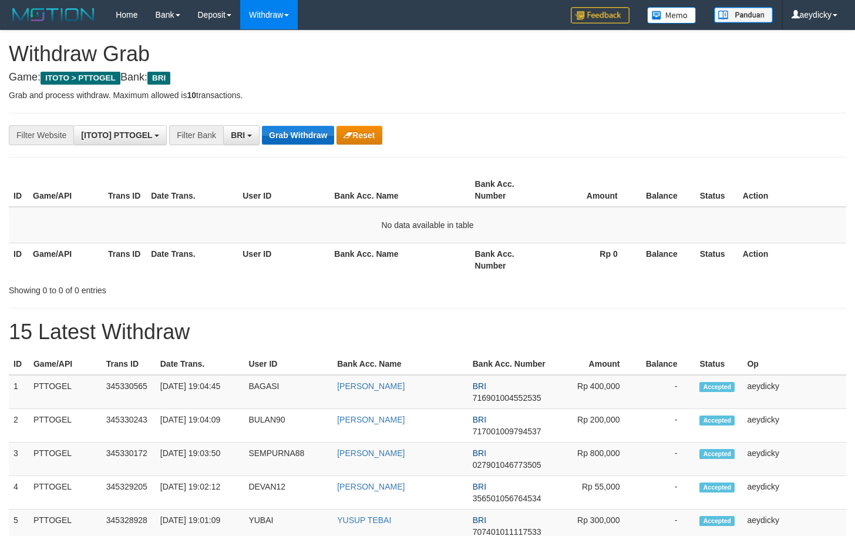
click at [264, 143] on div "**********" at bounding box center [356, 135] width 713 height 20
click at [271, 141] on button "Grab Withdraw" at bounding box center [298, 135] width 72 height 19
drag, startPoint x: 665, startPoint y: 325, endPoint x: 522, endPoint y: 250, distance: 161.4
click at [661, 323] on h1 "15 Latest Withdraw" at bounding box center [428, 331] width 838 height 23
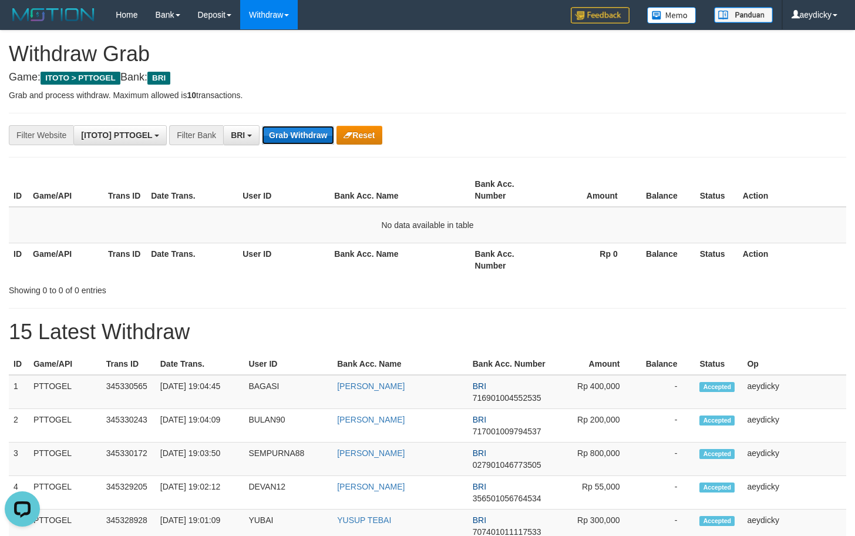
click at [311, 133] on button "Grab Withdraw" at bounding box center [298, 135] width 72 height 19
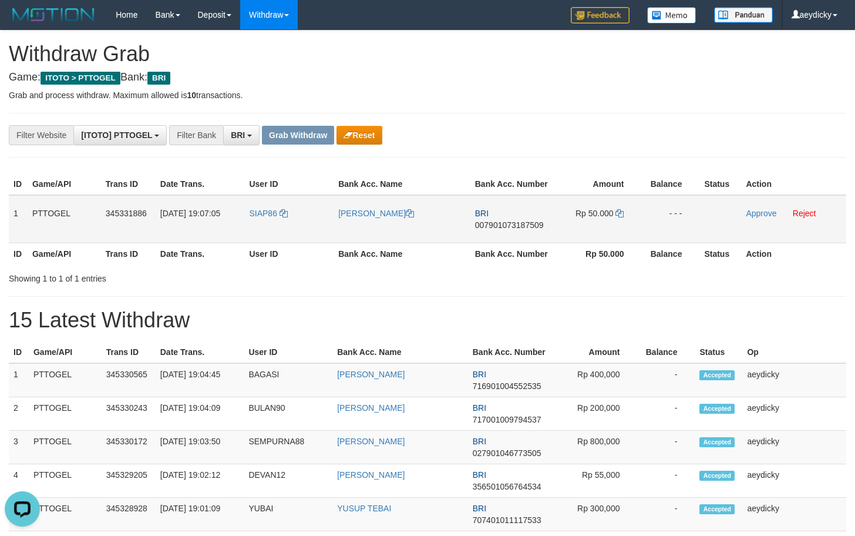
drag, startPoint x: 296, startPoint y: 221, endPoint x: 615, endPoint y: 236, distance: 319.9
click at [615, 236] on tr "1 PTTOGEL 345331886 01/10/2025 19:07:05 SIAP86 REMIGIUS PANTUR BRI 007901073187…" at bounding box center [428, 219] width 838 height 48
click at [514, 218] on td "BRI 007901073187509" at bounding box center [513, 219] width 84 height 48
copy span "BRI"
click at [514, 218] on td "BRI 007901073187509" at bounding box center [513, 219] width 84 height 48
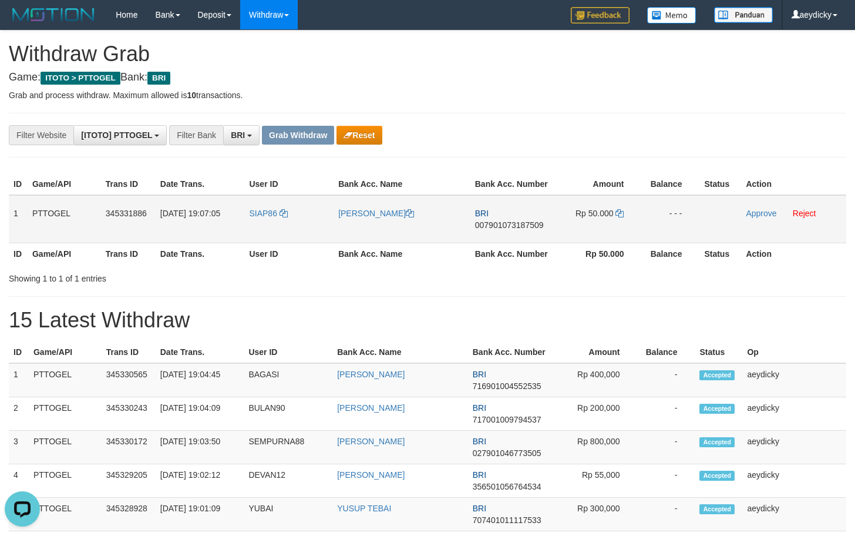
click at [512, 224] on span "007901073187509" at bounding box center [509, 224] width 69 height 9
copy tr
click at [512, 224] on span "007901073187509" at bounding box center [509, 224] width 69 height 9
copy span "007901073187509"
drag, startPoint x: 512, startPoint y: 224, endPoint x: 843, endPoint y: 222, distance: 330.8
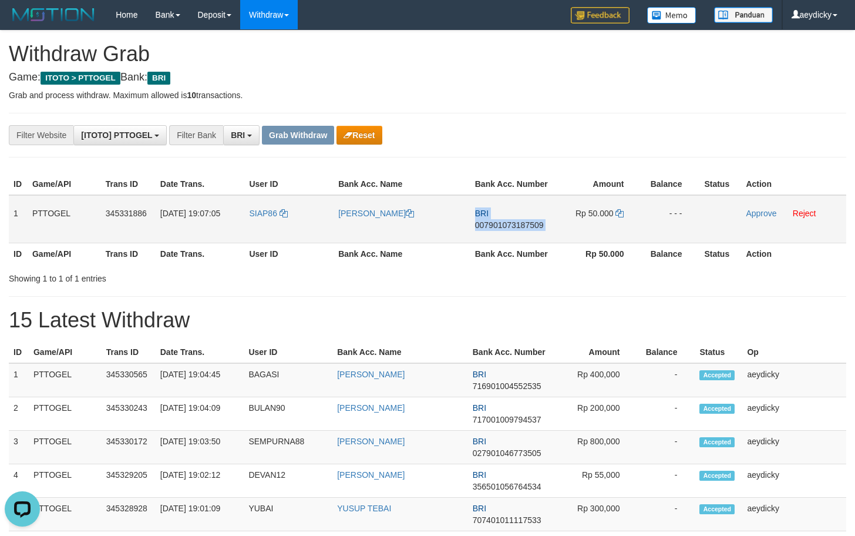
click at [513, 224] on span "007901073187509" at bounding box center [509, 224] width 69 height 9
copy td "BRI 007901073187509"
click at [618, 217] on icon at bounding box center [620, 213] width 8 height 8
click at [622, 216] on icon at bounding box center [620, 213] width 8 height 8
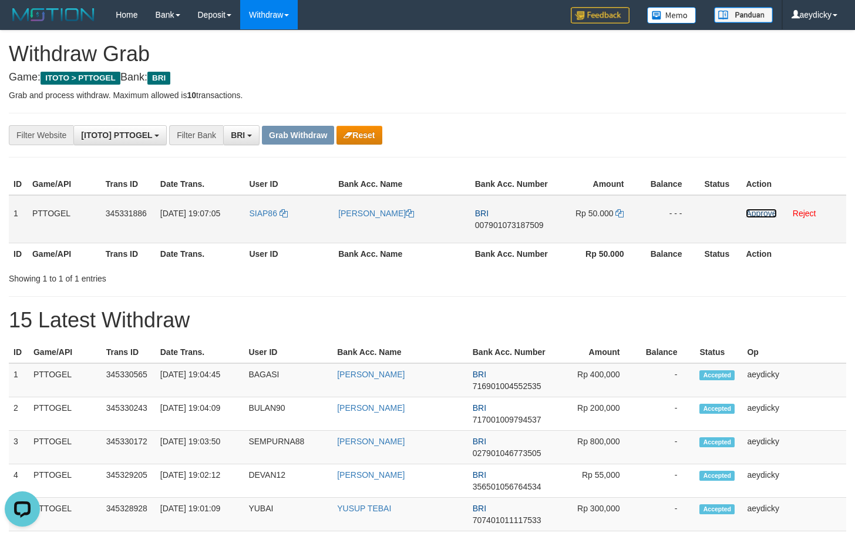
click at [756, 217] on link "Approve" at bounding box center [761, 213] width 31 height 9
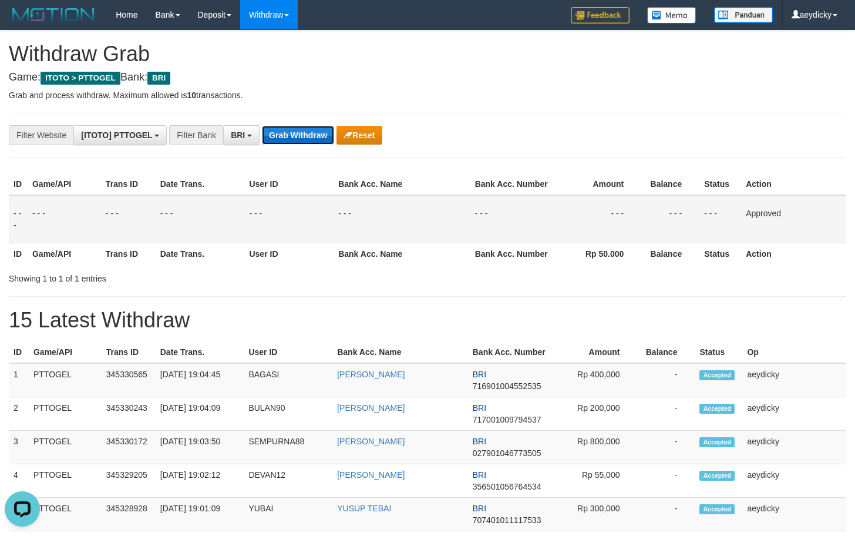
click at [310, 129] on button "Grab Withdraw" at bounding box center [298, 135] width 72 height 19
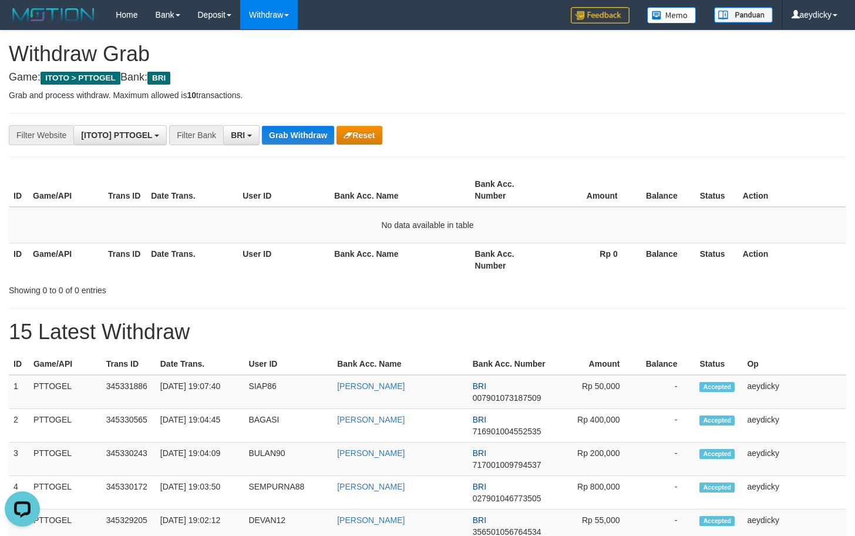
click at [307, 138] on button "Grab Withdraw" at bounding box center [298, 135] width 72 height 19
click at [327, 136] on button "Grab Withdraw" at bounding box center [298, 135] width 72 height 19
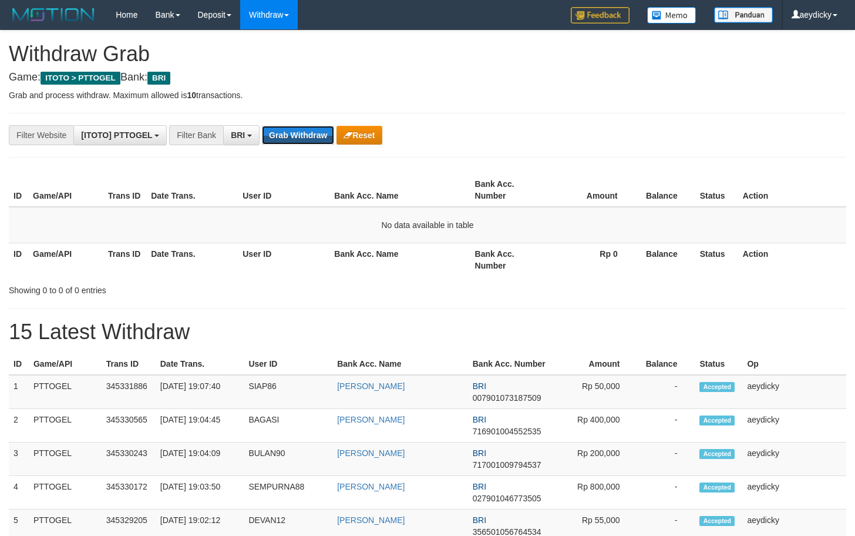
scroll to position [59, 0]
click at [327, 136] on button "Grab Withdraw" at bounding box center [298, 135] width 72 height 19
click at [290, 132] on button "Grab Withdraw" at bounding box center [298, 135] width 72 height 19
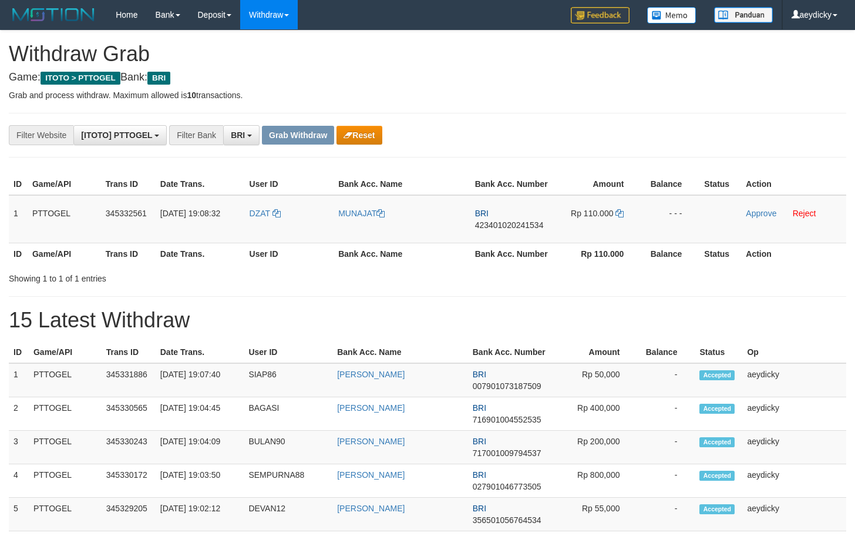
scroll to position [59, 0]
copy tr
drag, startPoint x: 262, startPoint y: 230, endPoint x: 597, endPoint y: 217, distance: 335.7
click at [597, 217] on tr "1 PTTOGEL 345332561 [DATE] 19:08:32 DZAT MUNAJAT BRI 423401020241534 Rp 110.000…" at bounding box center [428, 219] width 838 height 48
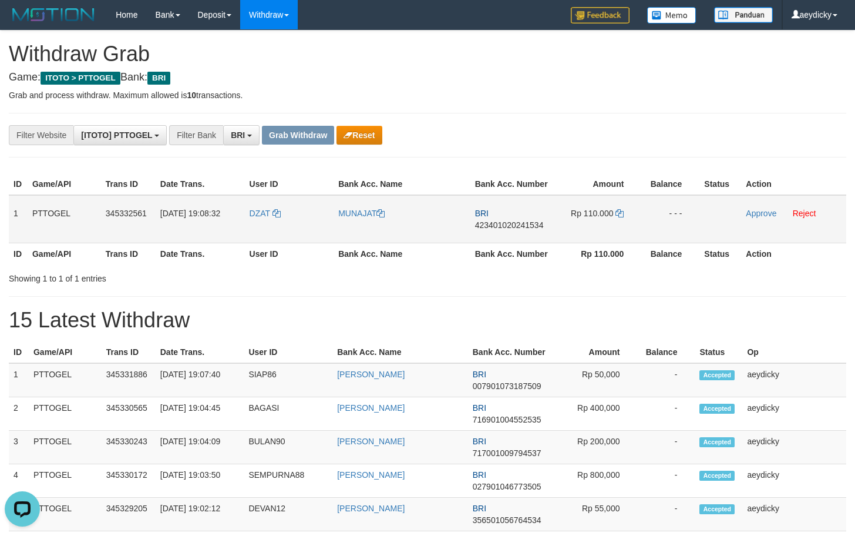
click at [533, 222] on td "BRI 423401020241534" at bounding box center [513, 219] width 84 height 48
click at [529, 222] on span "423401020241534" at bounding box center [509, 224] width 69 height 9
copy tr
copy span "423401020241534"
click at [529, 222] on span "423401020241534" at bounding box center [509, 224] width 69 height 9
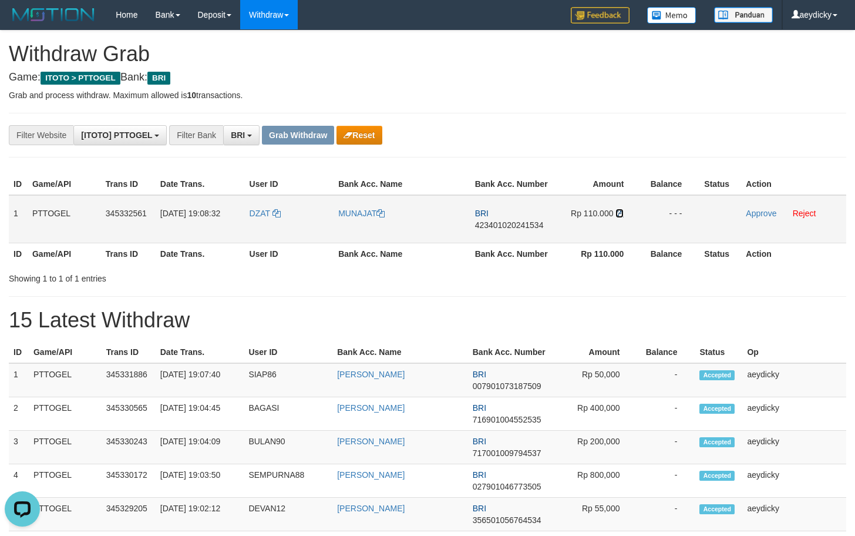
click at [617, 213] on icon at bounding box center [620, 213] width 8 height 8
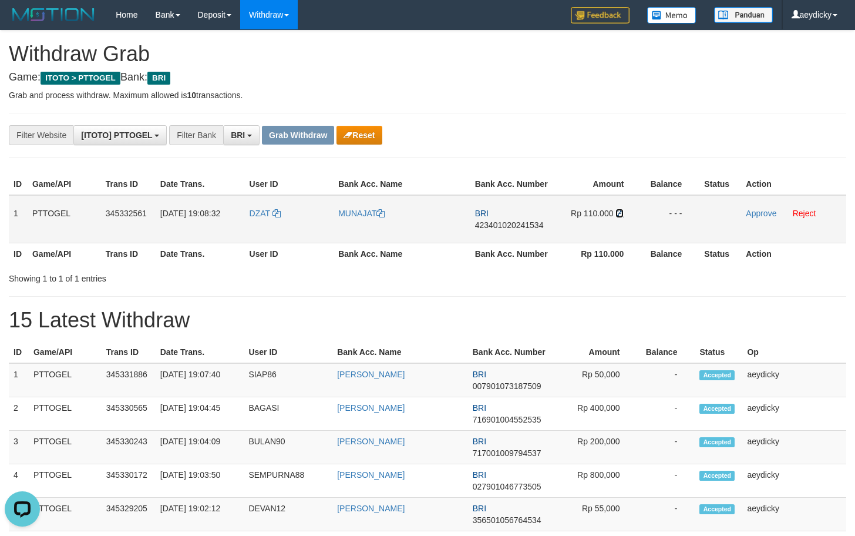
click at [617, 213] on icon at bounding box center [620, 213] width 8 height 8
click at [756, 215] on link "Approve" at bounding box center [761, 213] width 31 height 9
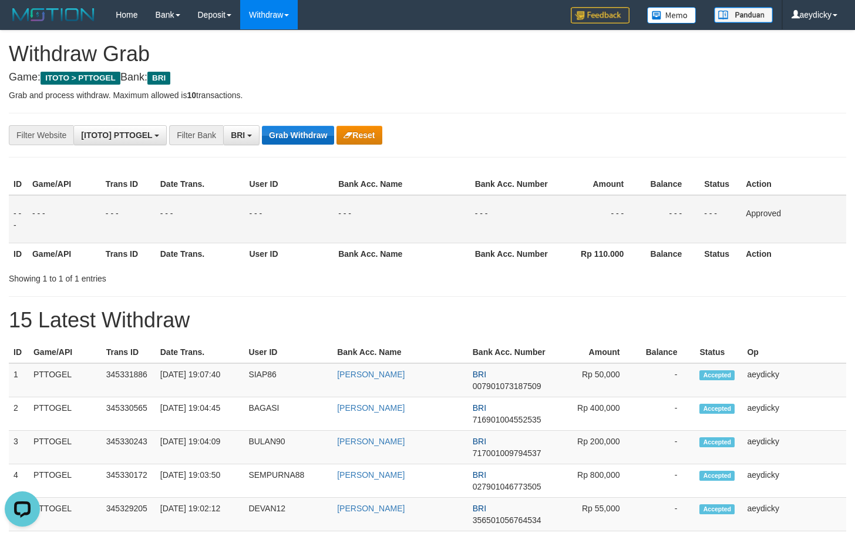
click at [308, 136] on button "Grab Withdraw" at bounding box center [298, 135] width 72 height 19
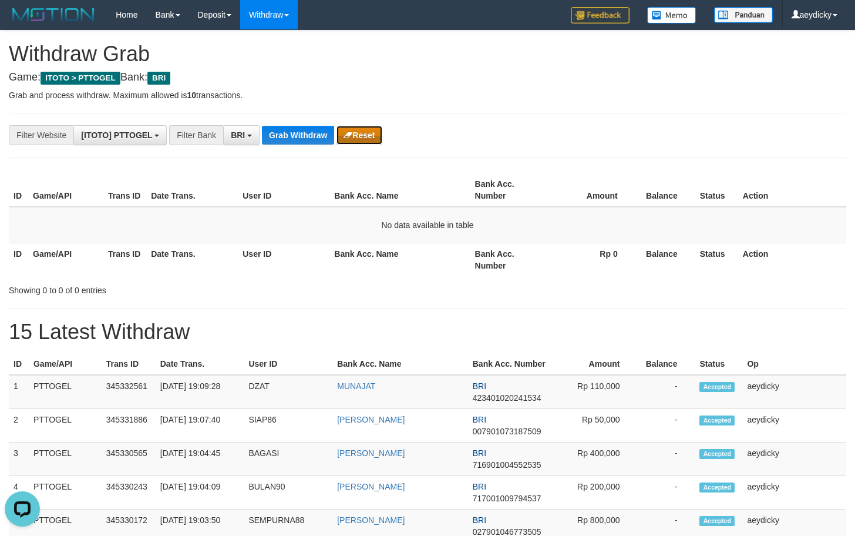
click at [352, 142] on button "Reset" at bounding box center [359, 135] width 45 height 19
click at [307, 133] on button "Grab Withdraw" at bounding box center [298, 135] width 72 height 19
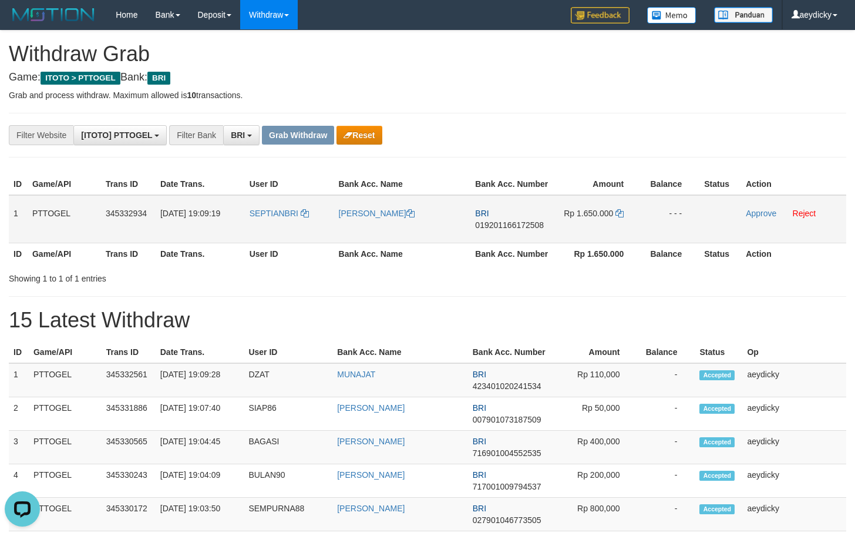
drag, startPoint x: 260, startPoint y: 223, endPoint x: 587, endPoint y: 224, distance: 327.2
click at [587, 224] on tr "1 PTTOGEL 345332934 [DATE] 19:09:19 SEPTIANBRI SEPTIAN BUDIARTO BRI 01920116617…" at bounding box center [428, 219] width 838 height 48
click at [519, 223] on span "019201166172508" at bounding box center [509, 224] width 69 height 9
copy span "019201166172508"
drag, startPoint x: 519, startPoint y: 223, endPoint x: 798, endPoint y: 199, distance: 279.5
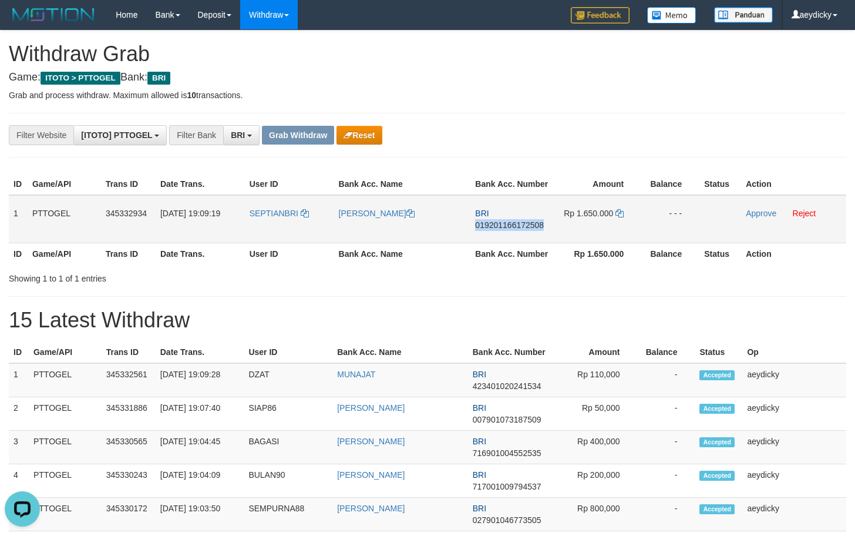
click at [522, 221] on span "019201166172508" at bounding box center [509, 224] width 69 height 9
click at [537, 221] on span "019201166172508" at bounding box center [509, 224] width 69 height 9
copy span "019201166172508"
click at [621, 217] on td "Rp 1.650.000" at bounding box center [598, 219] width 88 height 48
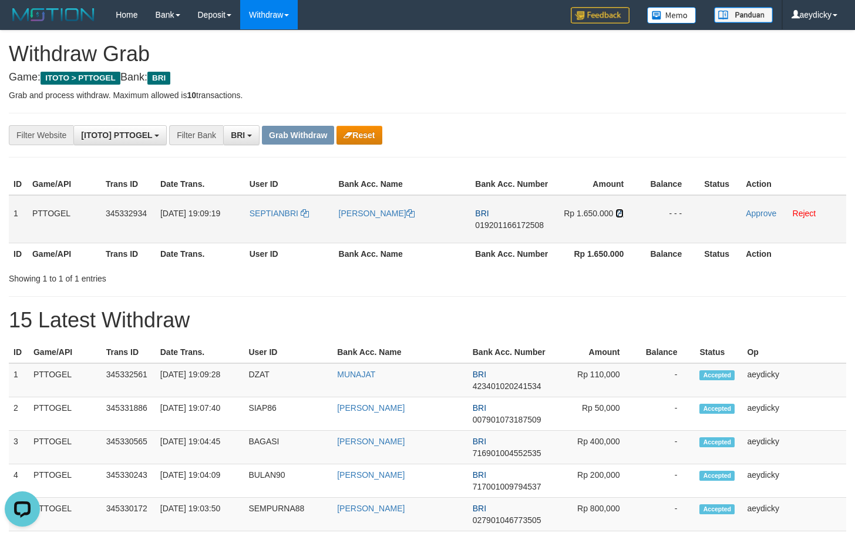
click at [622, 217] on icon at bounding box center [620, 213] width 8 height 8
click at [756, 212] on link "Approve" at bounding box center [761, 213] width 31 height 9
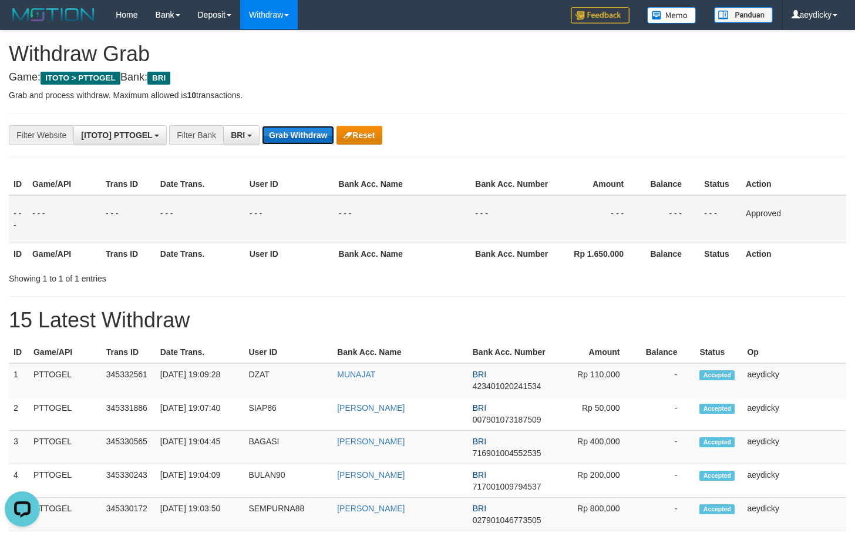
click at [288, 142] on button "Grab Withdraw" at bounding box center [298, 135] width 72 height 19
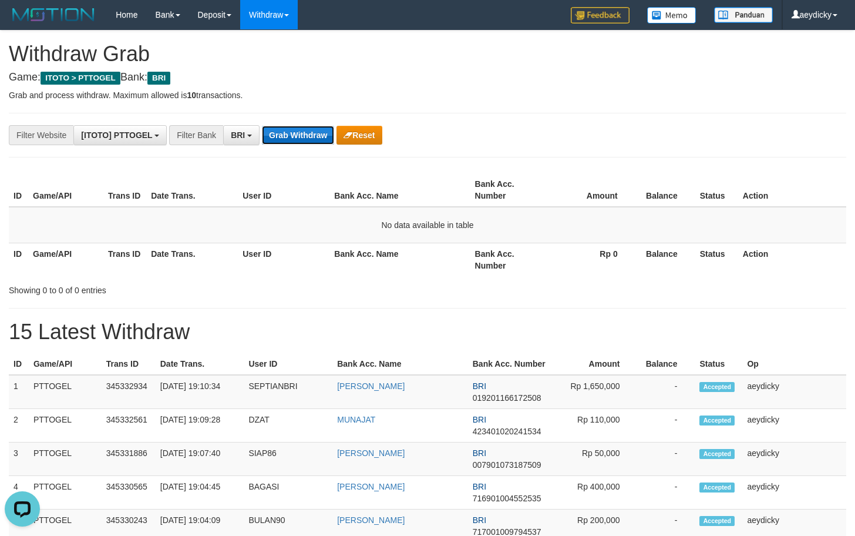
click at [294, 138] on button "Grab Withdraw" at bounding box center [298, 135] width 72 height 19
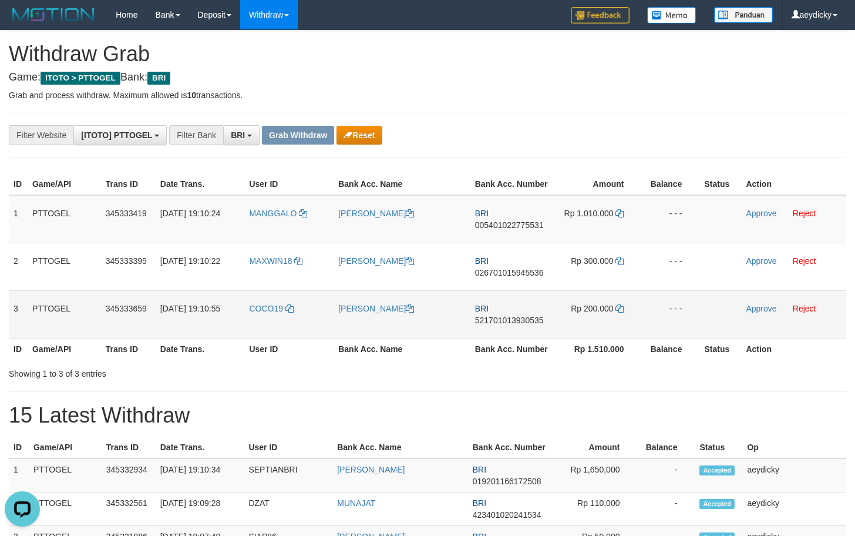
drag, startPoint x: 284, startPoint y: 219, endPoint x: 614, endPoint y: 304, distance: 340.3
click at [614, 304] on tbody "1 PTTOGEL 345333419 01/10/2025 19:10:24 MANGGALO IBRAHIM UMAR BRI 0054010227755…" at bounding box center [428, 266] width 838 height 143
click at [511, 227] on span "005401022775531" at bounding box center [509, 224] width 69 height 9
copy span "005401022775531"
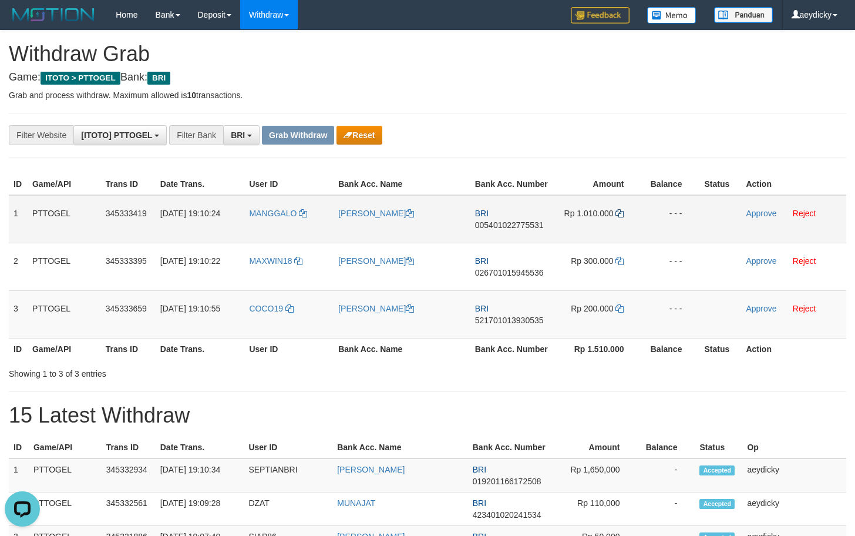
click at [623, 211] on td "Rp 1.010.000" at bounding box center [599, 219] width 88 height 48
click at [622, 210] on icon at bounding box center [620, 213] width 8 height 8
click at [752, 213] on link "Approve" at bounding box center [761, 213] width 31 height 9
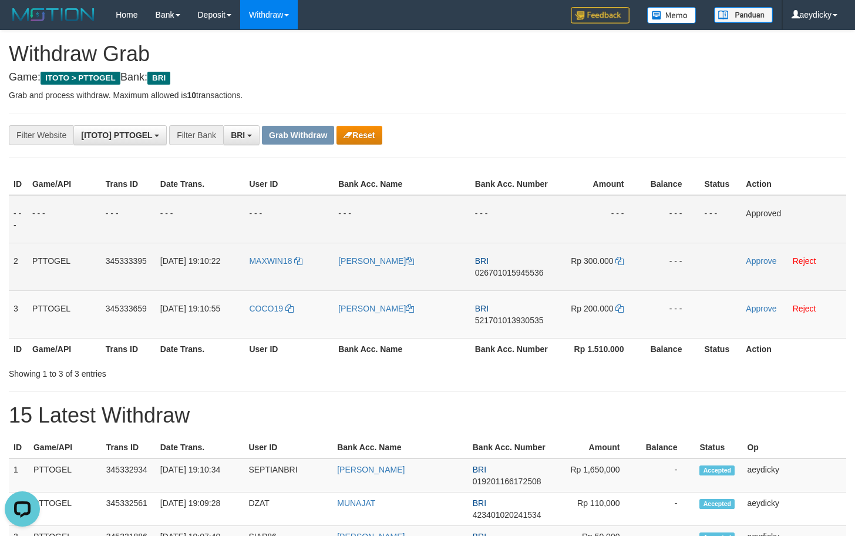
click at [405, 273] on td "[PERSON_NAME]" at bounding box center [402, 267] width 137 height 48
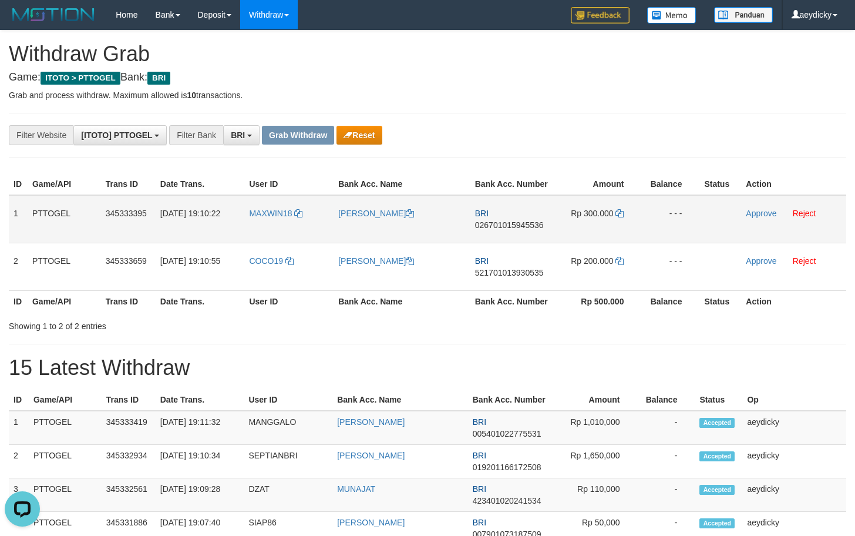
drag, startPoint x: 521, startPoint y: 226, endPoint x: 512, endPoint y: 216, distance: 14.1
click at [519, 222] on span "026701015945536" at bounding box center [509, 224] width 69 height 9
click at [512, 216] on td "BRI 026701015945536" at bounding box center [513, 219] width 84 height 48
copy tr
click at [509, 220] on span "026701015945536" at bounding box center [509, 224] width 69 height 9
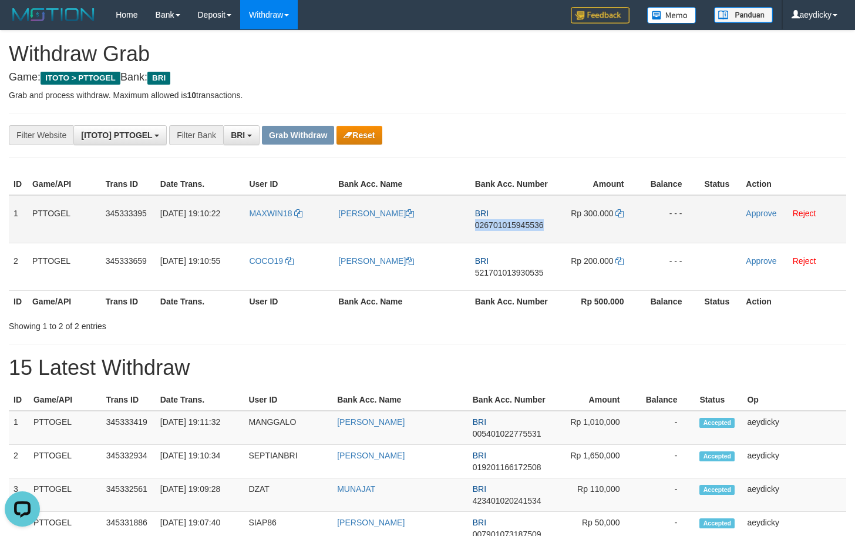
click at [509, 220] on span "026701015945536" at bounding box center [509, 224] width 69 height 9
copy span "026701015945536"
click at [621, 213] on icon at bounding box center [620, 213] width 8 height 8
click at [762, 219] on td "Approve Reject" at bounding box center [793, 219] width 105 height 48
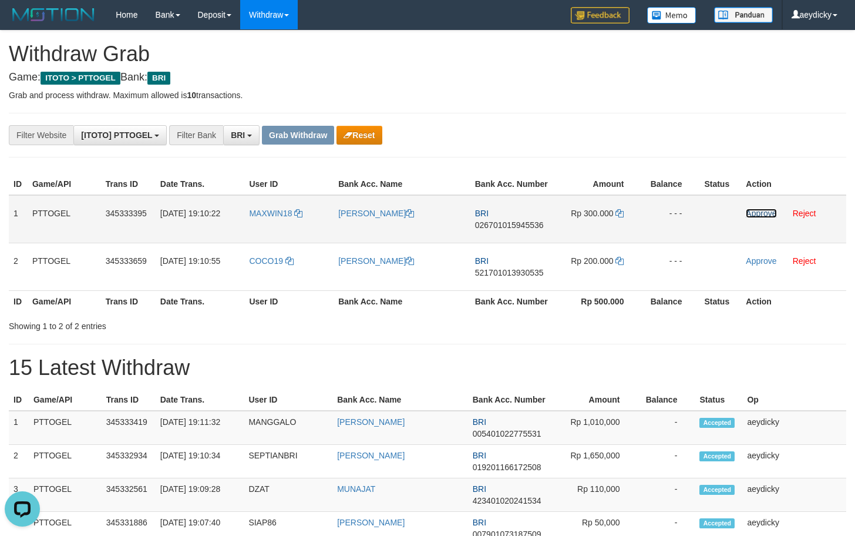
click at [767, 215] on link "Approve" at bounding box center [761, 213] width 31 height 9
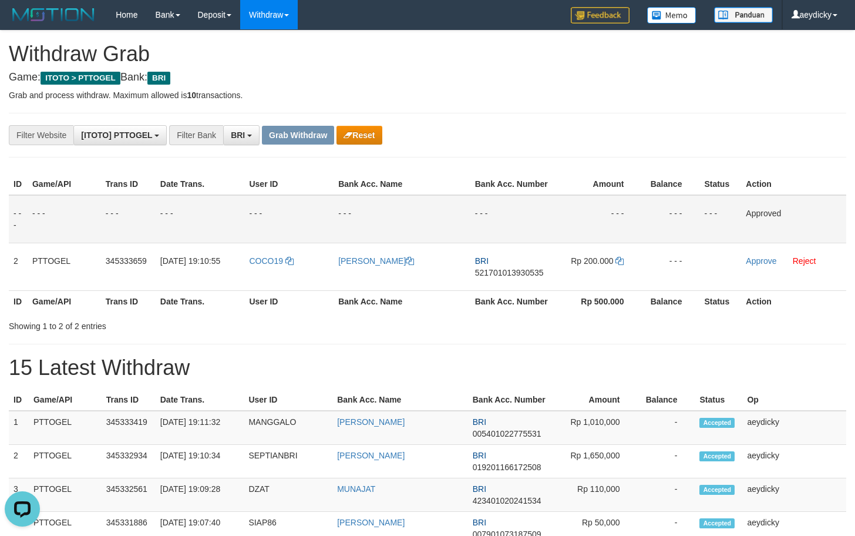
click at [472, 321] on div "Showing 1 to 2 of 2 entries" at bounding box center [427, 323] width 855 height 16
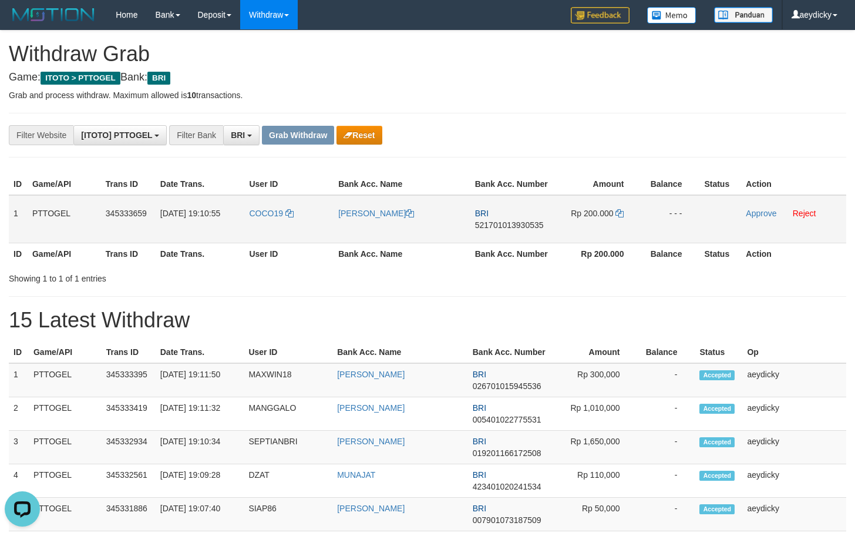
click at [609, 203] on td "Rp 200.000" at bounding box center [599, 219] width 88 height 48
click at [522, 225] on span "521701013930535" at bounding box center [509, 224] width 69 height 9
copy span "521701013930535"
click at [627, 214] on td "Rp 200.000" at bounding box center [599, 219] width 88 height 48
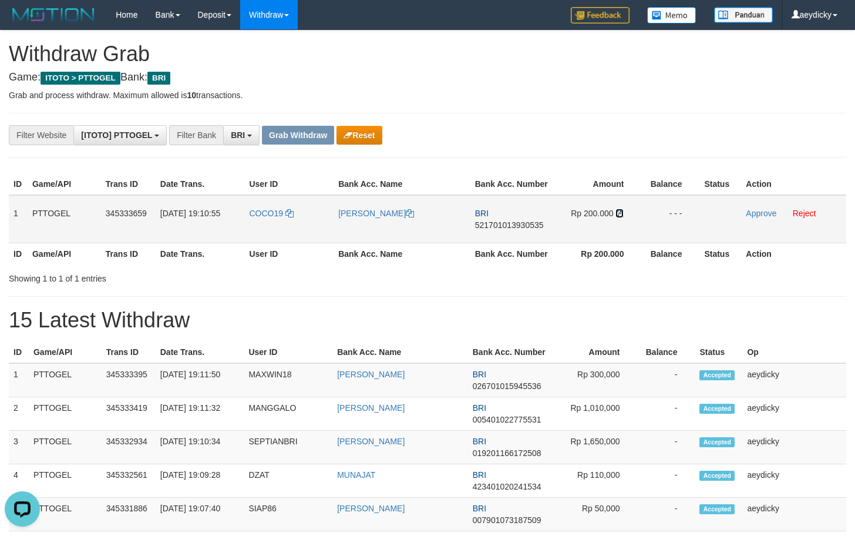
click at [619, 213] on icon at bounding box center [620, 213] width 8 height 8
click at [753, 216] on link "Approve" at bounding box center [761, 213] width 31 height 9
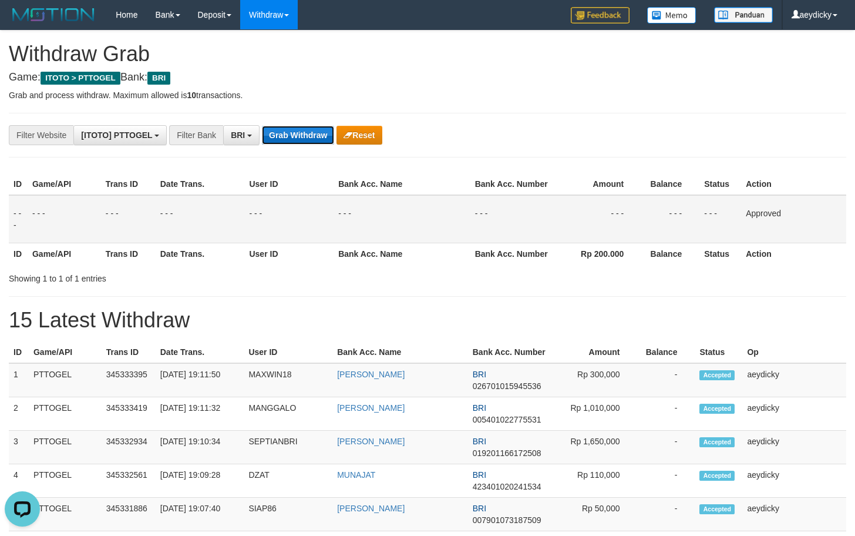
click at [309, 130] on button "Grab Withdraw" at bounding box center [298, 135] width 72 height 19
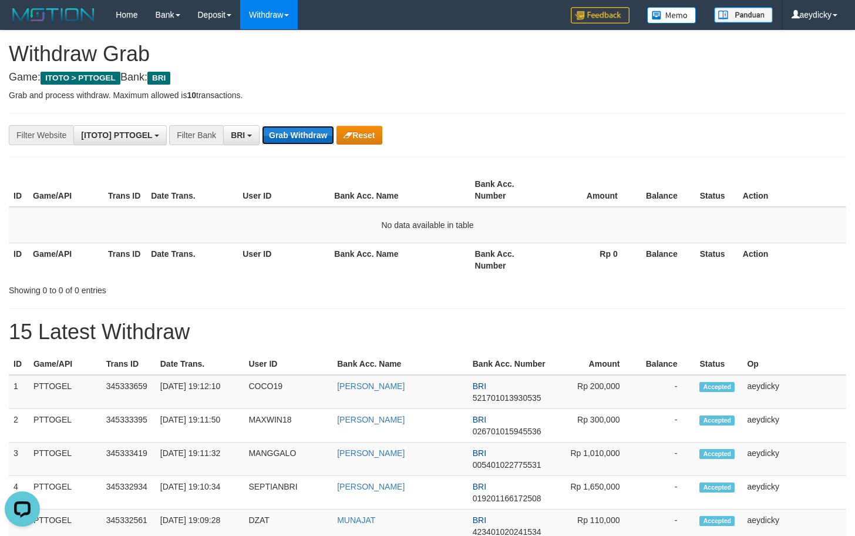
click at [299, 131] on button "Grab Withdraw" at bounding box center [298, 135] width 72 height 19
click at [278, 133] on button "Grab Withdraw" at bounding box center [298, 135] width 72 height 19
click at [313, 137] on button "Grab Withdraw" at bounding box center [298, 135] width 72 height 19
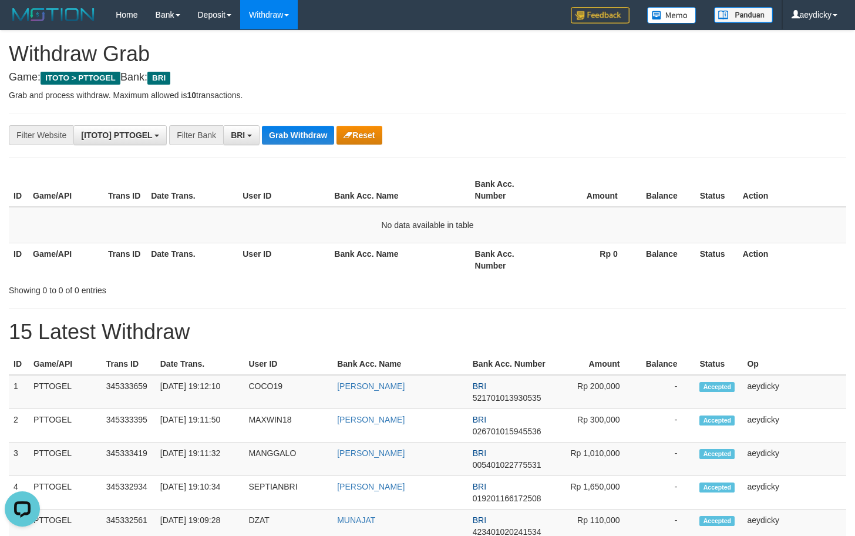
drag, startPoint x: 622, startPoint y: 266, endPoint x: 582, endPoint y: 260, distance: 40.5
click at [609, 266] on th "Rp 0" at bounding box center [591, 259] width 90 height 33
click at [293, 129] on button "Grab Withdraw" at bounding box center [298, 135] width 72 height 19
drag, startPoint x: 293, startPoint y: 129, endPoint x: 859, endPoint y: 125, distance: 566.3
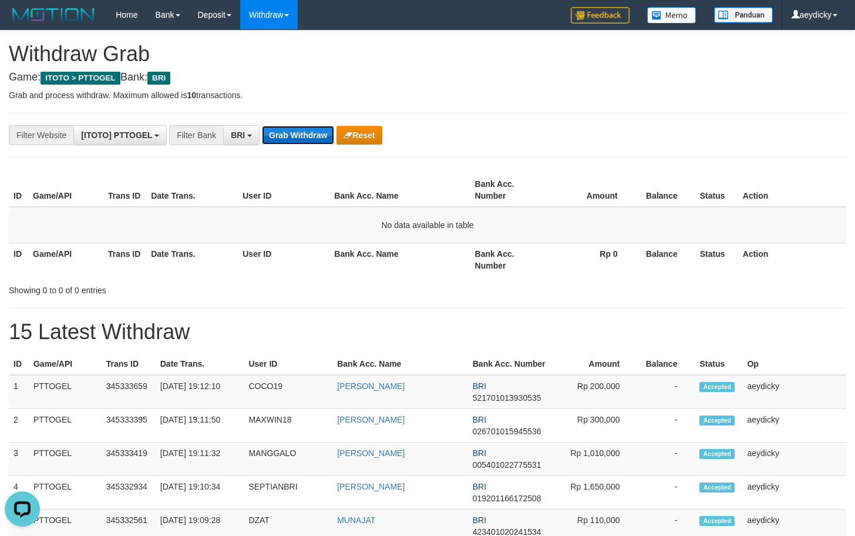
click at [294, 129] on button "Grab Withdraw" at bounding box center [298, 135] width 72 height 19
click at [330, 136] on button "Grab Withdraw" at bounding box center [298, 135] width 72 height 19
click at [293, 140] on button "Grab Withdraw" at bounding box center [298, 135] width 72 height 19
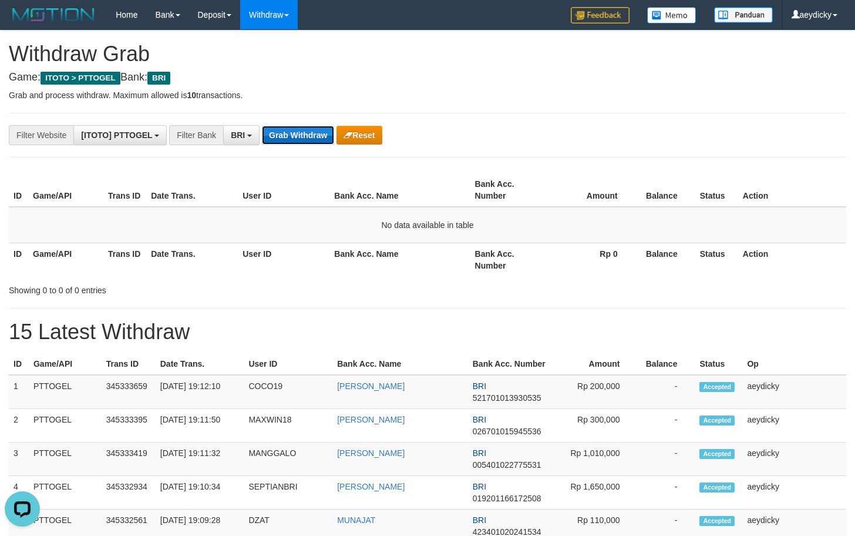
click at [299, 140] on button "Grab Withdraw" at bounding box center [298, 135] width 72 height 19
click at [293, 130] on button "Grab Withdraw" at bounding box center [298, 135] width 72 height 19
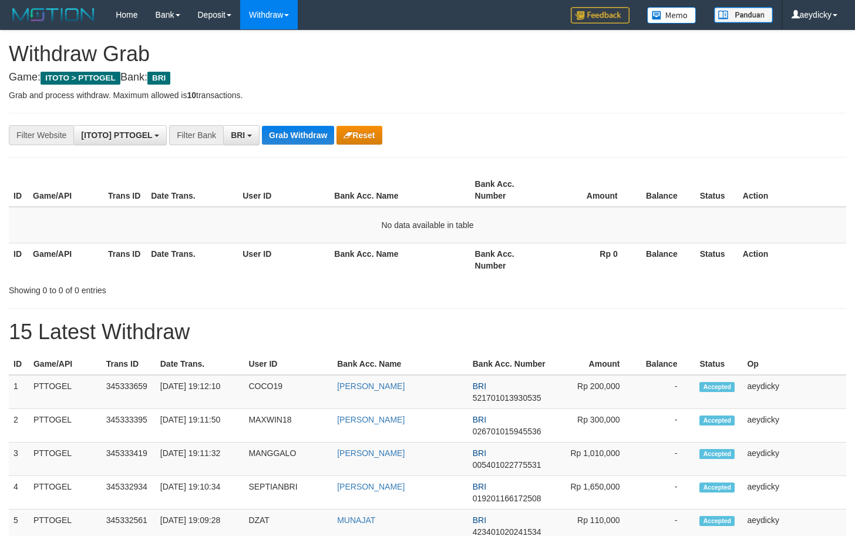
scroll to position [59, 0]
click at [311, 136] on button "Grab Withdraw" at bounding box center [298, 135] width 72 height 19
click at [488, 180] on th "Bank Acc. Number" at bounding box center [508, 189] width 75 height 33
click at [294, 137] on button "Grab Withdraw" at bounding box center [298, 135] width 72 height 19
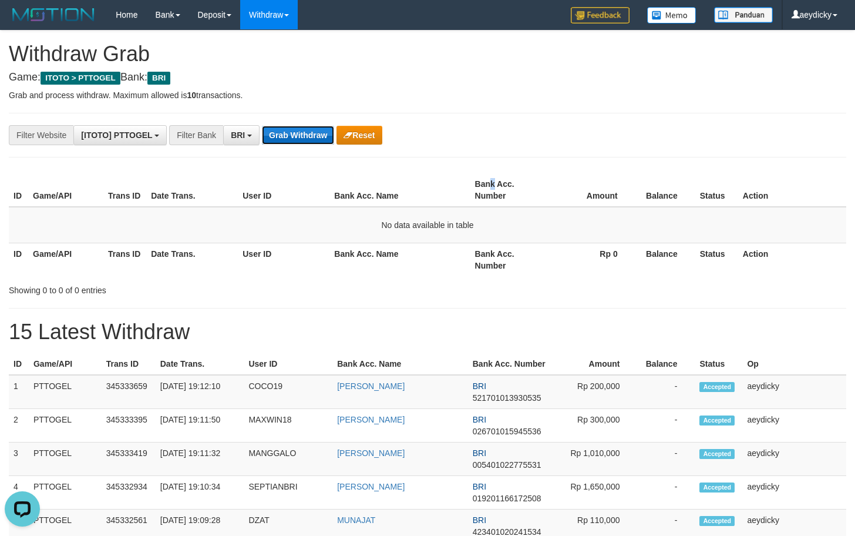
click at [294, 137] on button "Grab Withdraw" at bounding box center [298, 135] width 72 height 19
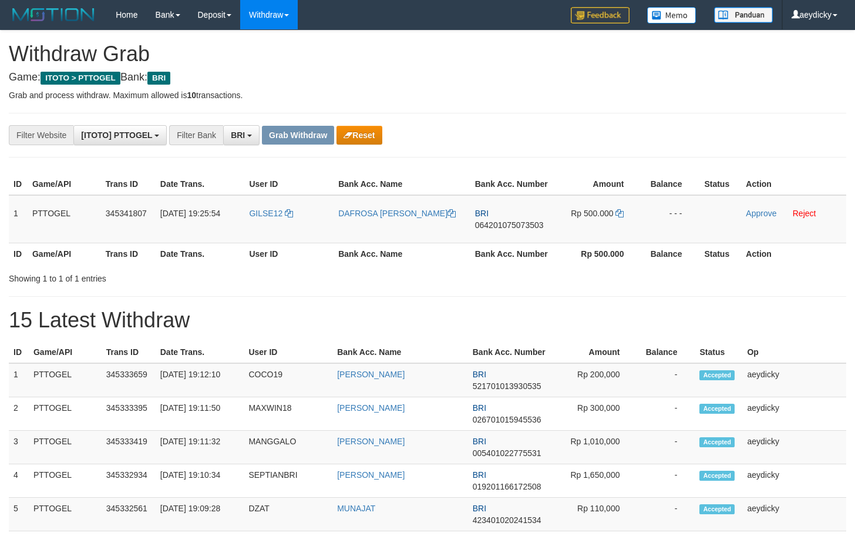
scroll to position [59, 0]
copy tr
drag, startPoint x: 264, startPoint y: 224, endPoint x: 572, endPoint y: 214, distance: 308.6
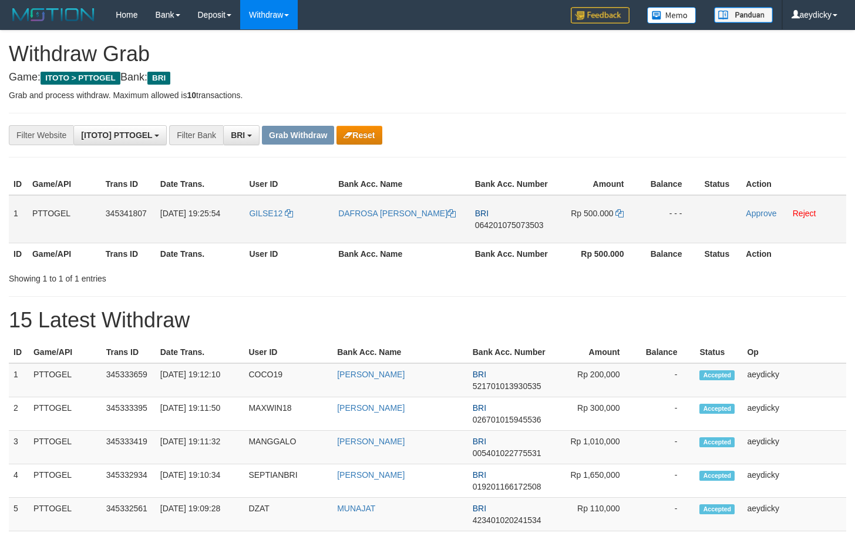
click at [572, 214] on tr "1 PTTOGEL 345341807 01/10/2025 19:25:54 GILSE12 DAFROSA ERLINDA MBELA BRI 06420…" at bounding box center [428, 219] width 838 height 48
click at [489, 225] on span "064201075073503" at bounding box center [509, 224] width 69 height 9
copy tr
copy span "064201075073503"
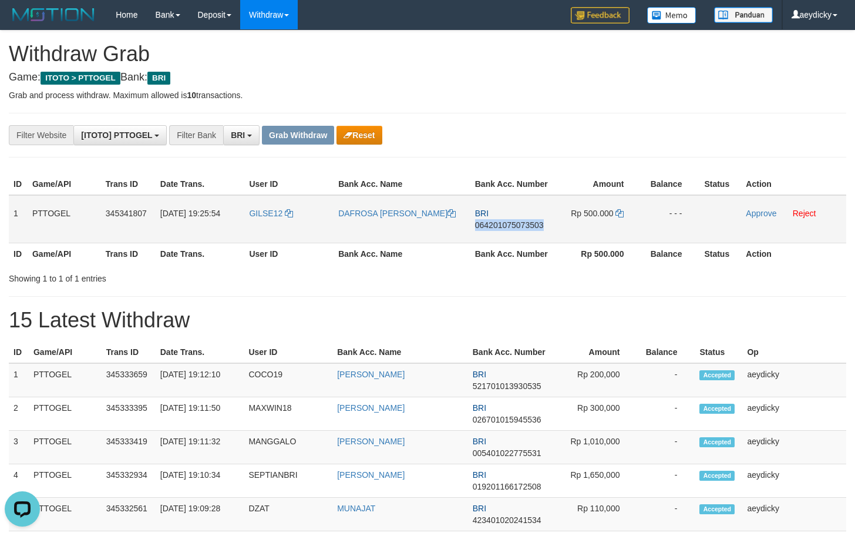
drag, startPoint x: 489, startPoint y: 225, endPoint x: 835, endPoint y: 205, distance: 346.6
click at [491, 224] on span "064201075073503" at bounding box center [509, 224] width 69 height 9
click at [620, 210] on icon at bounding box center [620, 213] width 8 height 8
click at [617, 211] on icon at bounding box center [620, 213] width 8 height 8
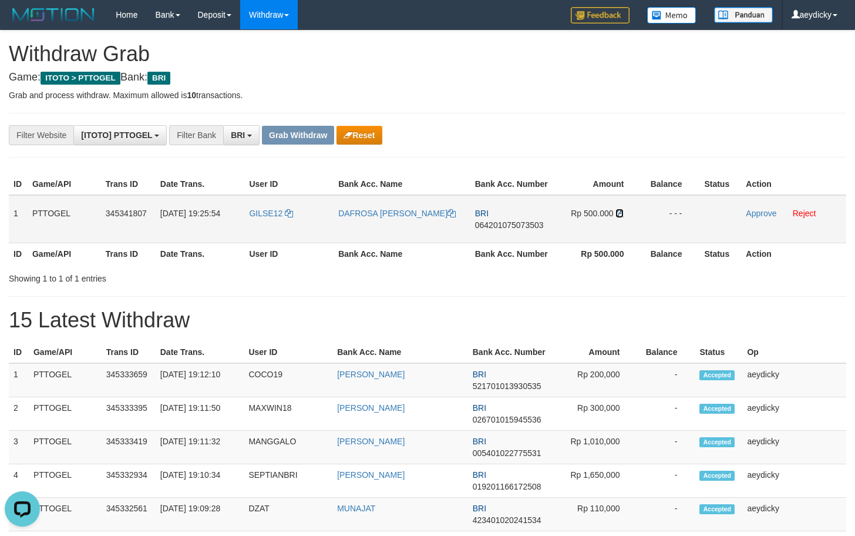
click at [617, 211] on icon at bounding box center [620, 213] width 8 height 8
drag, startPoint x: 750, startPoint y: 204, endPoint x: 757, endPoint y: 214, distance: 12.2
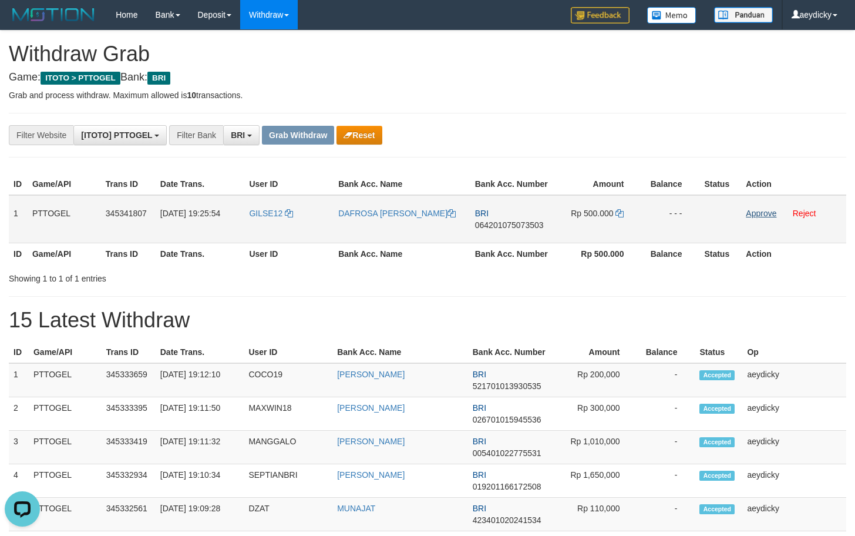
click at [750, 207] on td "Approve Reject" at bounding box center [793, 219] width 105 height 48
click at [757, 219] on td "Approve Reject" at bounding box center [793, 219] width 105 height 48
click at [767, 212] on link "Approve" at bounding box center [761, 213] width 31 height 9
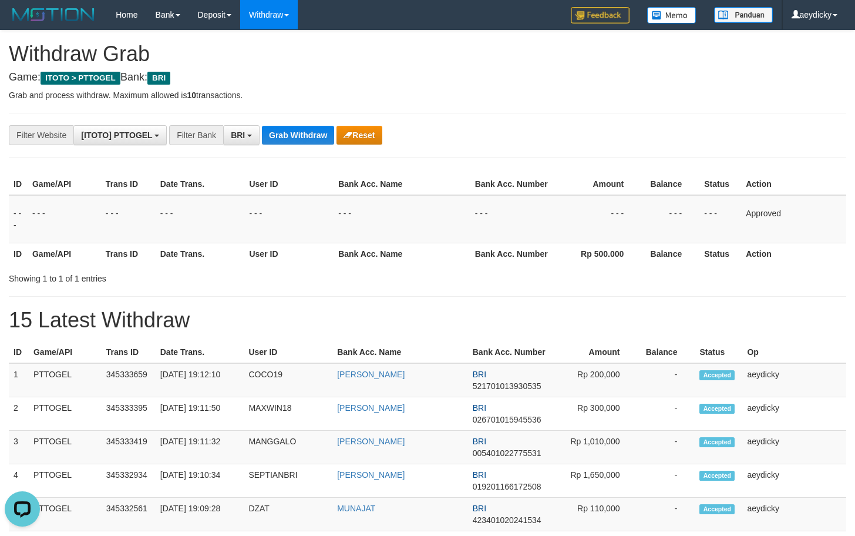
click at [460, 310] on h1 "15 Latest Withdraw" at bounding box center [428, 319] width 838 height 23
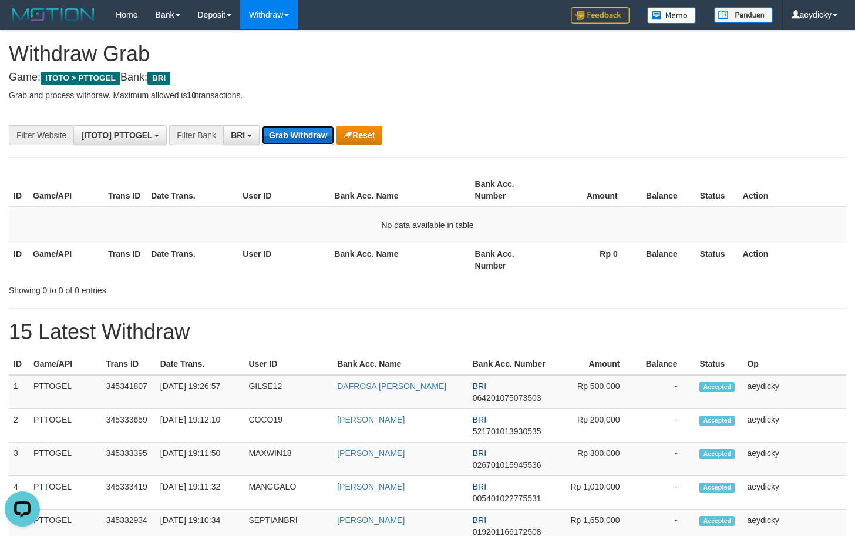
click at [290, 143] on button "Grab Withdraw" at bounding box center [298, 135] width 72 height 19
click at [293, 140] on button "Grab Withdraw" at bounding box center [298, 135] width 72 height 19
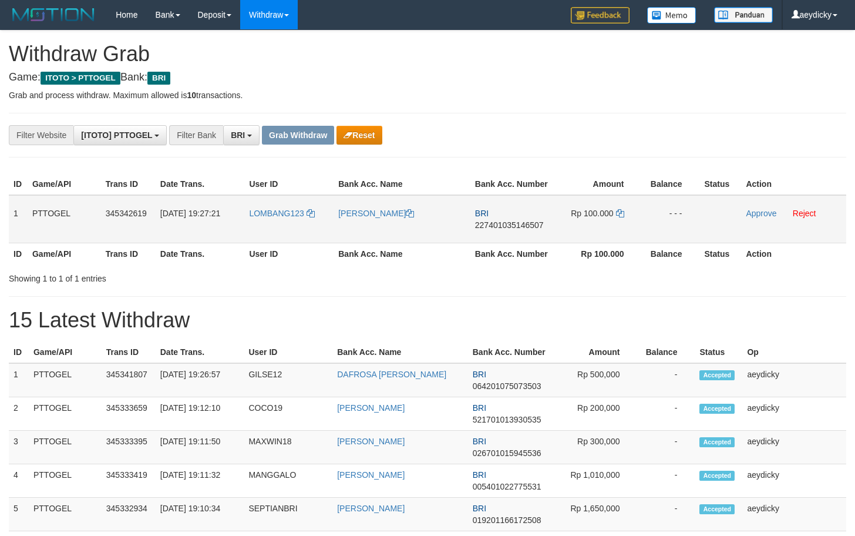
scroll to position [59, 0]
copy tr
drag, startPoint x: 429, startPoint y: 224, endPoint x: 632, endPoint y: 223, distance: 202.7
click at [637, 224] on tr "1 PTTOGEL 345342619 01/10/2025 19:27:21 LOMBANG123 DARIANUS LIMBONG BRI 2274010…" at bounding box center [428, 219] width 838 height 48
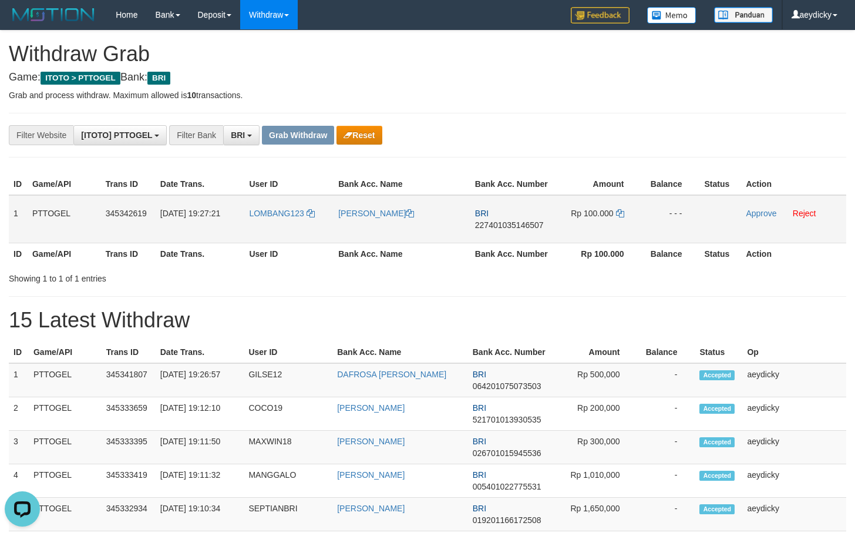
click at [505, 223] on span "227401035146507" at bounding box center [509, 224] width 69 height 9
copy tr
click at [505, 223] on span "227401035146507" at bounding box center [509, 224] width 69 height 9
copy span "227401035146507"
click at [620, 217] on link at bounding box center [620, 213] width 8 height 9
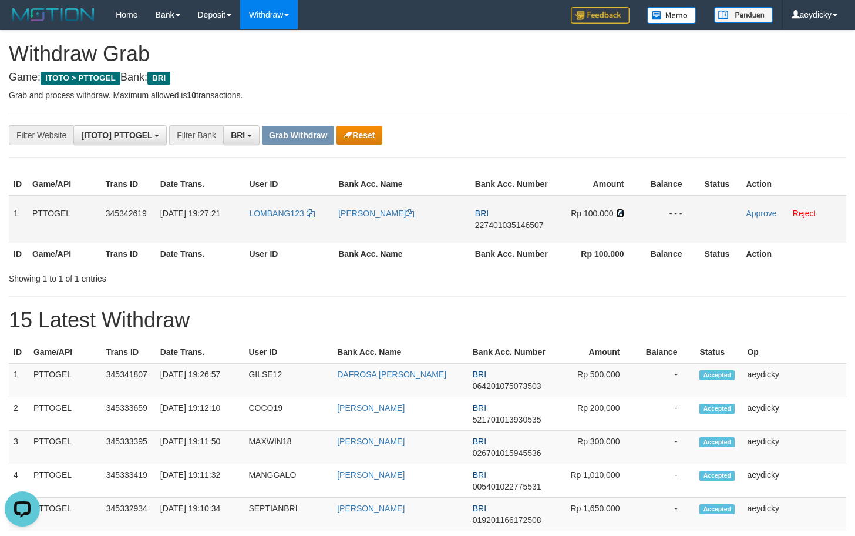
click at [620, 217] on link at bounding box center [620, 213] width 8 height 9
click at [757, 211] on link "Approve" at bounding box center [761, 213] width 31 height 9
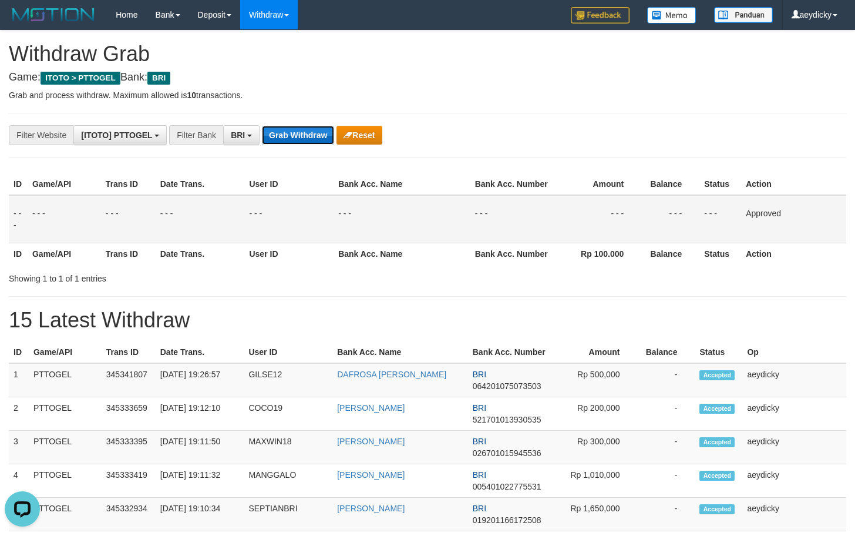
click at [286, 129] on button "Grab Withdraw" at bounding box center [298, 135] width 72 height 19
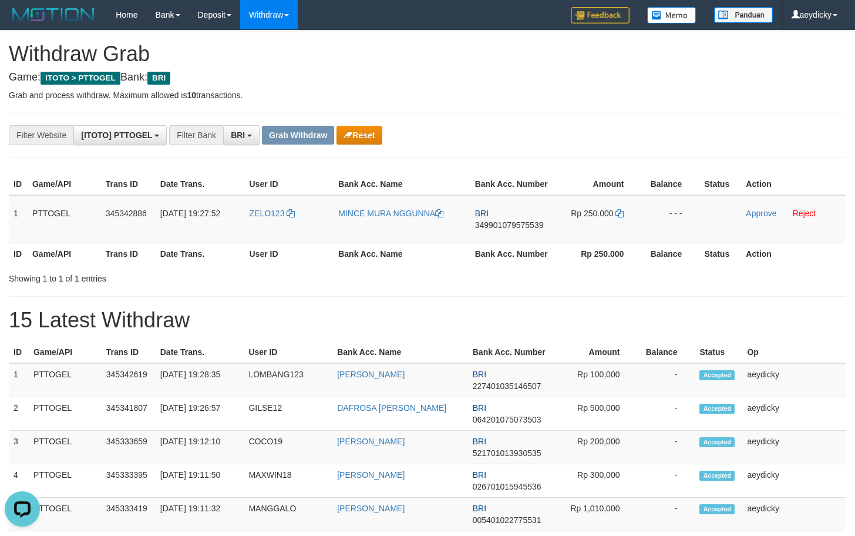
drag, startPoint x: 483, startPoint y: 278, endPoint x: 444, endPoint y: 247, distance: 49.8
click at [480, 276] on div "Showing 1 to 1 of 1 entries" at bounding box center [427, 276] width 855 height 16
copy tr
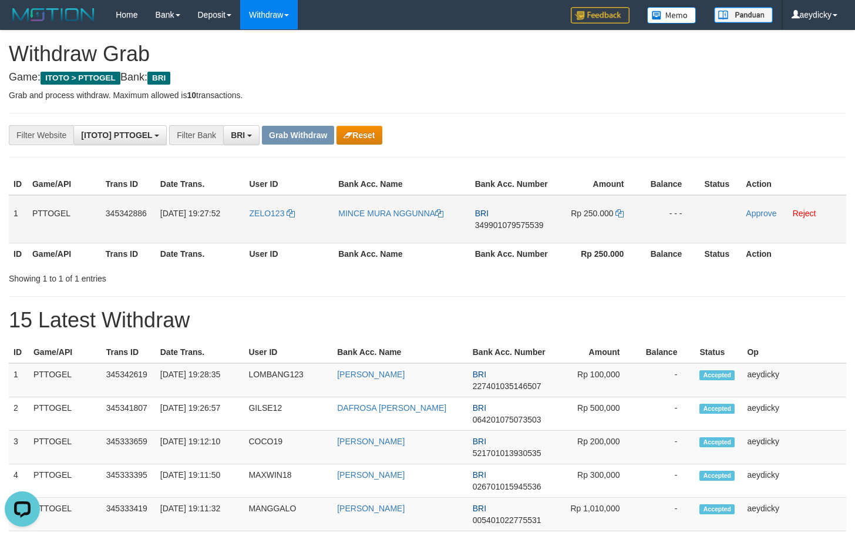
drag, startPoint x: 274, startPoint y: 238, endPoint x: 628, endPoint y: 203, distance: 355.9
click at [628, 203] on tr "1 PTTOGEL 345342886 [DATE] 19:27:52 ZELO123 MINCE MURA NGGUNNA BRI 349901079575…" at bounding box center [428, 219] width 838 height 48
click at [479, 229] on span "349901079575539" at bounding box center [509, 224] width 69 height 9
copy tr
click at [479, 229] on span "349901079575539" at bounding box center [509, 224] width 69 height 9
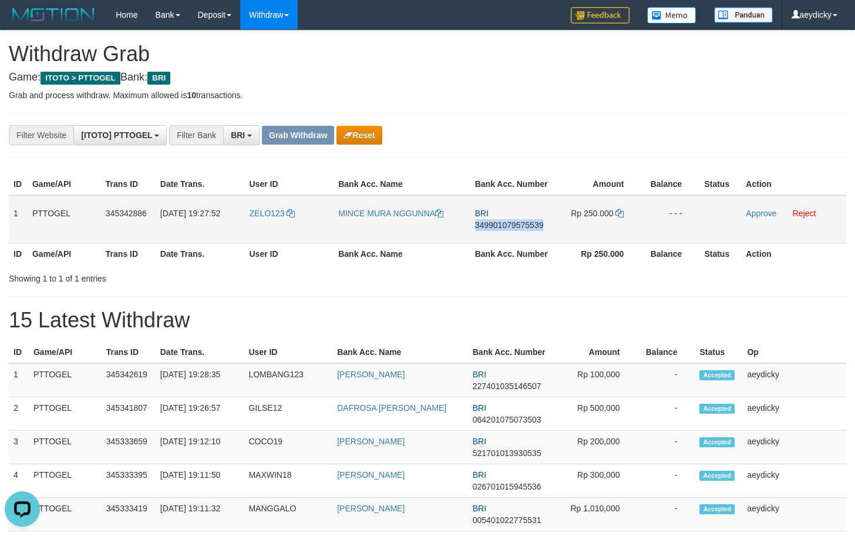
copy span "349901079575539"
click at [617, 215] on icon at bounding box center [620, 213] width 8 height 8
click at [756, 210] on link "Approve" at bounding box center [761, 213] width 31 height 9
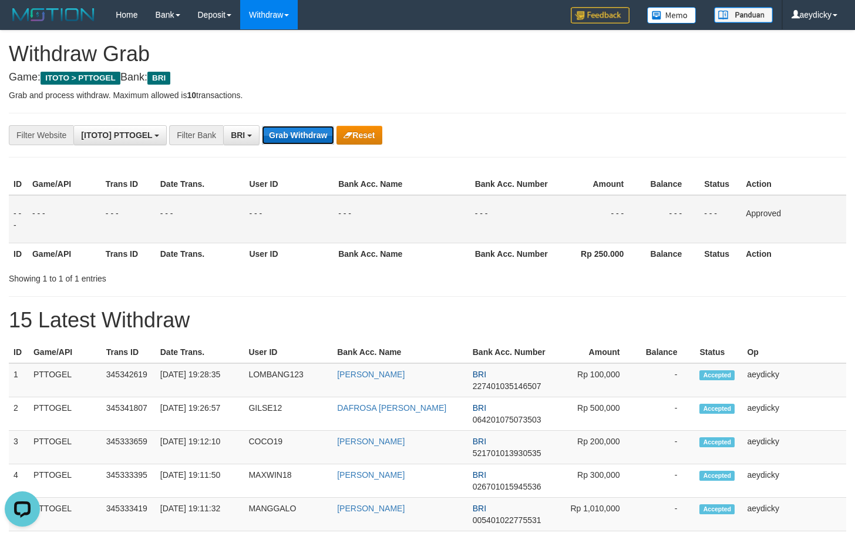
click at [304, 136] on button "Grab Withdraw" at bounding box center [298, 135] width 72 height 19
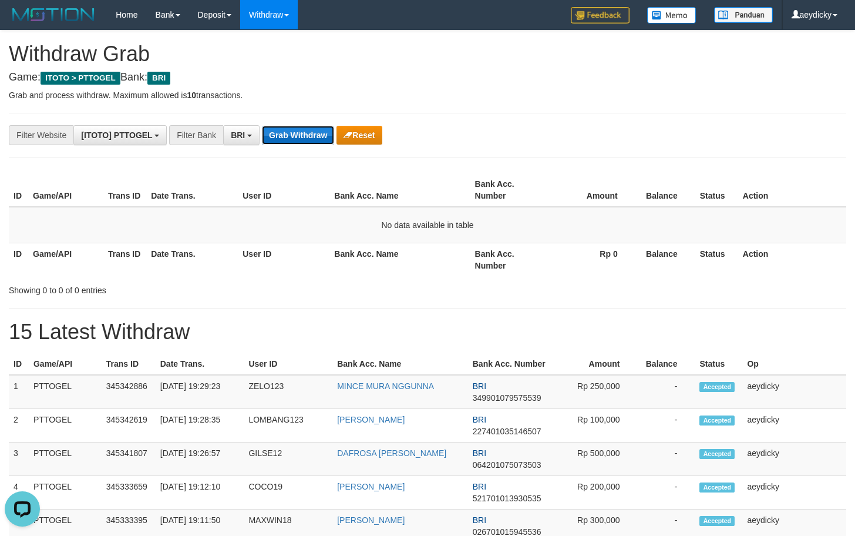
click at [324, 130] on button "Grab Withdraw" at bounding box center [298, 135] width 72 height 19
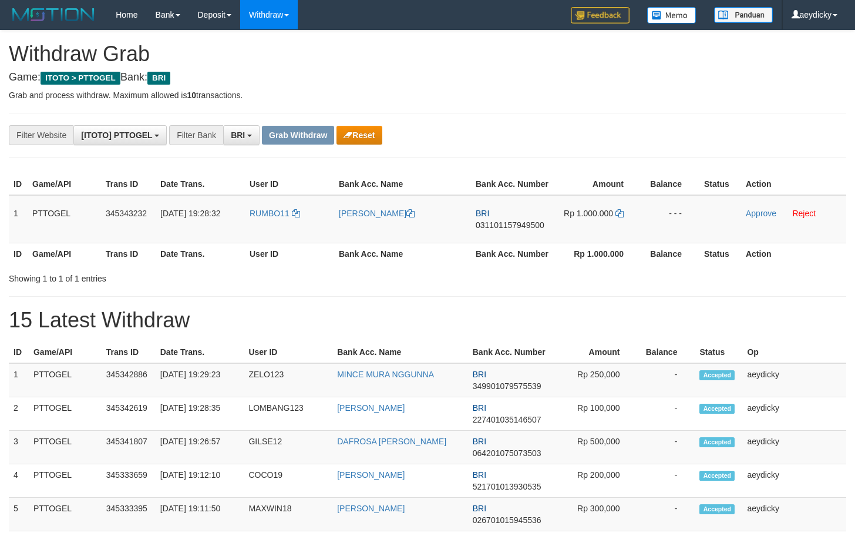
scroll to position [59, 0]
drag, startPoint x: 311, startPoint y: 223, endPoint x: 605, endPoint y: 207, distance: 293.6
click at [605, 207] on tr "1 PTTOGEL 345343232 [DATE] 19:28:32 RUMBO11 [PERSON_NAME] BRI 031101157949500 R…" at bounding box center [428, 219] width 838 height 48
click at [521, 231] on td "BRI 031101157949500" at bounding box center [512, 219] width 83 height 48
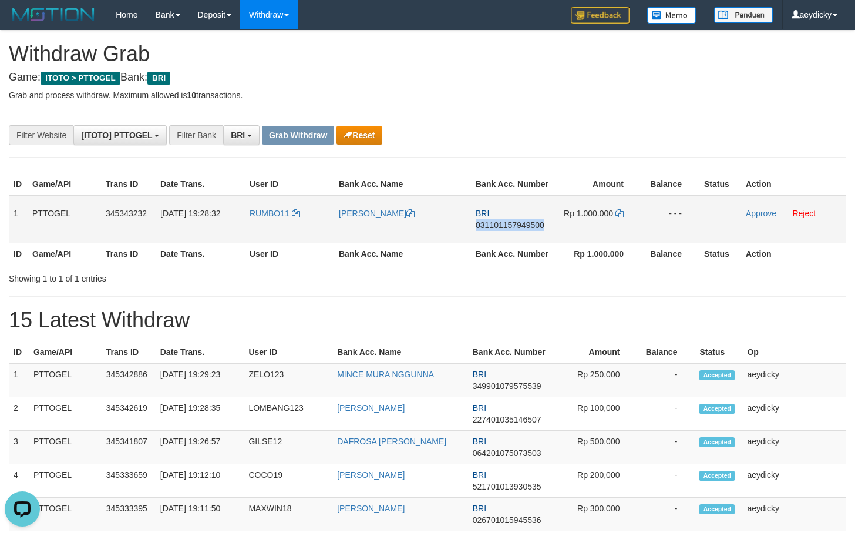
click at [521, 231] on td "BRI 031101157949500" at bounding box center [512, 219] width 83 height 48
copy span "031101157949500"
copy tr
click at [525, 227] on span "031101157949500" at bounding box center [510, 224] width 69 height 9
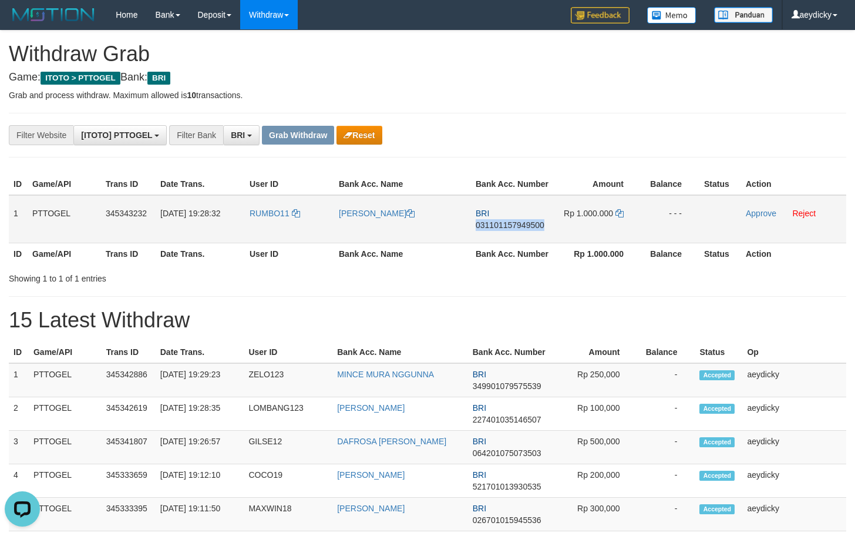
copy span "031101157949500"
click at [616, 214] on icon at bounding box center [620, 213] width 8 height 8
click at [751, 215] on link "Approve" at bounding box center [761, 213] width 31 height 9
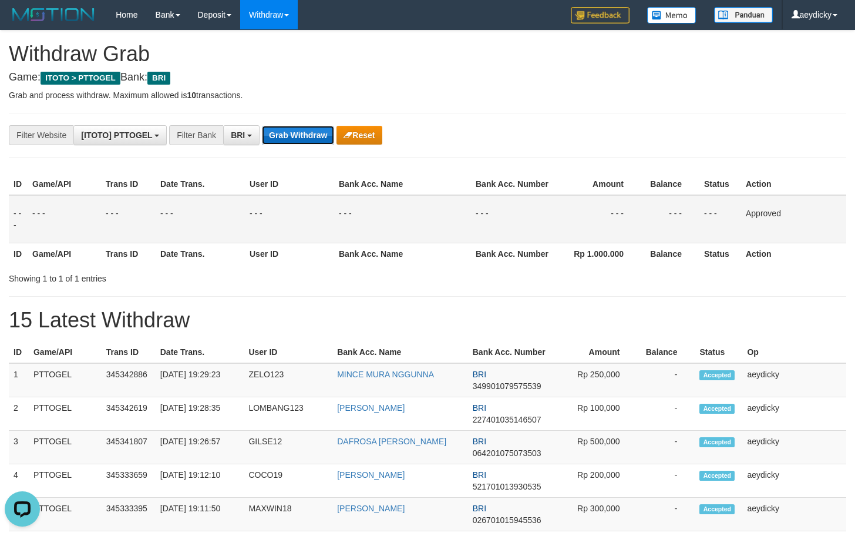
click at [302, 132] on button "Grab Withdraw" at bounding box center [298, 135] width 72 height 19
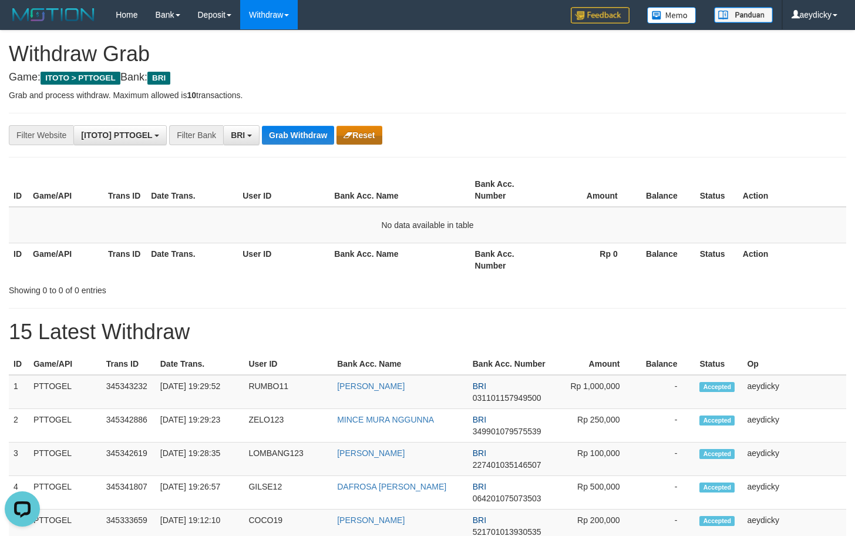
drag, startPoint x: 471, startPoint y: 227, endPoint x: 344, endPoint y: 130, distance: 159.3
click at [470, 226] on td "No data available in table" at bounding box center [428, 225] width 838 height 36
click at [291, 137] on button "Grab Withdraw" at bounding box center [298, 135] width 72 height 19
click at [329, 133] on button "Grab Withdraw" at bounding box center [298, 135] width 72 height 19
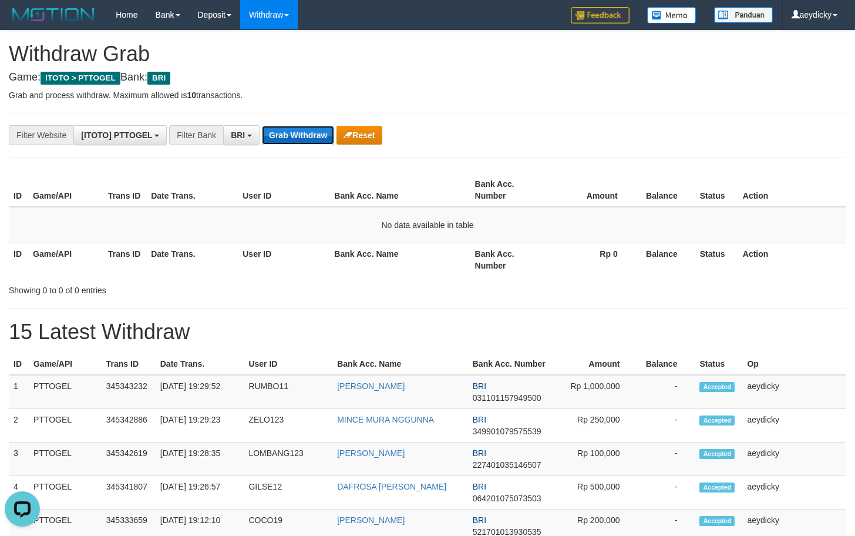
click at [329, 133] on button "Grab Withdraw" at bounding box center [298, 135] width 72 height 19
drag, startPoint x: 565, startPoint y: 296, endPoint x: 468, endPoint y: 224, distance: 120.9
click at [266, 130] on button "Grab Withdraw" at bounding box center [298, 135] width 72 height 19
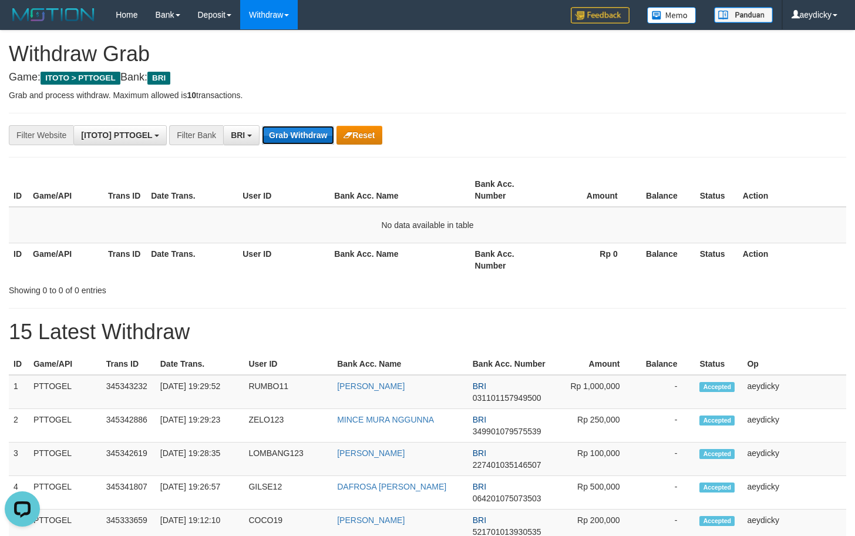
click at [266, 130] on button "Grab Withdraw" at bounding box center [298, 135] width 72 height 19
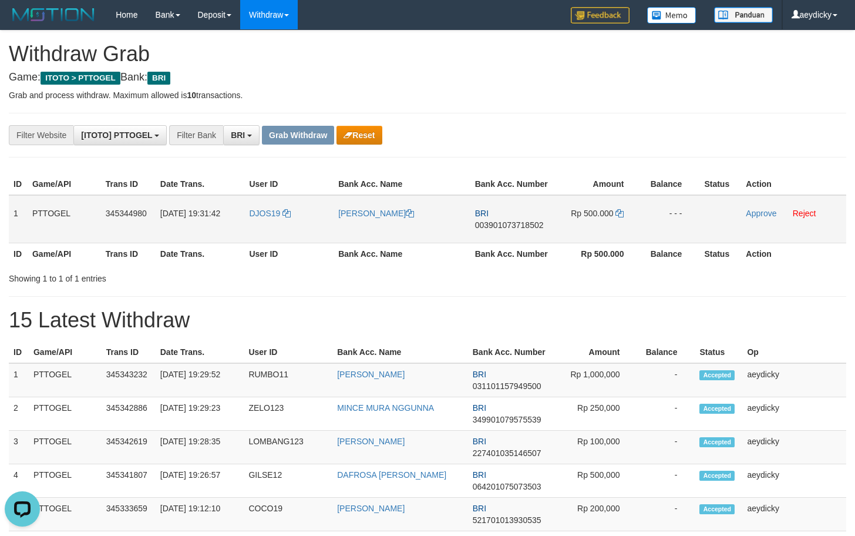
drag, startPoint x: 291, startPoint y: 234, endPoint x: 603, endPoint y: 201, distance: 313.1
click at [603, 201] on tr "1 PTTOGEL 345344980 01/10/2025 19:31:42 DJOS19 SIDIK KASIM DJOU BRI 00390107371…" at bounding box center [428, 219] width 838 height 48
click at [528, 225] on span "003901073718502" at bounding box center [509, 224] width 69 height 9
copy span "003901073718502"
click at [528, 225] on span "003901073718502" at bounding box center [509, 224] width 69 height 9
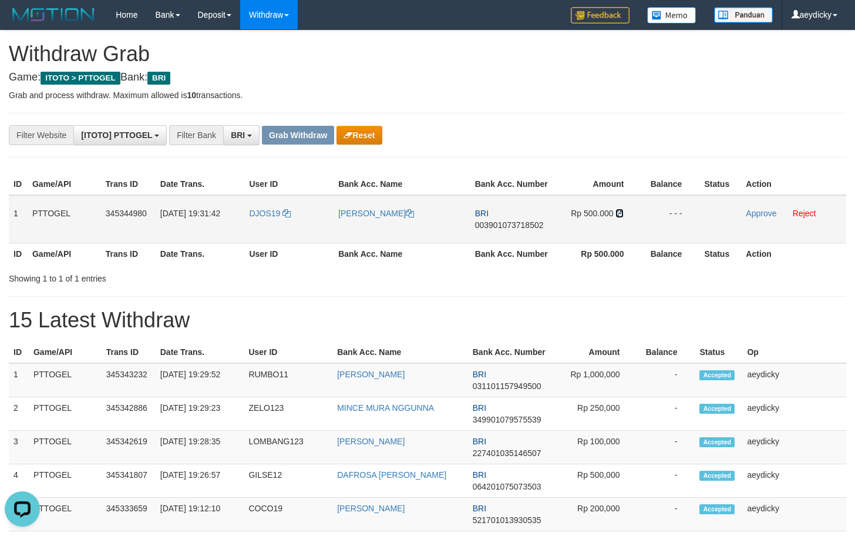
click at [620, 210] on icon at bounding box center [620, 213] width 8 height 8
click at [759, 220] on td "Approve Reject" at bounding box center [793, 219] width 105 height 48
click at [758, 207] on td "Approve Reject" at bounding box center [793, 219] width 105 height 48
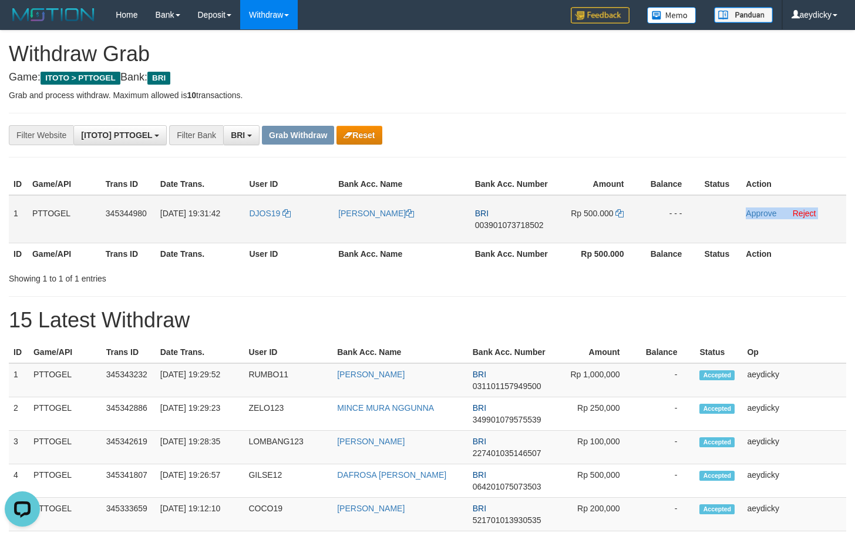
click at [758, 207] on td "Approve Reject" at bounding box center [793, 219] width 105 height 48
click at [756, 211] on link "Approve" at bounding box center [761, 213] width 31 height 9
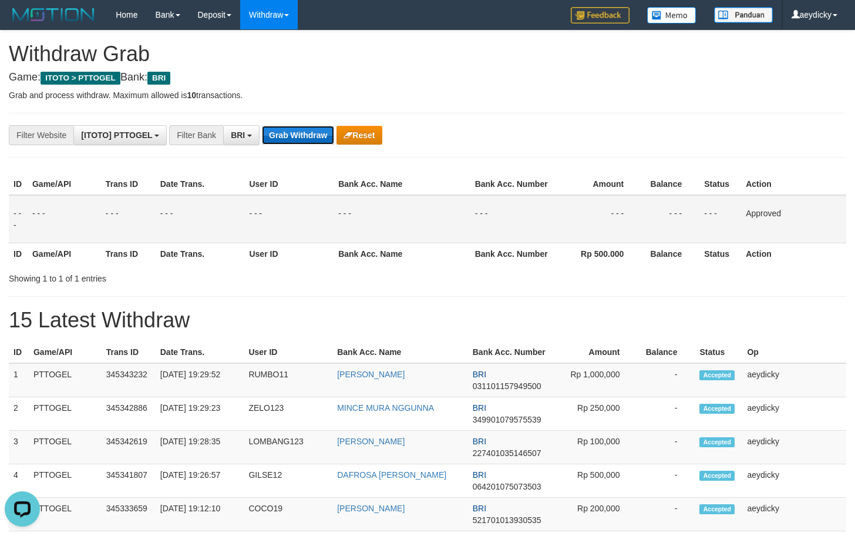
click at [263, 137] on button "Grab Withdraw" at bounding box center [298, 135] width 72 height 19
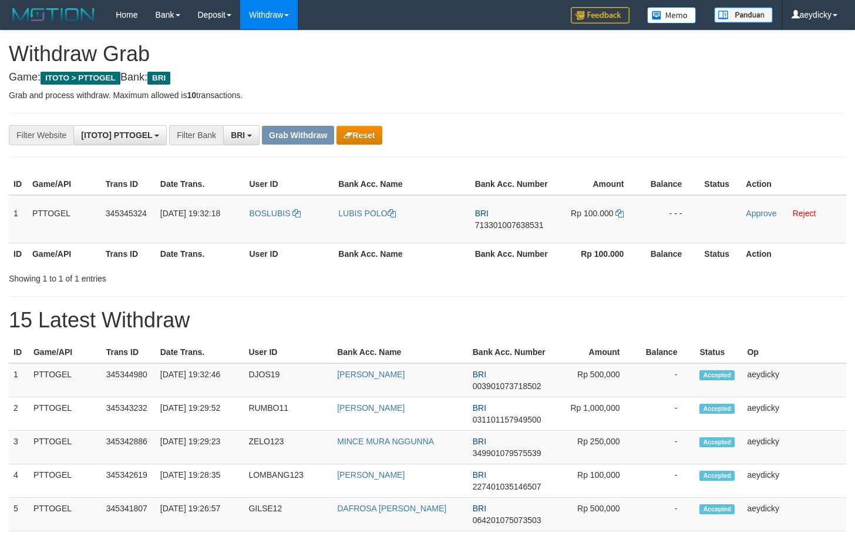
scroll to position [59, 0]
drag, startPoint x: 293, startPoint y: 228, endPoint x: 593, endPoint y: 198, distance: 301.1
click at [593, 198] on tr "1 PTTOGEL 345345324 [DATE] 19:32:18 BOSLUBIS LUBIS POLO BRI 713301007638531 Rp …" at bounding box center [428, 219] width 838 height 48
click at [542, 231] on td "BRI 713301007638531" at bounding box center [513, 219] width 84 height 48
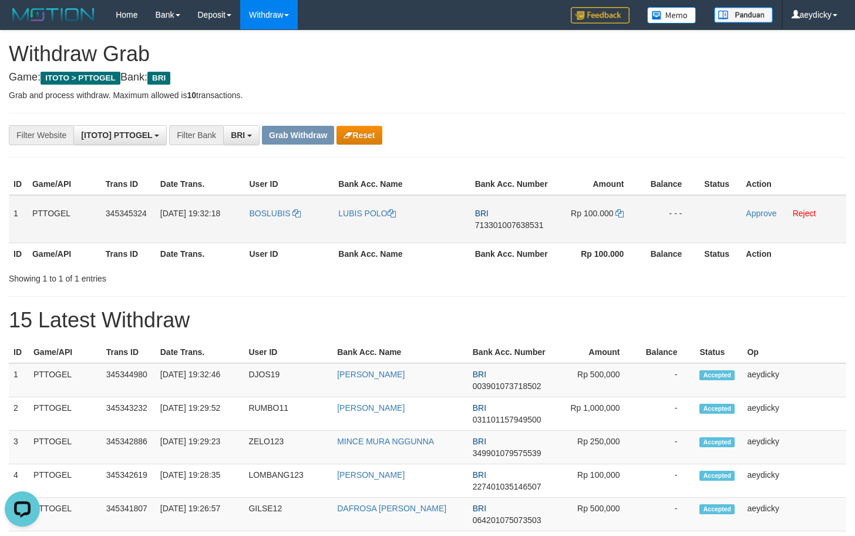
click at [539, 231] on td "BRI 713301007638531" at bounding box center [513, 219] width 84 height 48
click at [533, 230] on td "BRI 713301007638531" at bounding box center [513, 219] width 84 height 48
copy tr
click at [533, 226] on span "713301007638531" at bounding box center [509, 224] width 69 height 9
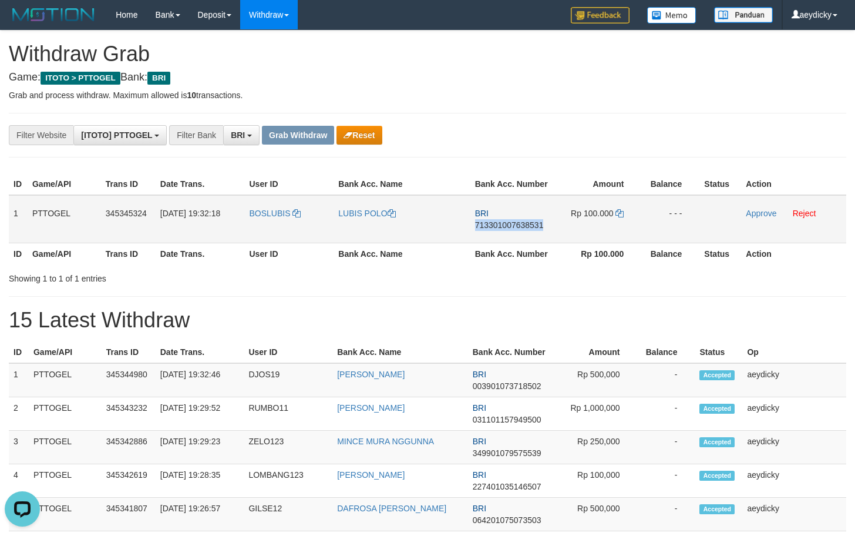
copy span "713301007638531"
click at [616, 213] on td "Rp 100.000" at bounding box center [599, 219] width 88 height 48
click at [622, 211] on icon at bounding box center [620, 213] width 8 height 8
click at [756, 213] on link "Approve" at bounding box center [761, 213] width 31 height 9
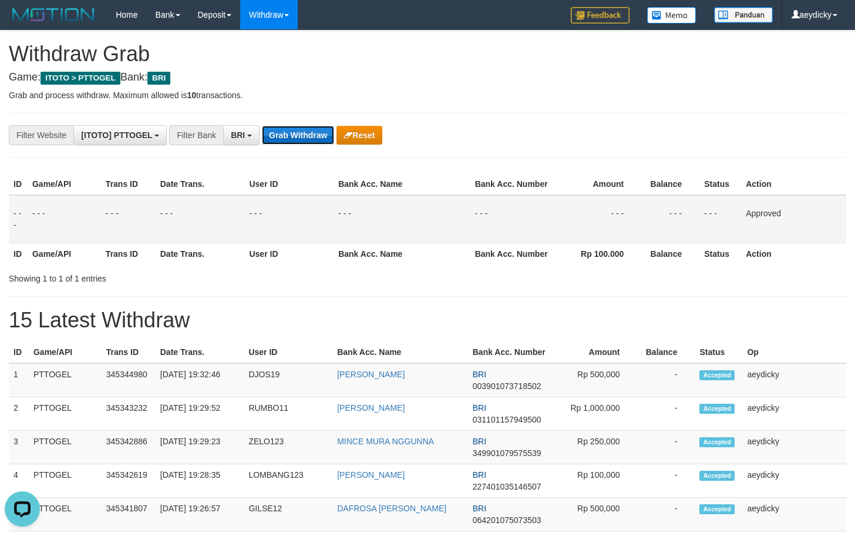
click at [308, 135] on button "Grab Withdraw" at bounding box center [298, 135] width 72 height 19
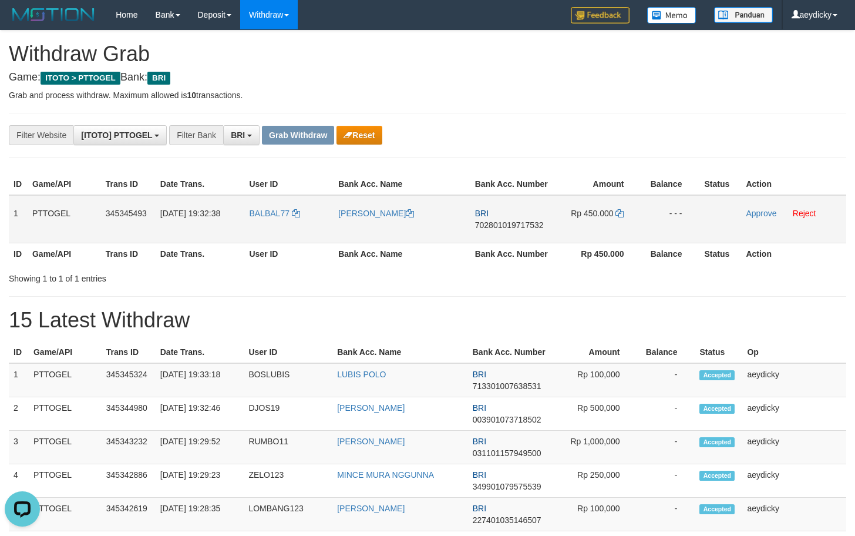
click at [93, 229] on td "PTTOGEL" at bounding box center [64, 219] width 73 height 48
copy tr
copy th "Bank Acc. Number"
copy tr
drag, startPoint x: 284, startPoint y: 237, endPoint x: 622, endPoint y: 207, distance: 339.8
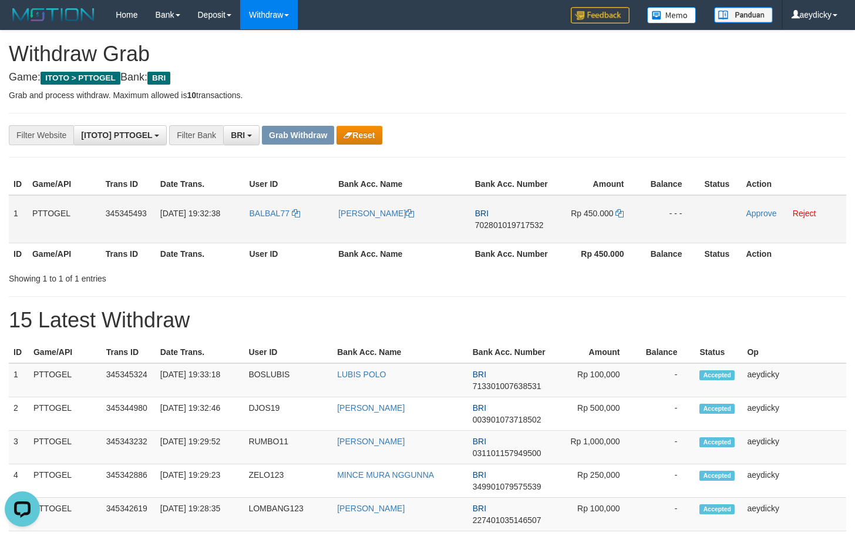
click at [622, 207] on tr "1 PTTOGEL 345345493 01/10/2025 19:32:38 BALBAL77 LANDI IKBAL BRI 70280101971753…" at bounding box center [428, 219] width 838 height 48
copy tr
click at [519, 226] on span "702801019717532" at bounding box center [509, 224] width 69 height 9
copy span "702801019717532"
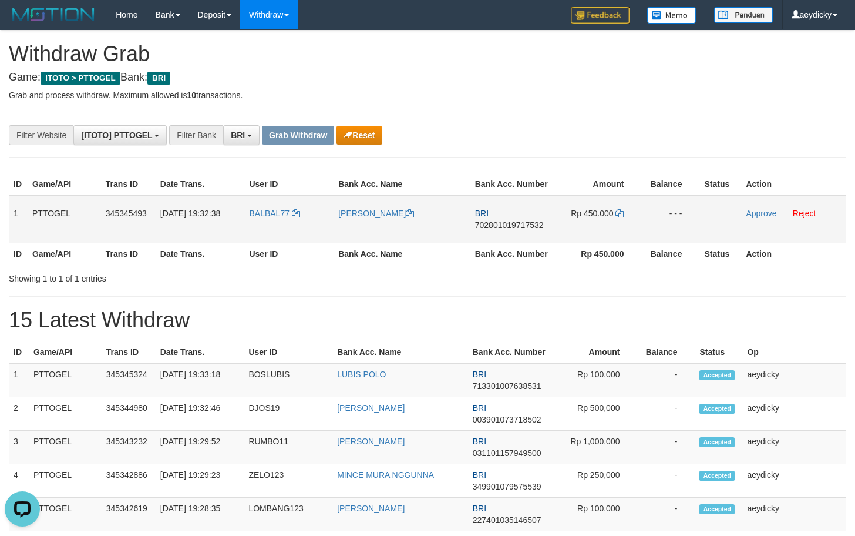
click at [484, 227] on span "702801019717532" at bounding box center [509, 224] width 69 height 9
click at [508, 224] on span "702801019717532" at bounding box center [509, 224] width 69 height 9
copy span "702801019717532"
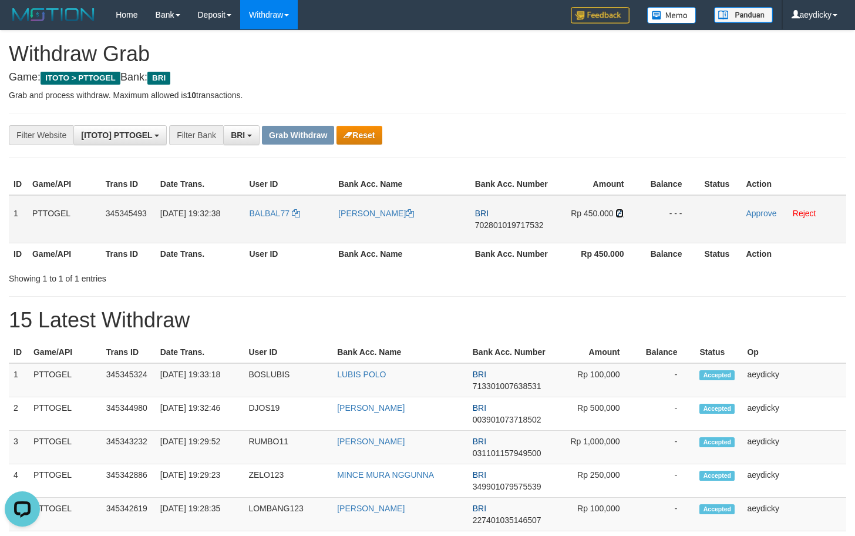
click at [620, 213] on icon at bounding box center [620, 213] width 8 height 8
click at [764, 213] on link "Approve" at bounding box center [761, 213] width 31 height 9
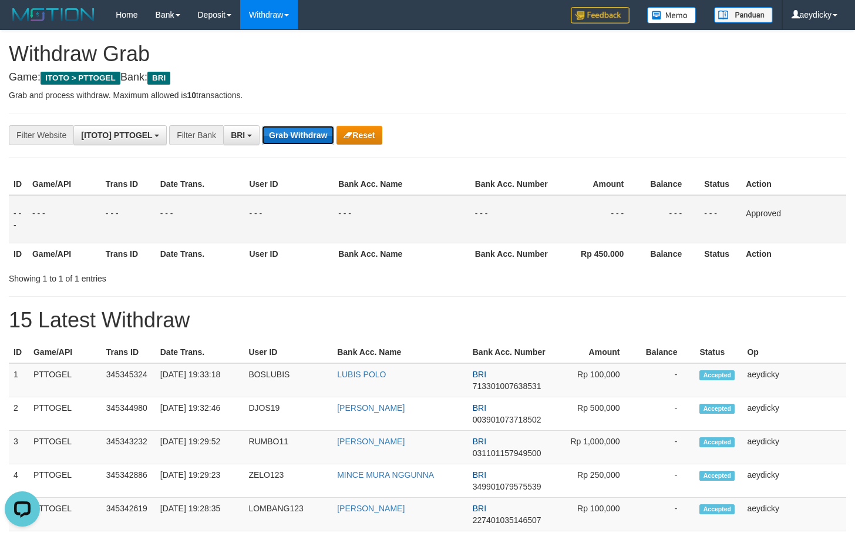
click at [315, 140] on button "Grab Withdraw" at bounding box center [298, 135] width 72 height 19
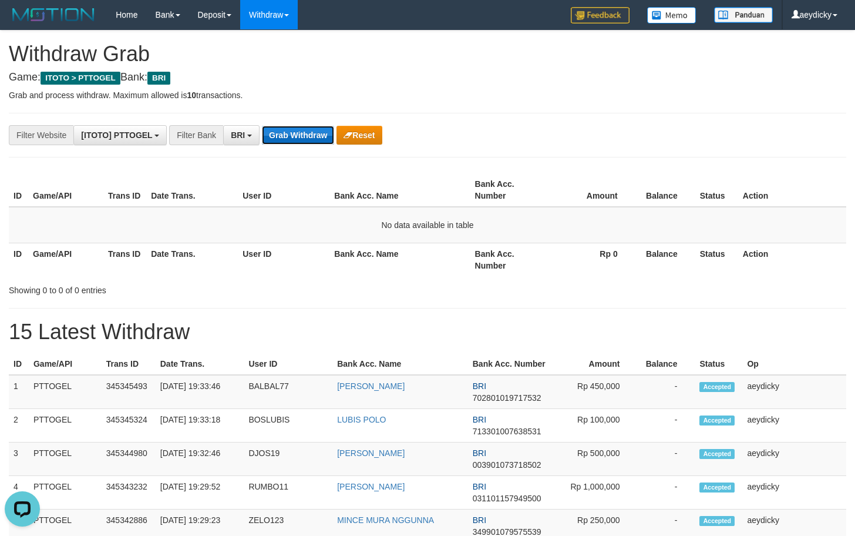
click at [294, 141] on button "Grab Withdraw" at bounding box center [298, 135] width 72 height 19
click at [267, 131] on button "Grab Withdraw" at bounding box center [298, 135] width 72 height 19
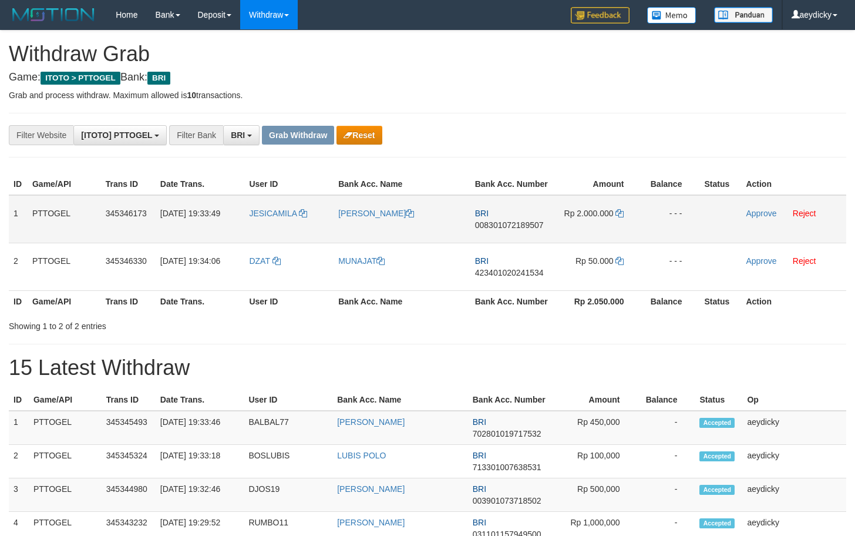
scroll to position [59, 0]
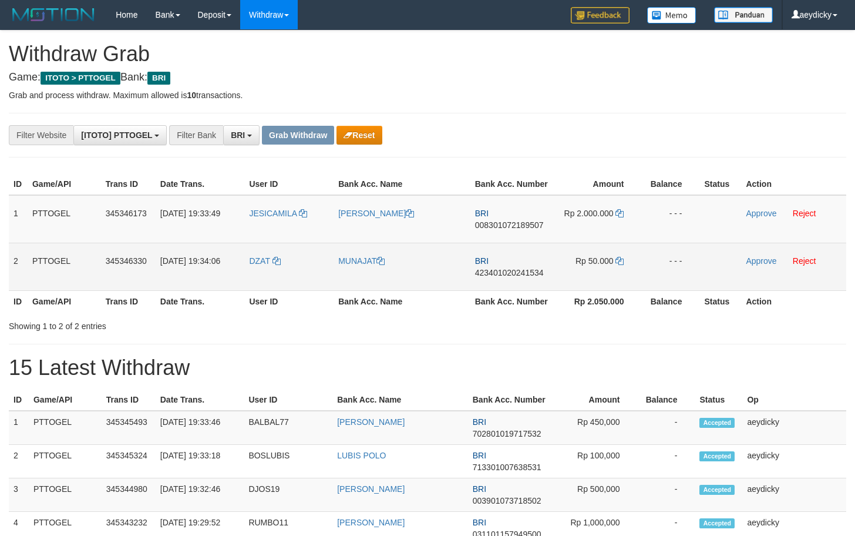
drag, startPoint x: 307, startPoint y: 237, endPoint x: 636, endPoint y: 270, distance: 331.2
click at [636, 270] on tbody "1 PTTOGEL 345346173 [DATE] 19:33:49 JESICAMILA [PERSON_NAME] BRI 00830107218950…" at bounding box center [428, 243] width 838 height 96
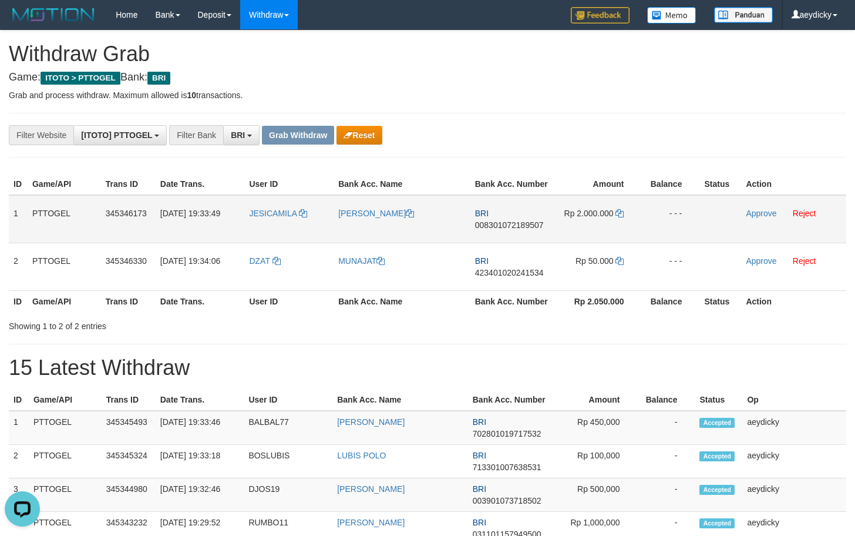
click at [527, 221] on span "008301072189507" at bounding box center [509, 224] width 69 height 9
copy span "008301072189507"
click at [622, 214] on icon at bounding box center [620, 213] width 8 height 8
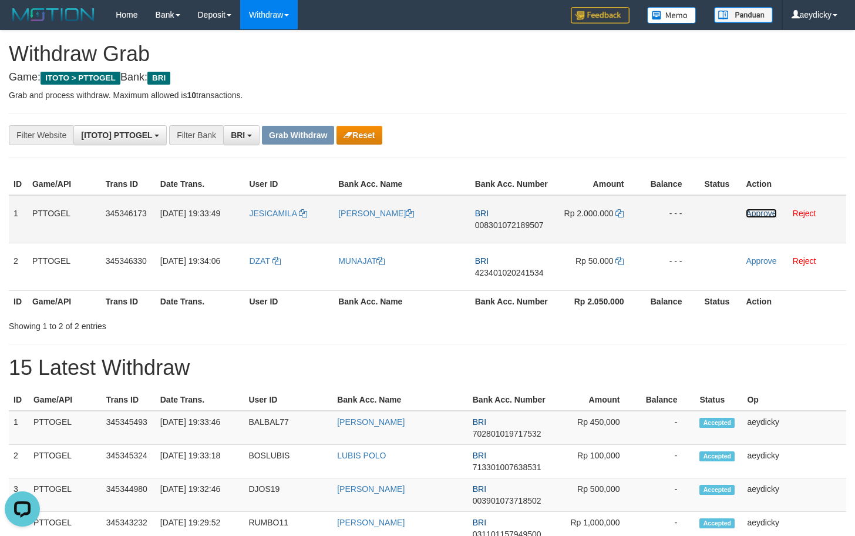
click at [752, 213] on link "Approve" at bounding box center [761, 213] width 31 height 9
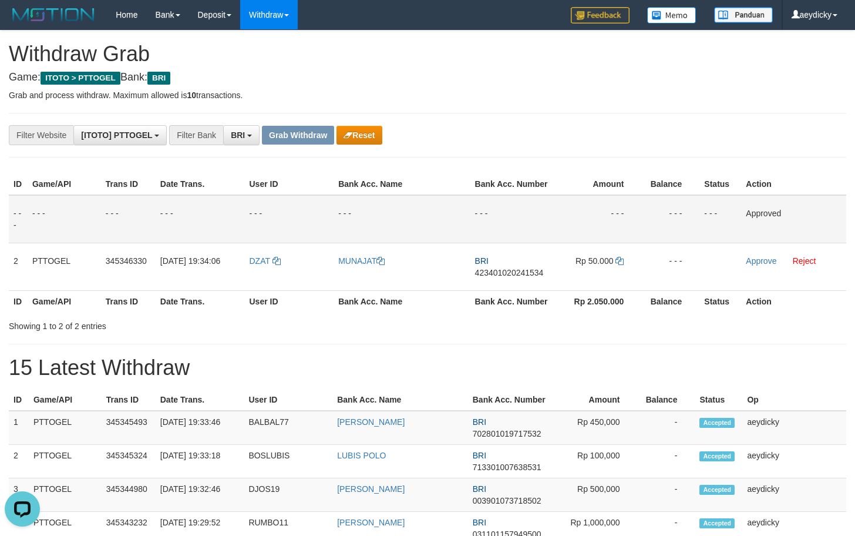
click at [608, 303] on th "Rp 2.050.000" at bounding box center [599, 301] width 88 height 22
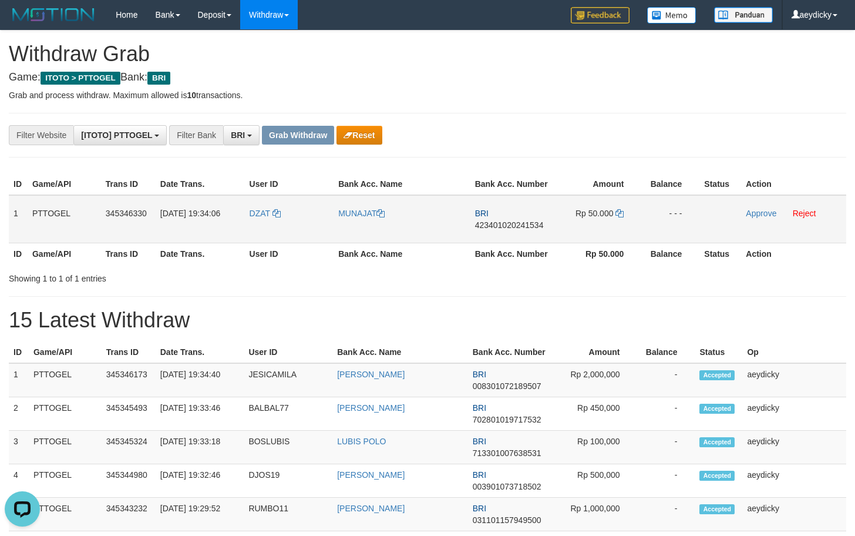
click at [513, 228] on span "423401020241534" at bounding box center [509, 224] width 69 height 9
copy span "423401020241534"
click at [622, 211] on icon at bounding box center [620, 213] width 8 height 8
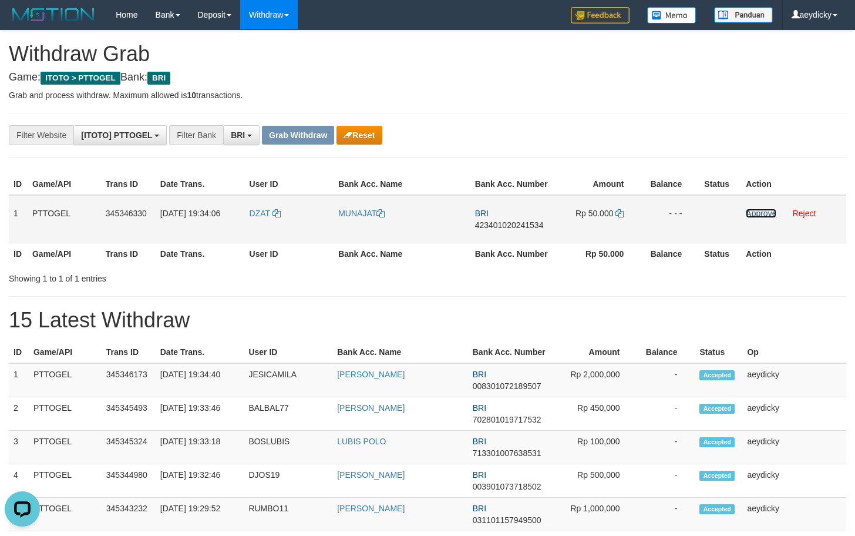
click at [763, 213] on link "Approve" at bounding box center [761, 213] width 31 height 9
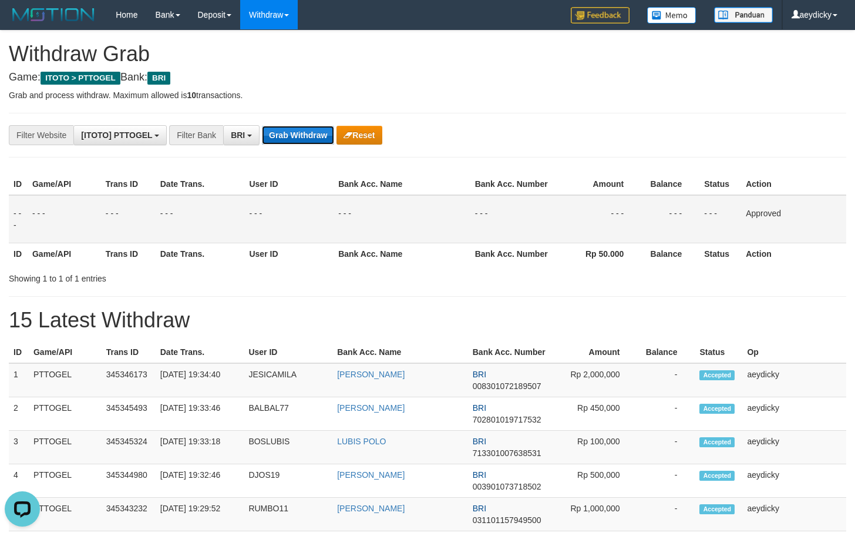
click at [306, 129] on button "Grab Withdraw" at bounding box center [298, 135] width 72 height 19
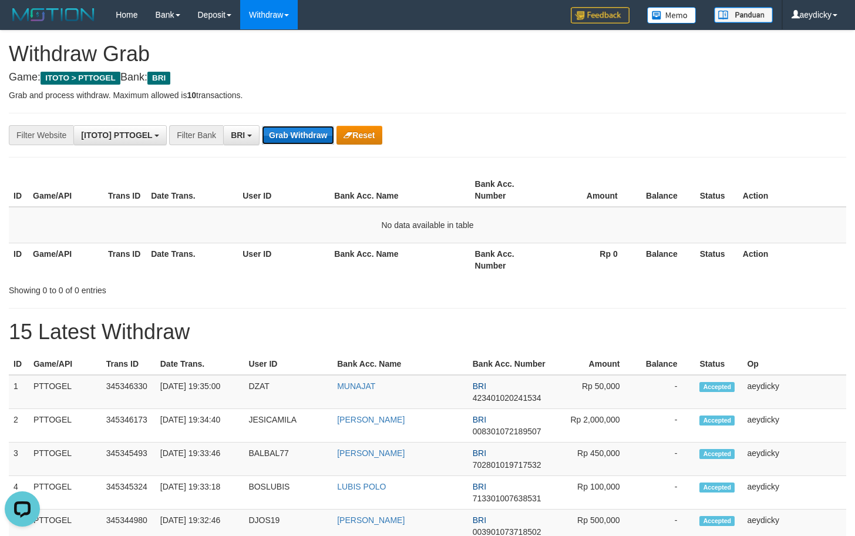
click at [301, 133] on button "Grab Withdraw" at bounding box center [298, 135] width 72 height 19
click at [318, 132] on button "Grab Withdraw" at bounding box center [298, 135] width 72 height 19
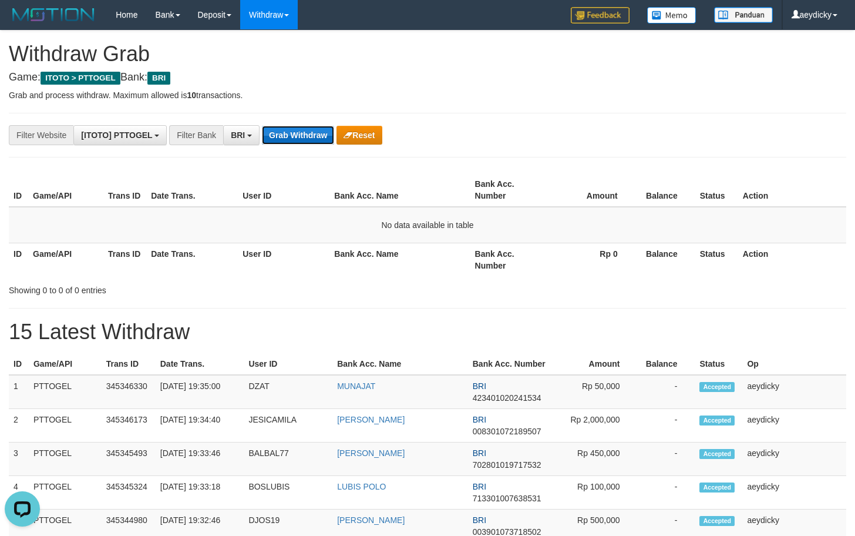
scroll to position [0, 0]
click at [293, 135] on button "Grab Withdraw" at bounding box center [298, 135] width 72 height 19
click at [311, 131] on button "Grab Withdraw" at bounding box center [298, 135] width 72 height 19
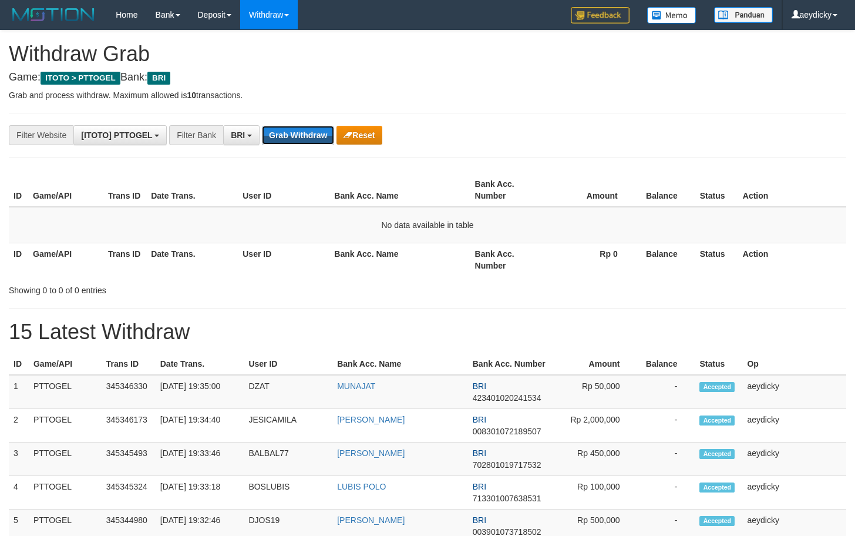
click at [311, 131] on button "Grab Withdraw" at bounding box center [298, 135] width 72 height 19
click at [309, 137] on button "Grab Withdraw" at bounding box center [298, 135] width 72 height 19
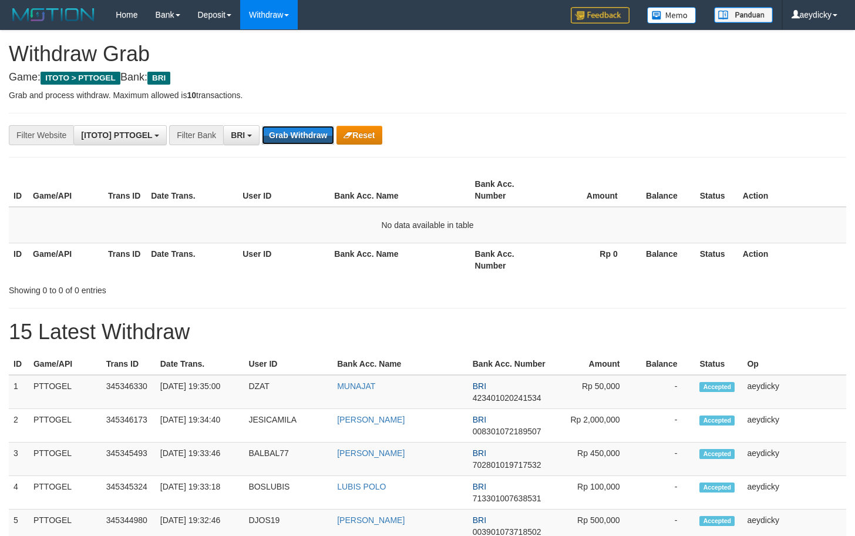
click at [309, 137] on button "Grab Withdraw" at bounding box center [298, 135] width 72 height 19
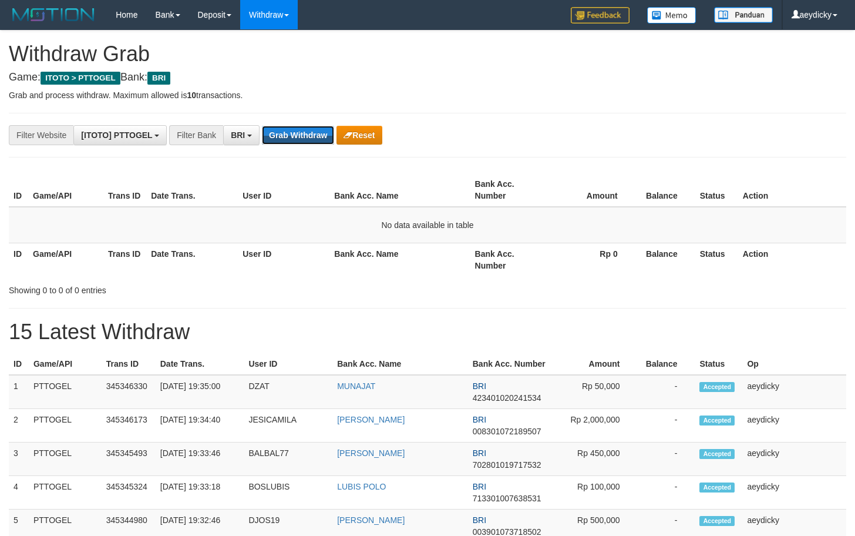
click at [309, 137] on button "Grab Withdraw" at bounding box center [298, 135] width 72 height 19
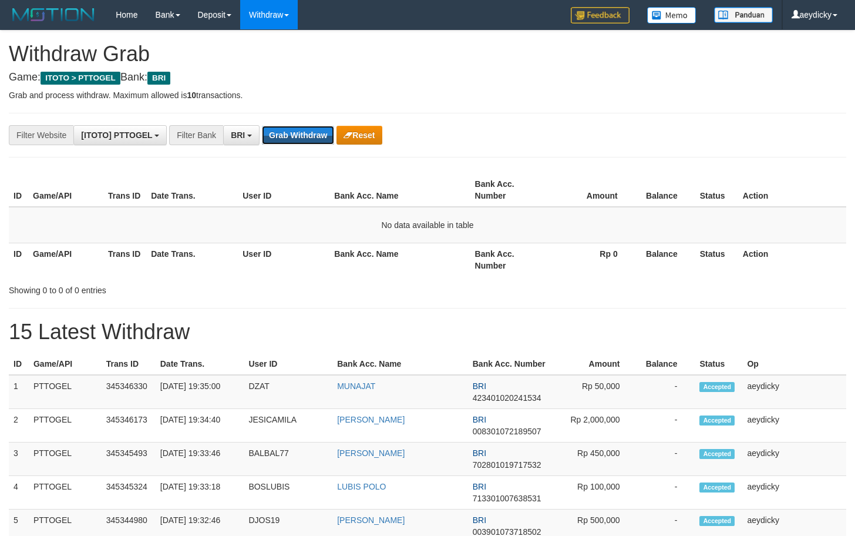
scroll to position [59, 0]
click at [309, 137] on button "Grab Withdraw" at bounding box center [298, 135] width 72 height 19
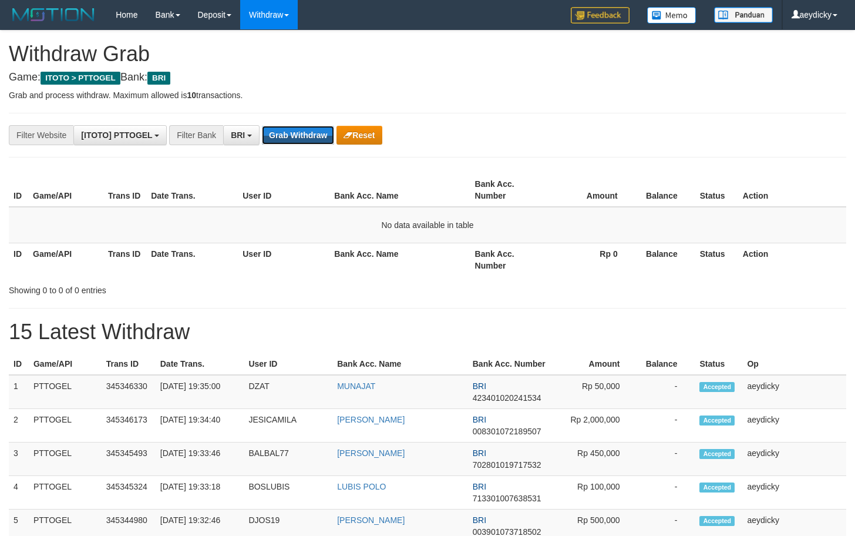
click at [309, 137] on button "Grab Withdraw" at bounding box center [298, 135] width 72 height 19
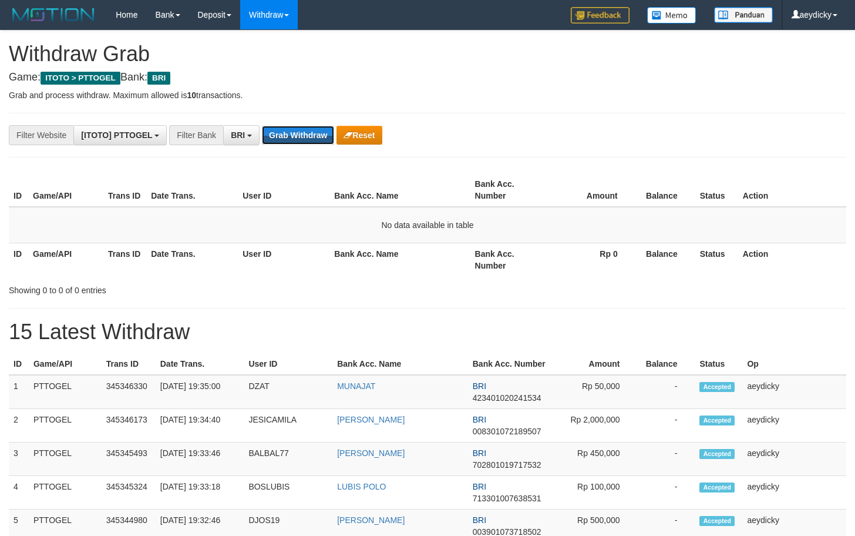
scroll to position [59, 0]
click at [309, 137] on button "Grab Withdraw" at bounding box center [298, 135] width 72 height 19
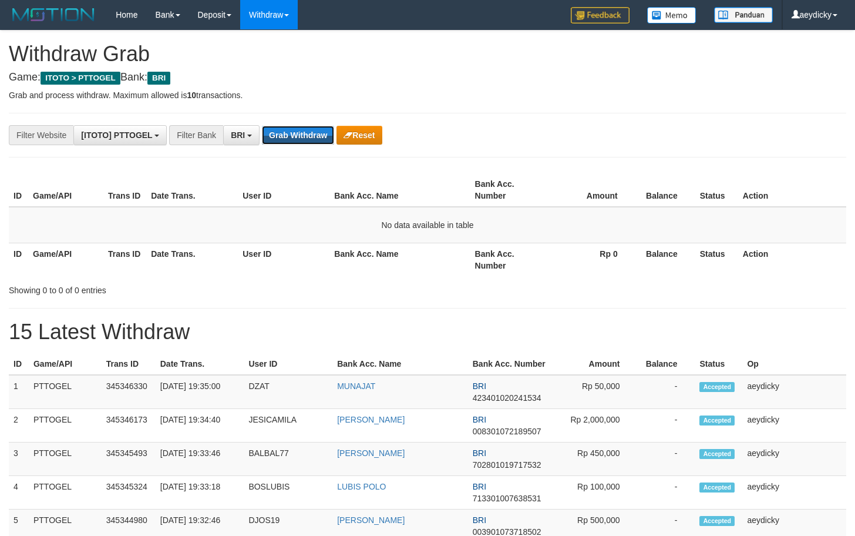
click at [309, 137] on button "Grab Withdraw" at bounding box center [298, 135] width 72 height 19
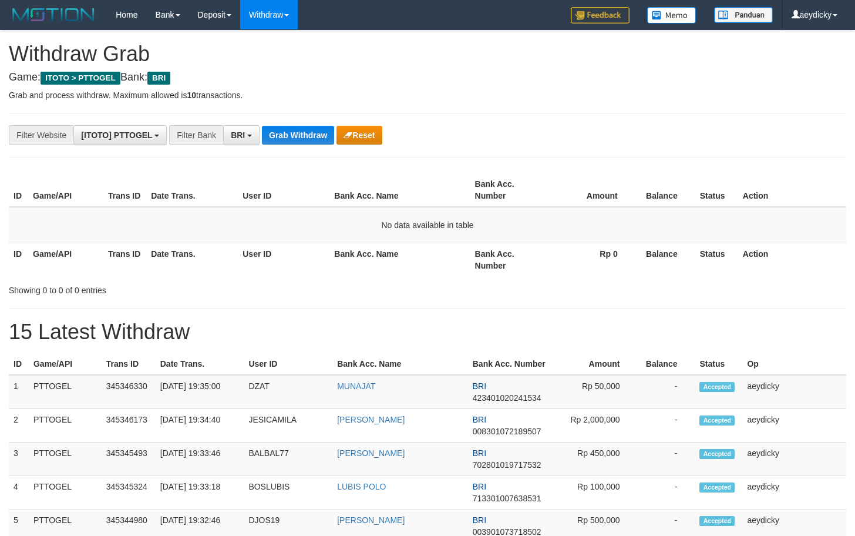
scroll to position [59, 0]
click at [309, 137] on button "Grab Withdraw" at bounding box center [298, 135] width 72 height 19
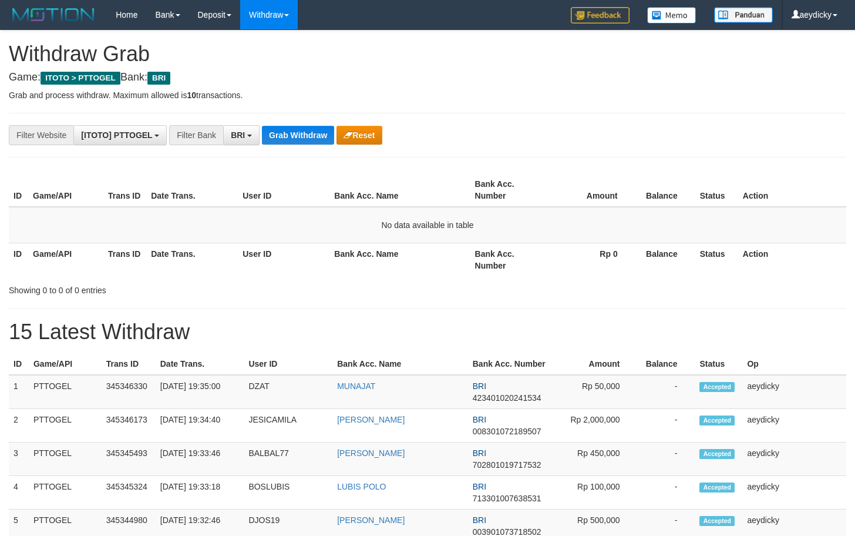
scroll to position [59, 0]
click at [309, 137] on button "Grab Withdraw" at bounding box center [298, 135] width 72 height 19
drag, startPoint x: 307, startPoint y: 142, endPoint x: 308, endPoint y: 136, distance: 6.0
click at [308, 136] on button "Grab Withdraw" at bounding box center [298, 135] width 72 height 19
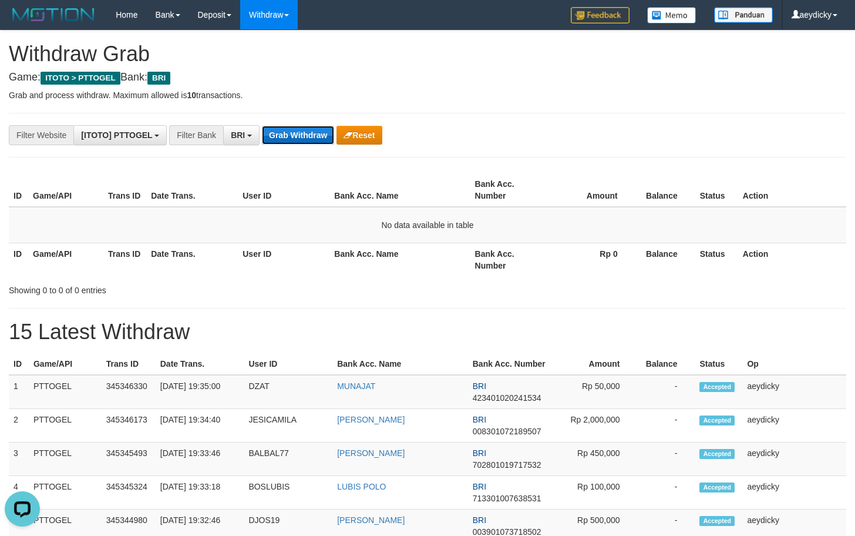
scroll to position [0, 0]
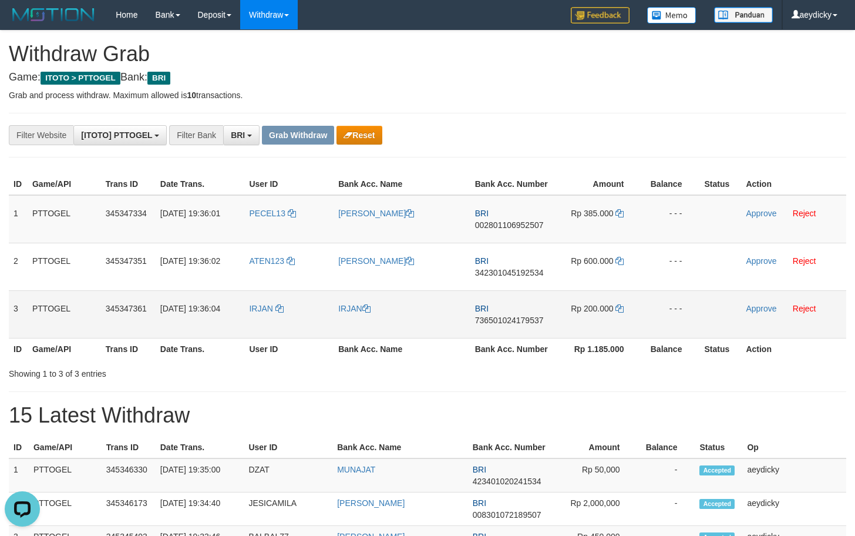
drag, startPoint x: 340, startPoint y: 239, endPoint x: 606, endPoint y: 307, distance: 274.7
click at [606, 307] on tbody "1 PTTOGEL 345347334 01/10/2025 19:36:01 PECEL13 TRI PADMANA GIRI BRI 0028011069…" at bounding box center [428, 266] width 838 height 143
click at [517, 217] on td "BRI 002801106952507" at bounding box center [513, 219] width 84 height 48
click at [518, 221] on span "002801106952507" at bounding box center [509, 224] width 69 height 9
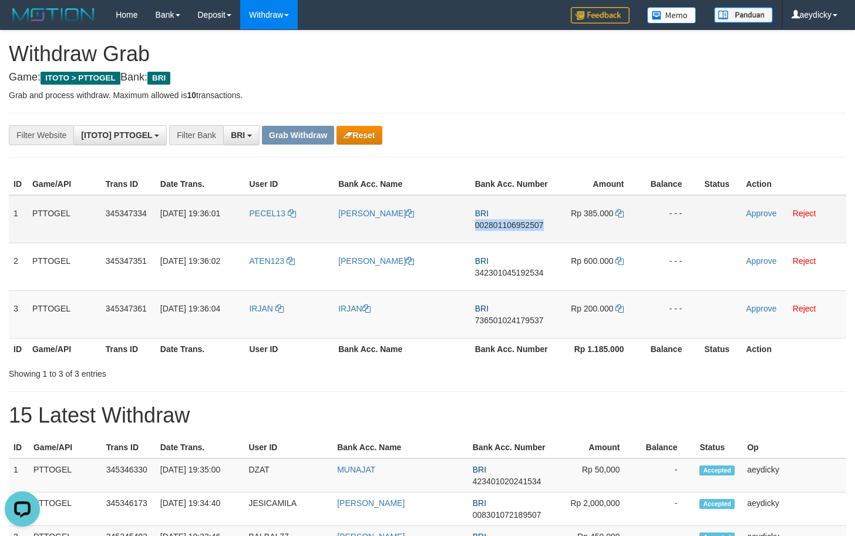
copy span "002801106952507"
click at [622, 217] on icon at bounding box center [620, 213] width 8 height 8
click at [759, 213] on link "Approve" at bounding box center [761, 213] width 31 height 9
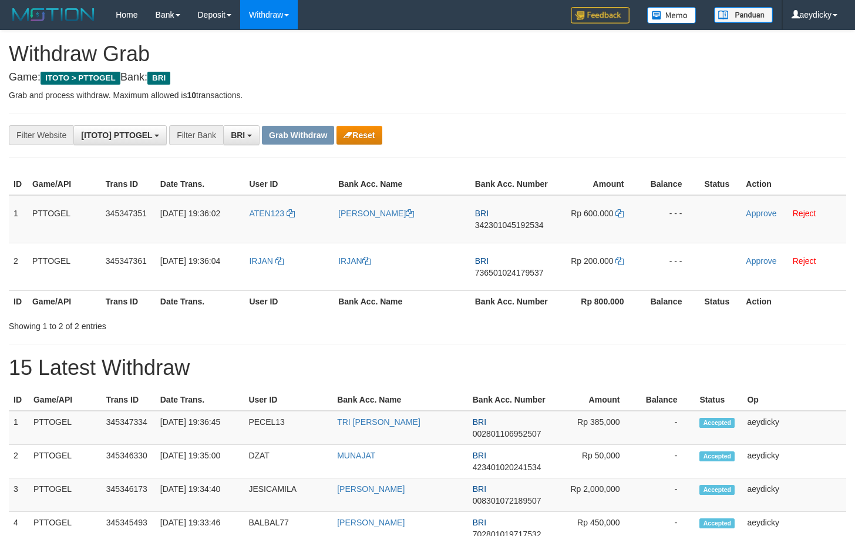
scroll to position [59, 0]
click at [518, 224] on span "342301045192534" at bounding box center [509, 224] width 69 height 9
drag, startPoint x: 518, startPoint y: 224, endPoint x: 526, endPoint y: 222, distance: 8.6
click at [518, 224] on span "342301045192534" at bounding box center [509, 224] width 69 height 9
copy span "342301045192534"
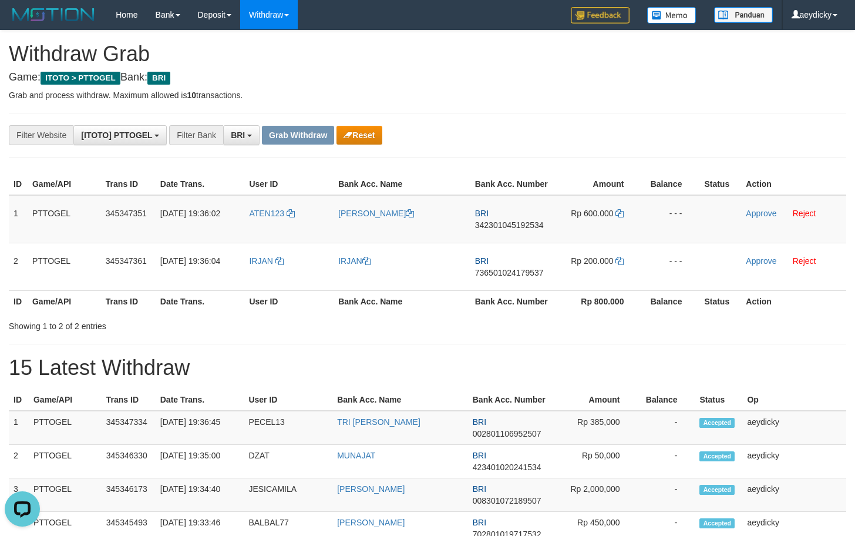
scroll to position [0, 0]
click at [619, 213] on icon at bounding box center [620, 213] width 8 height 8
click at [756, 214] on link "Approve" at bounding box center [761, 213] width 31 height 9
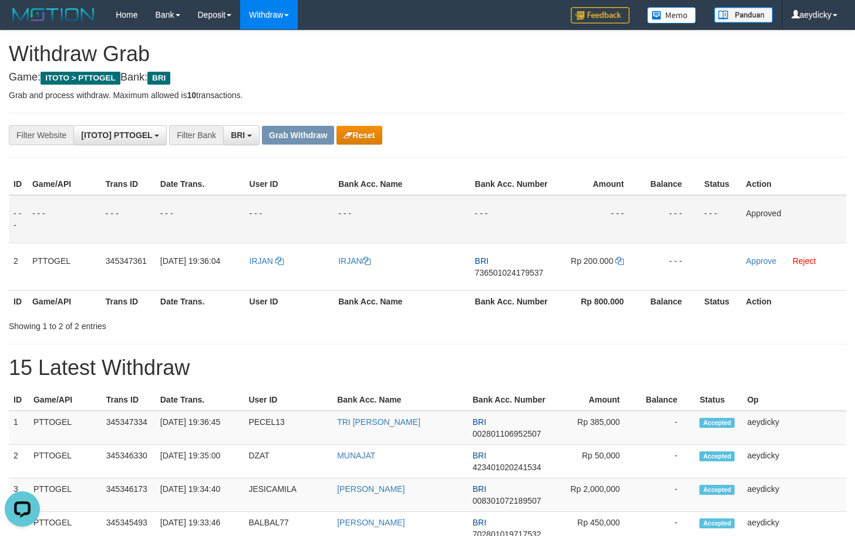
drag, startPoint x: 296, startPoint y: 229, endPoint x: 338, endPoint y: 205, distance: 47.9
click at [297, 228] on td "- - -" at bounding box center [289, 219] width 89 height 48
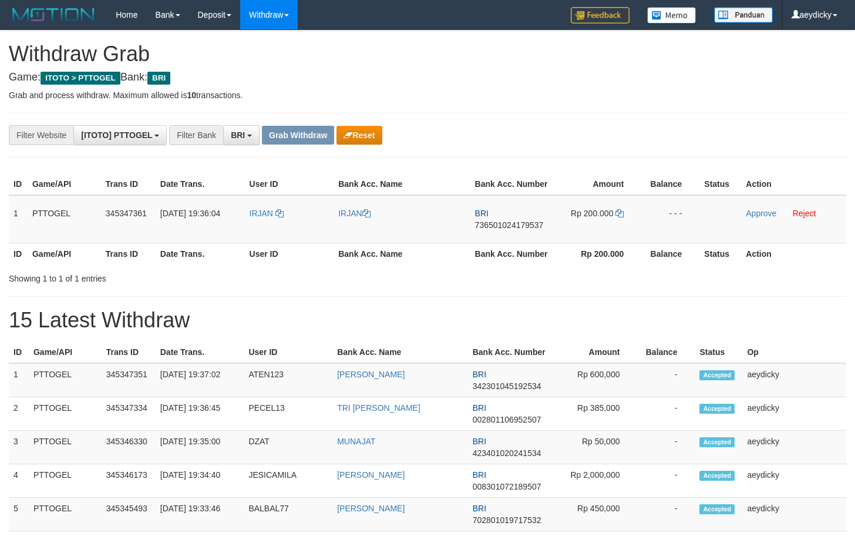
scroll to position [59, 0]
click at [503, 227] on span "736501024179537" at bounding box center [509, 224] width 69 height 9
copy span "736501024179537"
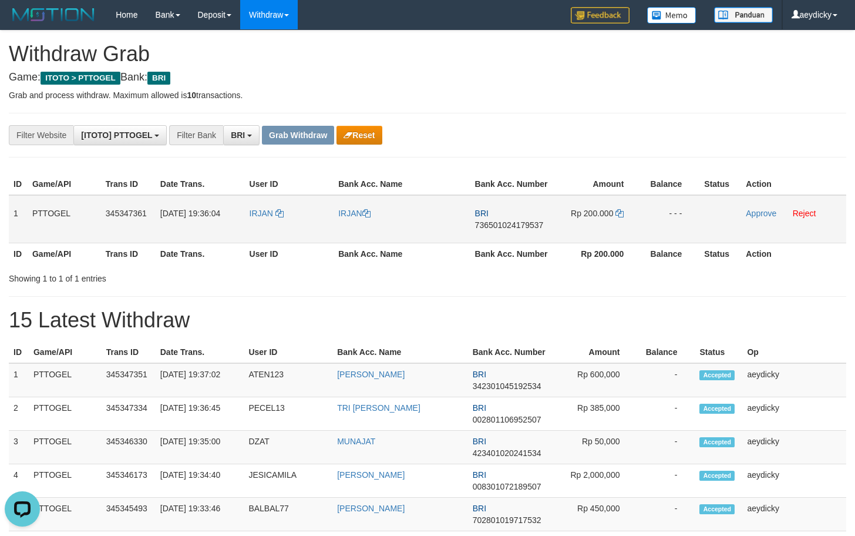
click at [513, 219] on td "BRI 736501024179537" at bounding box center [513, 219] width 84 height 48
click at [513, 220] on span "736501024179537" at bounding box center [509, 224] width 69 height 9
copy span "736501024179537"
click at [515, 223] on span "736501024179537" at bounding box center [509, 224] width 69 height 9
copy tr
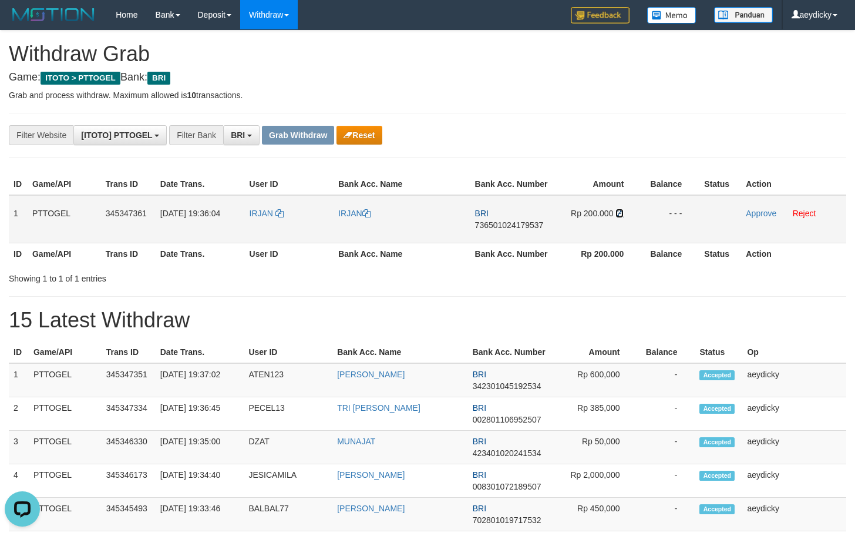
click at [620, 217] on icon at bounding box center [620, 213] width 8 height 8
click at [760, 217] on link "Approve" at bounding box center [761, 213] width 31 height 9
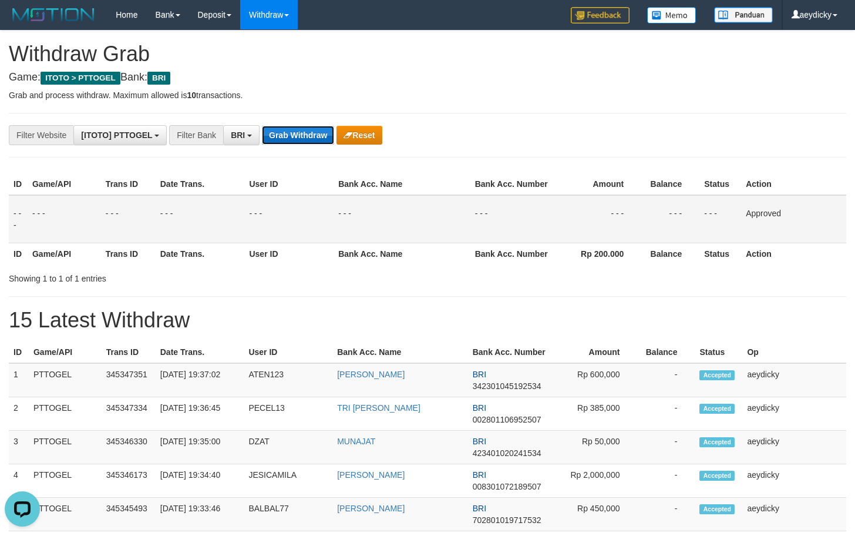
click at [304, 133] on button "Grab Withdraw" at bounding box center [298, 135] width 72 height 19
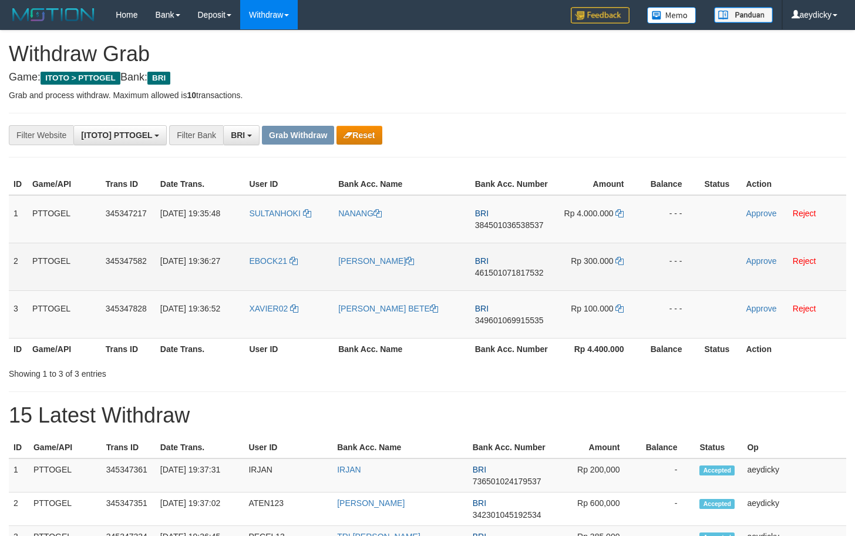
scroll to position [59, 0]
drag, startPoint x: 310, startPoint y: 246, endPoint x: 414, endPoint y: 257, distance: 104.6
click at [618, 305] on tbody "1 PTTOGEL 345347217 [DATE] 19:35:48 [GEOGRAPHIC_DATA] [GEOGRAPHIC_DATA] BRI 384…" at bounding box center [428, 266] width 838 height 143
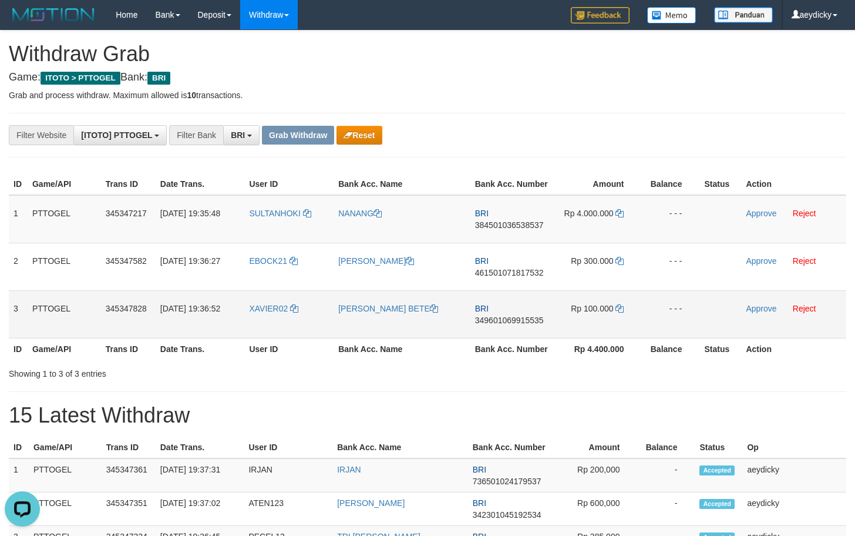
scroll to position [0, 0]
drag, startPoint x: 290, startPoint y: 243, endPoint x: 617, endPoint y: 323, distance: 336.4
click at [617, 323] on tbody "1 PTTOGEL 345347217 01/10/2025 19:35:48 SULTANHOKI NANANG BRI 384501036538537 R…" at bounding box center [428, 266] width 838 height 143
click at [519, 225] on span "384501036538537" at bounding box center [509, 224] width 69 height 9
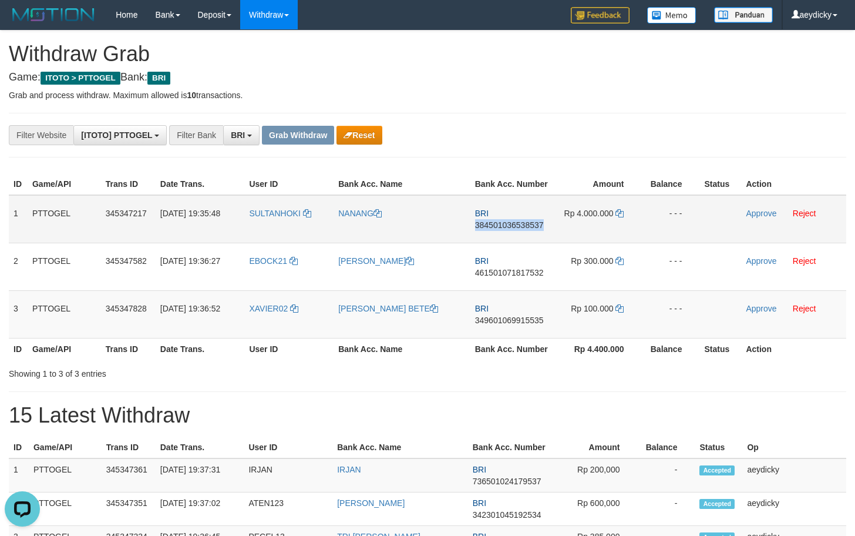
copy span "384501036538537"
click at [621, 212] on icon at bounding box center [620, 213] width 8 height 8
click at [762, 211] on link "Approve" at bounding box center [761, 213] width 31 height 9
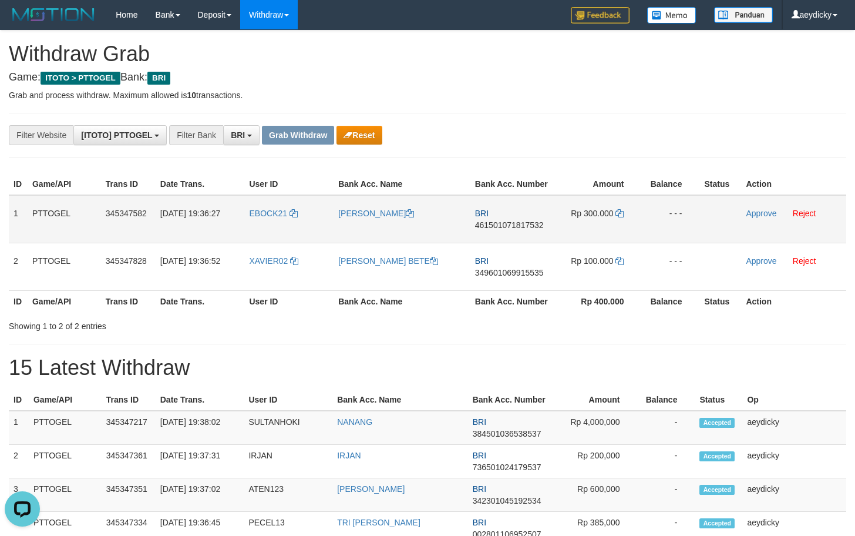
click at [528, 224] on span "461501071817532" at bounding box center [509, 224] width 69 height 9
copy span "461501071817532"
click at [528, 224] on span "461501071817532" at bounding box center [509, 224] width 69 height 9
click at [626, 213] on td "Rp 300.000" at bounding box center [599, 219] width 88 height 48
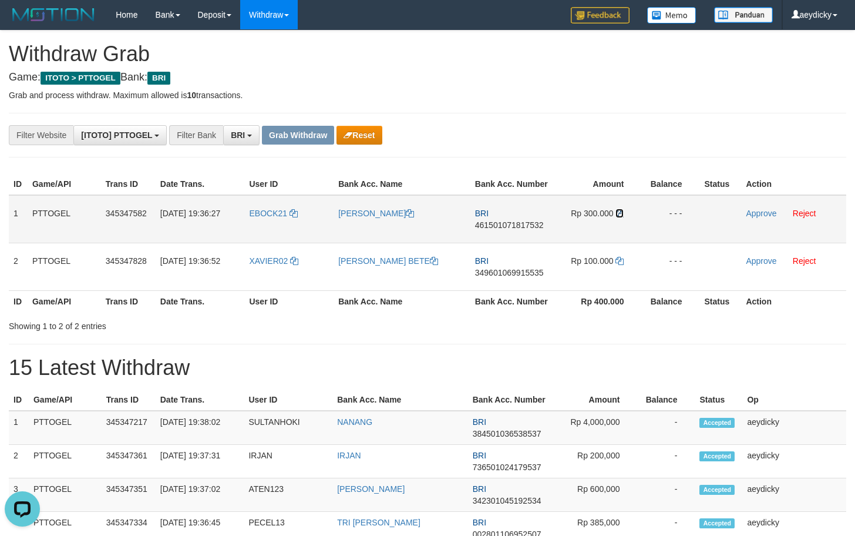
click at [622, 215] on icon at bounding box center [620, 213] width 8 height 8
click at [761, 214] on link "Approve" at bounding box center [761, 213] width 31 height 9
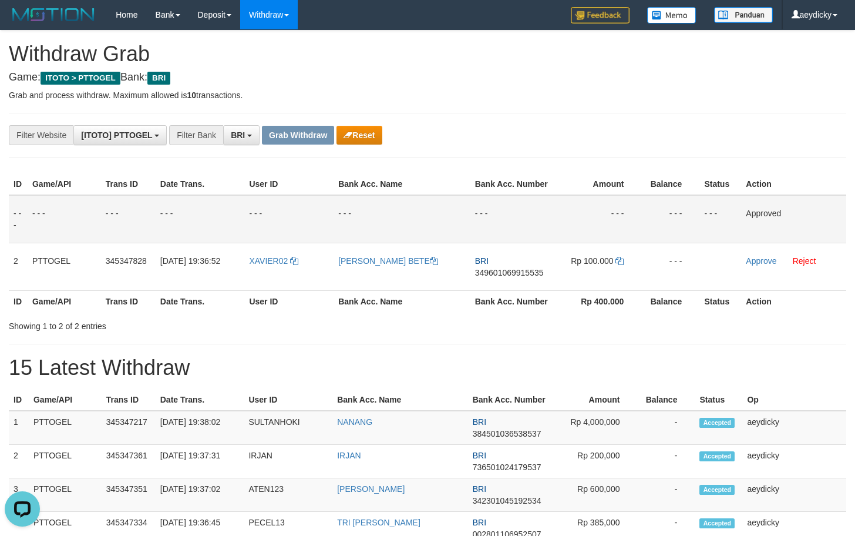
click at [291, 204] on td "- - -" at bounding box center [288, 219] width 89 height 48
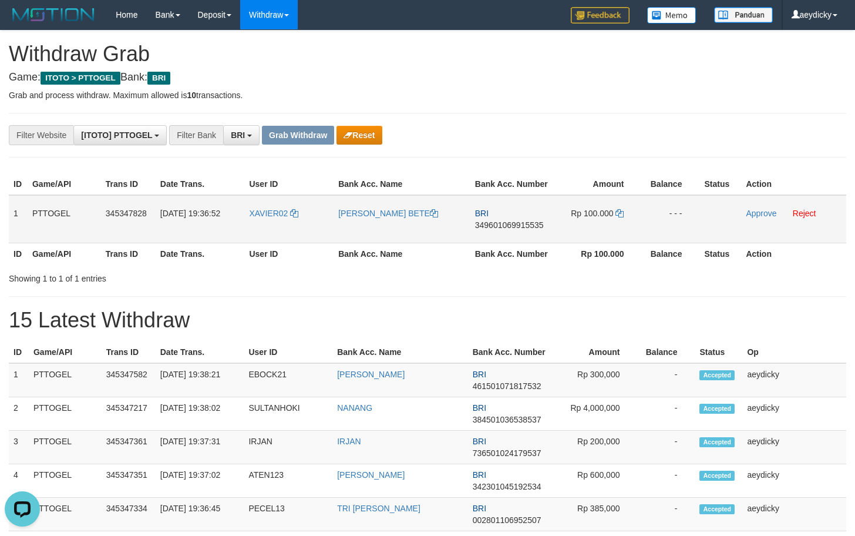
click at [511, 221] on span "349601069915535" at bounding box center [509, 224] width 69 height 9
click at [514, 221] on span "349601069915535" at bounding box center [509, 224] width 69 height 9
click at [533, 230] on td "BRI 349601069915535" at bounding box center [513, 219] width 84 height 48
copy span "349601069915535"
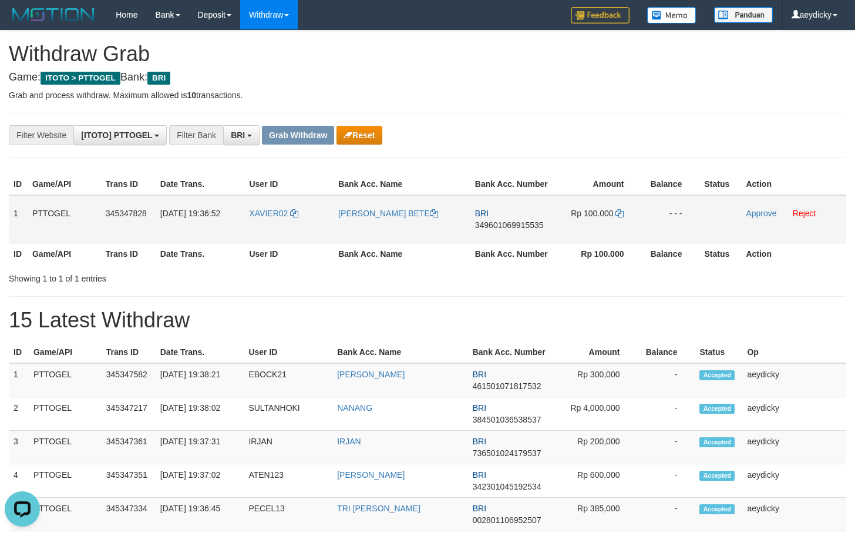
click at [515, 227] on span "349601069915535" at bounding box center [509, 224] width 69 height 9
copy tr
click at [515, 227] on span "349601069915535" at bounding box center [509, 224] width 69 height 9
copy span "349601069915535"
click at [617, 213] on icon at bounding box center [620, 213] width 8 height 8
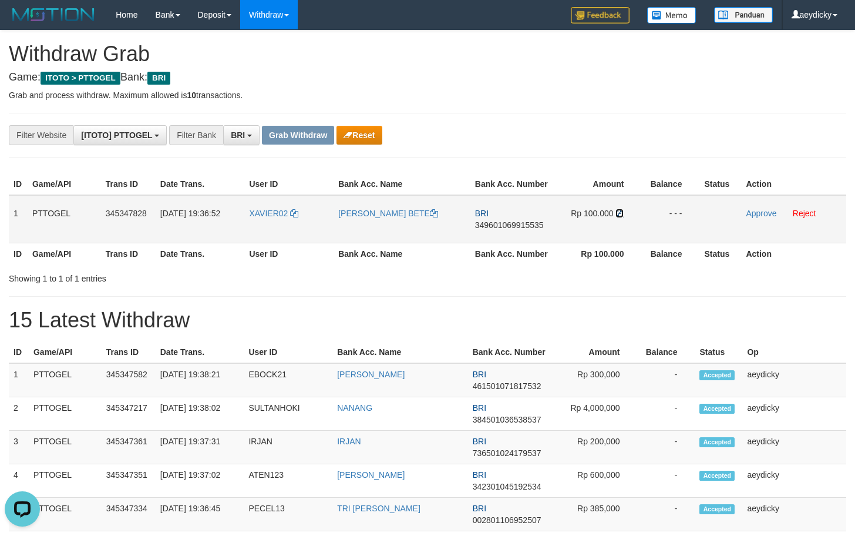
click at [617, 213] on icon at bounding box center [620, 213] width 8 height 8
click at [751, 210] on link "Approve" at bounding box center [761, 213] width 31 height 9
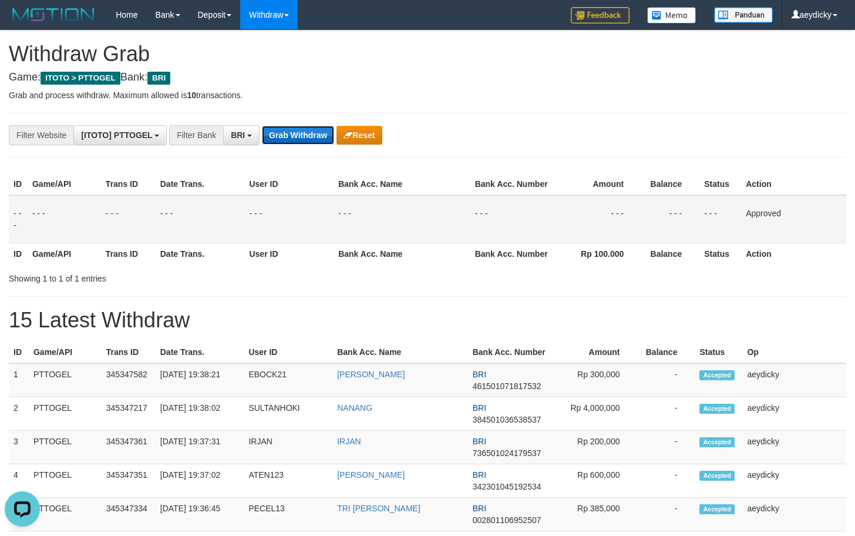
click at [322, 138] on button "Grab Withdraw" at bounding box center [298, 135] width 72 height 19
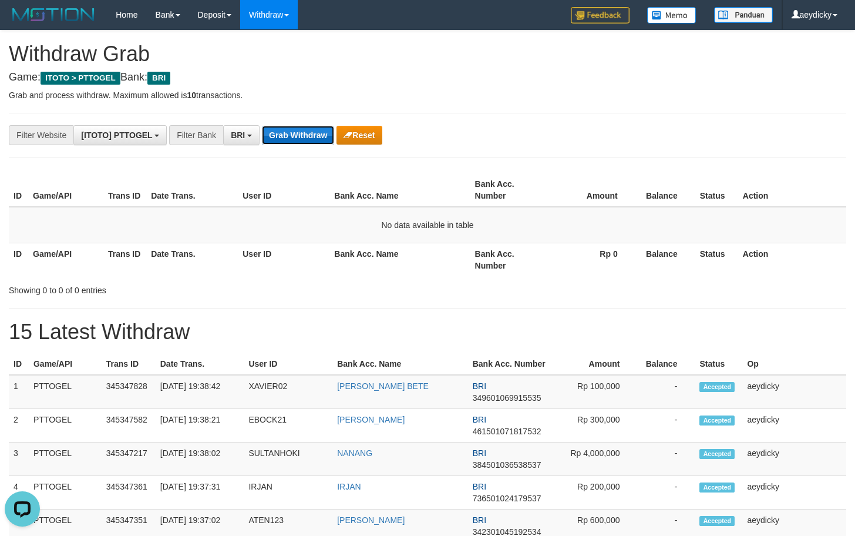
click at [317, 137] on button "Grab Withdraw" at bounding box center [298, 135] width 72 height 19
click at [298, 130] on button "Grab Withdraw" at bounding box center [298, 135] width 72 height 19
click at [295, 129] on button "Grab Withdraw" at bounding box center [298, 135] width 72 height 19
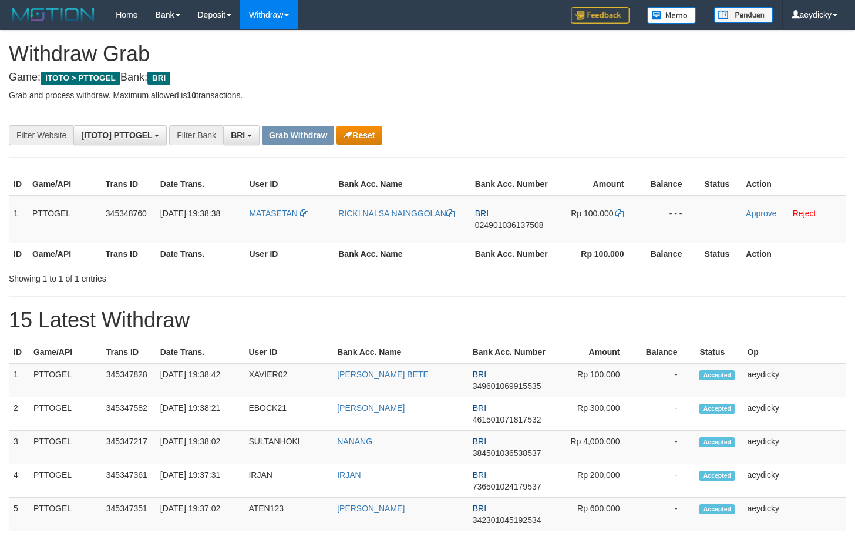
scroll to position [59, 0]
drag, startPoint x: 508, startPoint y: 219, endPoint x: 616, endPoint y: 219, distance: 107.5
click at [616, 219] on tr "1 PTTOGEL 345348760 [DATE] 19:38:38 [GEOGRAPHIC_DATA] RICKI NALSA NAINGGOLAN BR…" at bounding box center [428, 219] width 838 height 48
click at [499, 227] on span "024901036137508" at bounding box center [509, 224] width 69 height 9
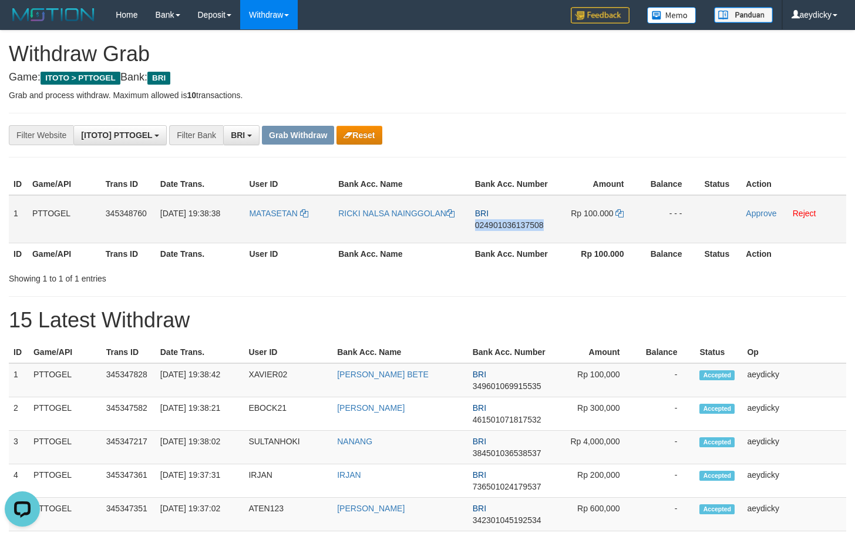
click at [499, 227] on span "024901036137508" at bounding box center [509, 224] width 69 height 9
copy span "024901036137508"
click at [499, 227] on span "024901036137508" at bounding box center [509, 224] width 69 height 9
copy td "BRI 024901036137508"
click at [498, 219] on td "BRI 024901036137508" at bounding box center [513, 219] width 84 height 48
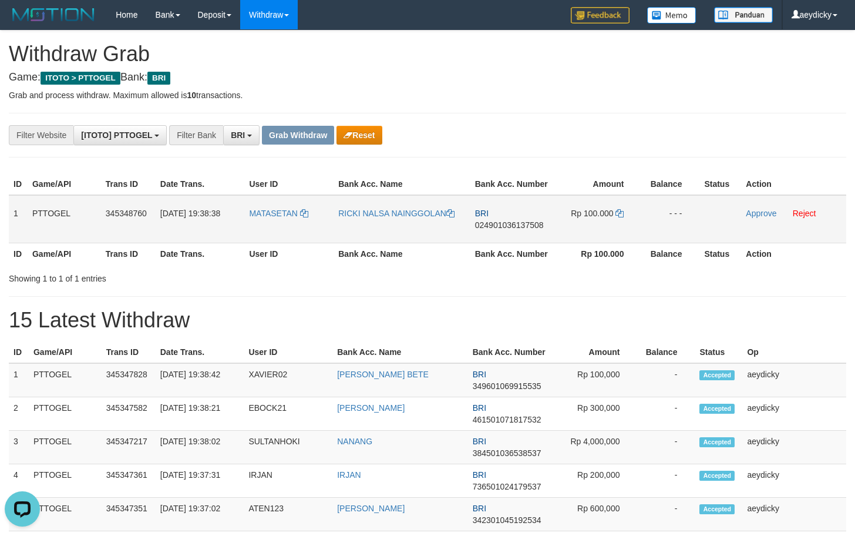
click at [501, 223] on span "024901036137508" at bounding box center [509, 224] width 69 height 9
click at [502, 223] on span "024901036137508" at bounding box center [509, 224] width 69 height 9
copy span "024901036137508"
click at [612, 210] on span "Rp 100.000" at bounding box center [592, 213] width 42 height 9
click at [616, 214] on icon at bounding box center [620, 213] width 8 height 8
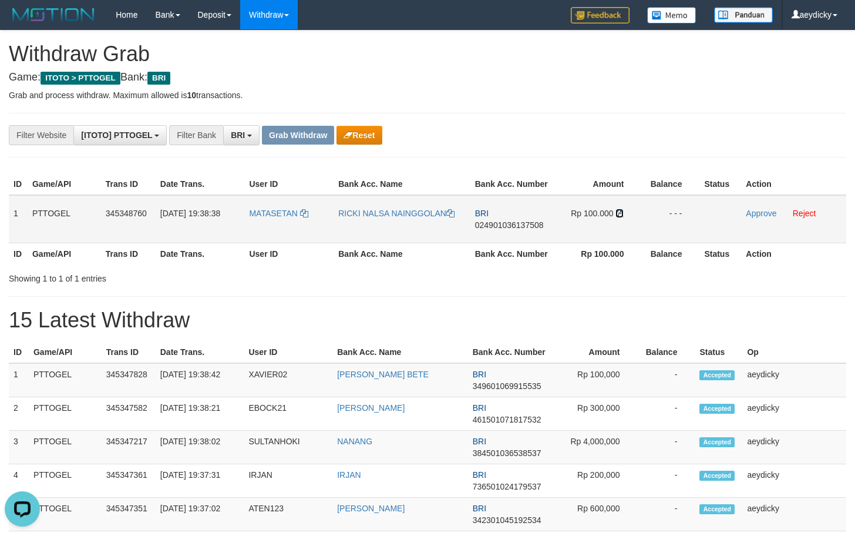
click at [616, 214] on icon at bounding box center [620, 213] width 8 height 8
click at [763, 212] on link "Approve" at bounding box center [761, 213] width 31 height 9
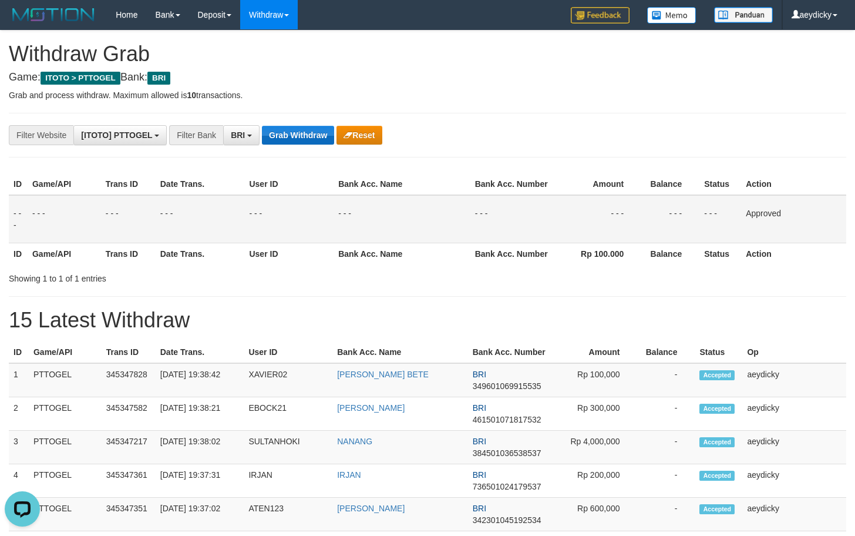
click at [287, 142] on button "Grab Withdraw" at bounding box center [298, 135] width 72 height 19
click at [289, 133] on button "Grab Withdraw" at bounding box center [298, 135] width 72 height 19
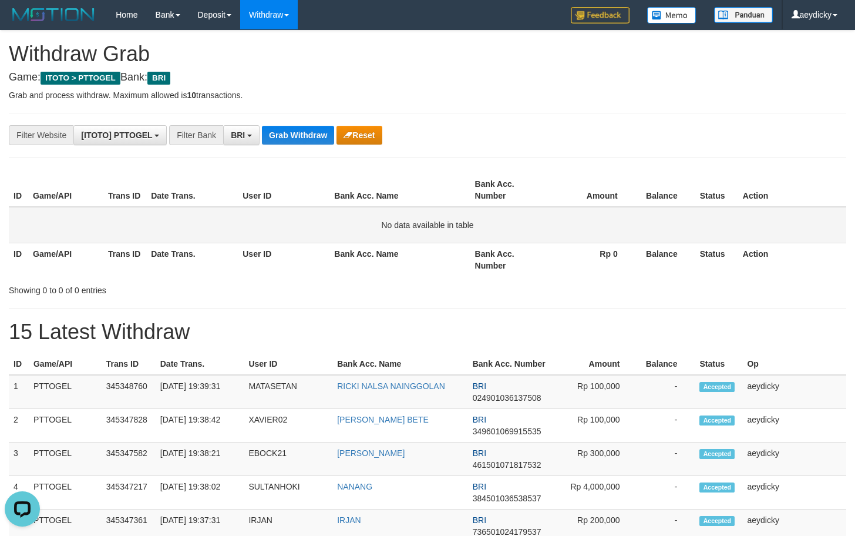
click at [476, 233] on td "No data available in table" at bounding box center [428, 225] width 838 height 36
click at [306, 139] on button "Grab Withdraw" at bounding box center [298, 135] width 72 height 19
click at [601, 254] on th "Rp 0" at bounding box center [591, 259] width 90 height 33
drag, startPoint x: 256, startPoint y: 115, endPoint x: 283, endPoint y: 120, distance: 28.0
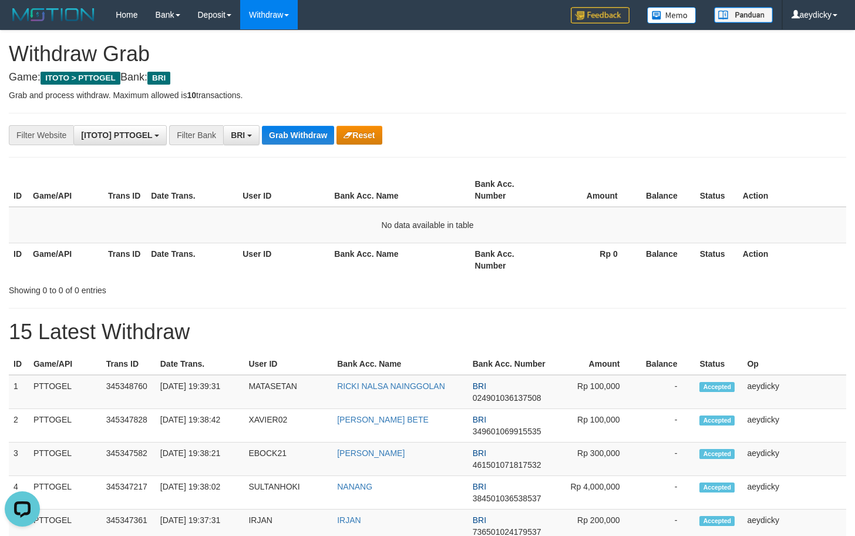
click at [290, 126] on button "Grab Withdraw" at bounding box center [298, 135] width 72 height 19
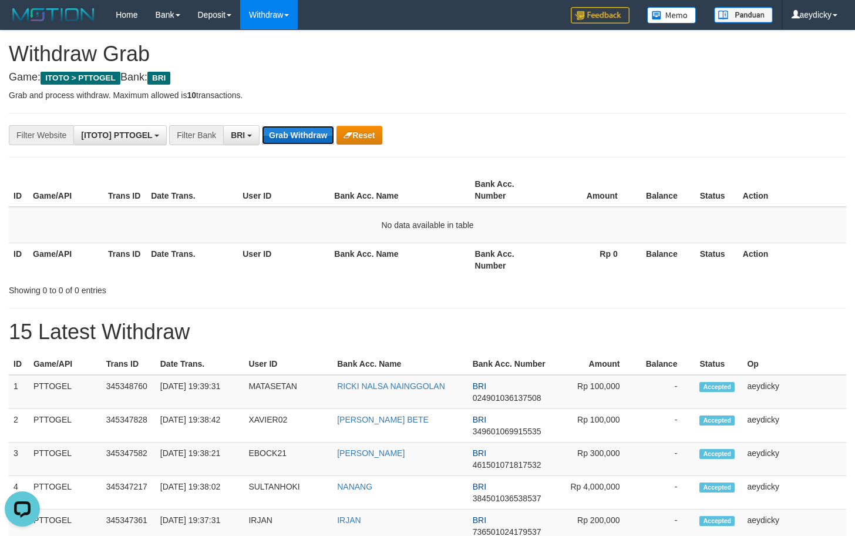
click at [290, 126] on button "Grab Withdraw" at bounding box center [298, 135] width 72 height 19
click at [293, 141] on button "Grab Withdraw" at bounding box center [298, 135] width 72 height 19
click at [293, 139] on button "Grab Withdraw" at bounding box center [298, 135] width 72 height 19
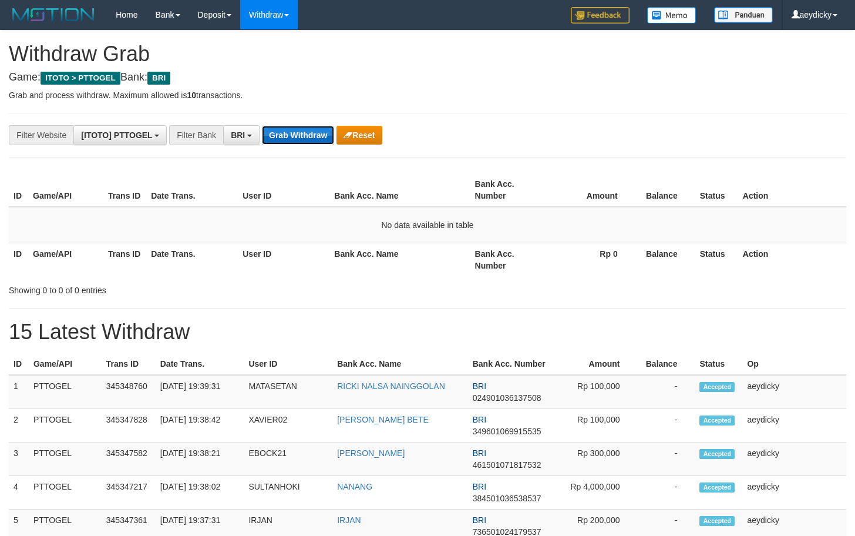
click at [293, 139] on button "Grab Withdraw" at bounding box center [298, 135] width 72 height 19
click at [298, 127] on button "Grab Withdraw" at bounding box center [298, 135] width 72 height 19
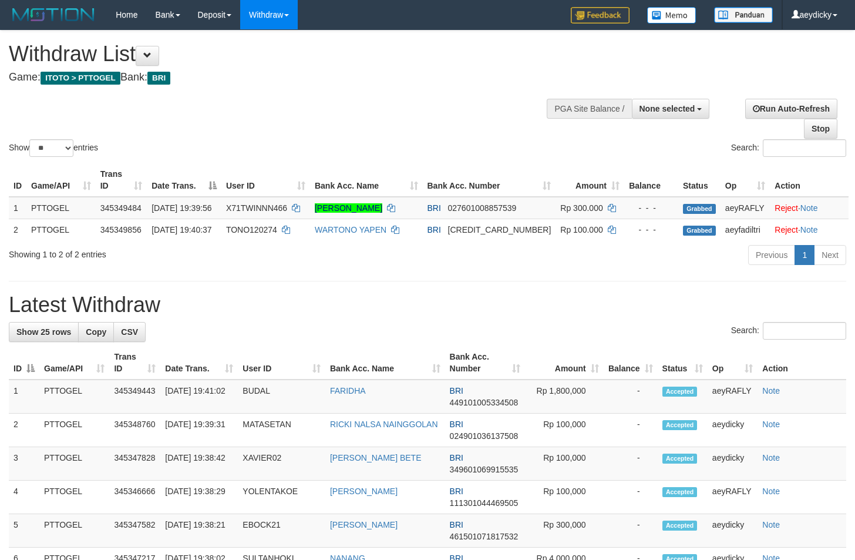
select select
select select "**"
